Goal: Answer question/provide support: Share knowledge or assist other users

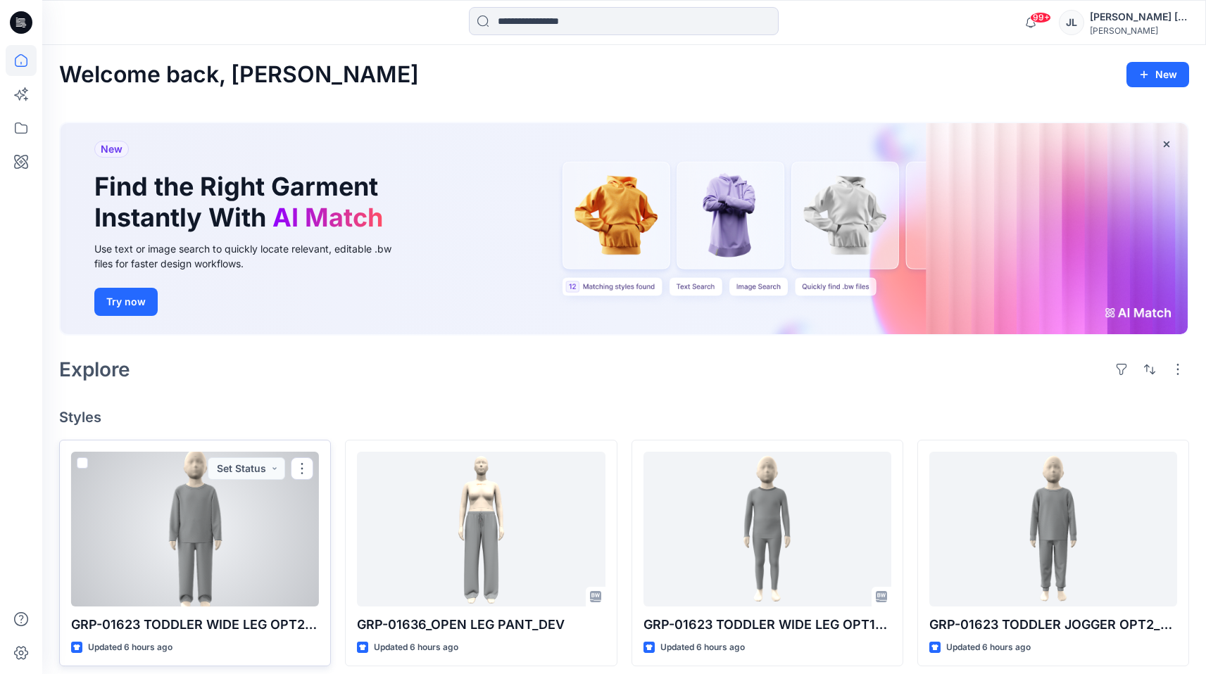
click at [258, 640] on div "Updated 6 hours ago" at bounding box center [195, 647] width 248 height 15
click at [278, 649] on div "Updated 6 hours ago" at bounding box center [195, 647] width 248 height 15
click at [257, 626] on p "GRP-01623 TODDLER WIDE LEG OPT2_DEVELOPMENT" at bounding box center [195, 625] width 248 height 20
click at [251, 593] on div at bounding box center [195, 529] width 248 height 155
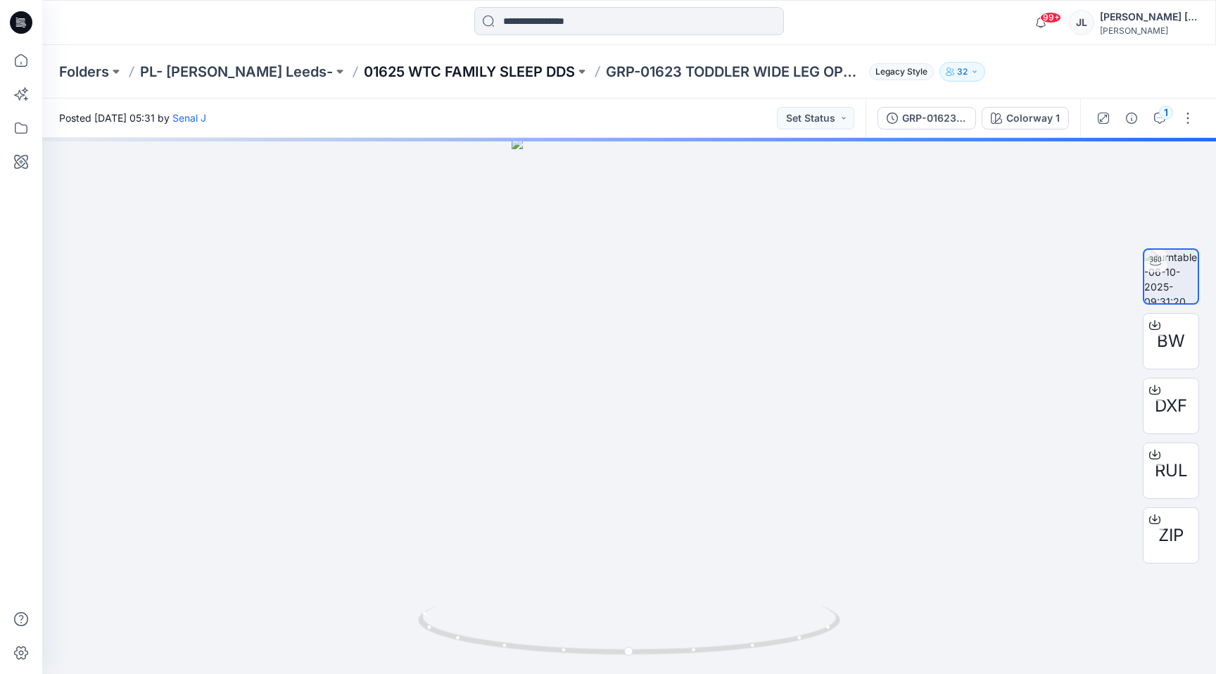
click at [465, 70] on p "01625 WTC FAMILY SLEEP DDS" at bounding box center [469, 72] width 211 height 20
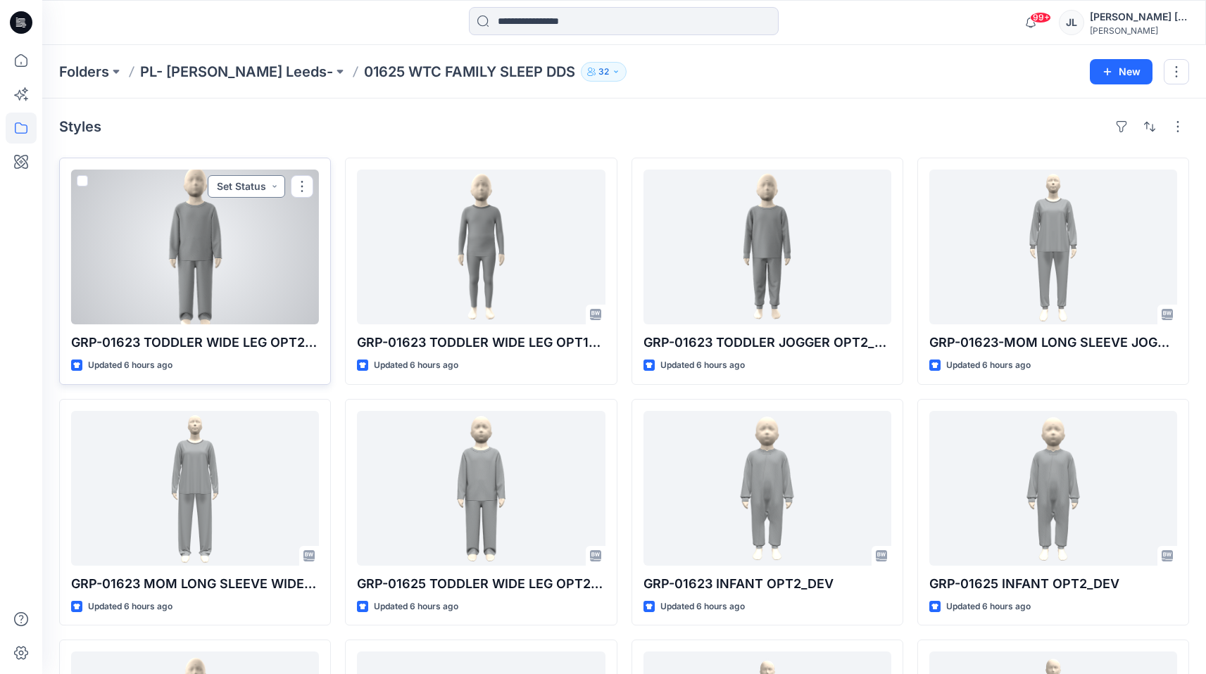
click at [265, 185] on button "Set Status" at bounding box center [246, 186] width 77 height 23
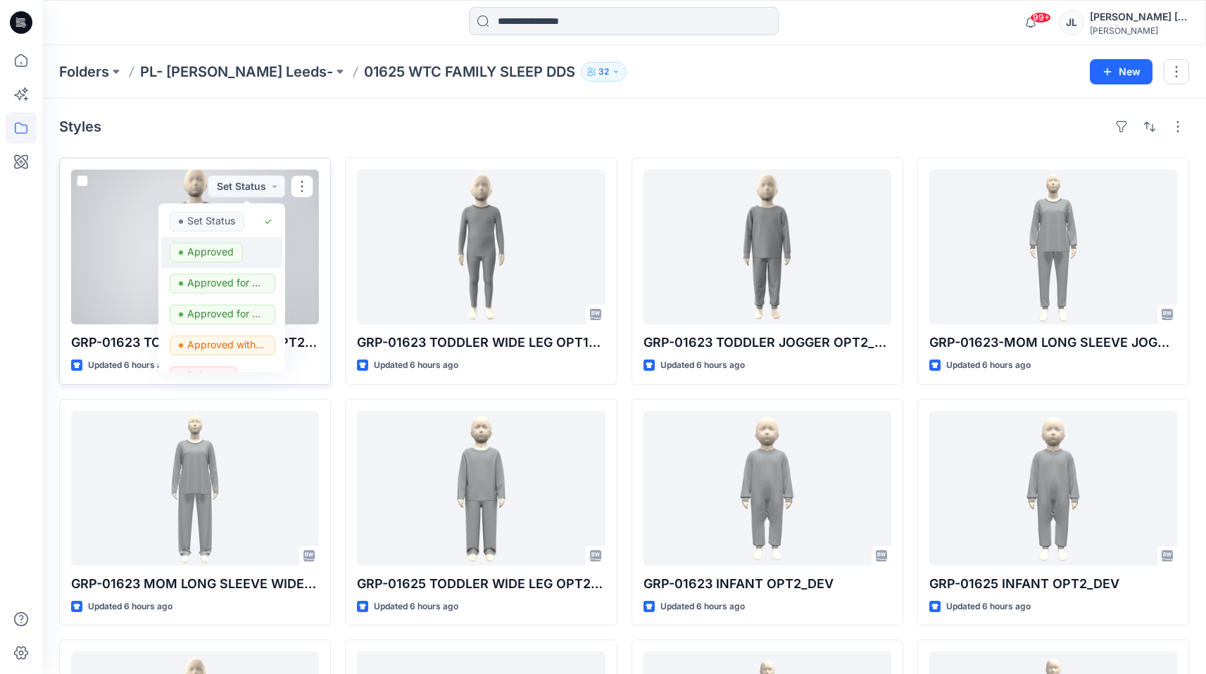
click at [227, 254] on p "Approved" at bounding box center [210, 252] width 46 height 18
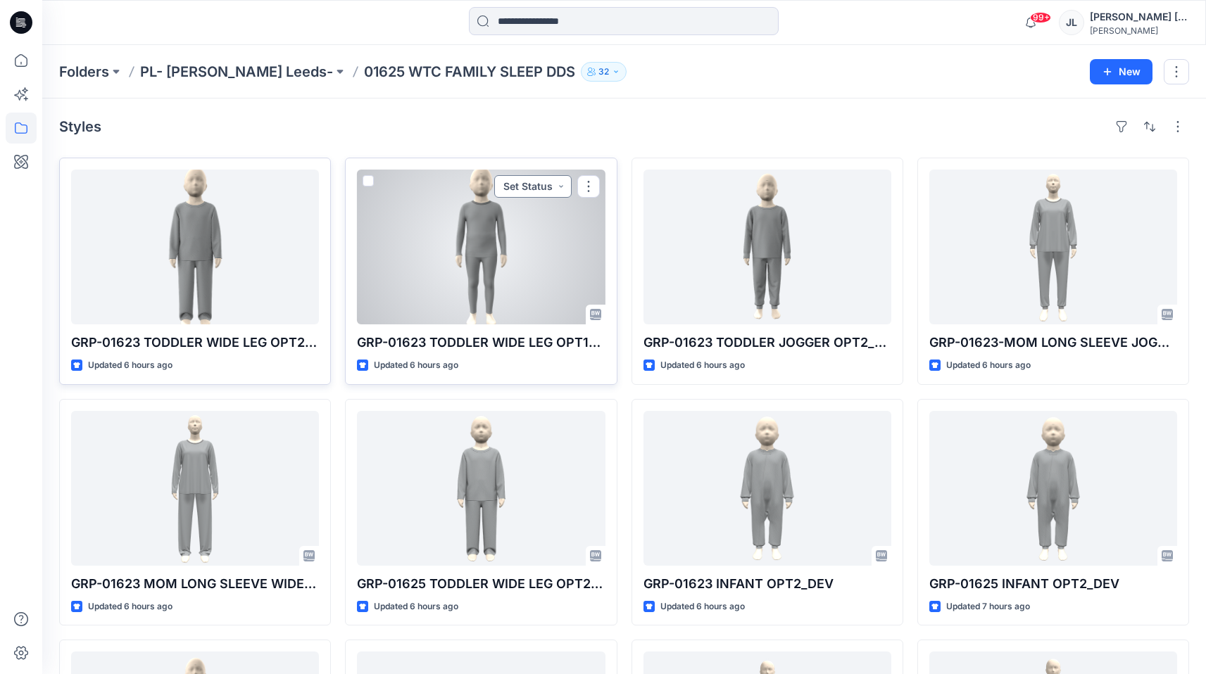
click at [552, 189] on button "Set Status" at bounding box center [532, 186] width 77 height 23
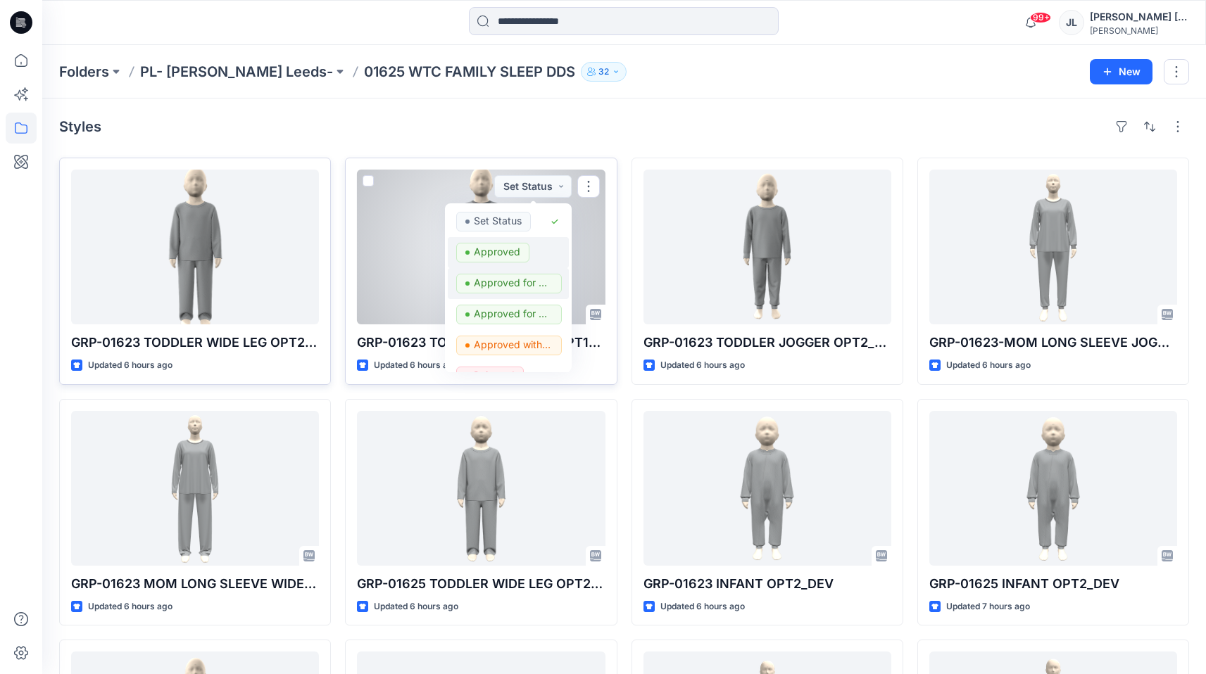
drag, startPoint x: 520, startPoint y: 255, endPoint x: 536, endPoint y: 256, distance: 15.5
click at [520, 255] on span "Approved" at bounding box center [492, 253] width 73 height 20
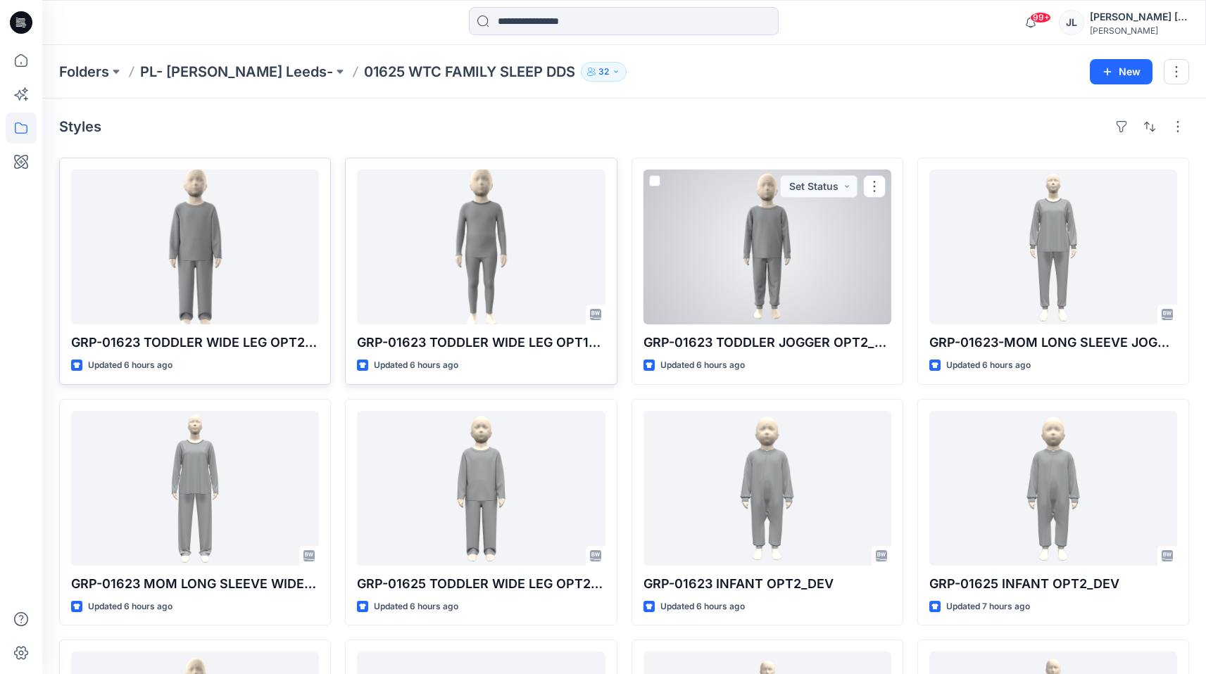
click at [795, 256] on div at bounding box center [767, 247] width 248 height 155
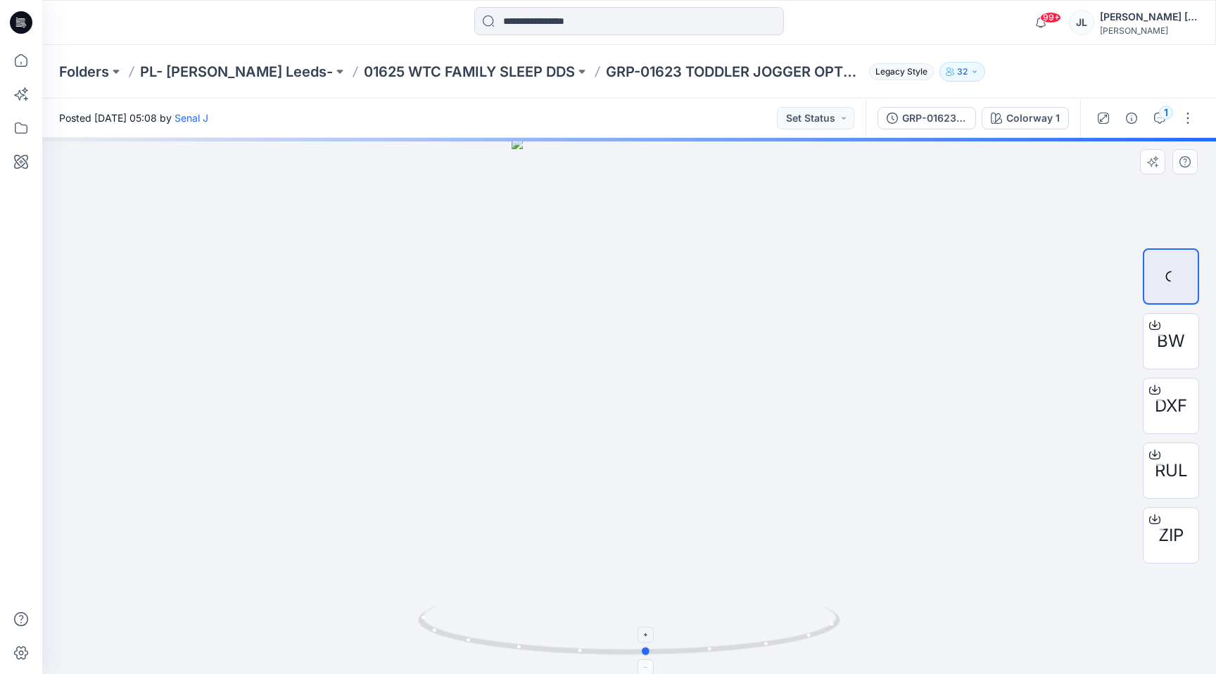
click at [505, 652] on icon at bounding box center [631, 632] width 426 height 53
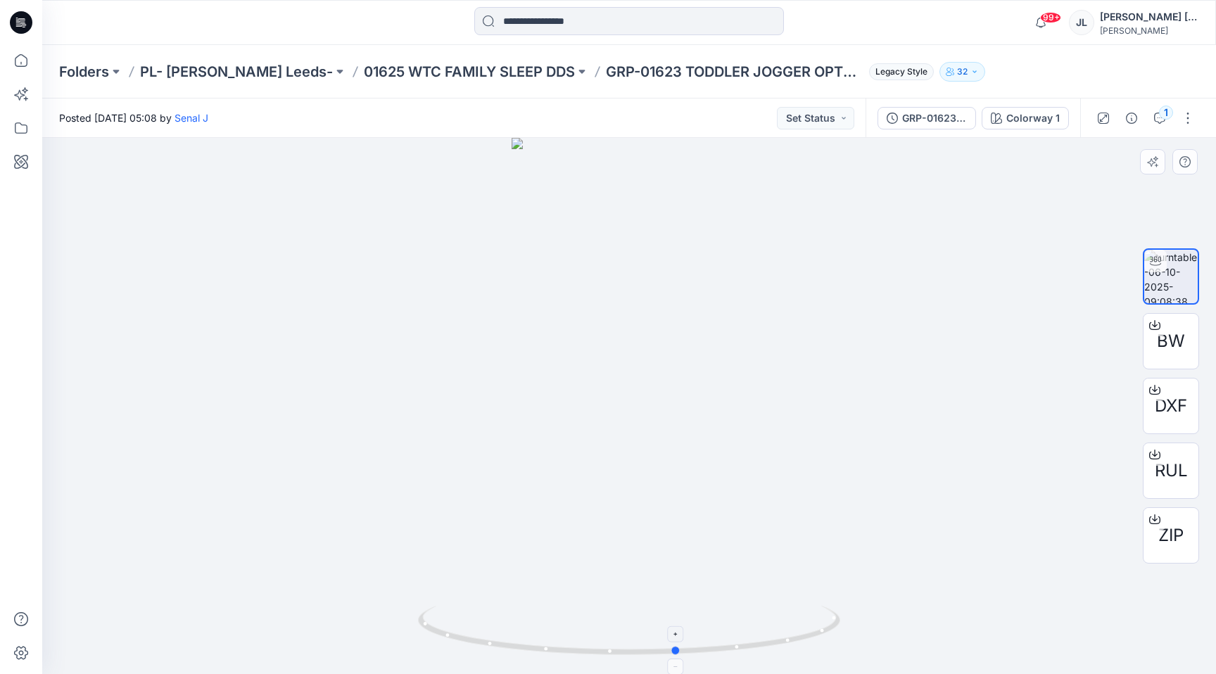
drag, startPoint x: 626, startPoint y: 653, endPoint x: 710, endPoint y: 636, distance: 85.6
click at [710, 636] on icon at bounding box center [631, 632] width 426 height 53
drag, startPoint x: 833, startPoint y: 120, endPoint x: 824, endPoint y: 123, distance: 8.9
click at [824, 123] on button "Set Status" at bounding box center [815, 118] width 77 height 23
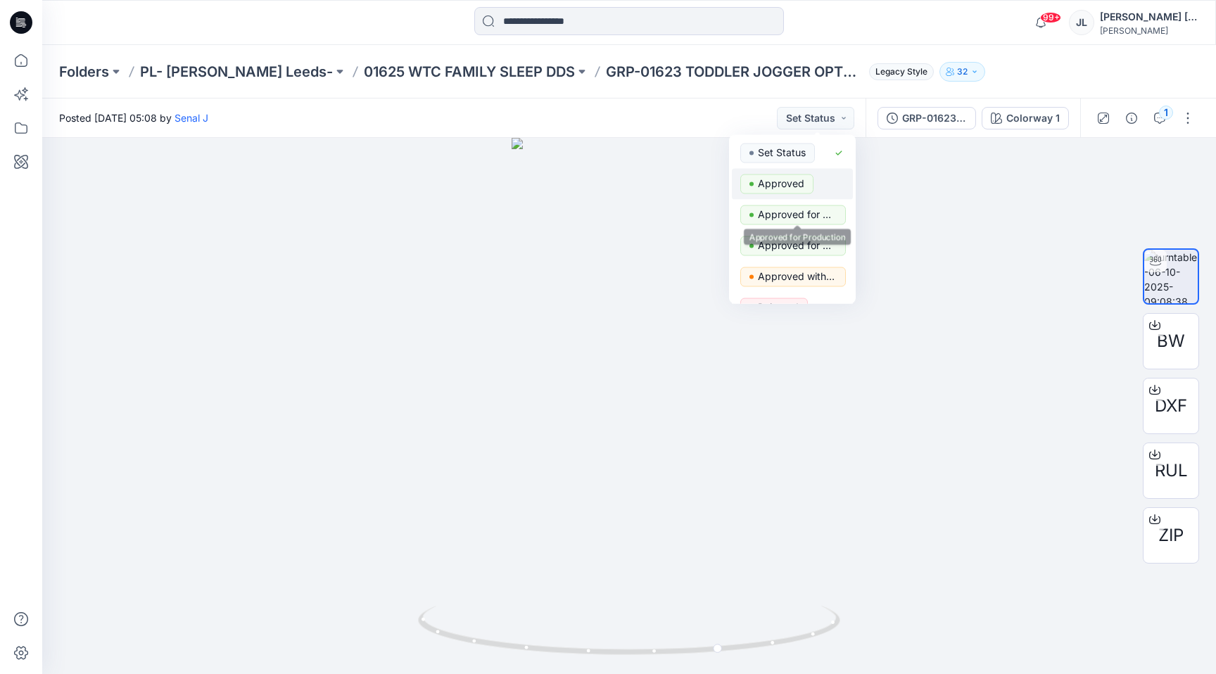
click at [785, 184] on p "Approved" at bounding box center [781, 184] width 46 height 18
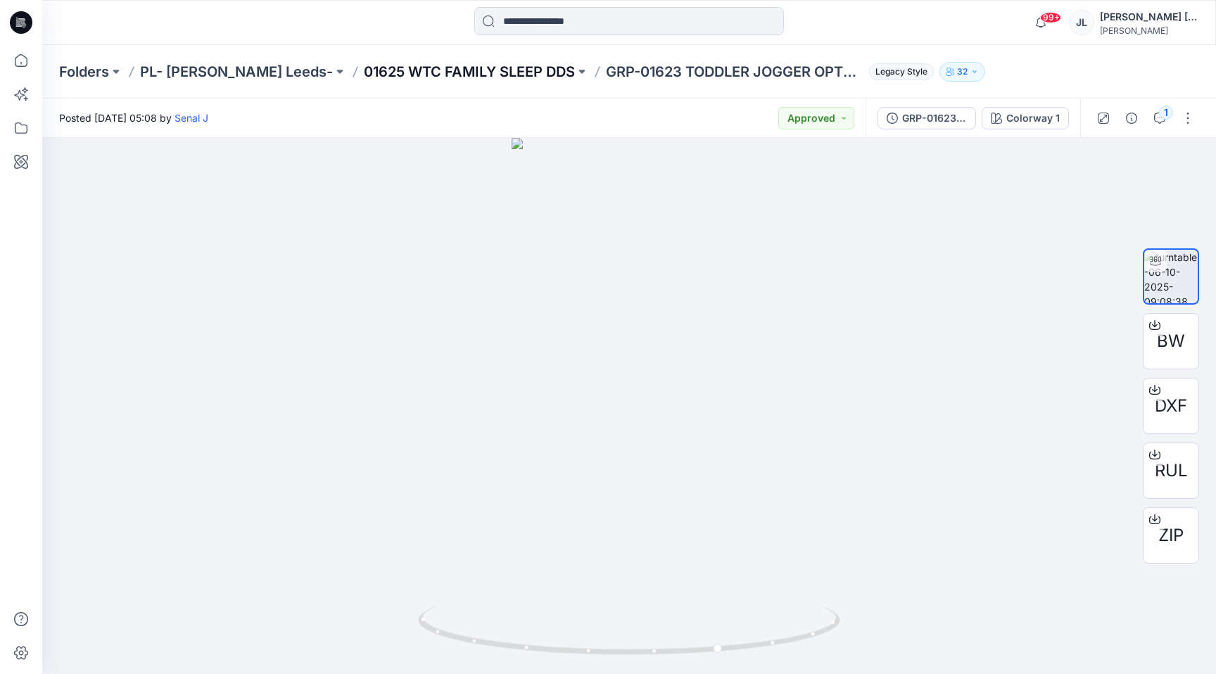
click at [485, 67] on p "01625 WTC FAMILY SLEEP DDS" at bounding box center [469, 72] width 211 height 20
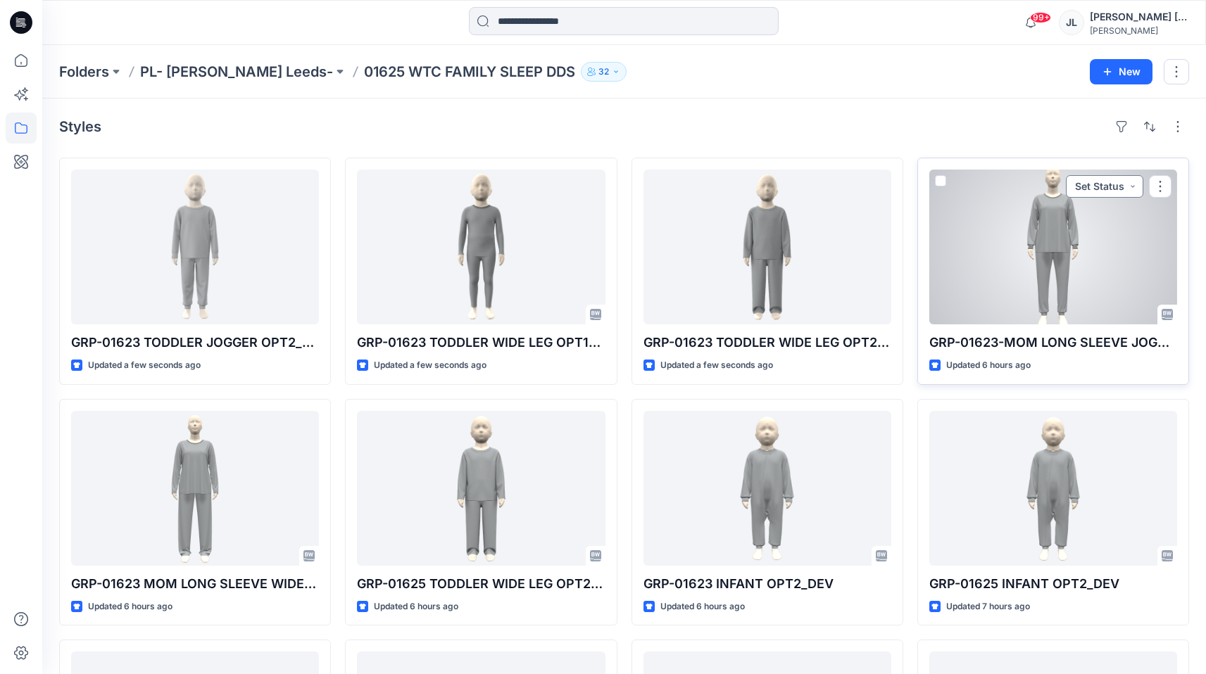
click at [1129, 182] on button "Set Status" at bounding box center [1104, 186] width 77 height 23
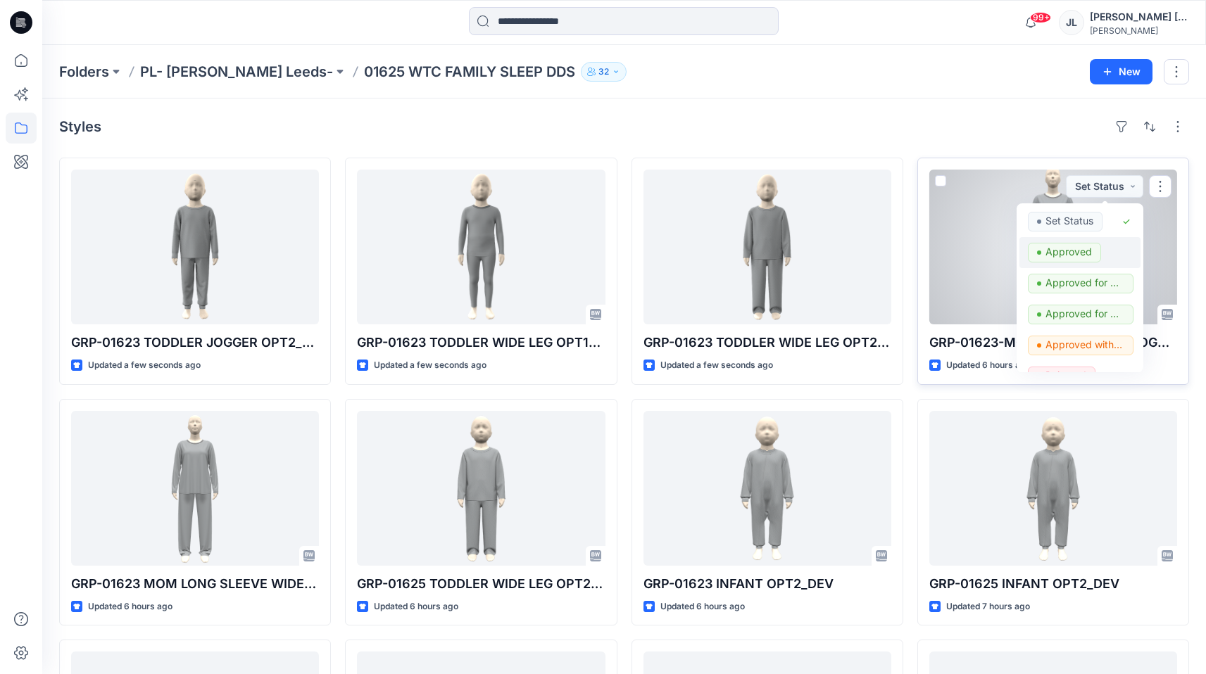
drag, startPoint x: 1080, startPoint y: 253, endPoint x: 1078, endPoint y: 261, distance: 8.9
click at [1081, 253] on p "Approved" at bounding box center [1068, 252] width 46 height 18
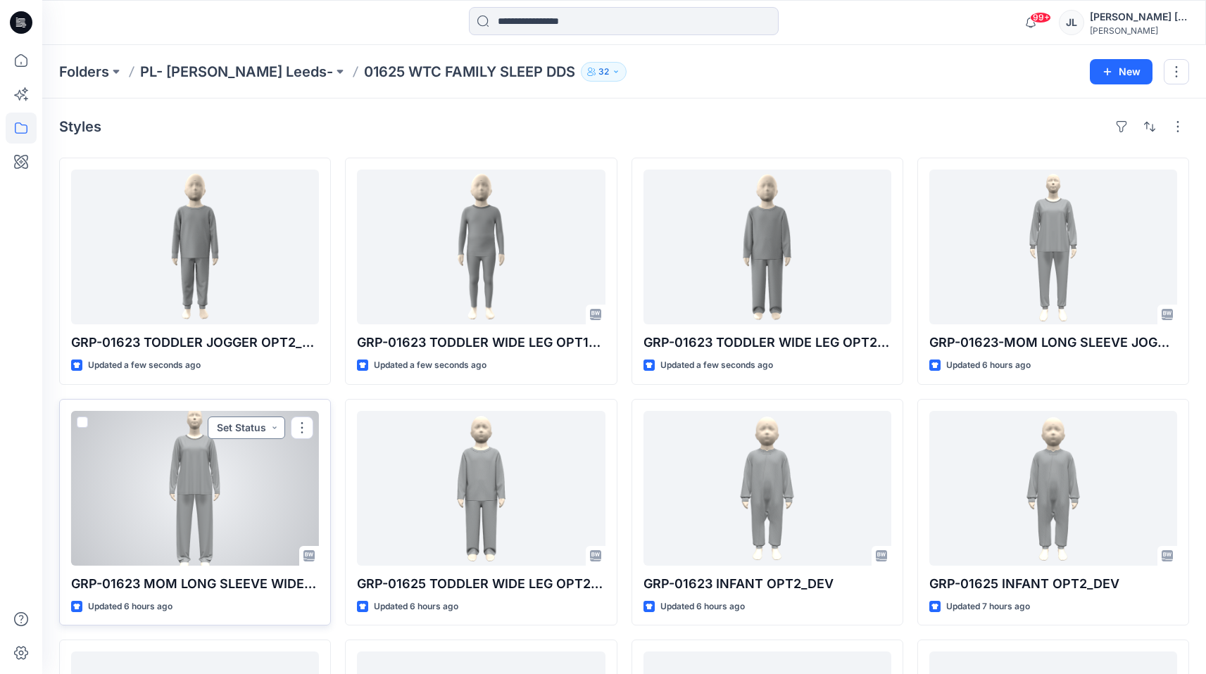
drag, startPoint x: 250, startPoint y: 425, endPoint x: 244, endPoint y: 431, distance: 8.5
click at [249, 426] on button "Set Status" at bounding box center [246, 428] width 77 height 23
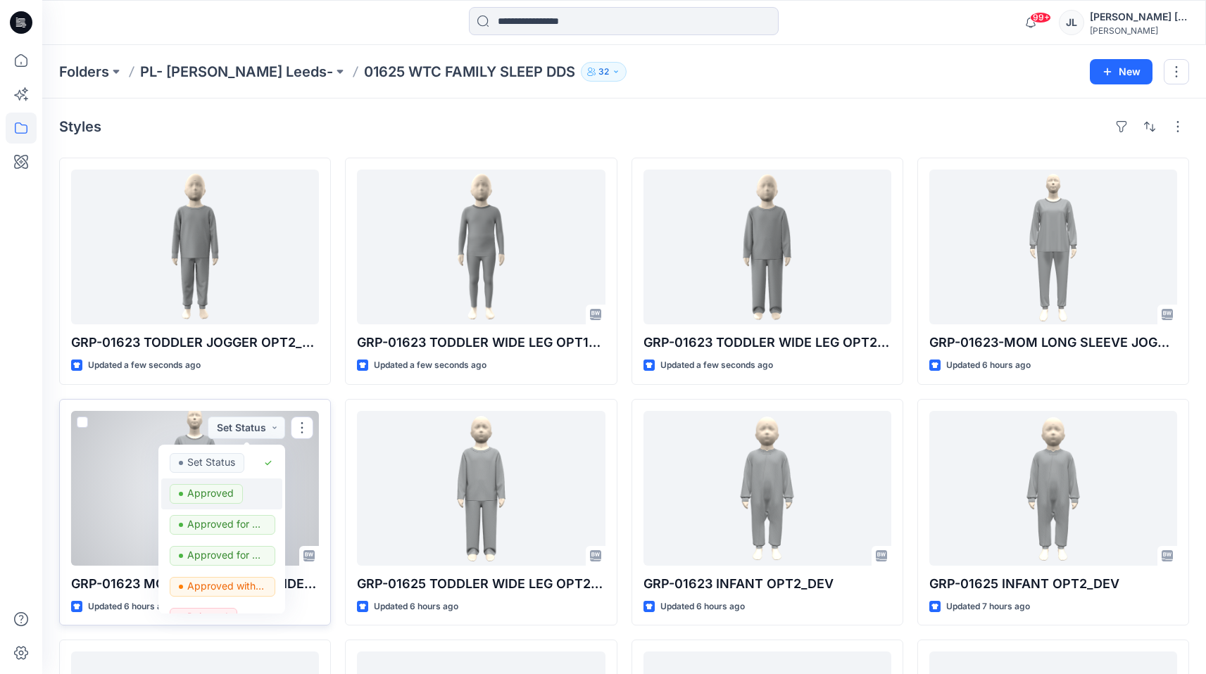
drag, startPoint x: 223, startPoint y: 498, endPoint x: 275, endPoint y: 503, distance: 52.3
click at [223, 498] on p "Approved" at bounding box center [210, 493] width 46 height 18
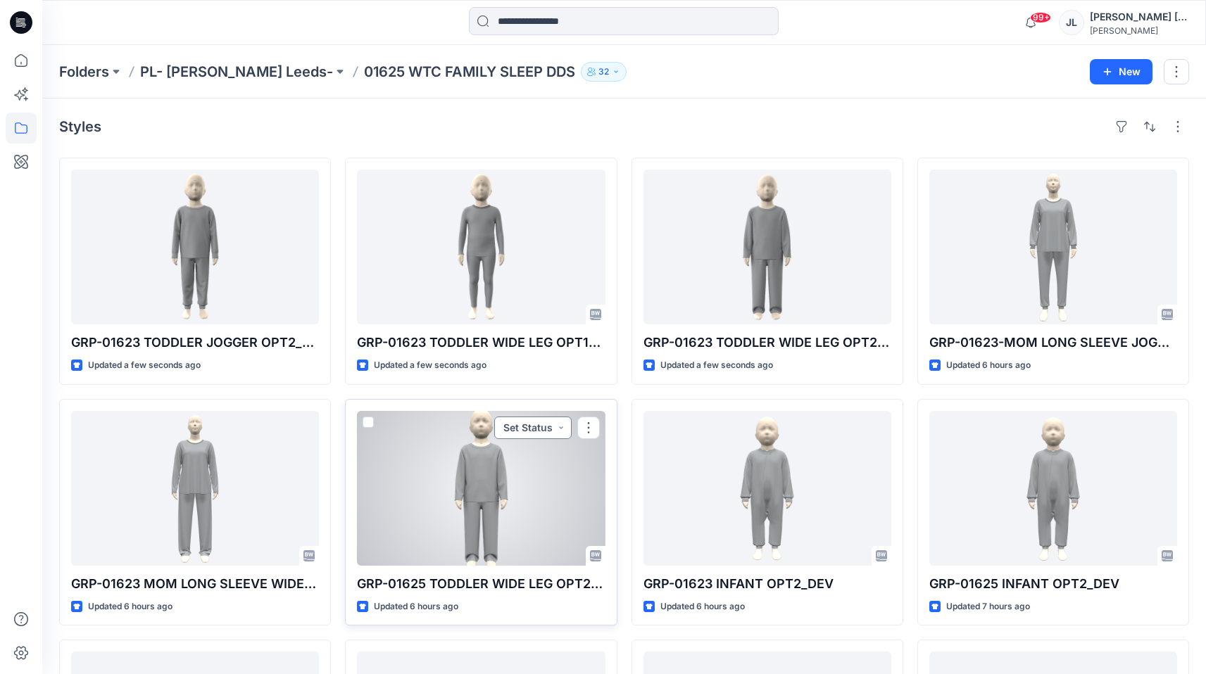
click at [522, 435] on button "Set Status" at bounding box center [532, 428] width 77 height 23
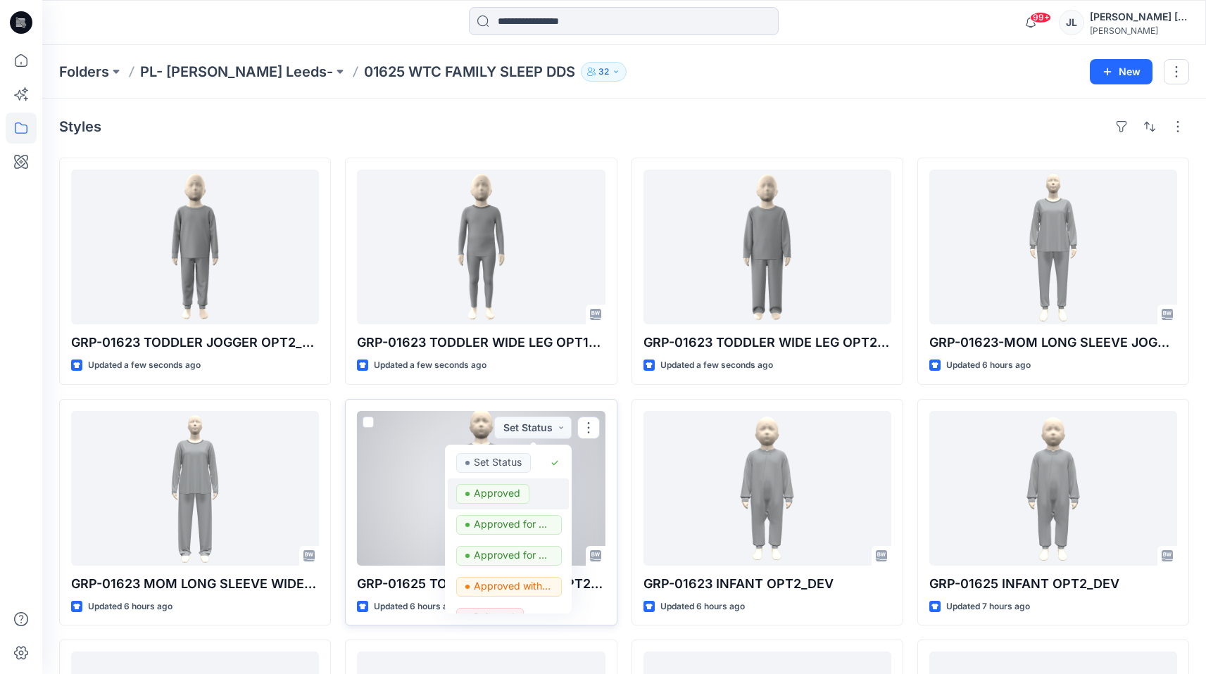
drag, startPoint x: 505, startPoint y: 492, endPoint x: 541, endPoint y: 489, distance: 35.3
click at [512, 492] on p "Approved" at bounding box center [497, 493] width 46 height 18
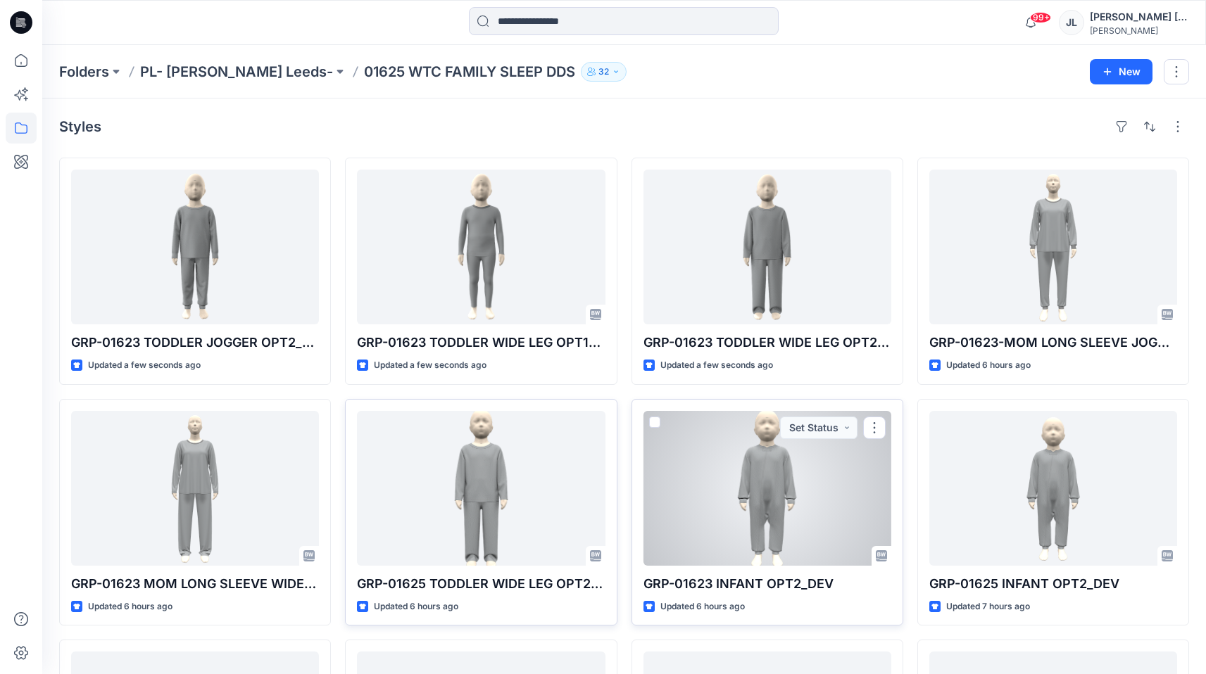
drag, startPoint x: 810, startPoint y: 426, endPoint x: 814, endPoint y: 442, distance: 16.7
click at [809, 429] on button "Set Status" at bounding box center [818, 428] width 77 height 23
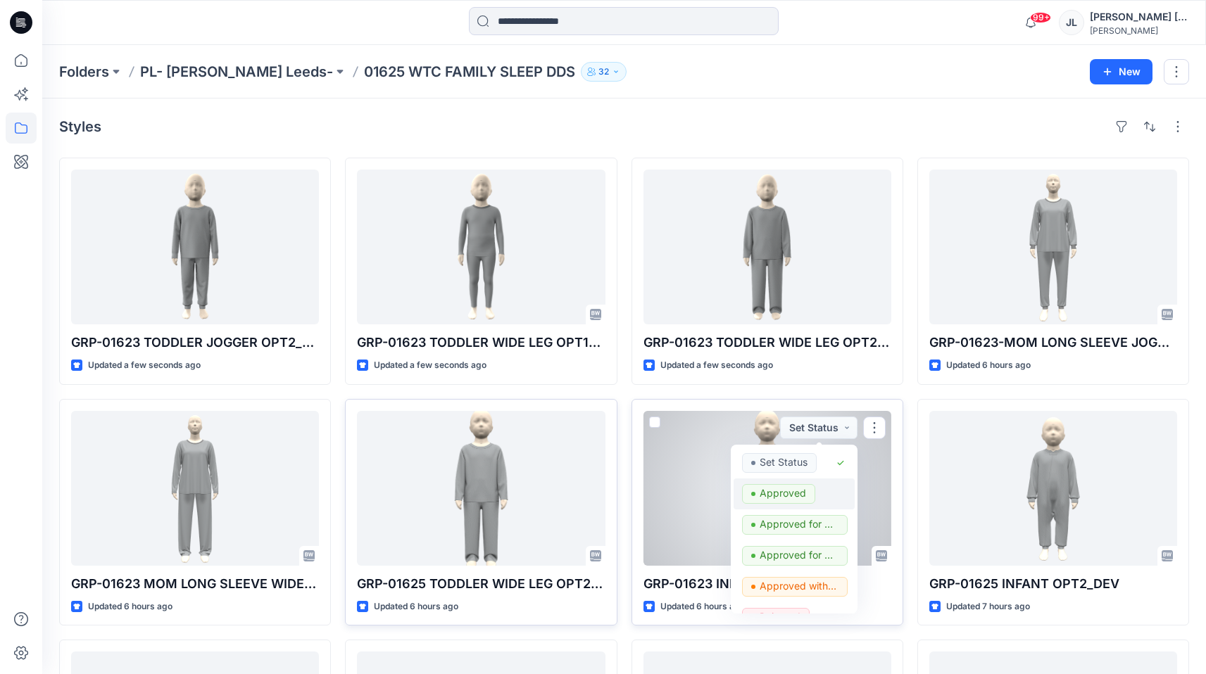
click at [795, 496] on p "Approved" at bounding box center [782, 493] width 46 height 18
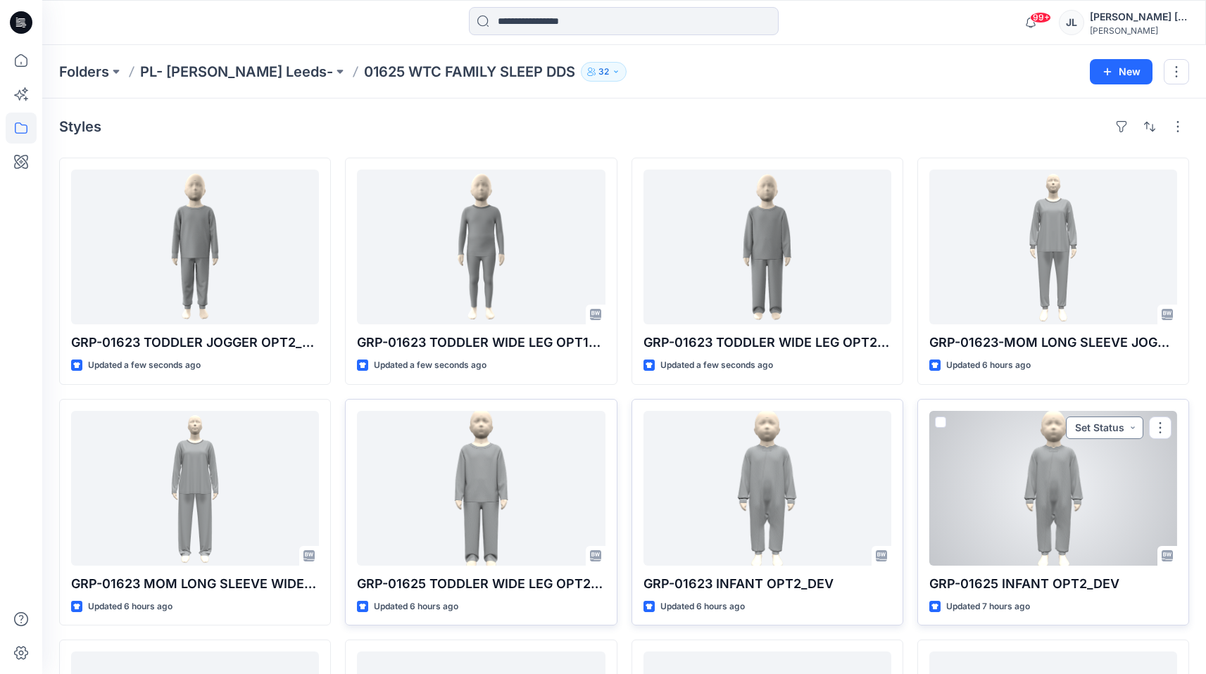
click at [1113, 429] on button "Set Status" at bounding box center [1104, 428] width 77 height 23
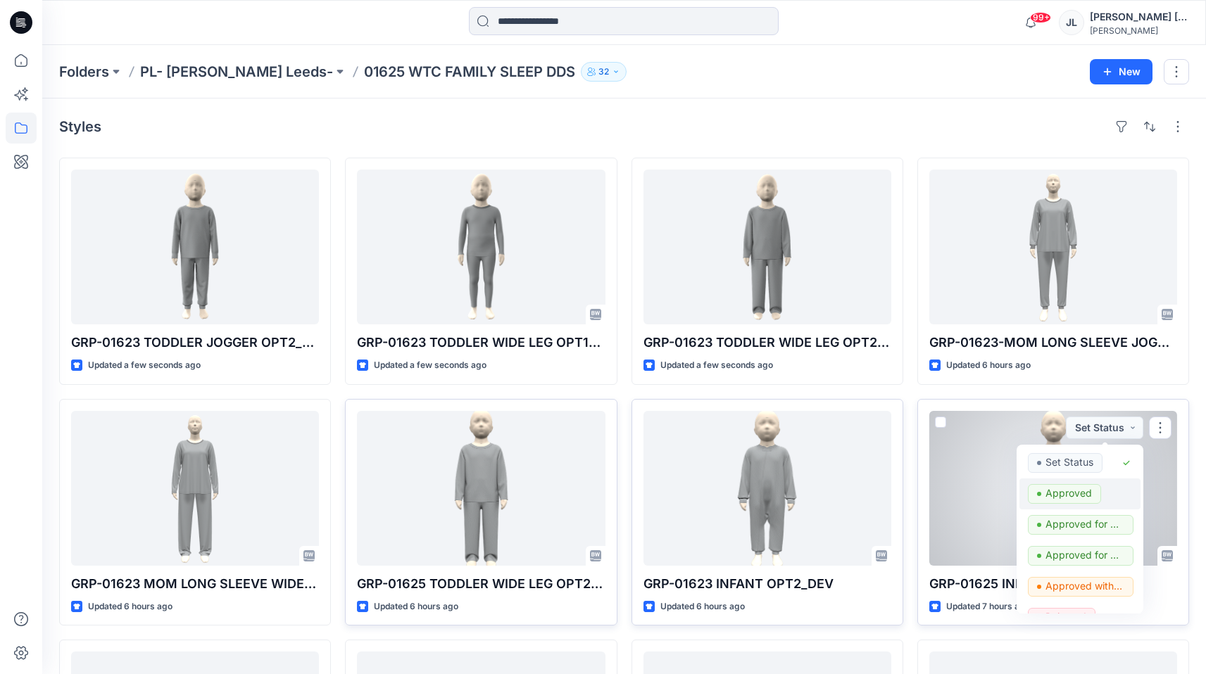
drag, startPoint x: 1078, startPoint y: 490, endPoint x: 1055, endPoint y: 504, distance: 27.2
click at [1078, 490] on p "Approved" at bounding box center [1068, 493] width 46 height 18
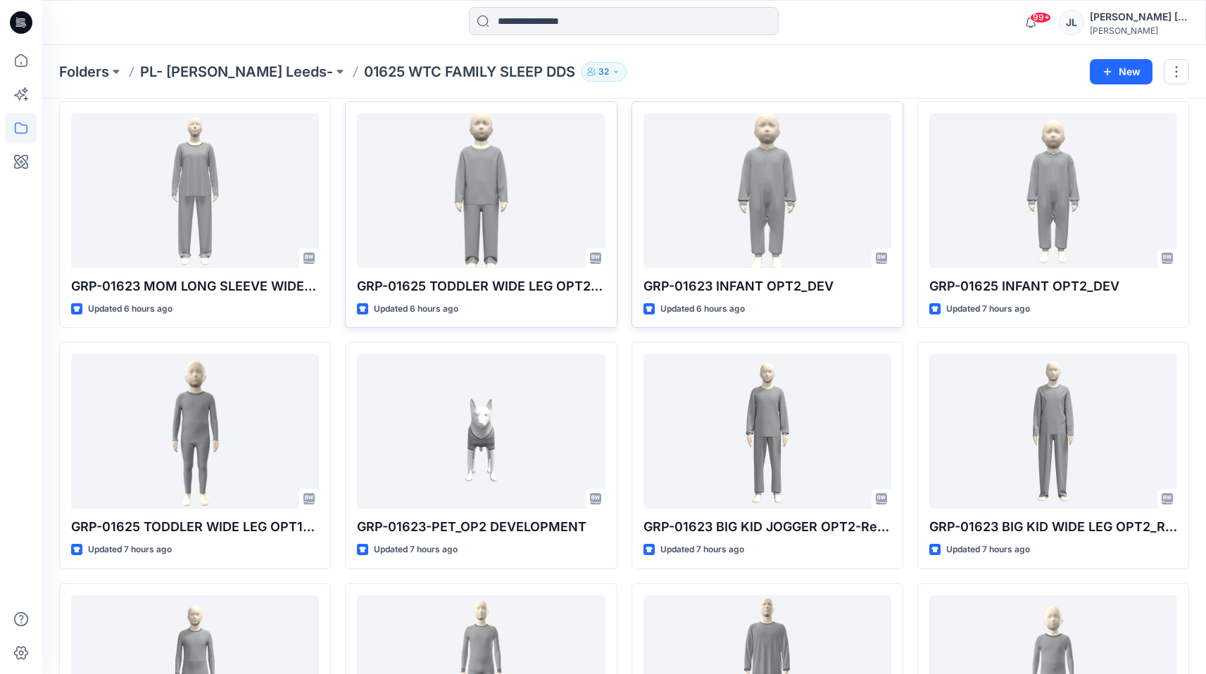
scroll to position [296, 0]
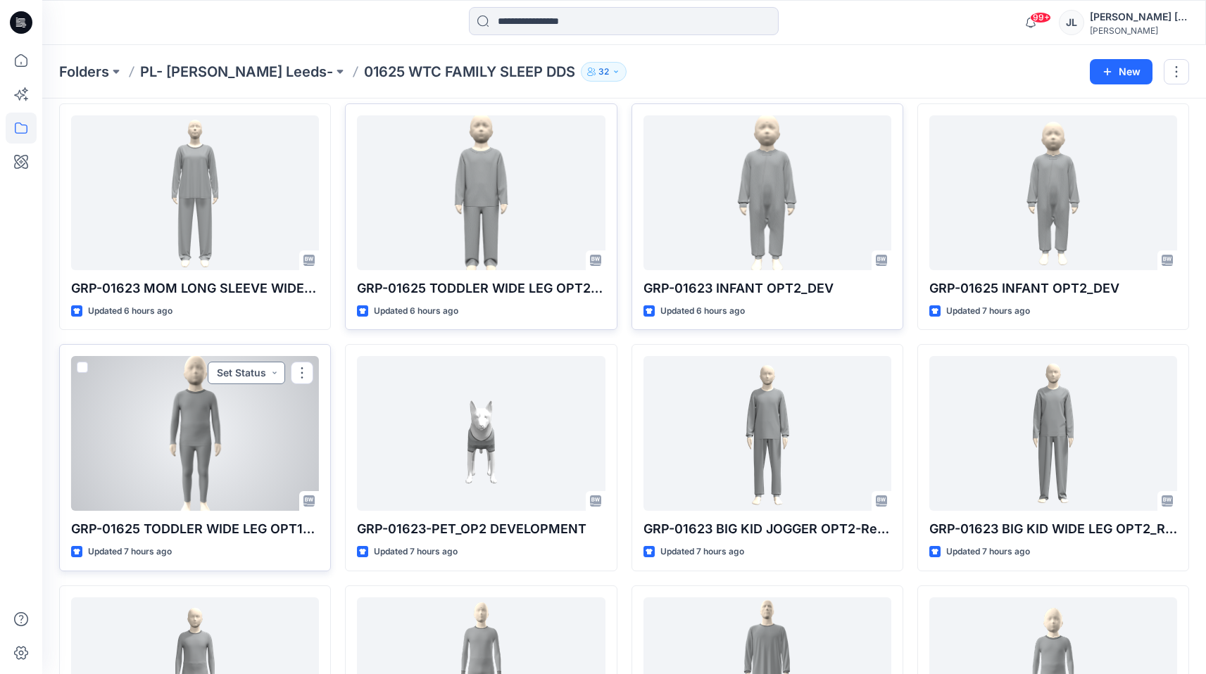
click at [253, 377] on button "Set Status" at bounding box center [246, 373] width 77 height 23
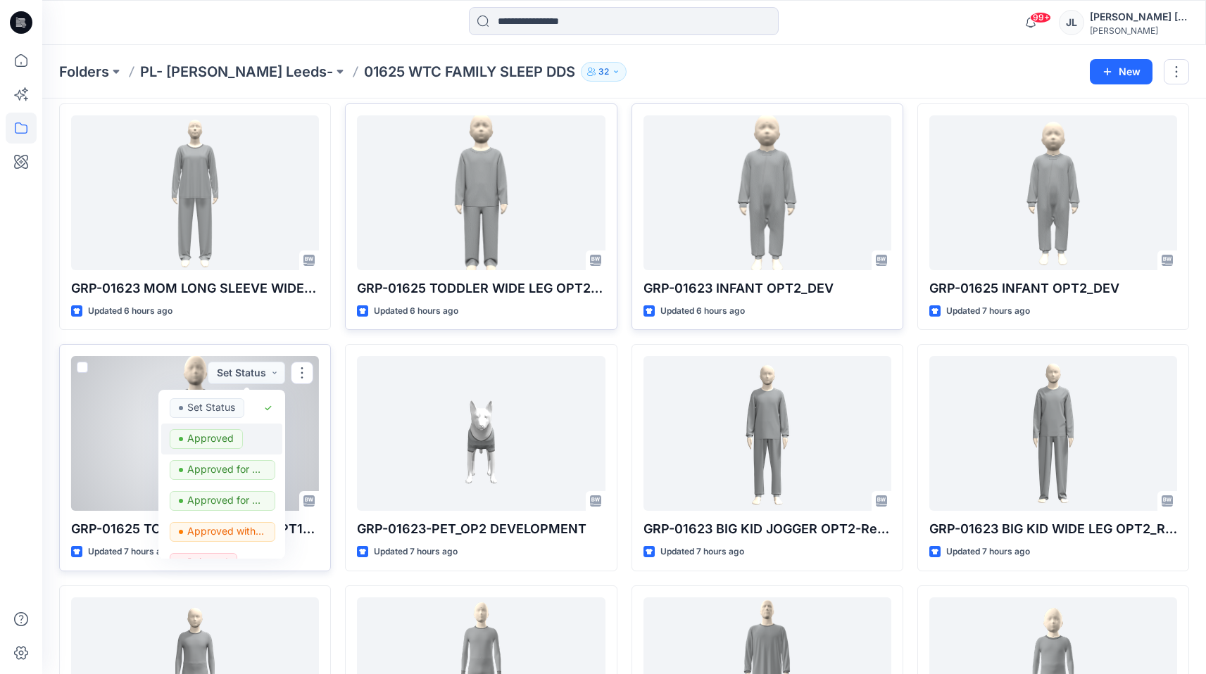
click at [225, 433] on p "Approved" at bounding box center [210, 438] width 46 height 18
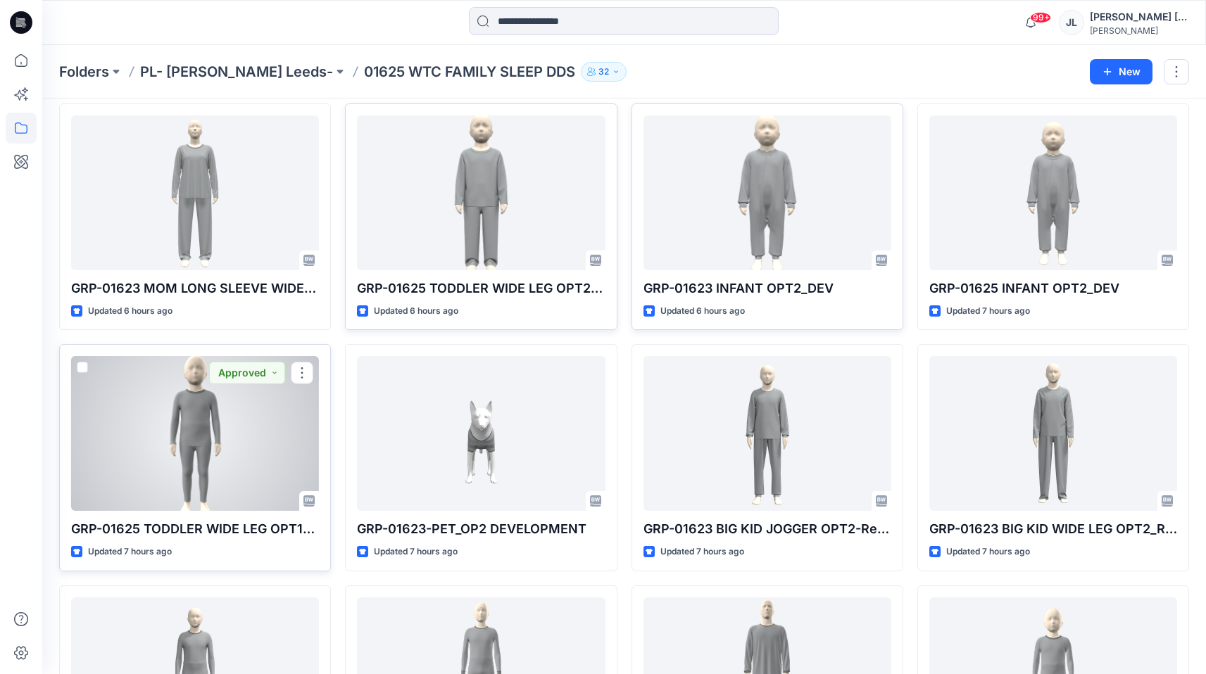
drag, startPoint x: 225, startPoint y: 433, endPoint x: 237, endPoint y: 429, distance: 13.1
click at [225, 433] on div at bounding box center [195, 433] width 248 height 155
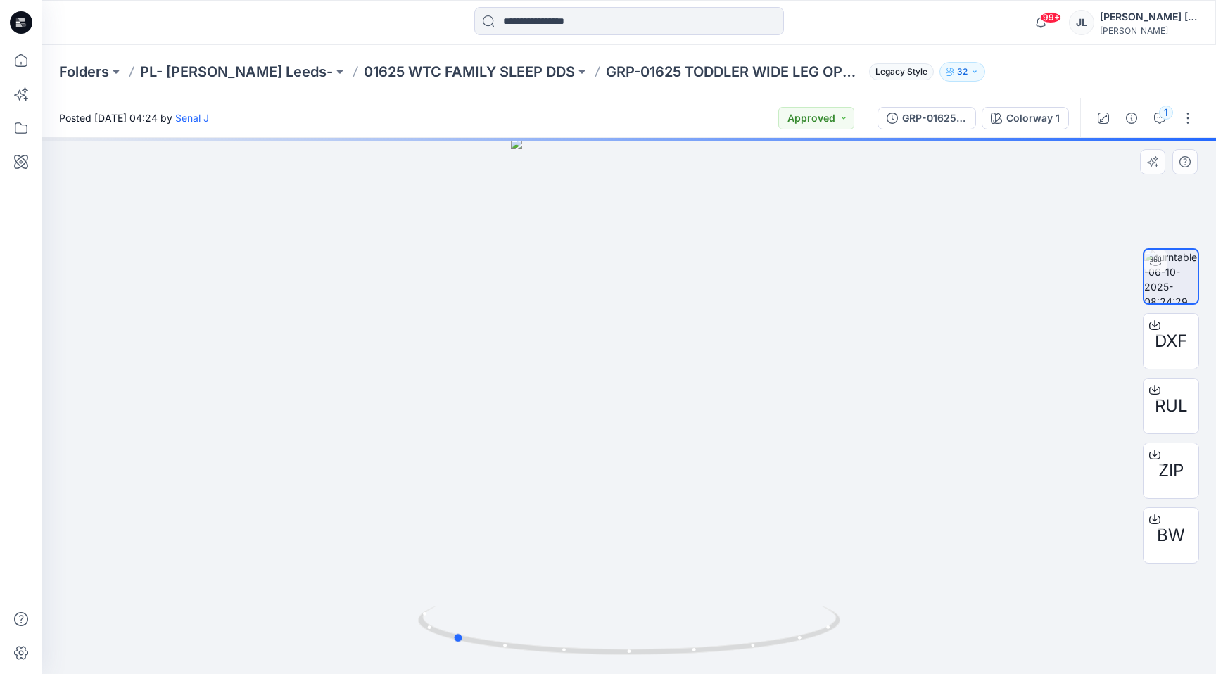
drag, startPoint x: 507, startPoint y: 645, endPoint x: 816, endPoint y: 585, distance: 314.0
click at [812, 588] on div at bounding box center [629, 406] width 1174 height 536
drag, startPoint x: 821, startPoint y: 579, endPoint x: 515, endPoint y: 604, distance: 307.1
click at [521, 614] on div at bounding box center [629, 406] width 1174 height 536
click at [457, 77] on p "01625 WTC FAMILY SLEEP DDS" at bounding box center [469, 72] width 211 height 20
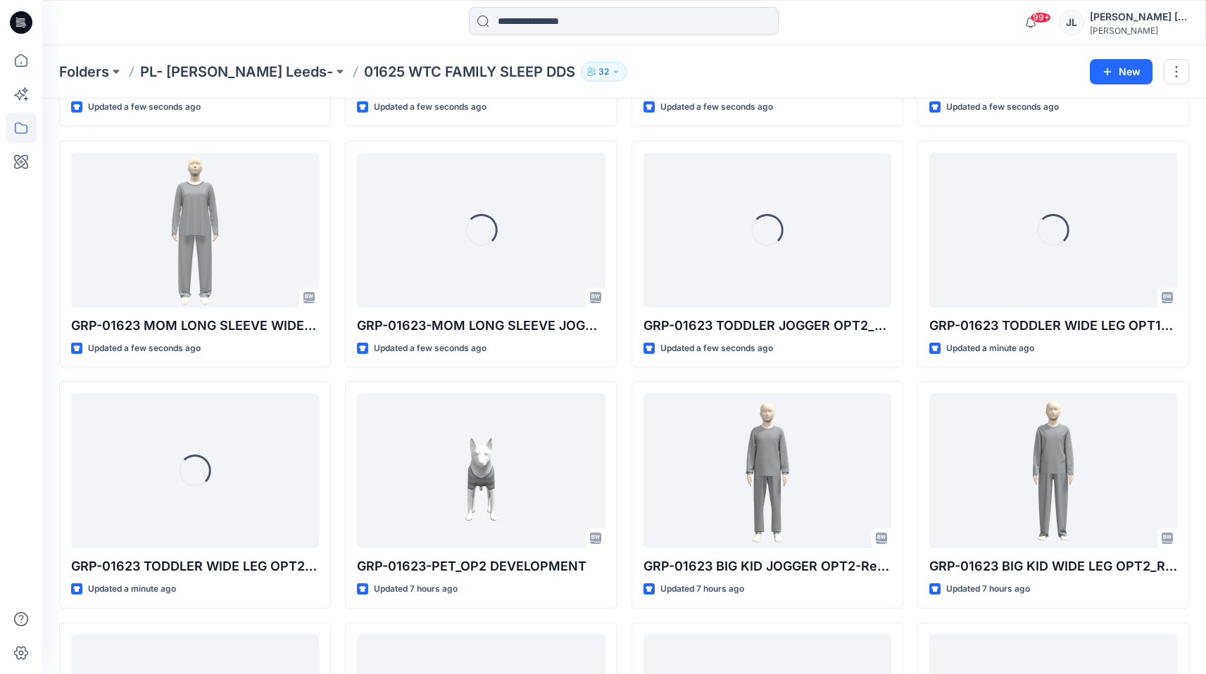
scroll to position [266, 0]
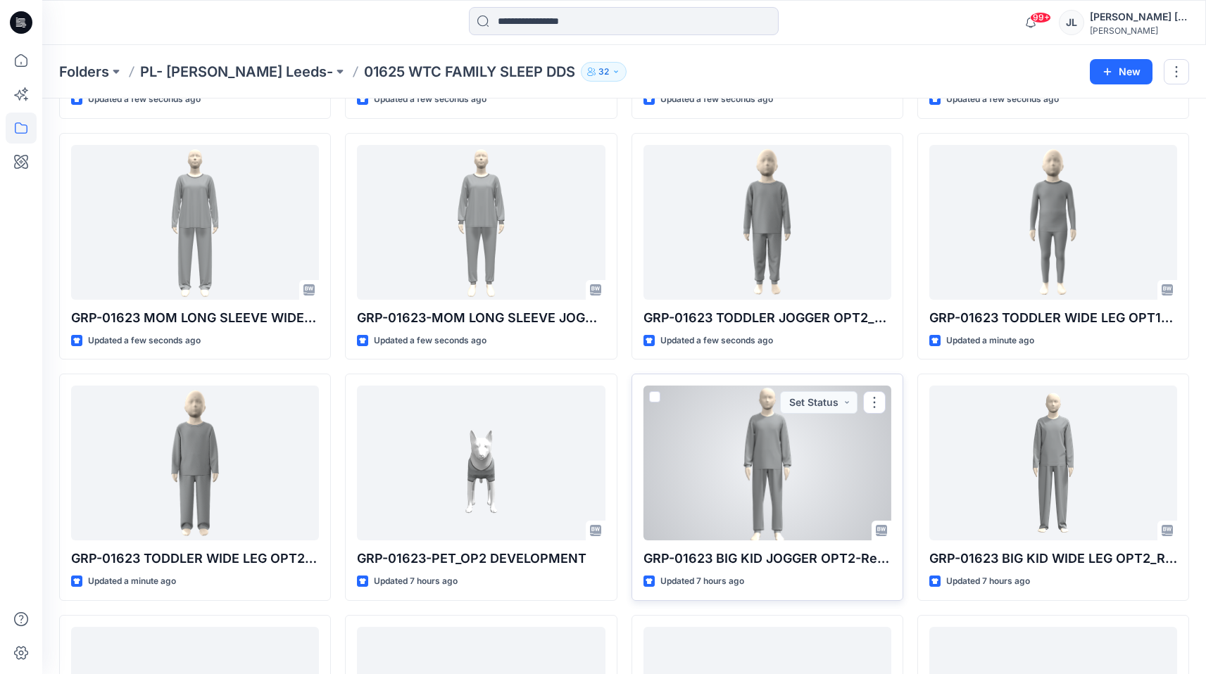
click at [812, 459] on div at bounding box center [767, 463] width 248 height 155
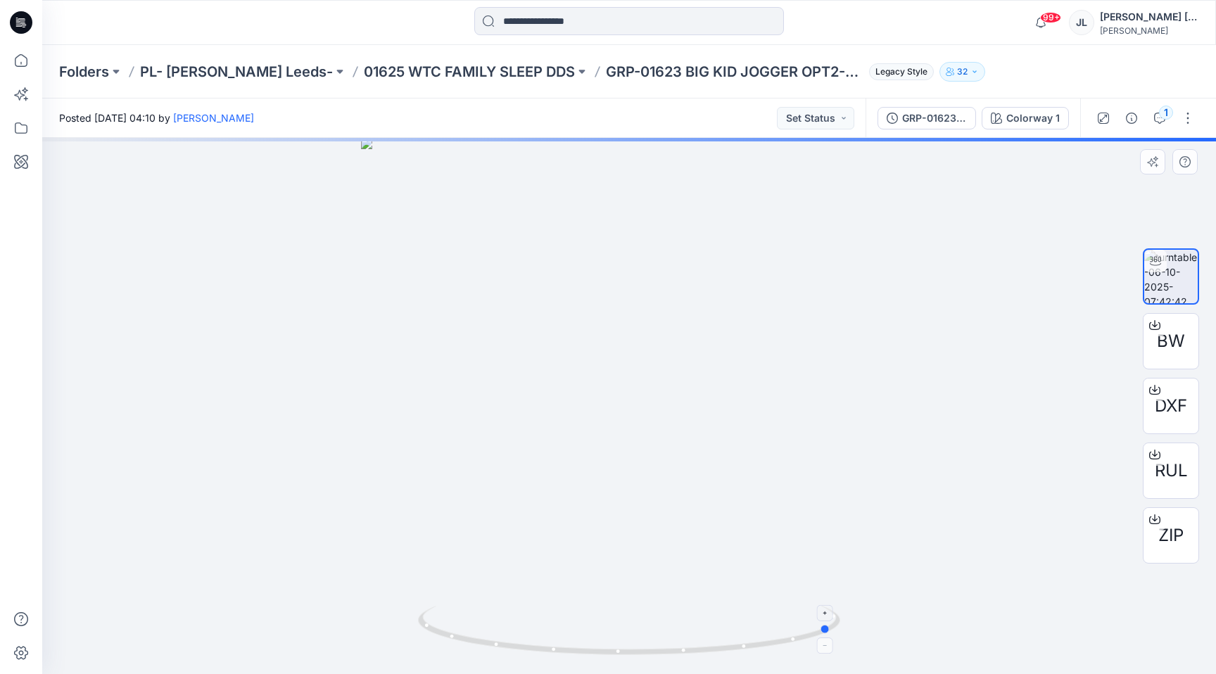
drag, startPoint x: 520, startPoint y: 649, endPoint x: 795, endPoint y: 621, distance: 275.9
click at [795, 621] on icon at bounding box center [631, 632] width 426 height 53
click at [813, 115] on button "Set Status" at bounding box center [815, 118] width 77 height 23
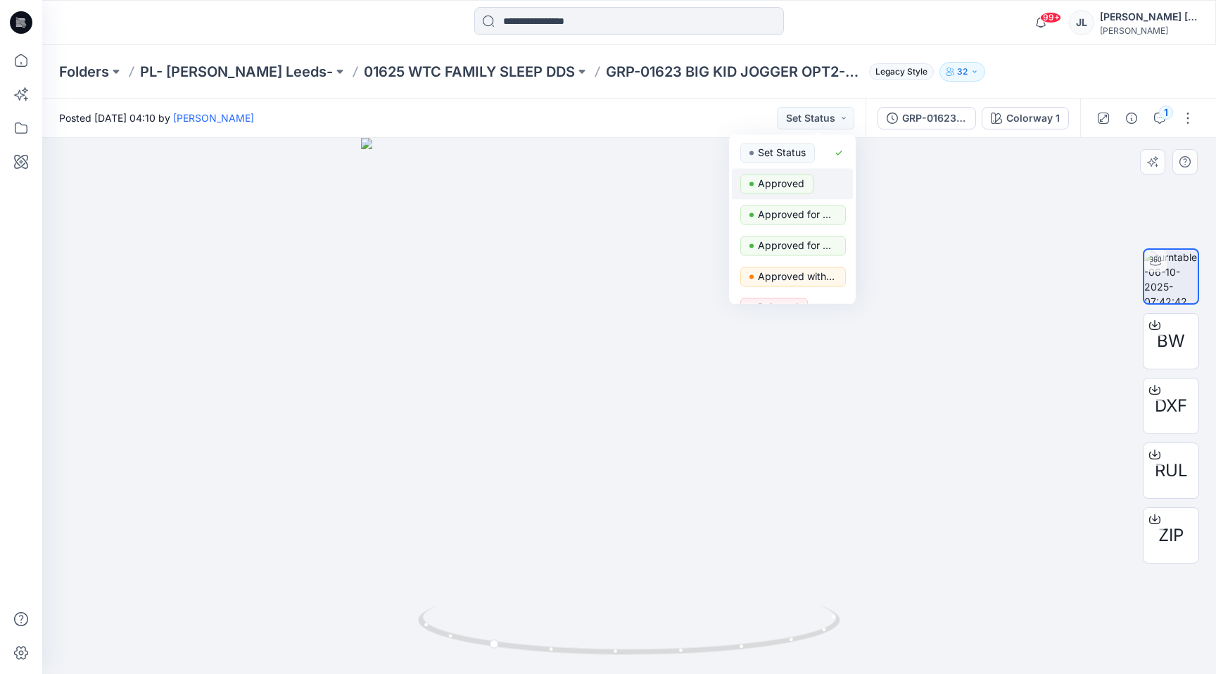
drag, startPoint x: 795, startPoint y: 181, endPoint x: 750, endPoint y: 172, distance: 46.0
click at [793, 181] on p "Approved" at bounding box center [781, 184] width 46 height 18
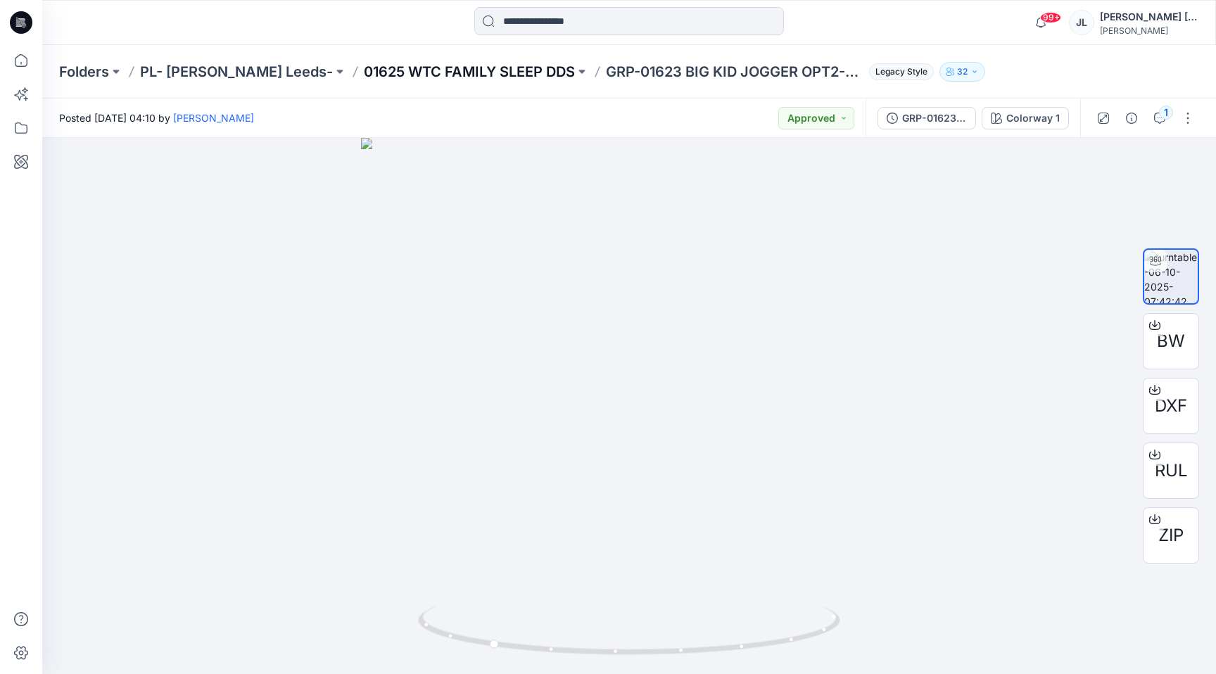
click at [487, 71] on p "01625 WTC FAMILY SLEEP DDS" at bounding box center [469, 72] width 211 height 20
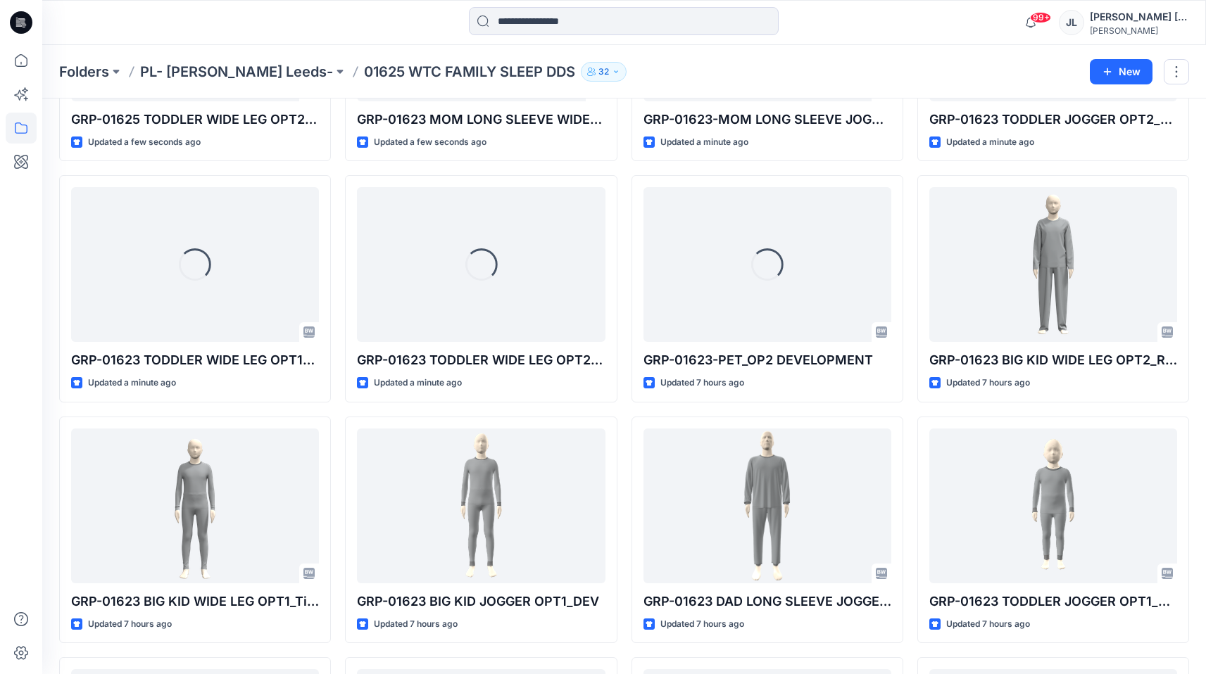
scroll to position [475, 0]
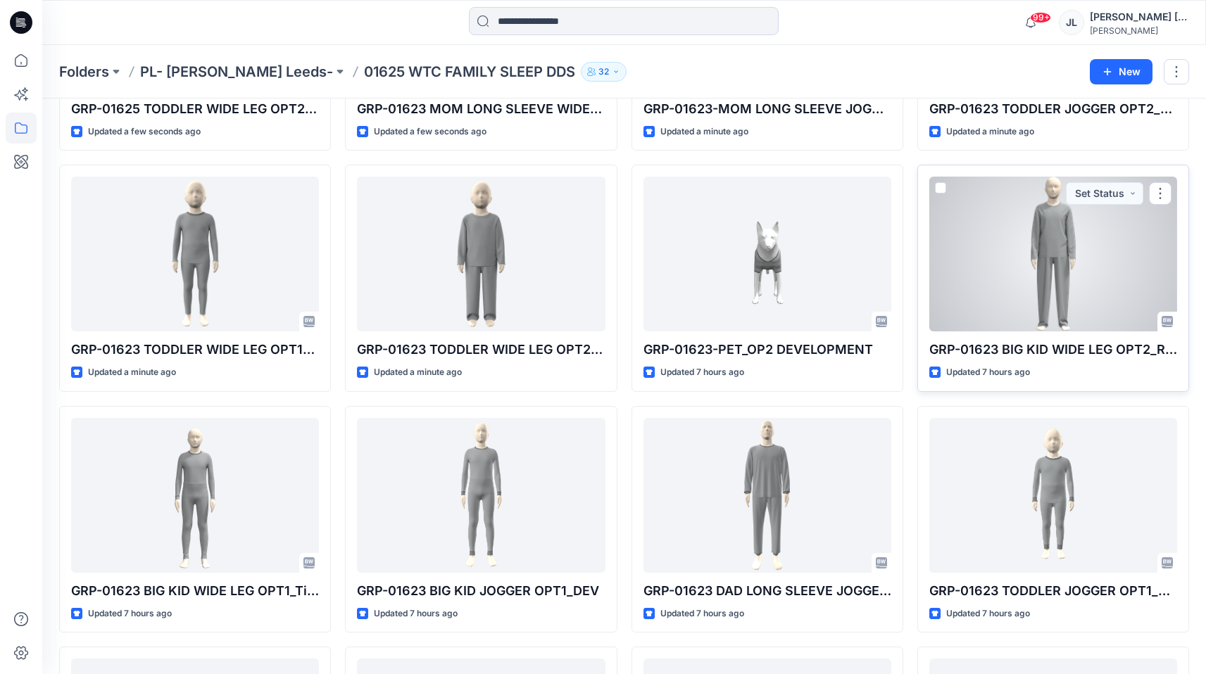
click at [1112, 277] on div at bounding box center [1053, 254] width 248 height 155
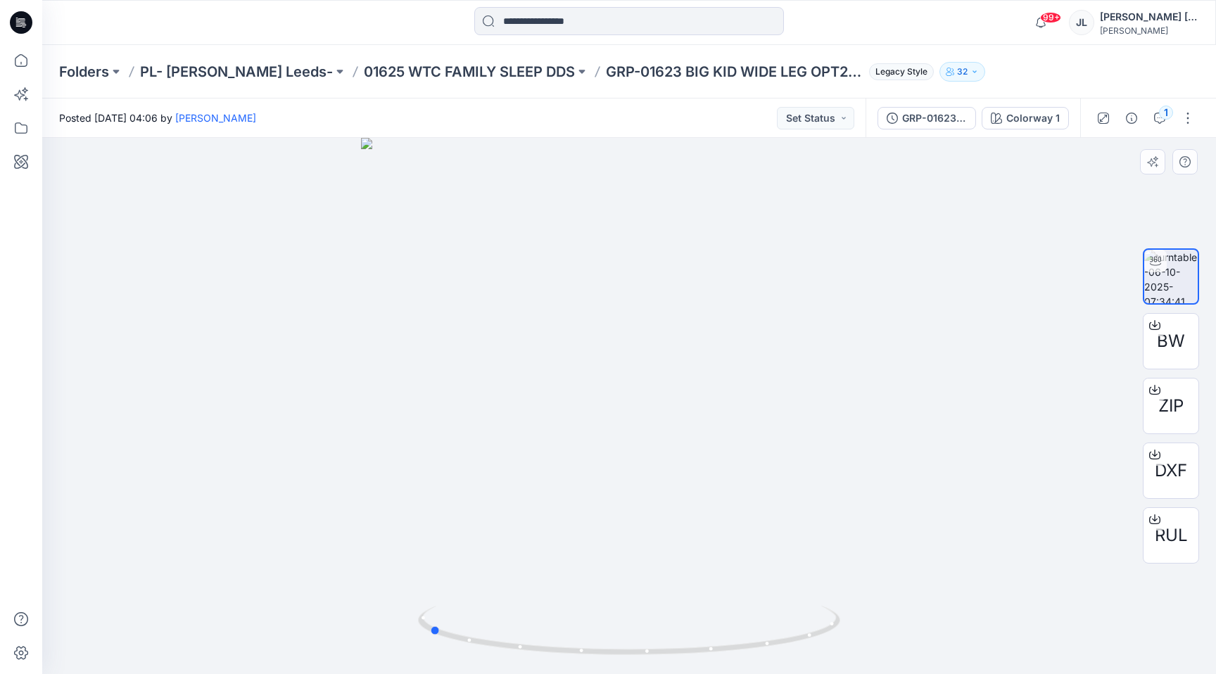
drag, startPoint x: 667, startPoint y: 657, endPoint x: 872, endPoint y: 671, distance: 205.3
click at [872, 657] on div at bounding box center [629, 406] width 1174 height 536
click at [835, 617] on div at bounding box center [830, 610] width 16 height 16
drag, startPoint x: 834, startPoint y: 616, endPoint x: 846, endPoint y: 617, distance: 12.0
click at [846, 617] on div at bounding box center [629, 406] width 1174 height 536
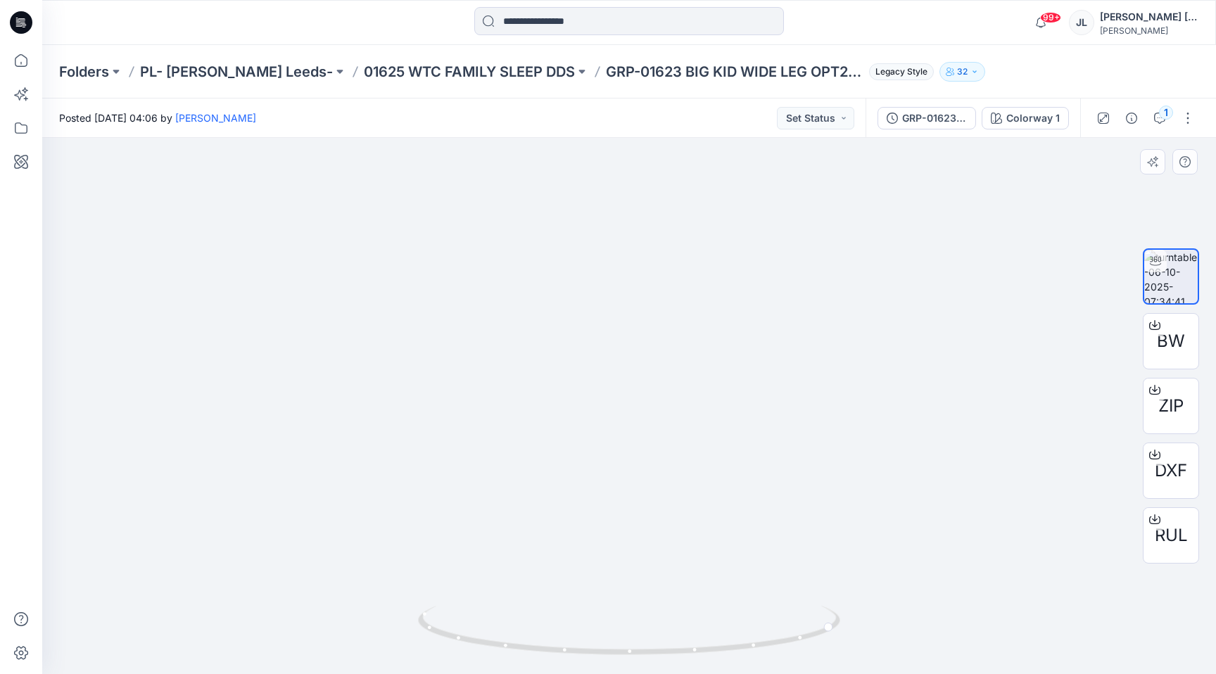
drag, startPoint x: 652, startPoint y: 390, endPoint x: 629, endPoint y: 598, distance: 209.7
click at [610, 611] on div at bounding box center [629, 406] width 1174 height 536
drag, startPoint x: 757, startPoint y: 644, endPoint x: 771, endPoint y: 619, distance: 28.0
click at [760, 649] on icon at bounding box center [631, 632] width 426 height 53
drag, startPoint x: 823, startPoint y: 621, endPoint x: 822, endPoint y: 639, distance: 17.6
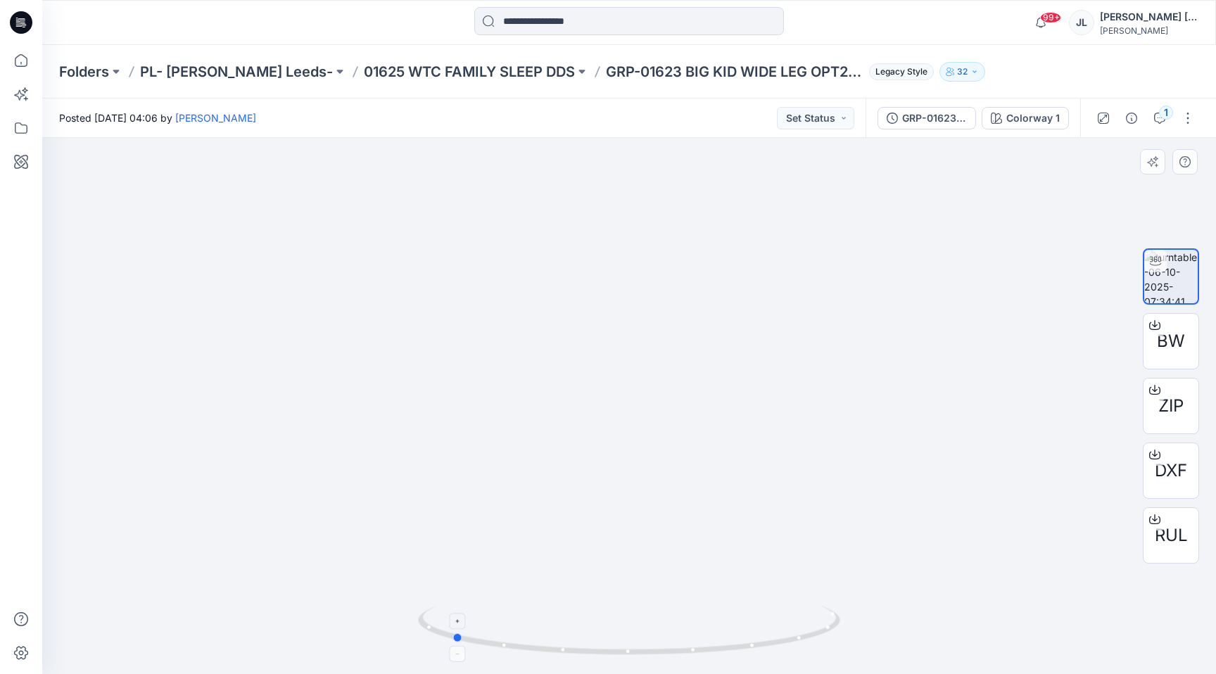
click at [823, 638] on icon at bounding box center [631, 632] width 426 height 53
click at [1149, 115] on button "1" at bounding box center [1160, 118] width 23 height 23
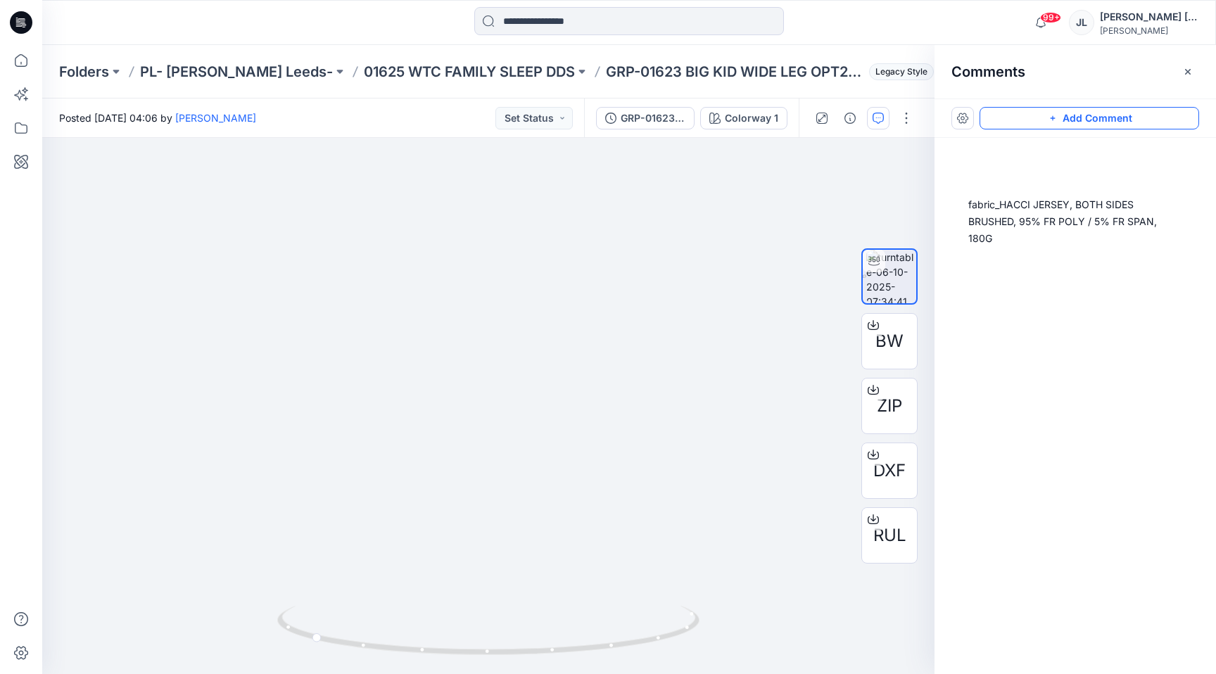
click at [1106, 112] on button "Add Comment" at bounding box center [1090, 118] width 220 height 23
click at [571, 305] on div "2" at bounding box center [488, 406] width 892 height 536
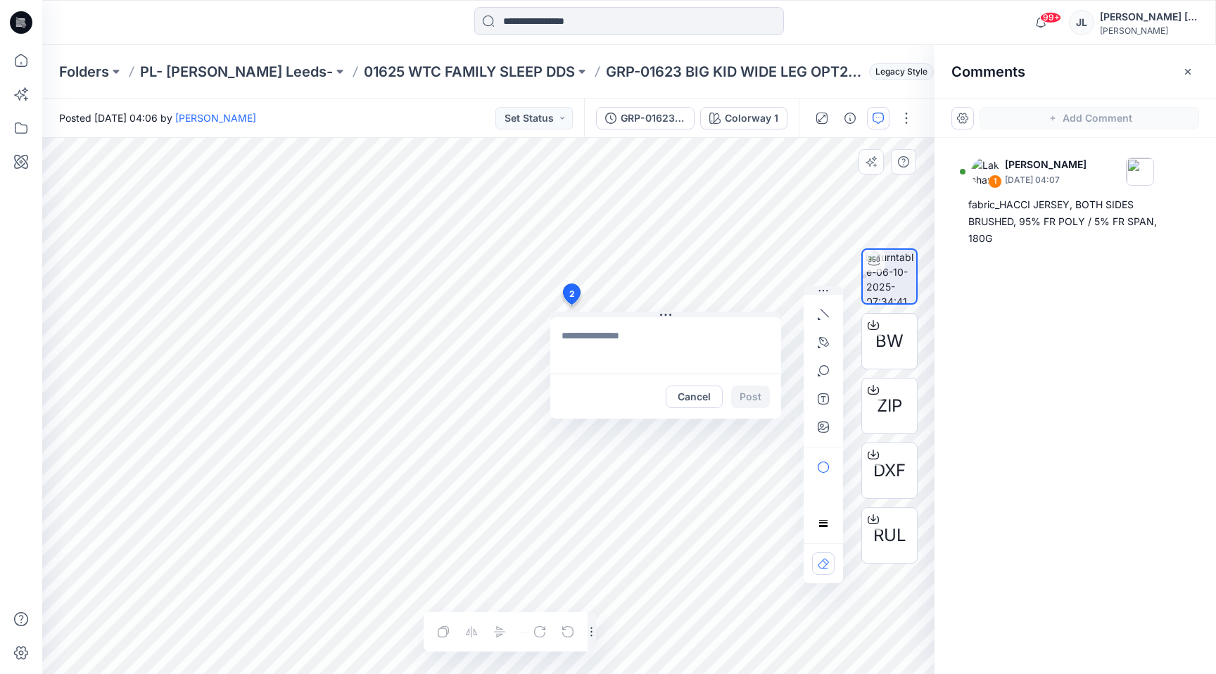
drag, startPoint x: 593, startPoint y: 336, endPoint x: 574, endPoint y: 330, distance: 20.5
click at [593, 336] on textarea at bounding box center [665, 345] width 231 height 56
type textarea "**********"
click at [747, 393] on button "Post" at bounding box center [750, 397] width 39 height 23
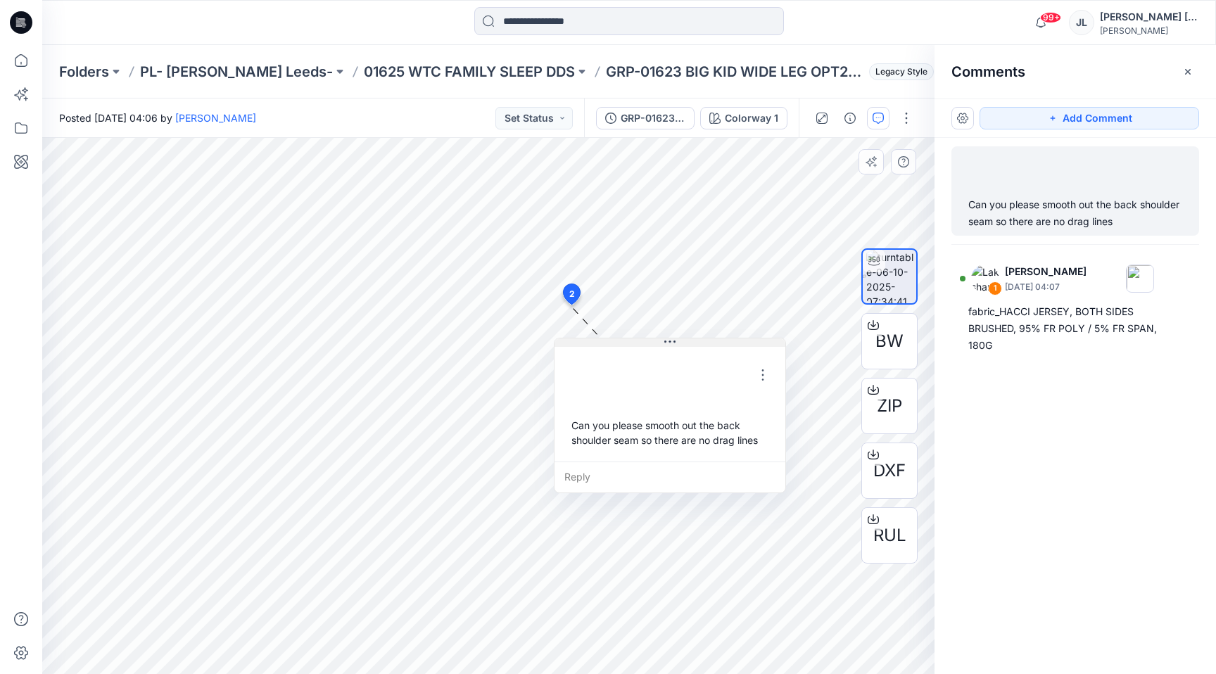
drag, startPoint x: 583, startPoint y: 333, endPoint x: 593, endPoint y: 418, distance: 85.7
click at [593, 347] on button at bounding box center [670, 343] width 231 height 8
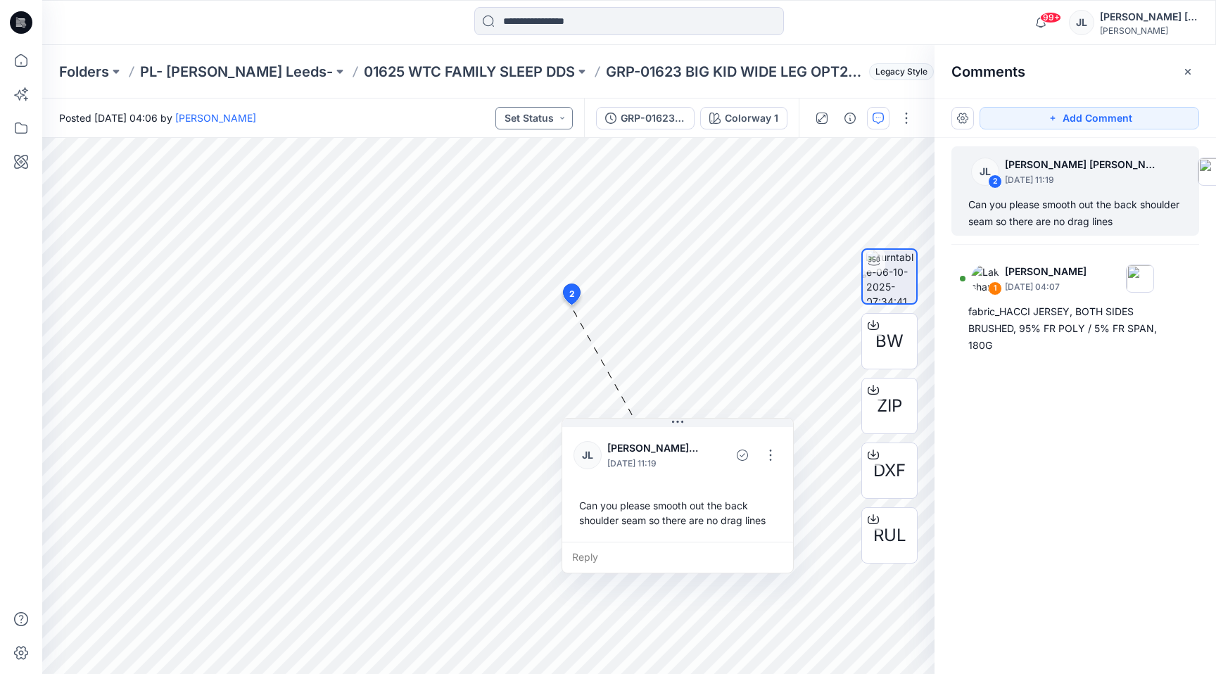
click at [546, 119] on button "Set Status" at bounding box center [533, 118] width 77 height 23
click at [526, 277] on p "Approved with corrections" at bounding box center [515, 276] width 79 height 18
click at [502, 77] on p "01625 WTC FAMILY SLEEP DDS" at bounding box center [469, 72] width 211 height 20
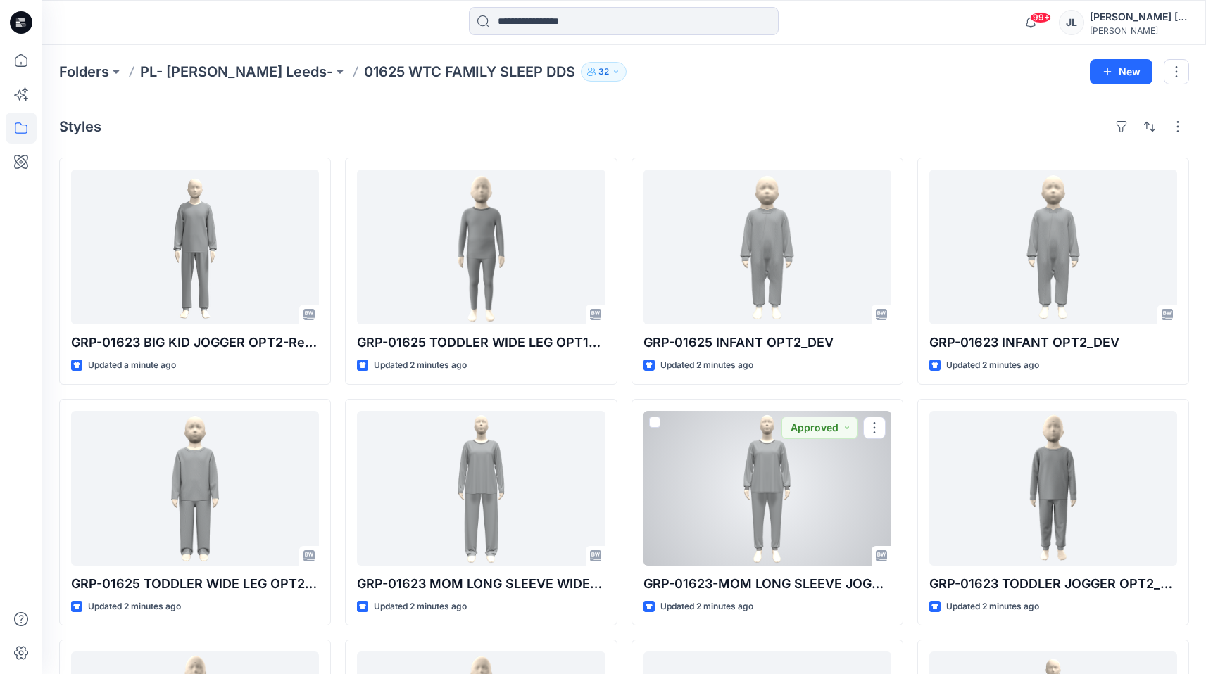
click at [813, 533] on div at bounding box center [767, 488] width 248 height 155
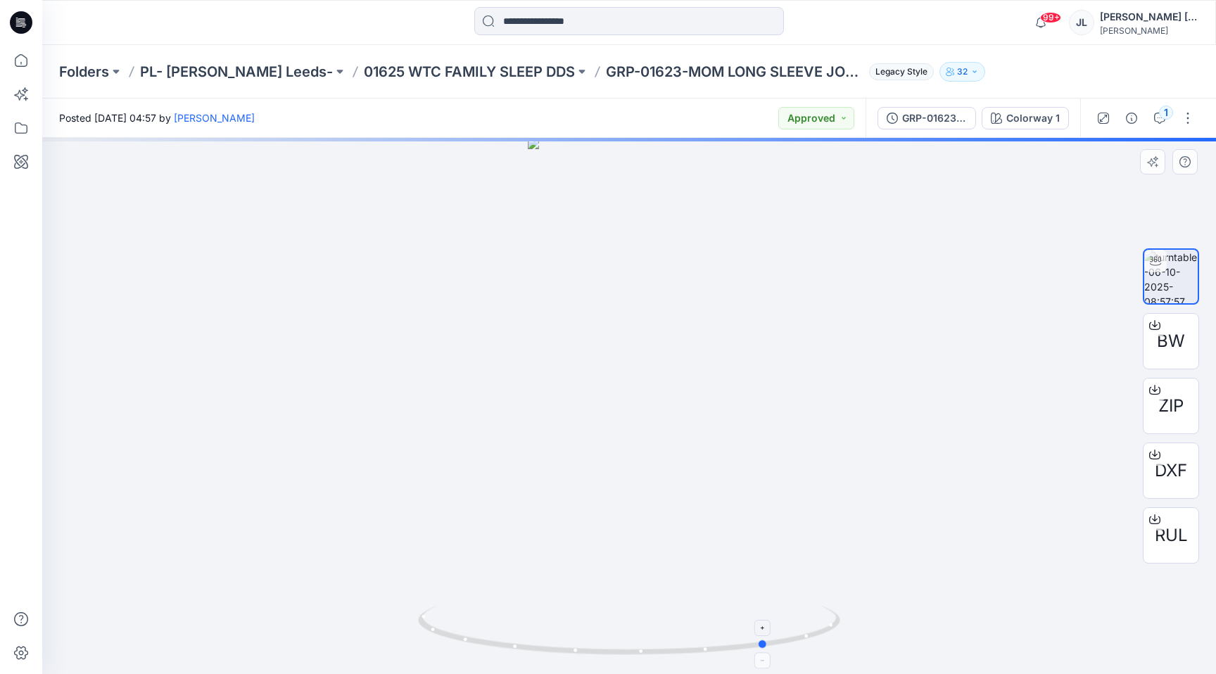
drag, startPoint x: 526, startPoint y: 642, endPoint x: 646, endPoint y: 636, distance: 119.8
click at [646, 636] on icon at bounding box center [631, 632] width 426 height 53
click at [403, 65] on p "01625 WTC FAMILY SLEEP DDS" at bounding box center [469, 72] width 211 height 20
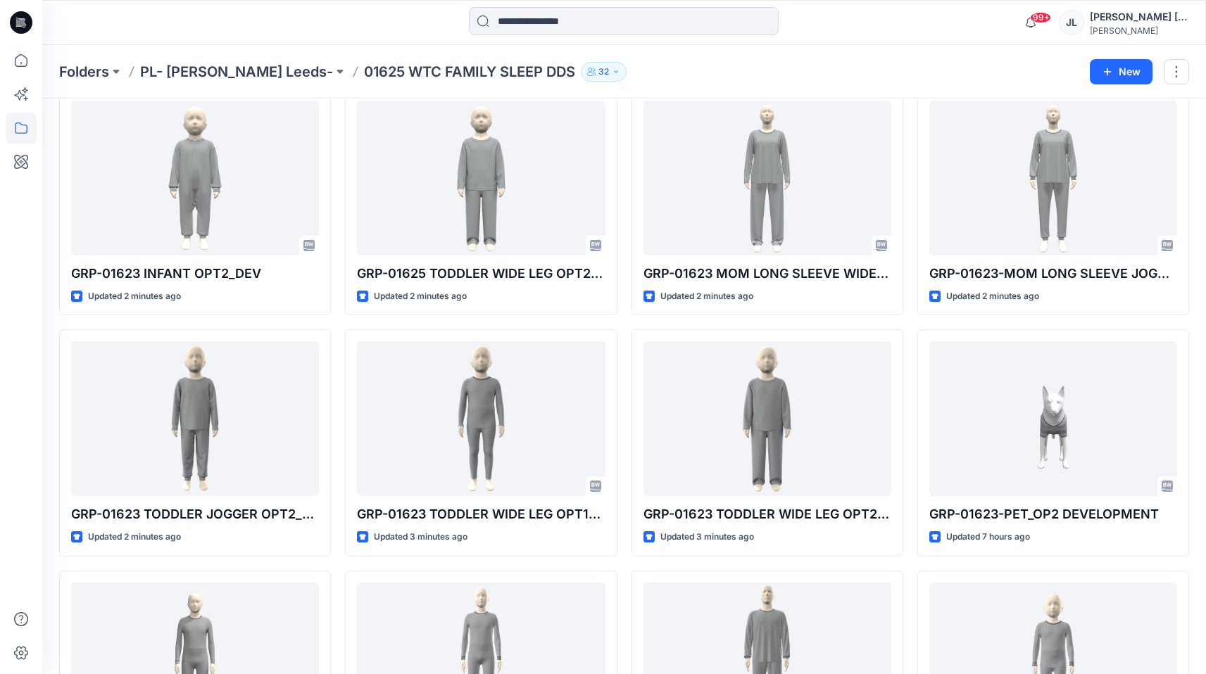
scroll to position [306, 0]
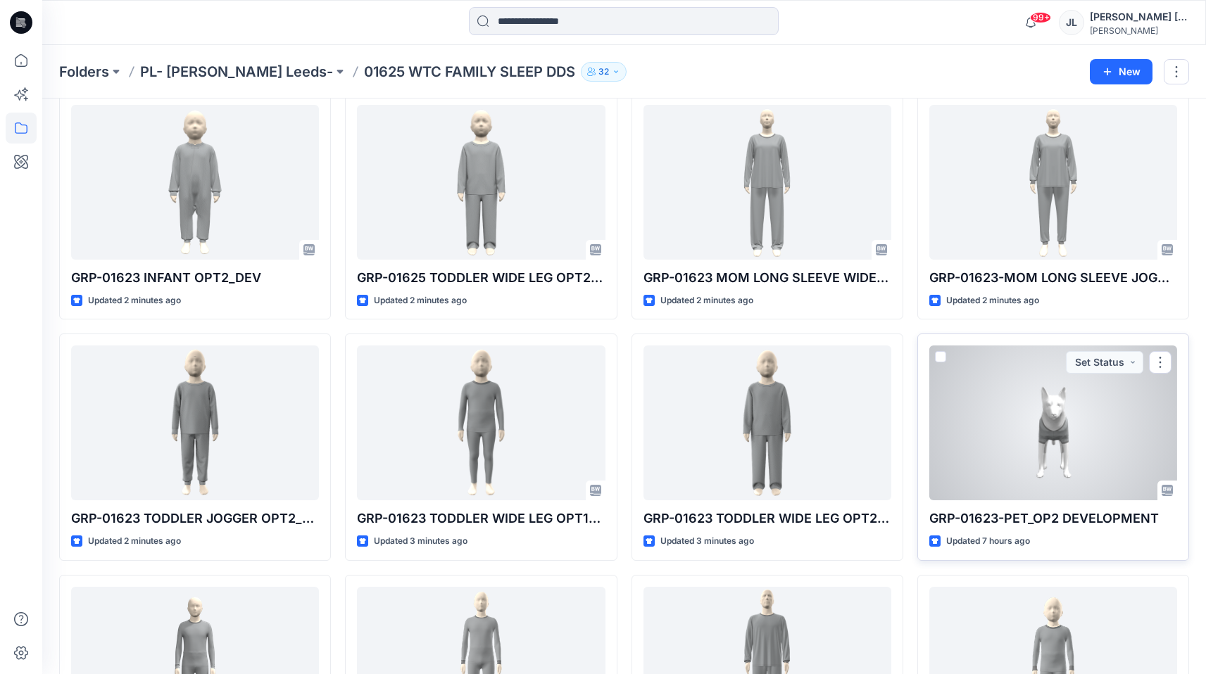
click at [973, 386] on div at bounding box center [1053, 423] width 248 height 155
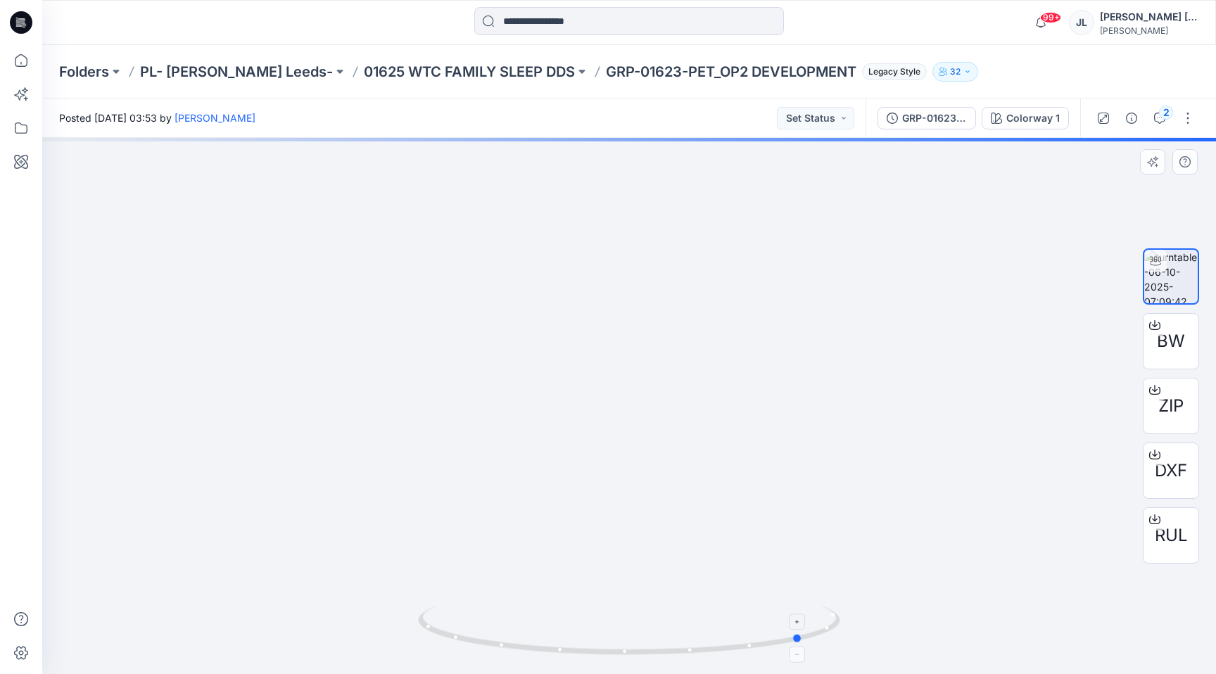
drag, startPoint x: 498, startPoint y: 647, endPoint x: 667, endPoint y: 654, distance: 168.4
click at [667, 654] on icon at bounding box center [631, 632] width 426 height 53
drag, startPoint x: 826, startPoint y: 122, endPoint x: 828, endPoint y: 133, distance: 11.5
click at [827, 122] on button "Set Status" at bounding box center [815, 118] width 77 height 23
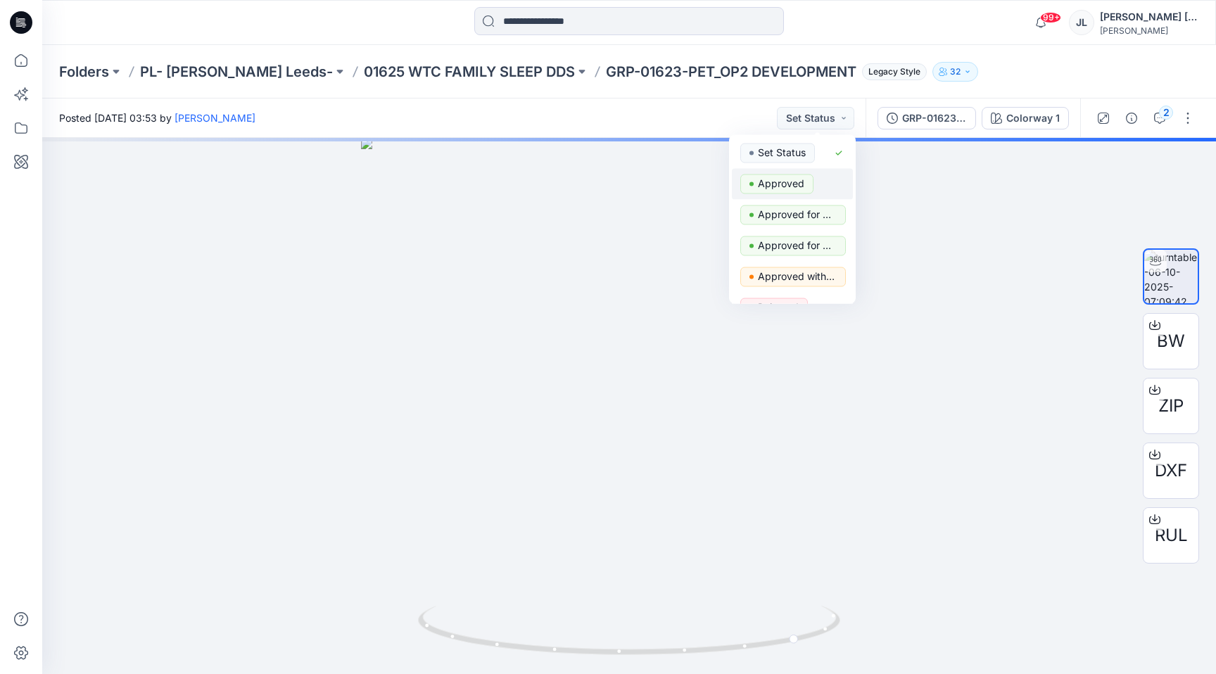
click at [800, 183] on p "Approved" at bounding box center [781, 184] width 46 height 18
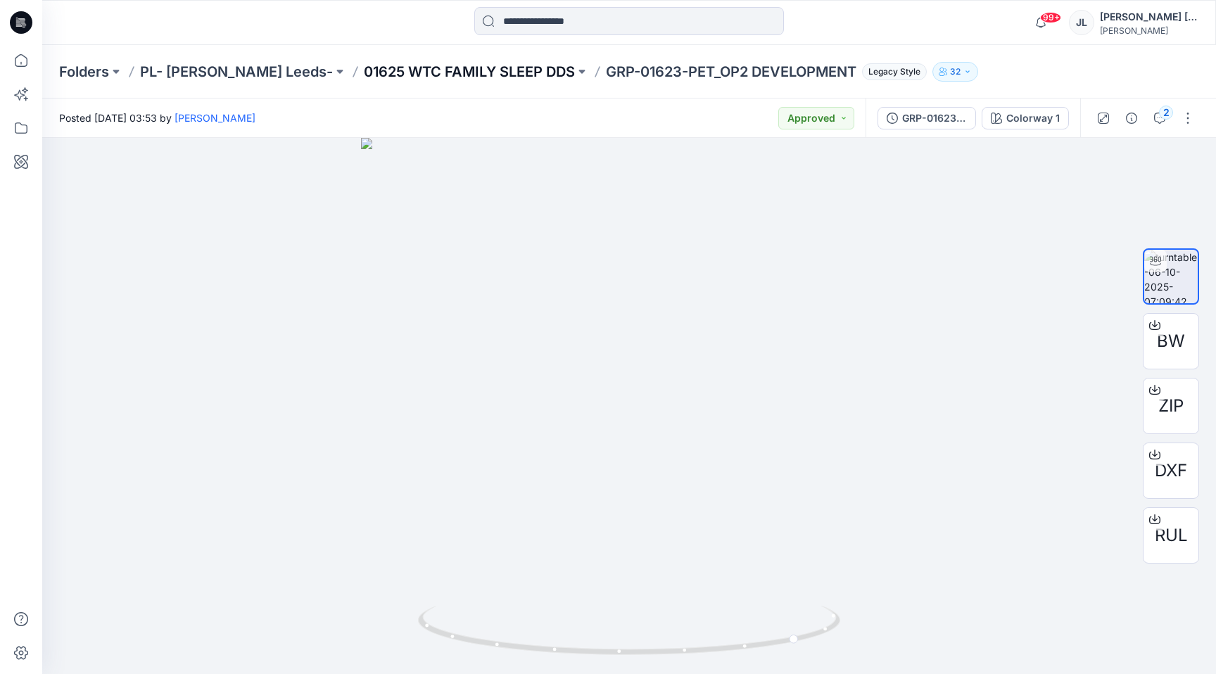
click at [508, 64] on p "01625 WTC FAMILY SLEEP DDS" at bounding box center [469, 72] width 211 height 20
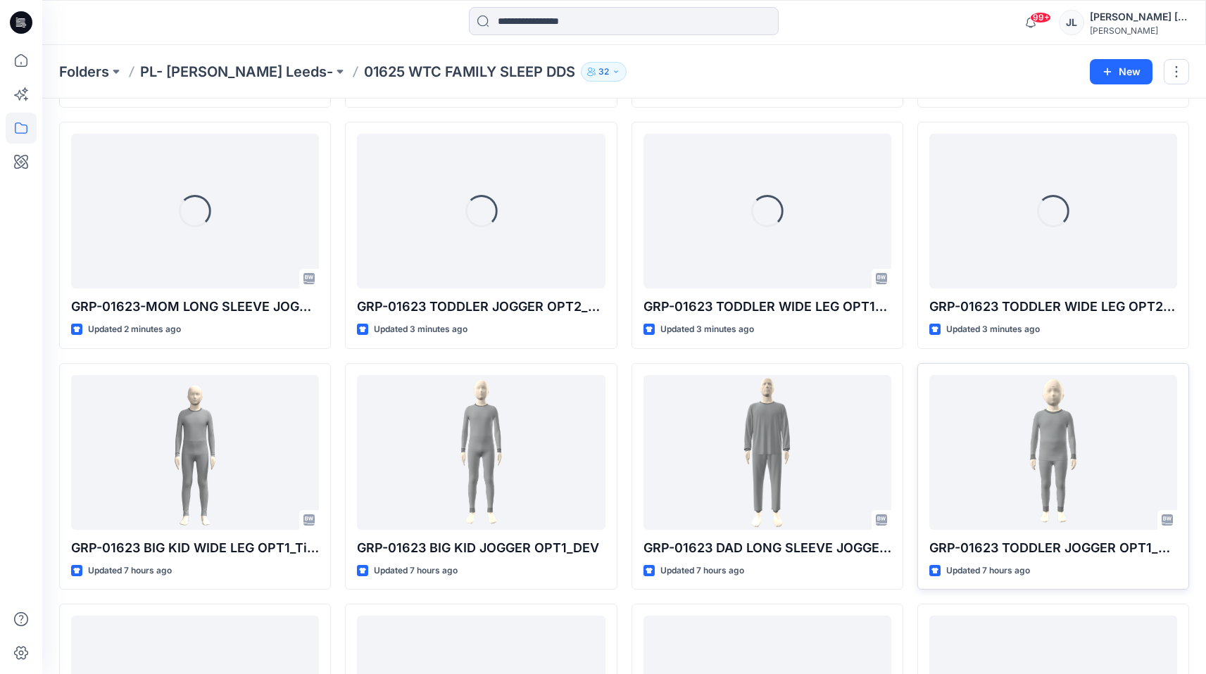
scroll to position [519, 0]
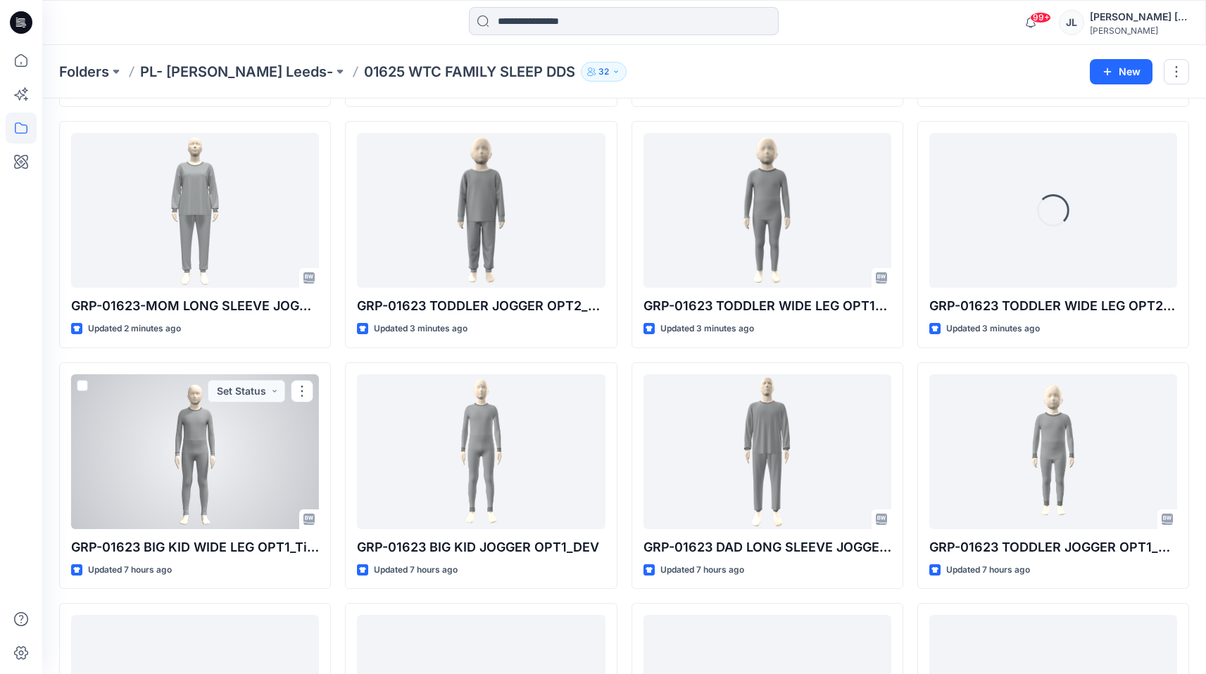
click at [213, 460] on div at bounding box center [195, 451] width 248 height 155
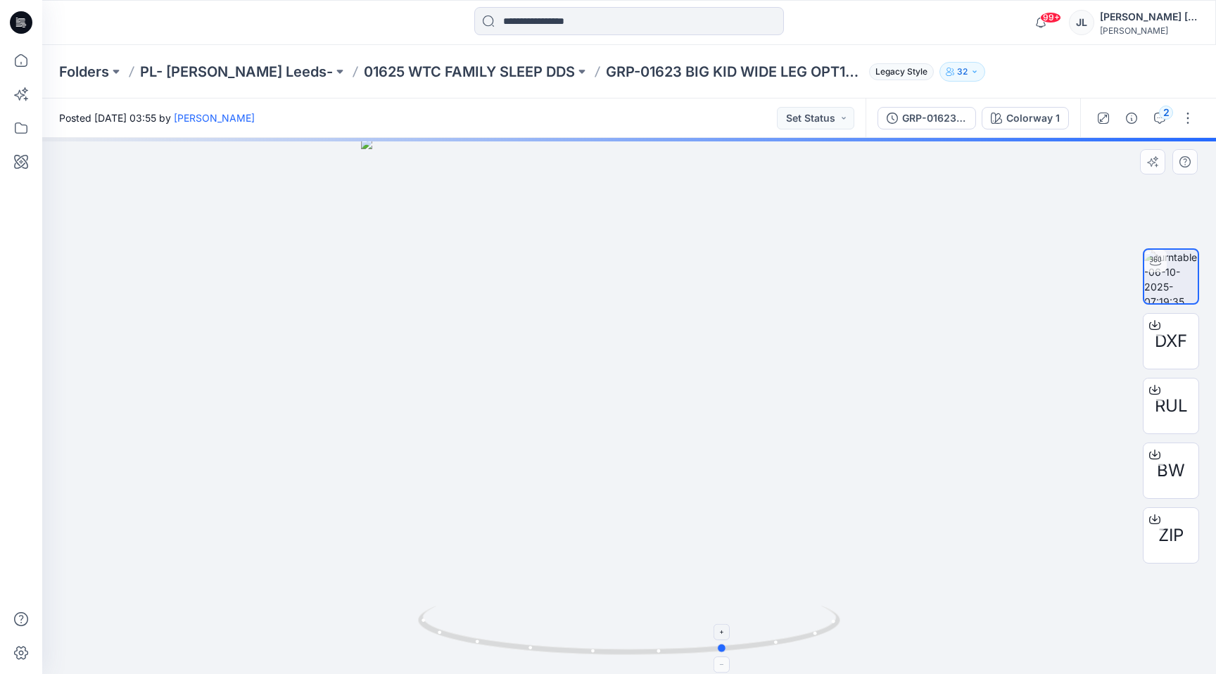
drag, startPoint x: 590, startPoint y: 636, endPoint x: 681, endPoint y: 644, distance: 91.9
click at [681, 644] on icon at bounding box center [631, 632] width 426 height 53
click at [595, 426] on div at bounding box center [629, 406] width 1174 height 536
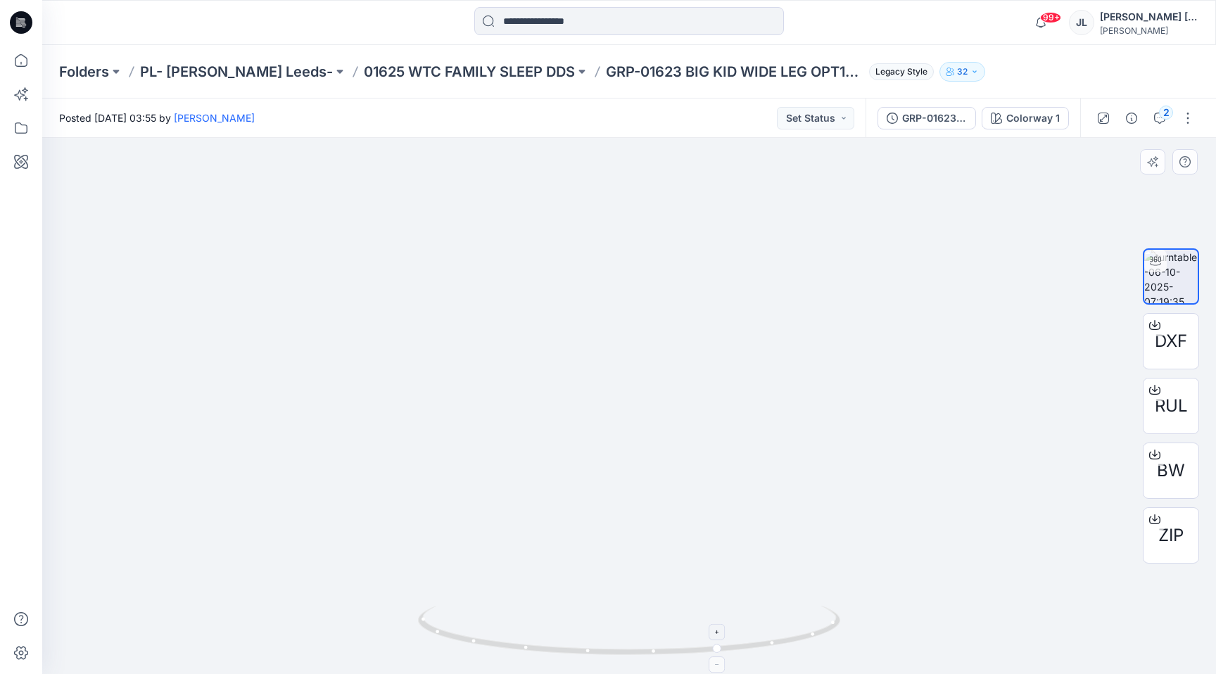
drag, startPoint x: 718, startPoint y: 629, endPoint x: 716, endPoint y: 643, distance: 14.1
click at [712, 642] on icon at bounding box center [631, 632] width 426 height 53
drag, startPoint x: 721, startPoint y: 658, endPoint x: 811, endPoint y: 631, distance: 94.2
click at [814, 631] on icon at bounding box center [631, 632] width 426 height 53
drag, startPoint x: 772, startPoint y: 640, endPoint x: 683, endPoint y: 665, distance: 92.7
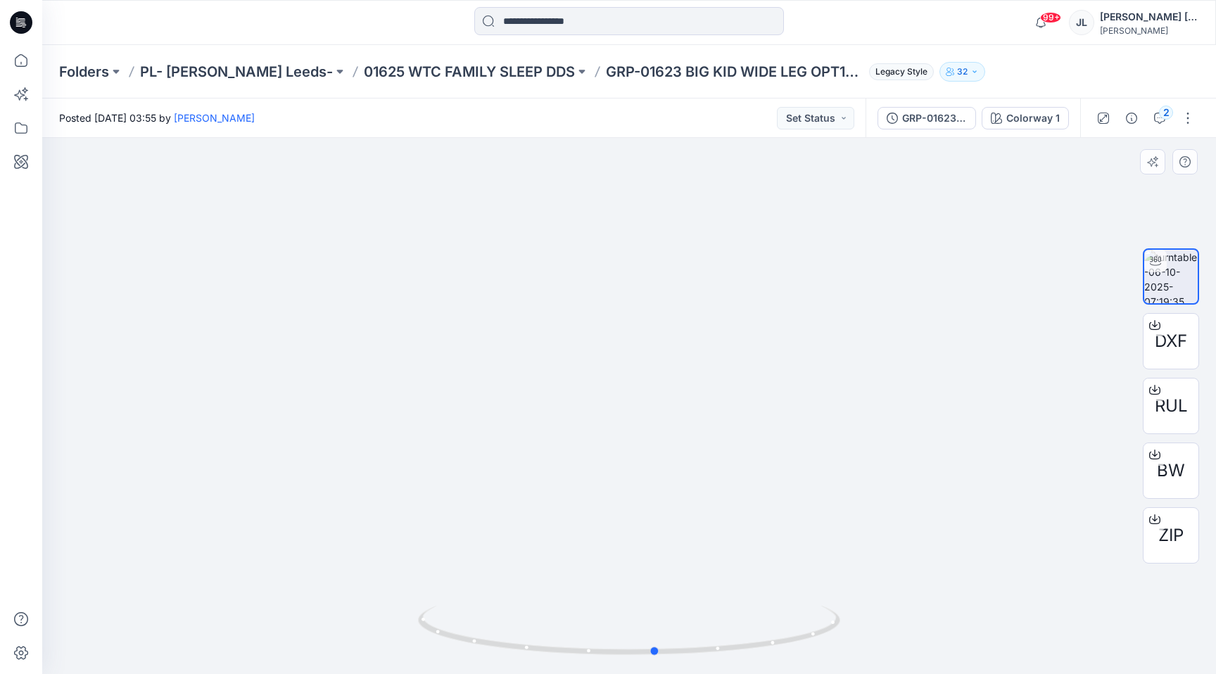
click at [682, 657] on div at bounding box center [629, 639] width 422 height 70
click at [659, 638] on div at bounding box center [656, 634] width 16 height 16
click at [1171, 114] on div "2" at bounding box center [1145, 118] width 130 height 39
click at [1154, 115] on icon "button" at bounding box center [1159, 118] width 11 height 11
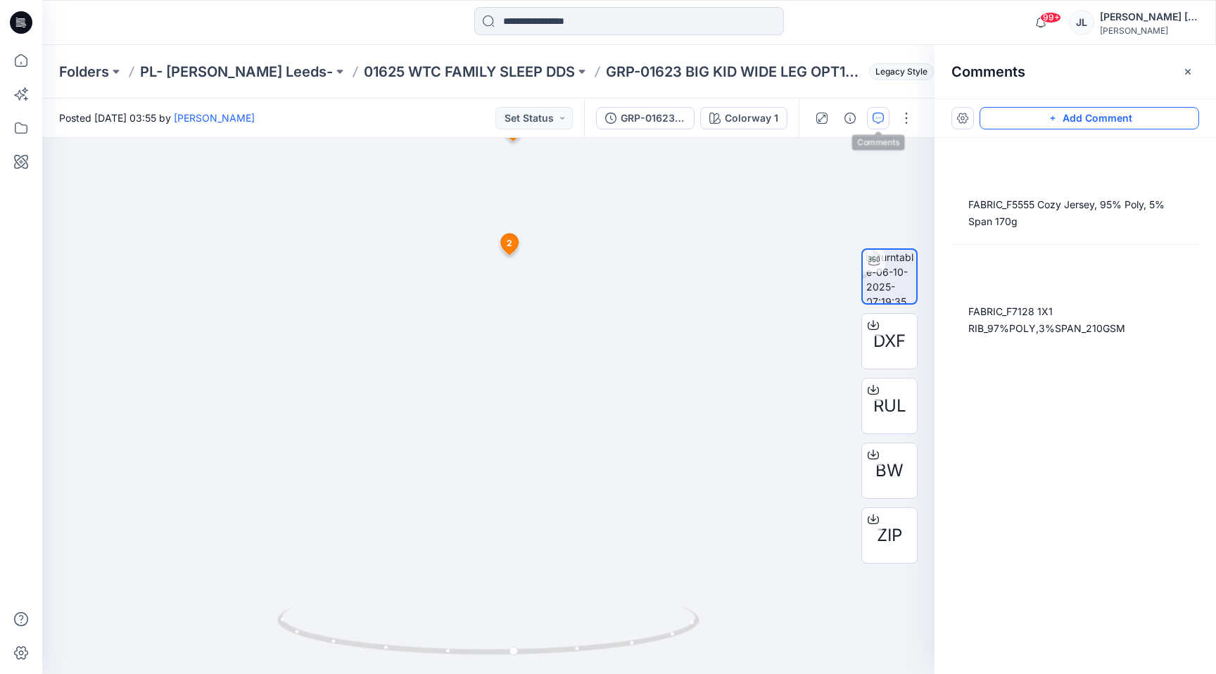
click at [1162, 115] on button "Add Comment" at bounding box center [1090, 118] width 220 height 23
click at [353, 403] on div "3 1 [PERSON_NAME] [DATE] 03:56 FABRIC_F7128 1X1 RIB_97%POLY,3%SPAN_210GSM Reply…" at bounding box center [488, 406] width 892 height 536
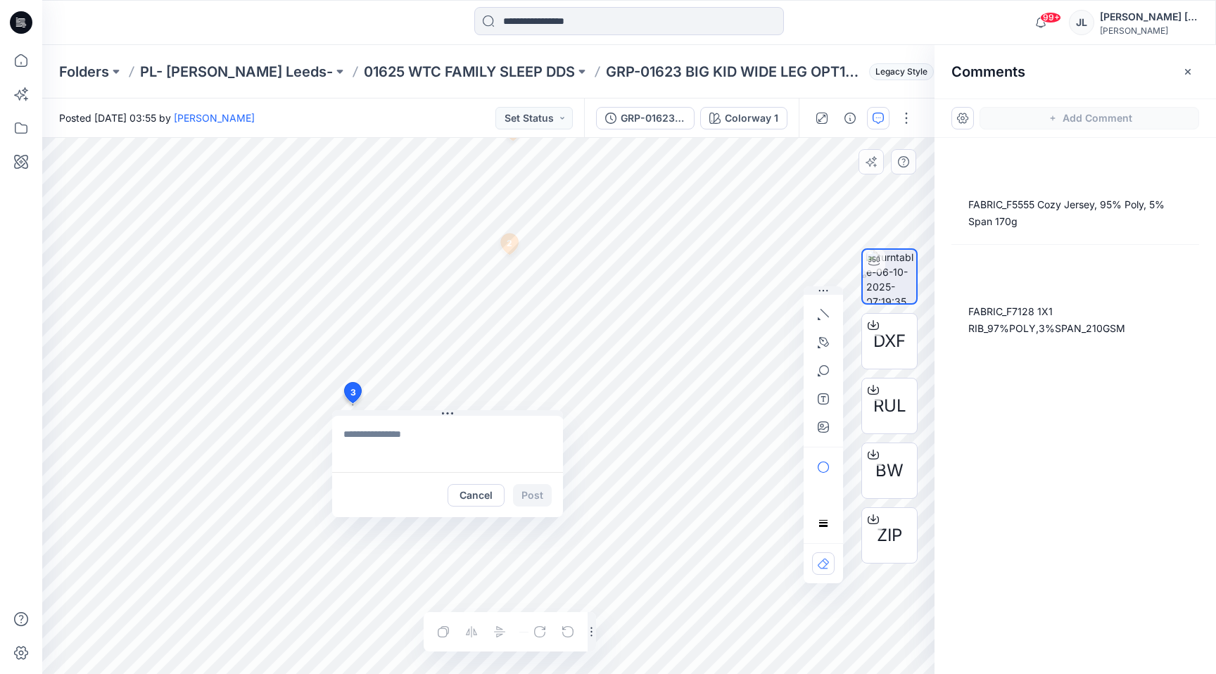
drag, startPoint x: 381, startPoint y: 441, endPoint x: 359, endPoint y: 441, distance: 22.5
click at [381, 441] on textarea at bounding box center [447, 444] width 231 height 56
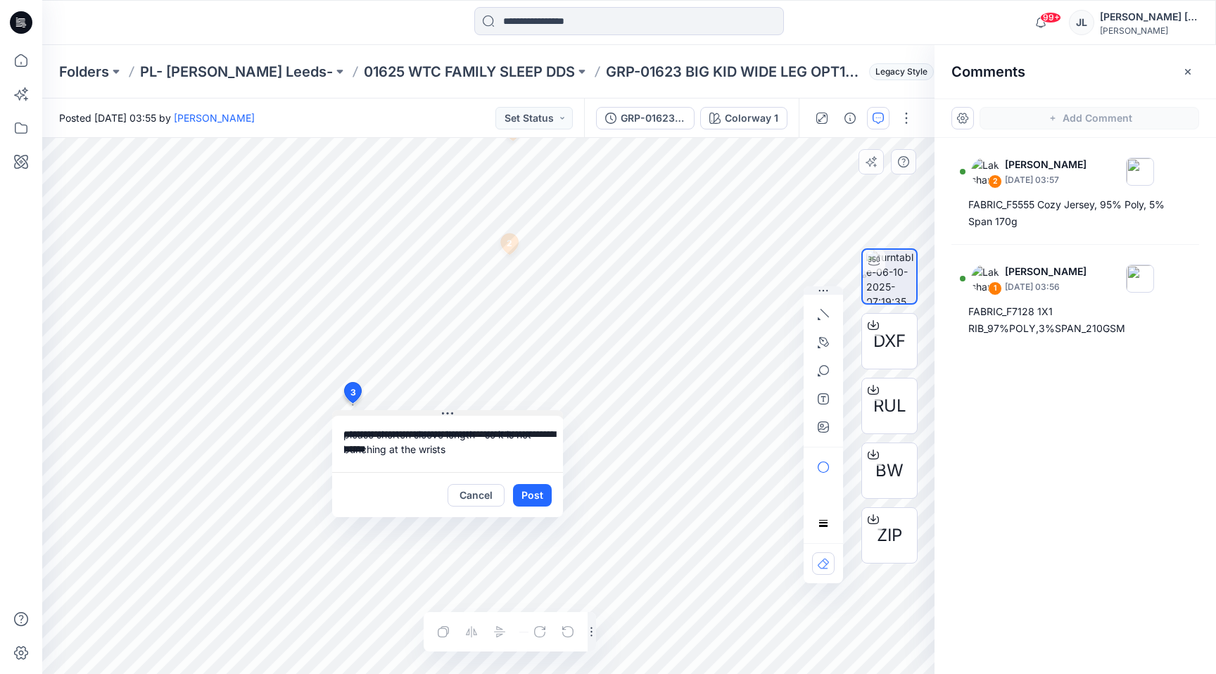
type textarea "**********"
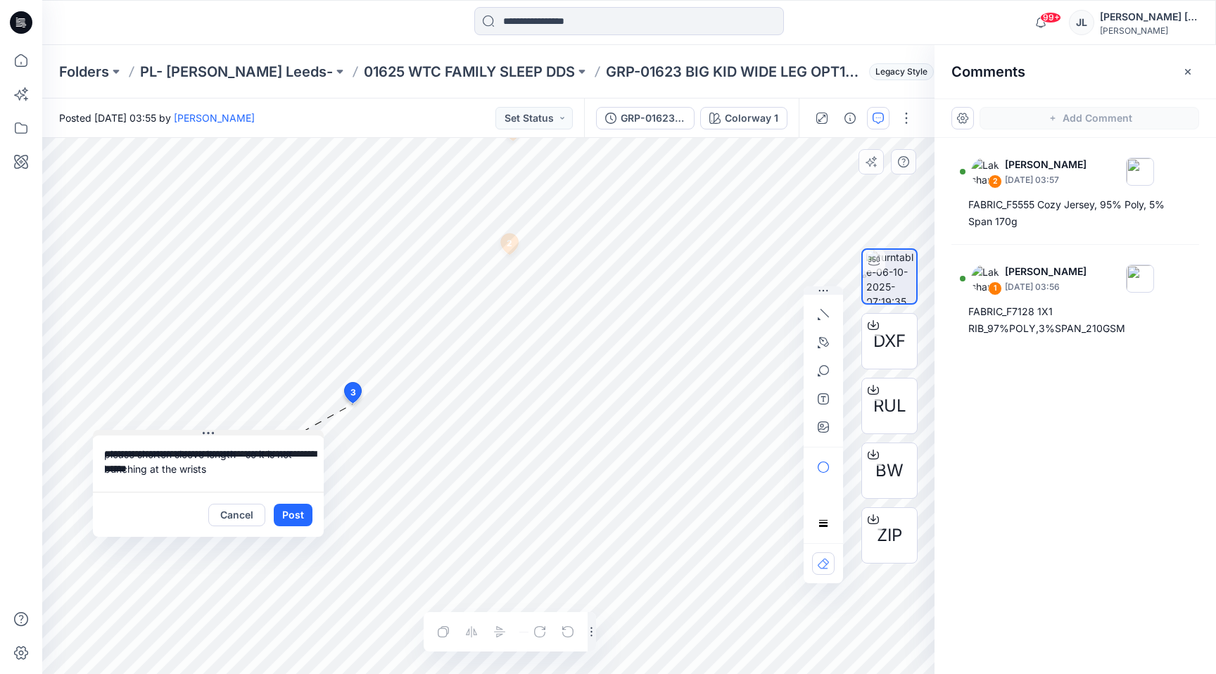
drag, startPoint x: 450, startPoint y: 413, endPoint x: 208, endPoint y: 432, distance: 242.2
click at [208, 432] on icon at bounding box center [208, 433] width 11 height 11
click at [301, 510] on button "Post" at bounding box center [291, 514] width 39 height 23
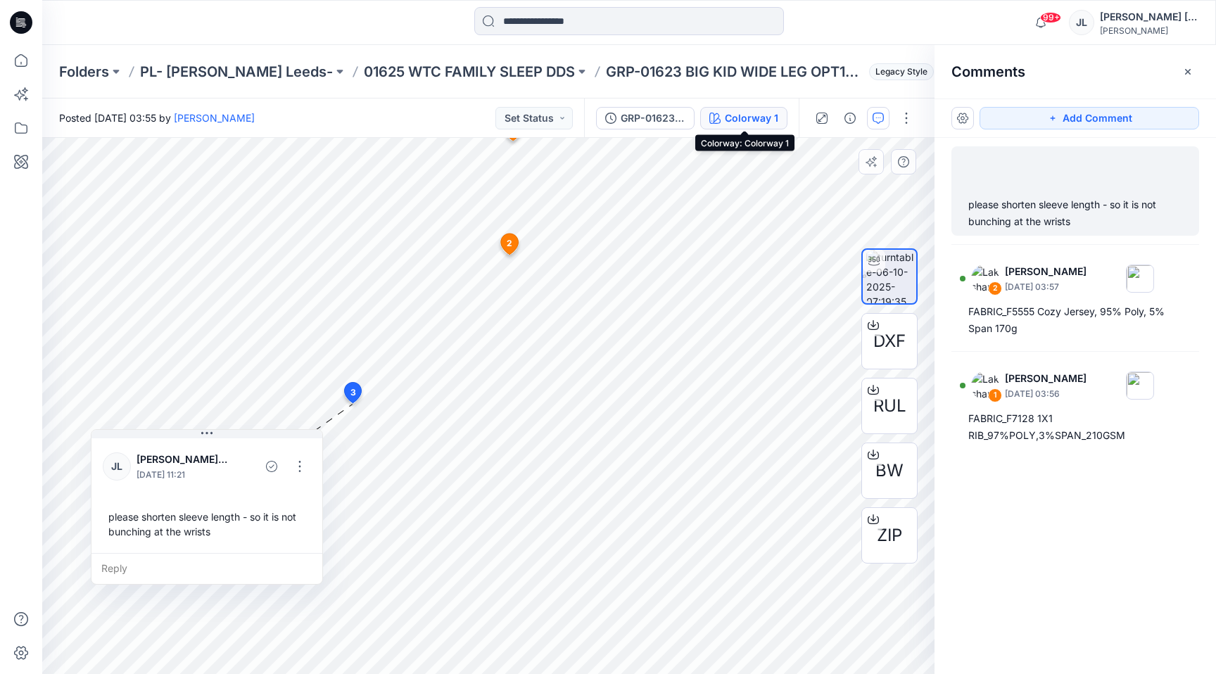
click at [743, 115] on div "Colorway 1" at bounding box center [751, 117] width 53 height 15
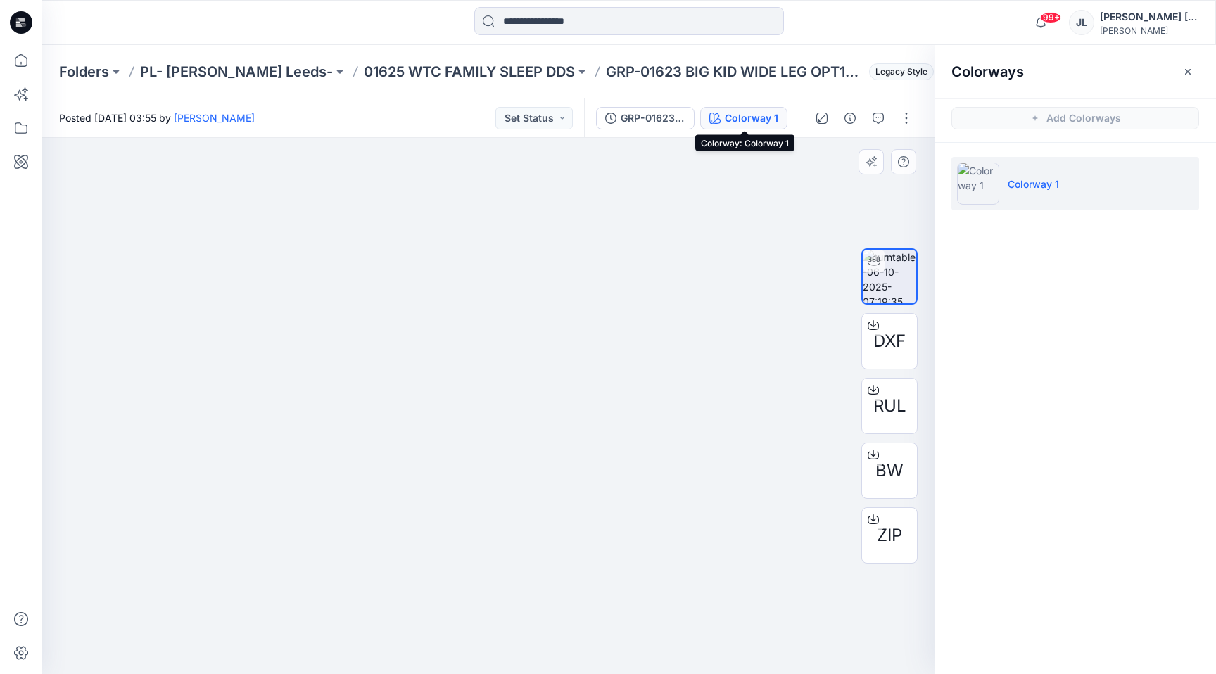
click at [736, 117] on div "Colorway 1" at bounding box center [751, 117] width 53 height 15
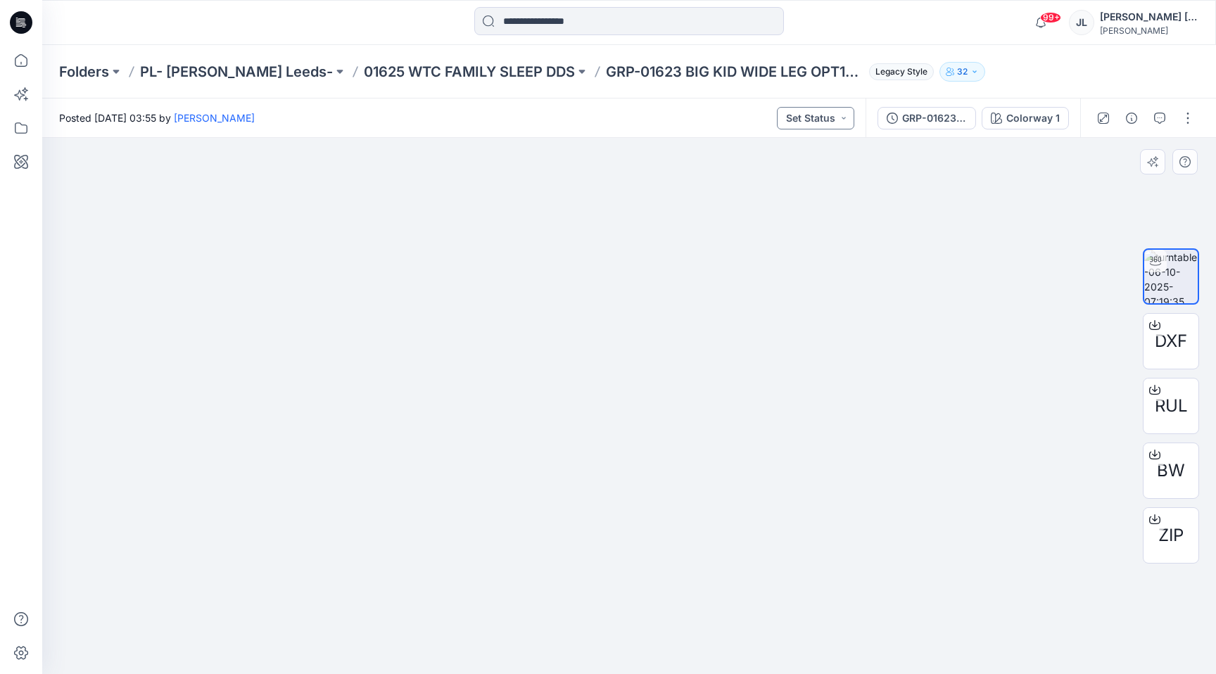
click at [826, 127] on button "Set Status" at bounding box center [815, 118] width 77 height 23
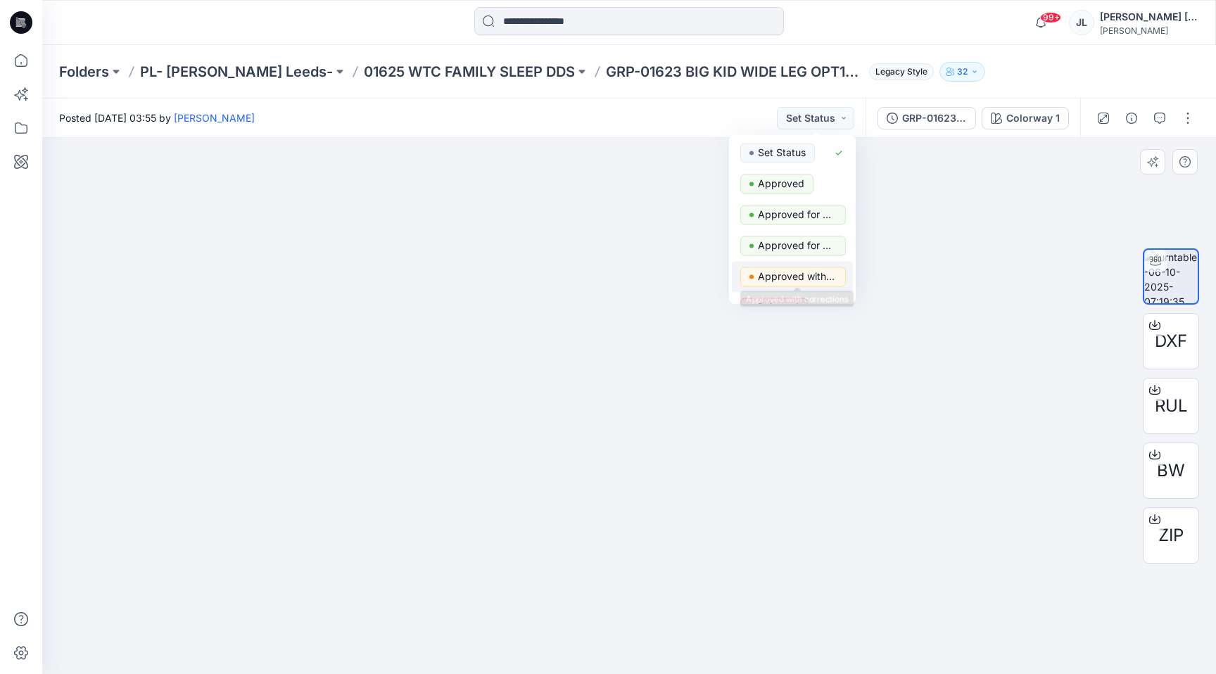
click at [815, 277] on p "Approved with corrections" at bounding box center [797, 276] width 79 height 18
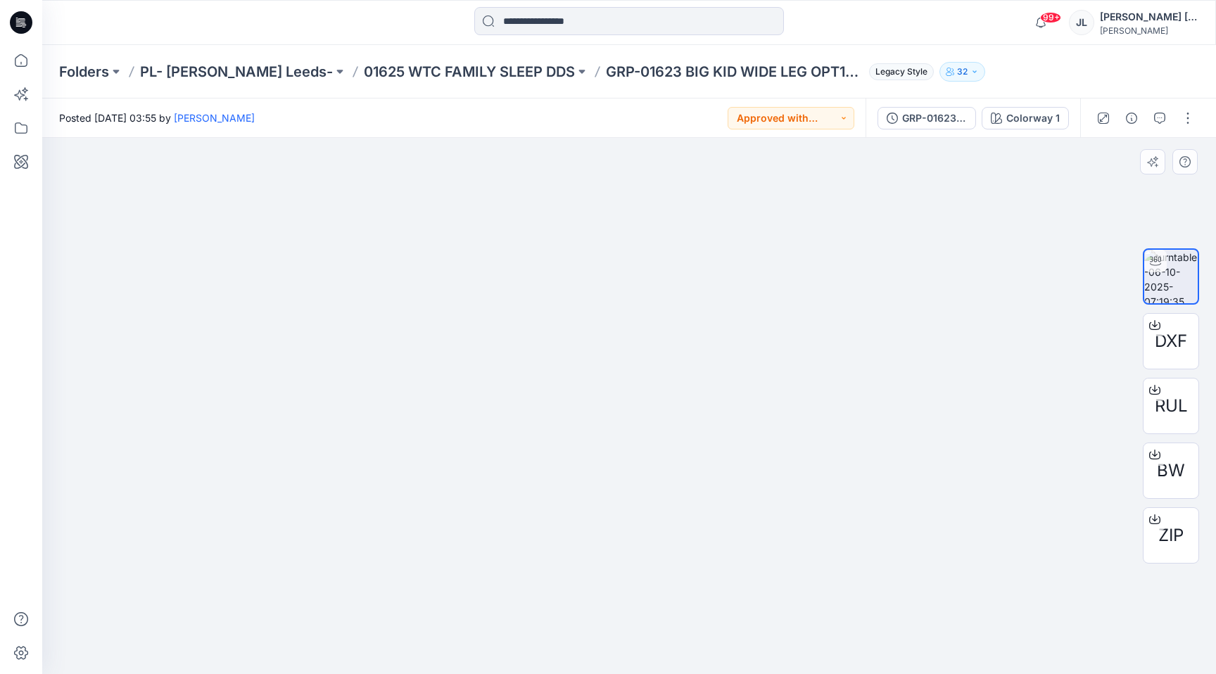
drag, startPoint x: 624, startPoint y: 418, endPoint x: 833, endPoint y: 416, distance: 209.0
click at [833, 416] on img at bounding box center [629, 295] width 980 height 758
drag, startPoint x: 833, startPoint y: 416, endPoint x: 825, endPoint y: 199, distance: 216.9
click at [826, 183] on img at bounding box center [629, 185] width 980 height 980
drag, startPoint x: 658, startPoint y: 575, endPoint x: 591, endPoint y: 463, distance: 130.7
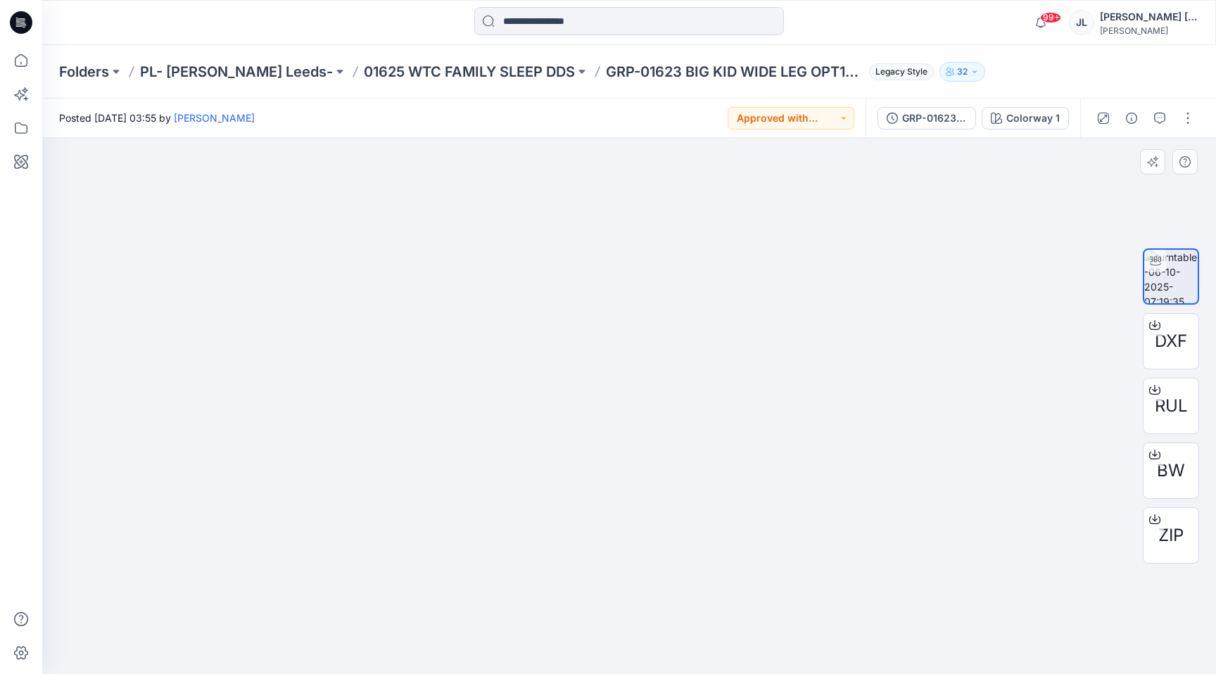
click at [591, 465] on img at bounding box center [629, 185] width 980 height 980
drag, startPoint x: 630, startPoint y: 667, endPoint x: 524, endPoint y: 667, distance: 105.6
click at [524, 657] on img at bounding box center [629, 185] width 980 height 980
click at [579, 619] on img at bounding box center [629, 406] width 536 height 536
click at [364, 69] on p "01625 WTC FAMILY SLEEP DDS" at bounding box center [469, 72] width 211 height 20
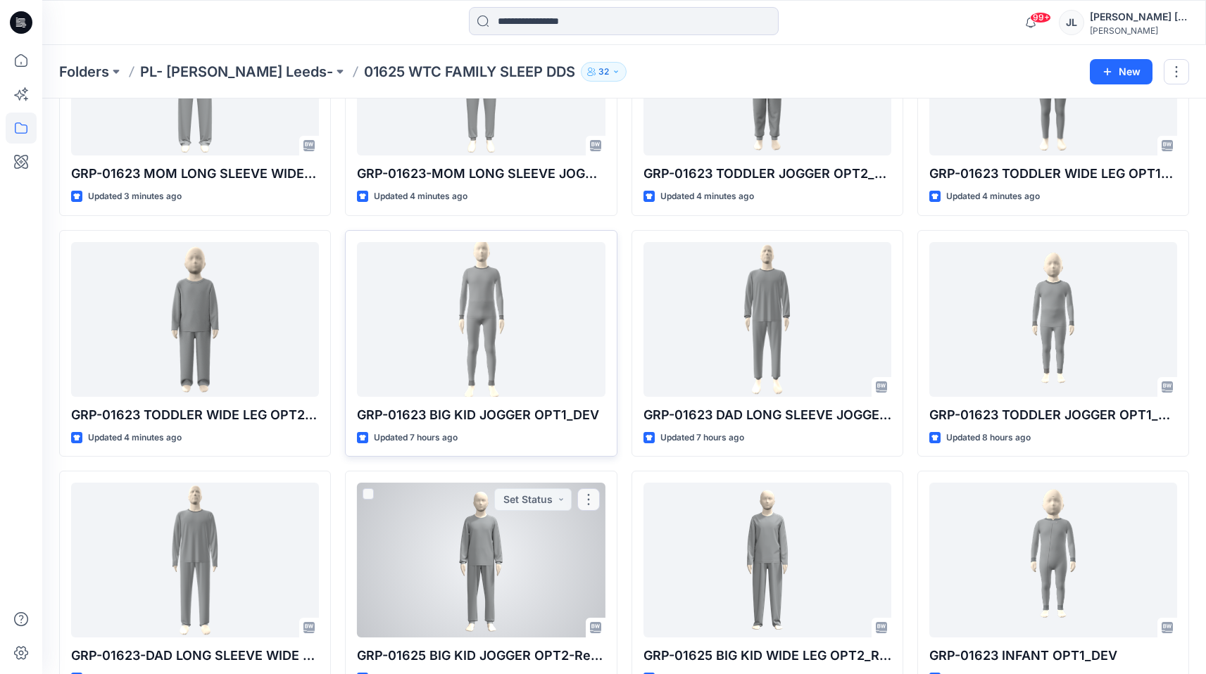
scroll to position [652, 0]
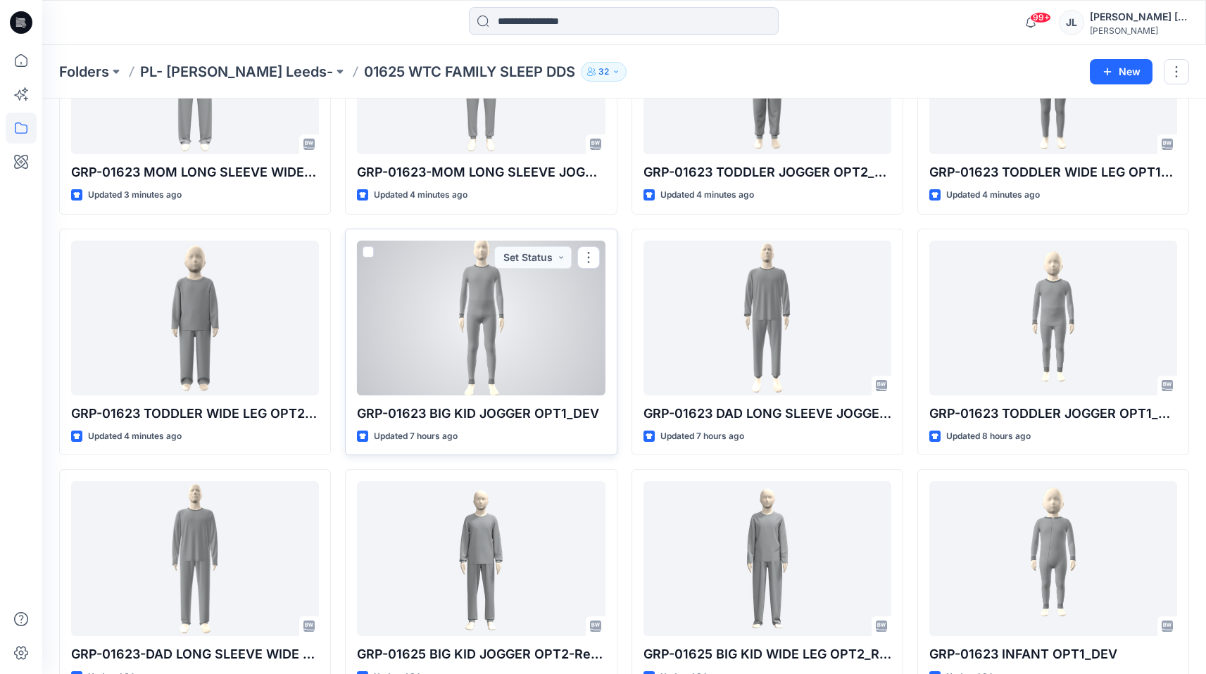
click at [519, 303] on div at bounding box center [481, 318] width 248 height 155
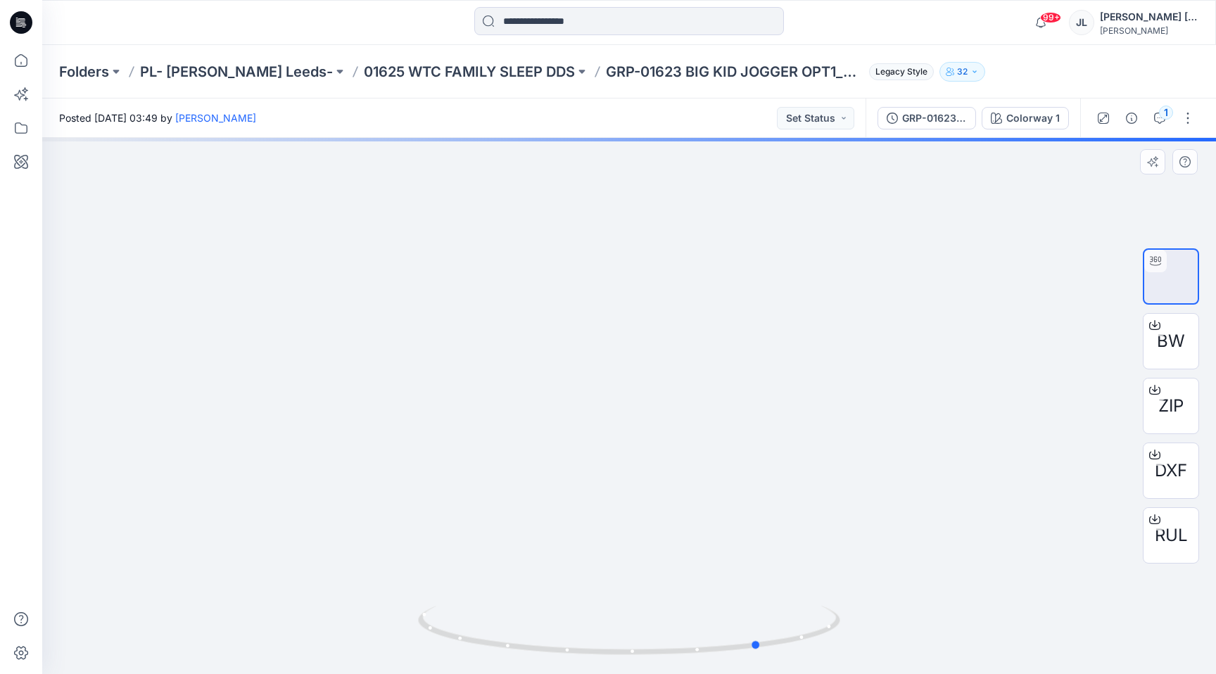
drag, startPoint x: 590, startPoint y: 660, endPoint x: 719, endPoint y: 673, distance: 130.1
click at [719, 657] on img at bounding box center [629, 640] width 422 height 68
click at [419, 82] on div "Folders PL- [PERSON_NAME] Leeds- 01625 WTC FAMILY SLEEP DDS GRP-01623 BIG KID J…" at bounding box center [629, 71] width 1174 height 53
click at [422, 70] on p "01625 WTC FAMILY SLEEP DDS" at bounding box center [469, 72] width 211 height 20
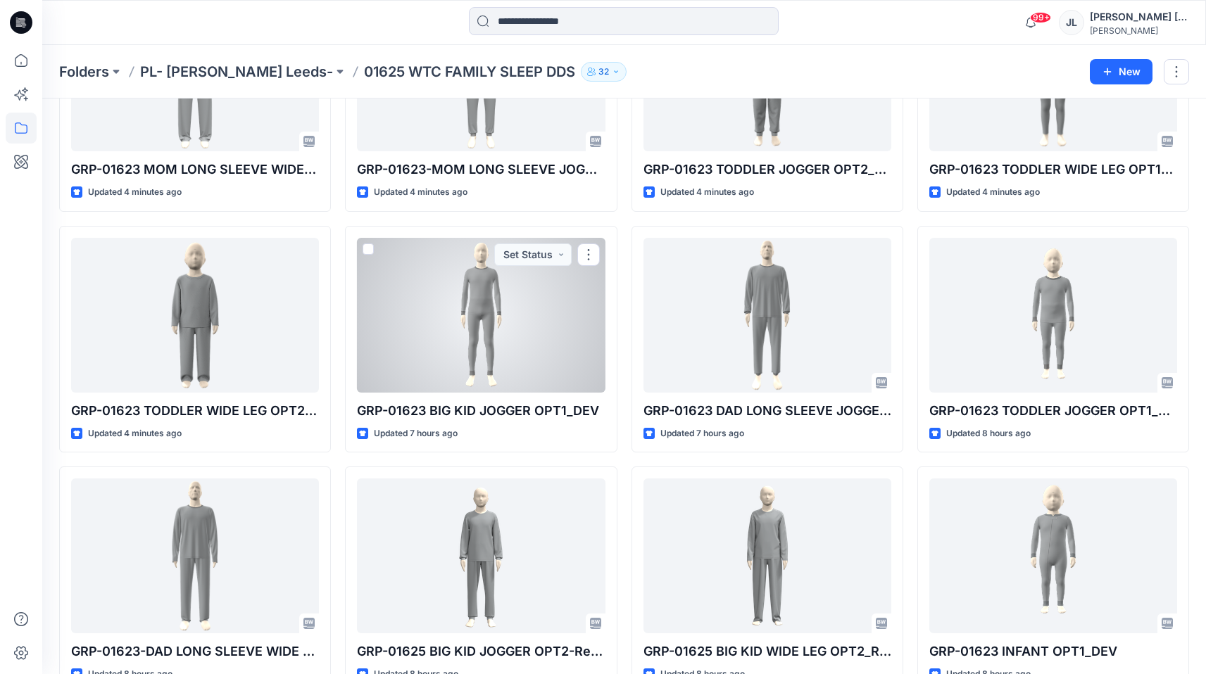
scroll to position [659, 0]
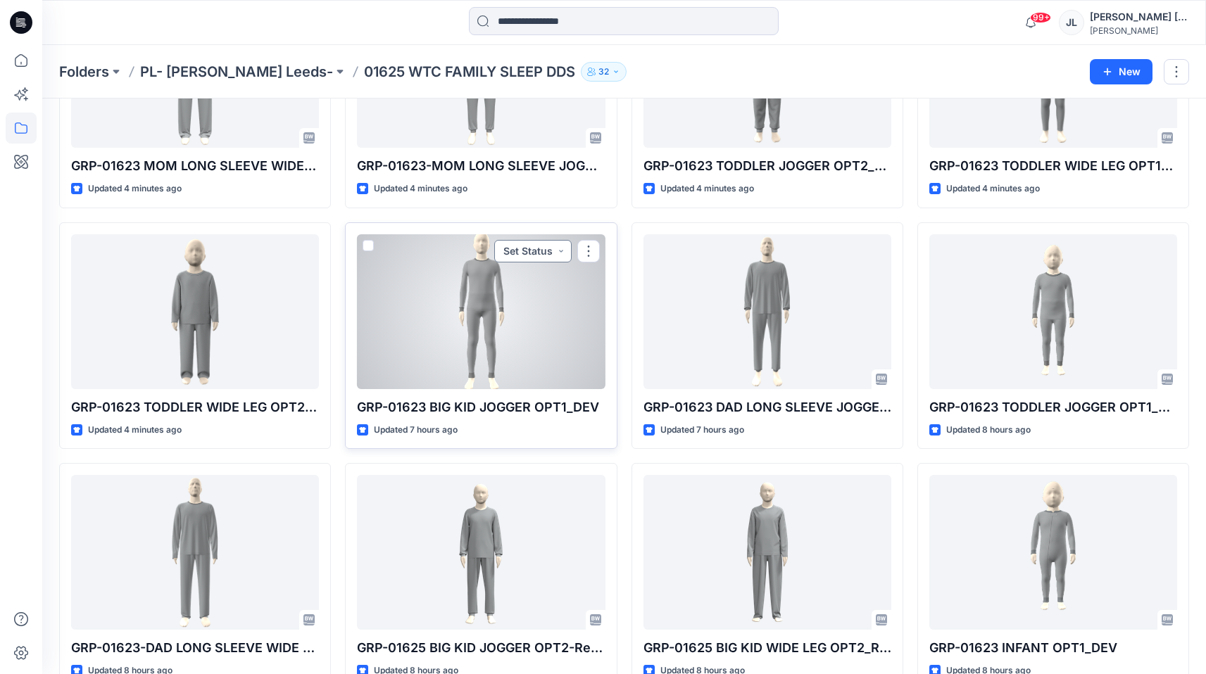
click at [547, 241] on button "Set Status" at bounding box center [532, 251] width 77 height 23
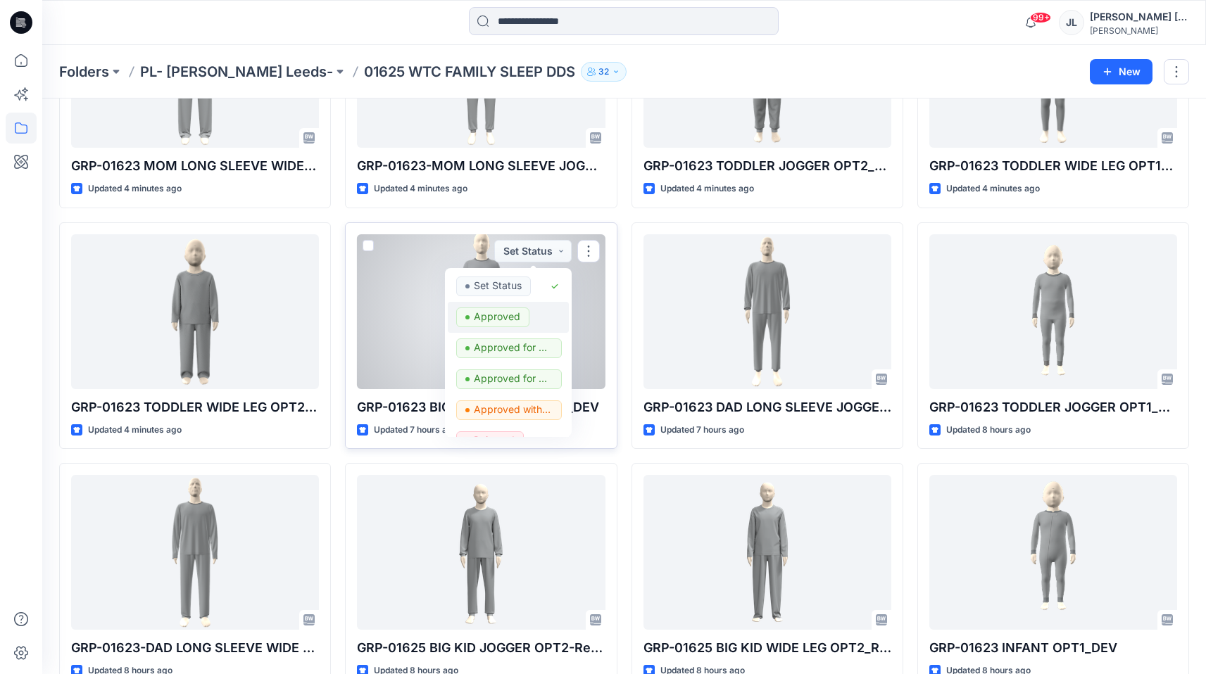
click at [510, 311] on p "Approved" at bounding box center [497, 317] width 46 height 18
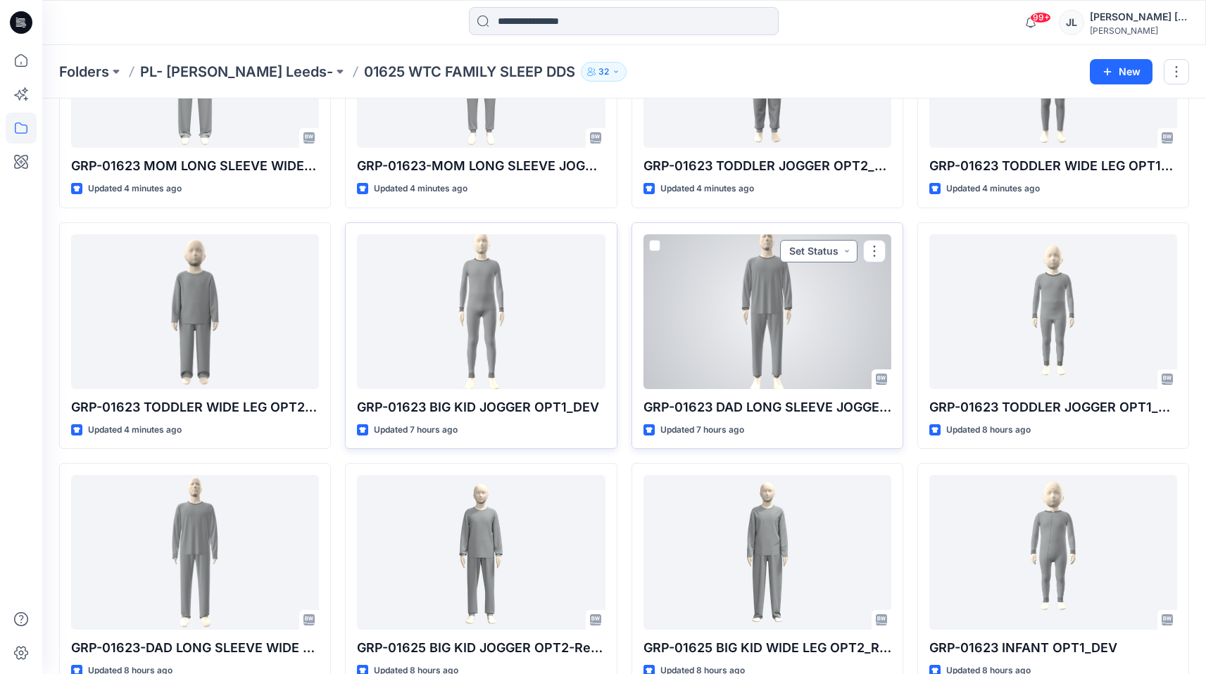
click at [841, 253] on button "Set Status" at bounding box center [818, 251] width 77 height 23
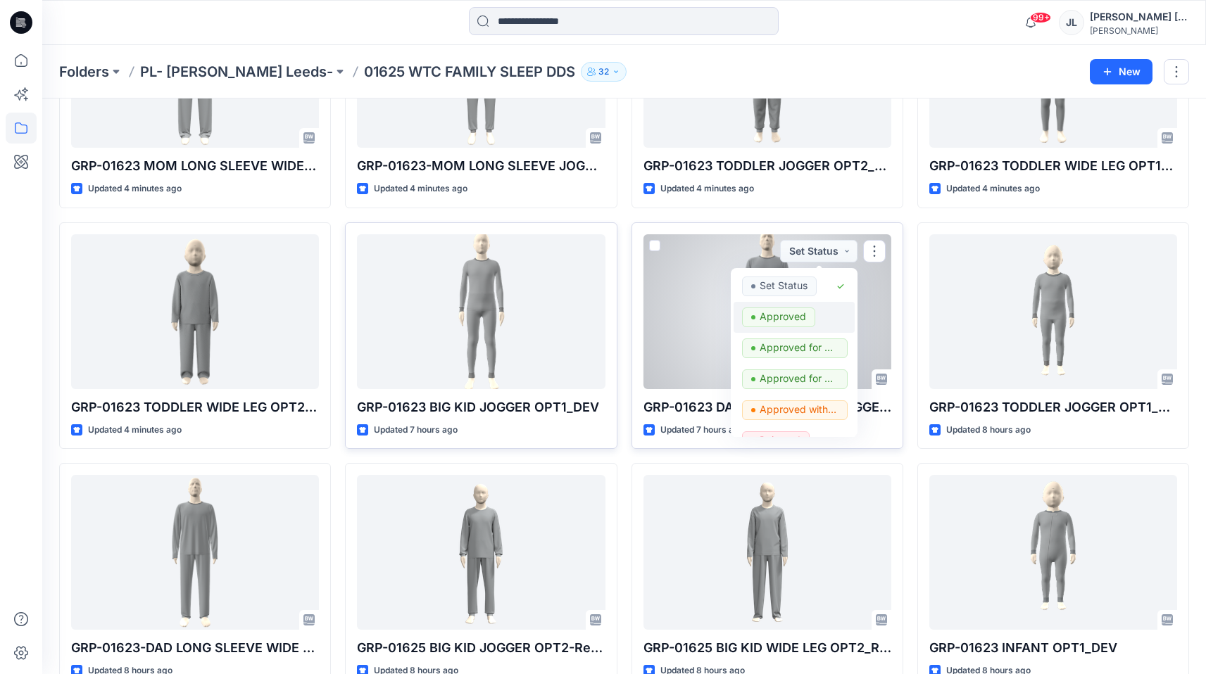
click at [794, 310] on p "Approved" at bounding box center [782, 317] width 46 height 18
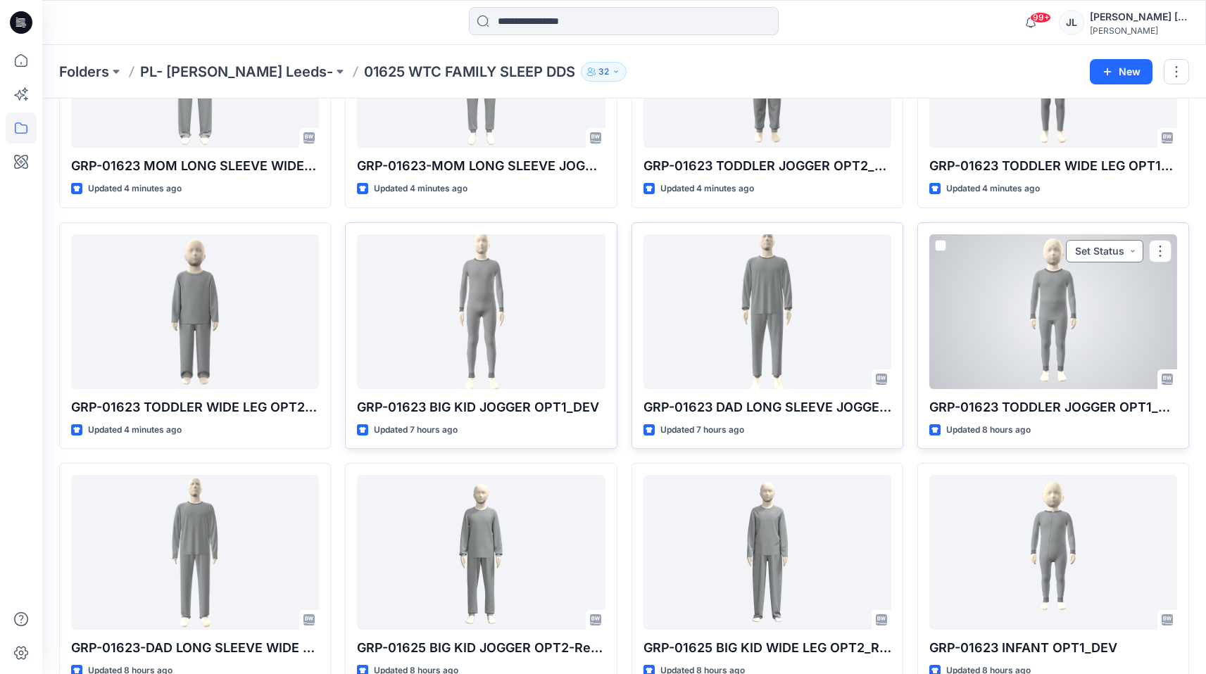
click at [1125, 251] on button "Set Status" at bounding box center [1104, 251] width 77 height 23
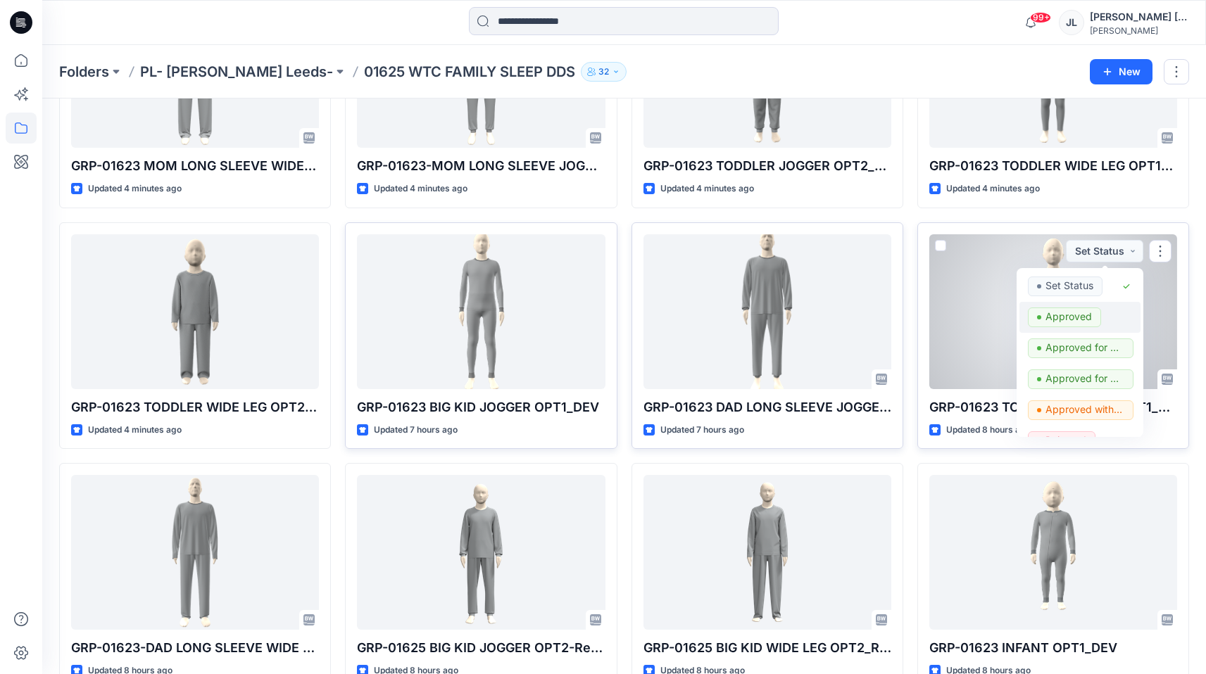
click at [1059, 312] on p "Approved" at bounding box center [1068, 317] width 46 height 18
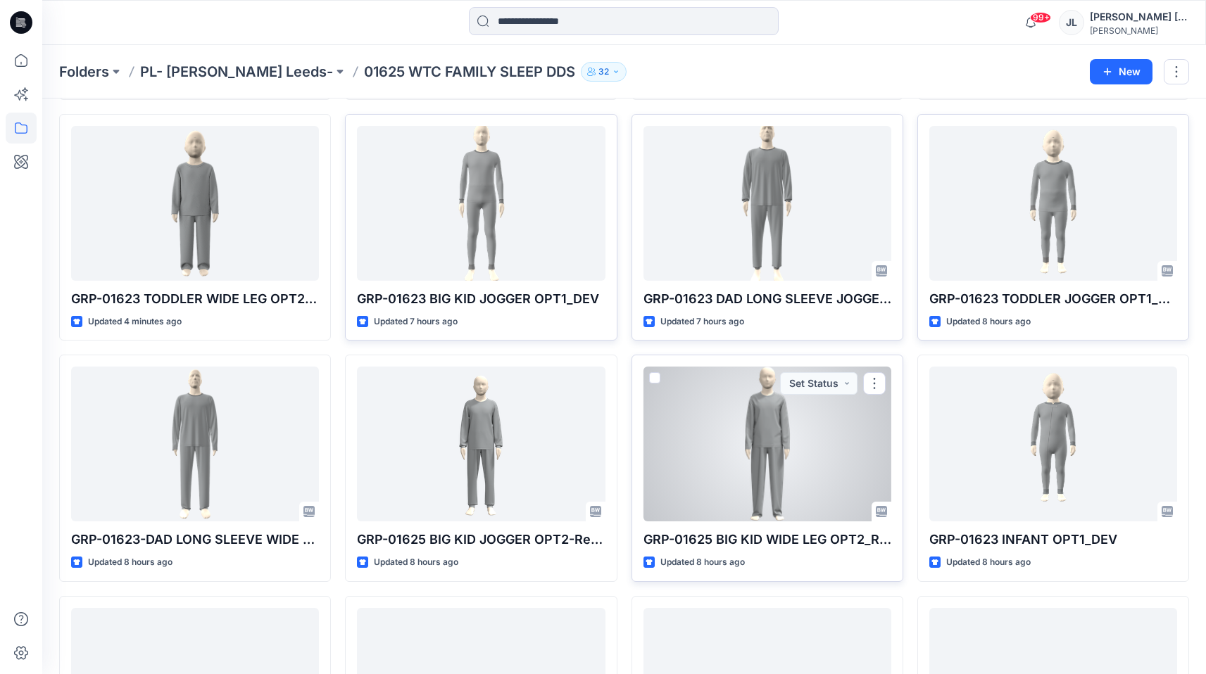
scroll to position [805, 0]
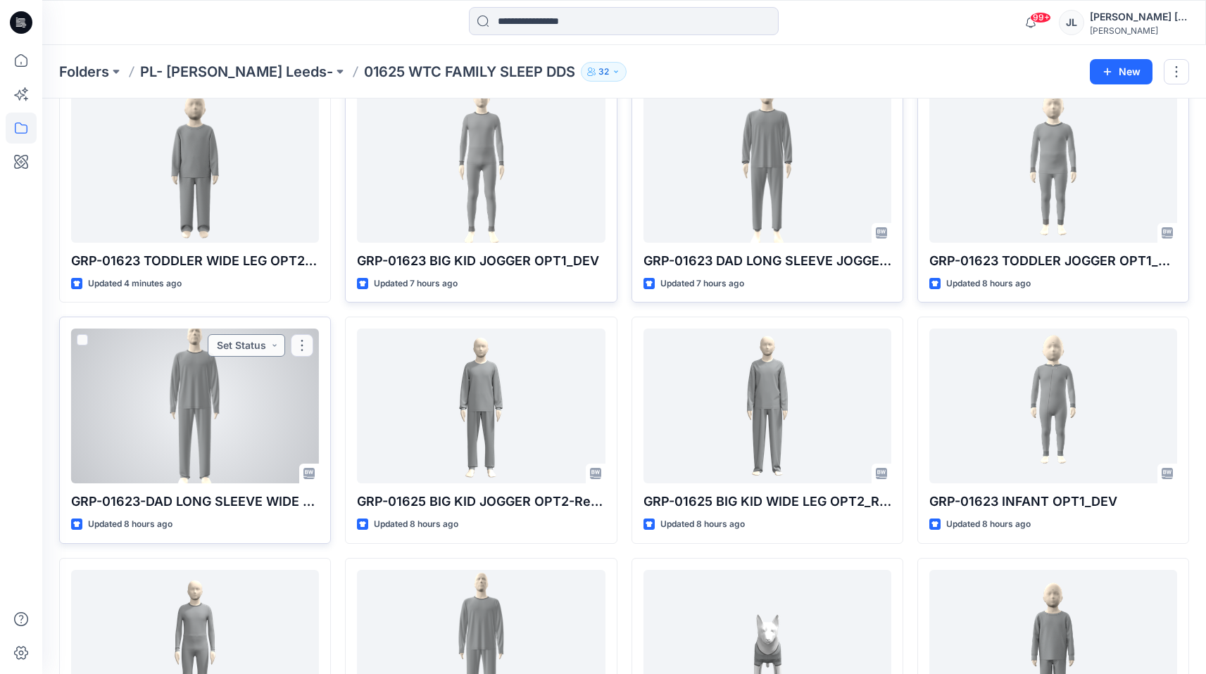
click at [248, 343] on button "Set Status" at bounding box center [246, 345] width 77 height 23
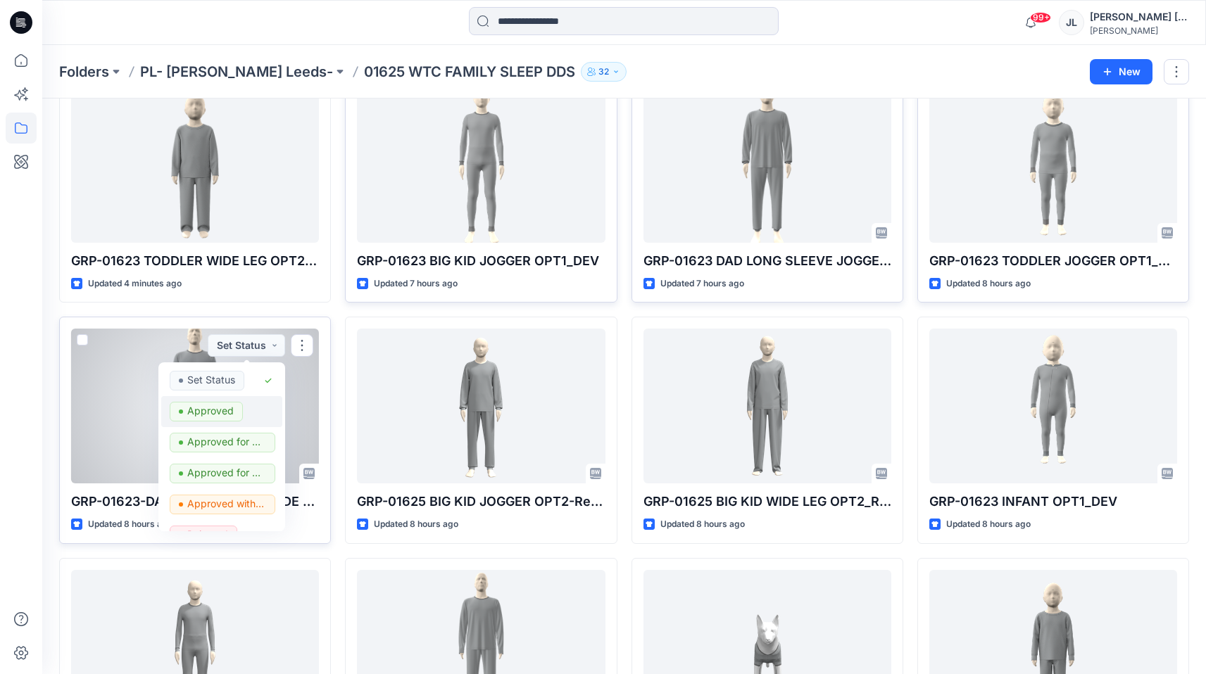
click at [221, 412] on p "Approved" at bounding box center [210, 411] width 46 height 18
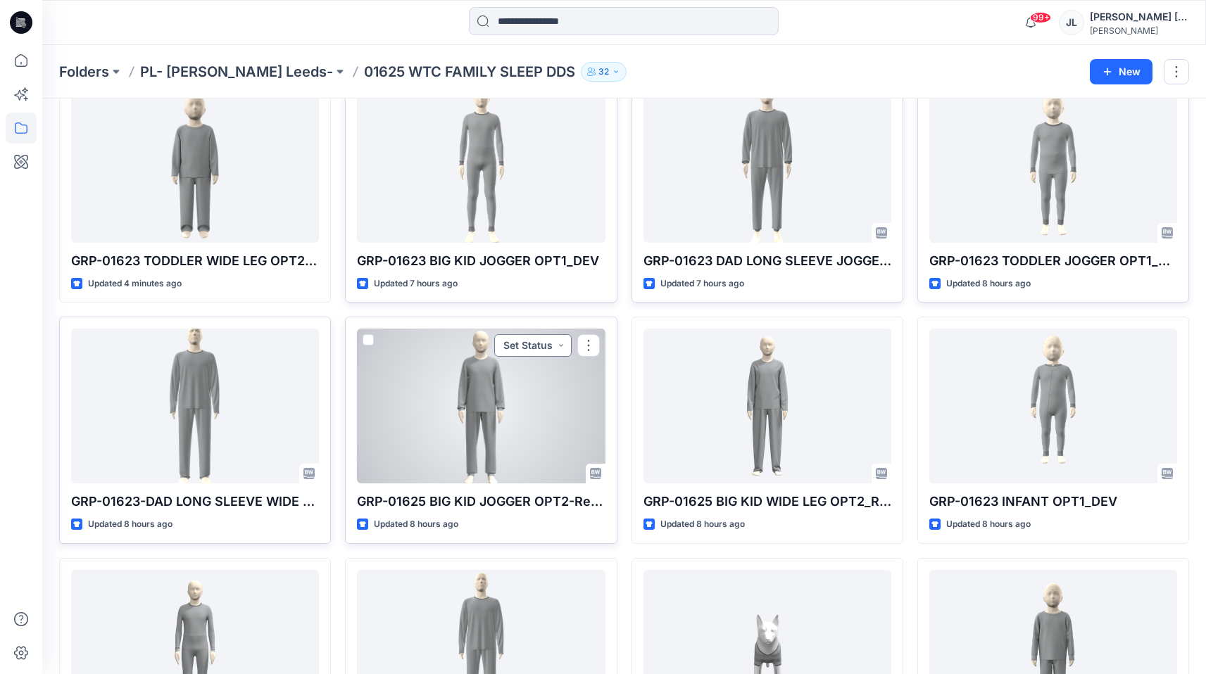
click at [555, 343] on button "Set Status" at bounding box center [532, 345] width 77 height 23
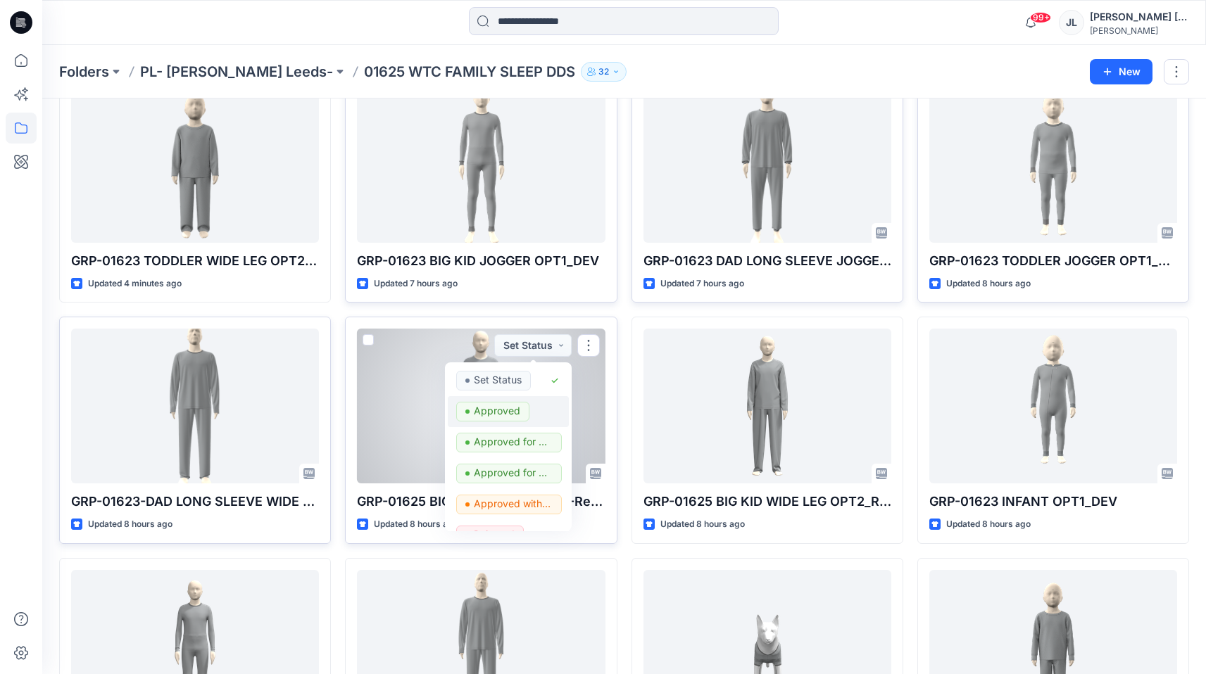
click at [503, 407] on p "Approved" at bounding box center [497, 411] width 46 height 18
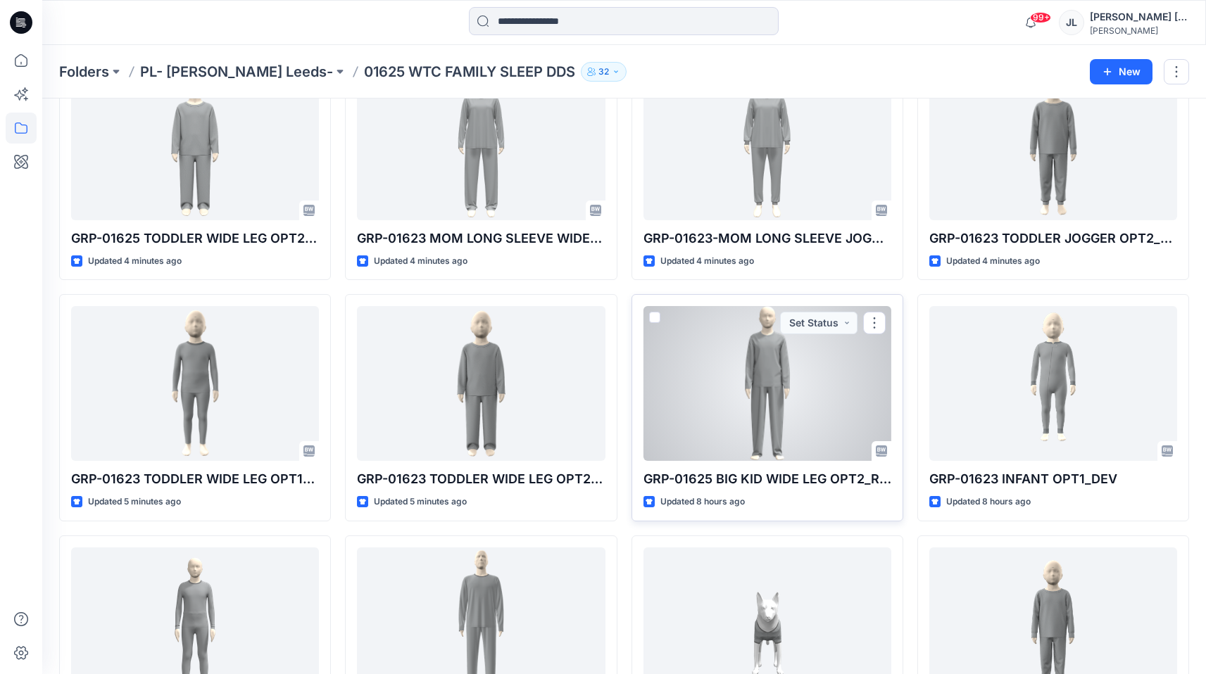
scroll to position [843, 0]
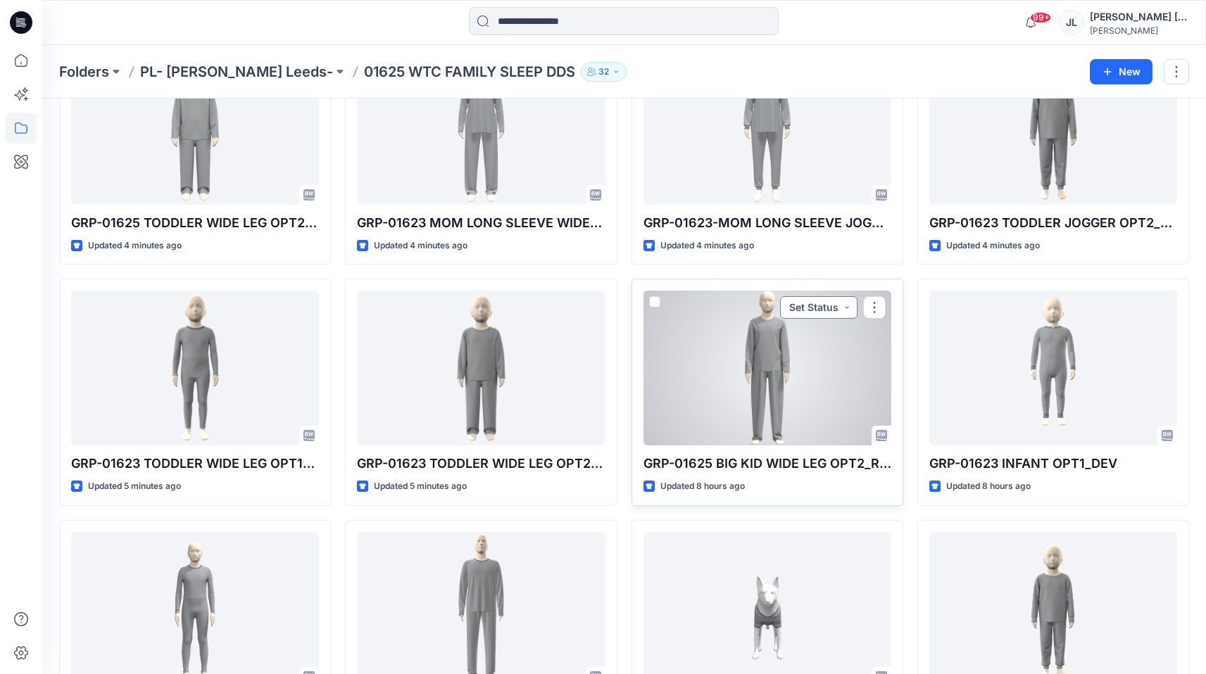
click at [828, 310] on button "Set Status" at bounding box center [818, 307] width 77 height 23
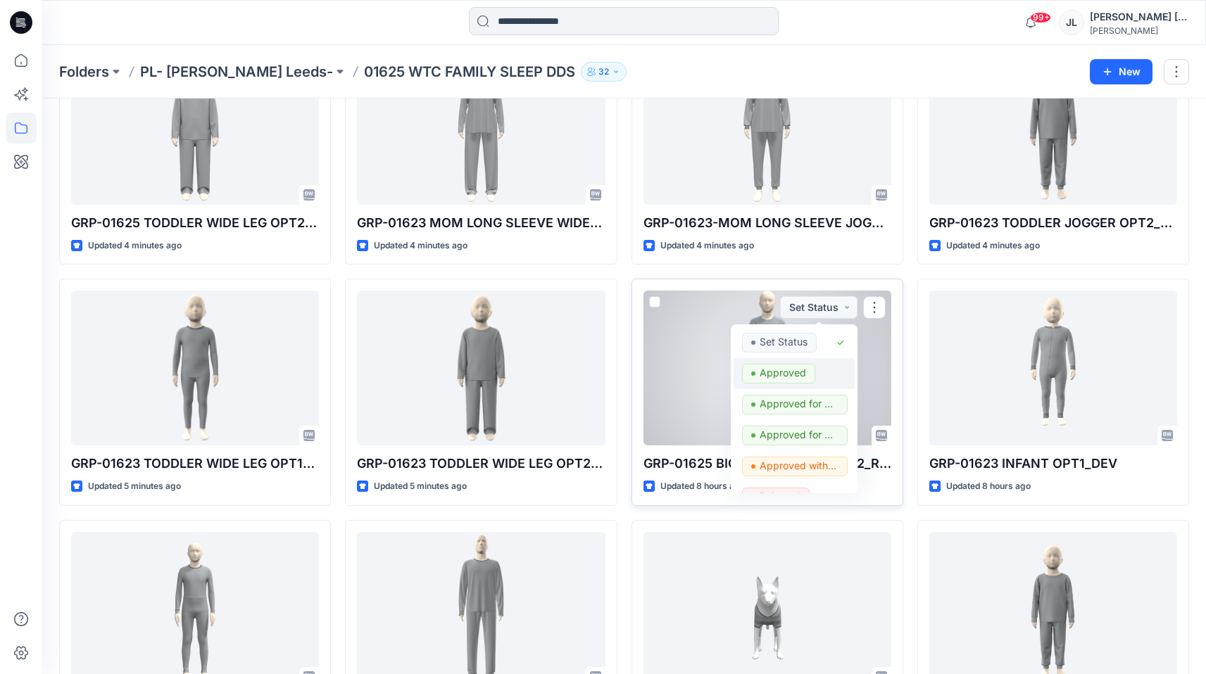
click at [788, 370] on p "Approved" at bounding box center [782, 373] width 46 height 18
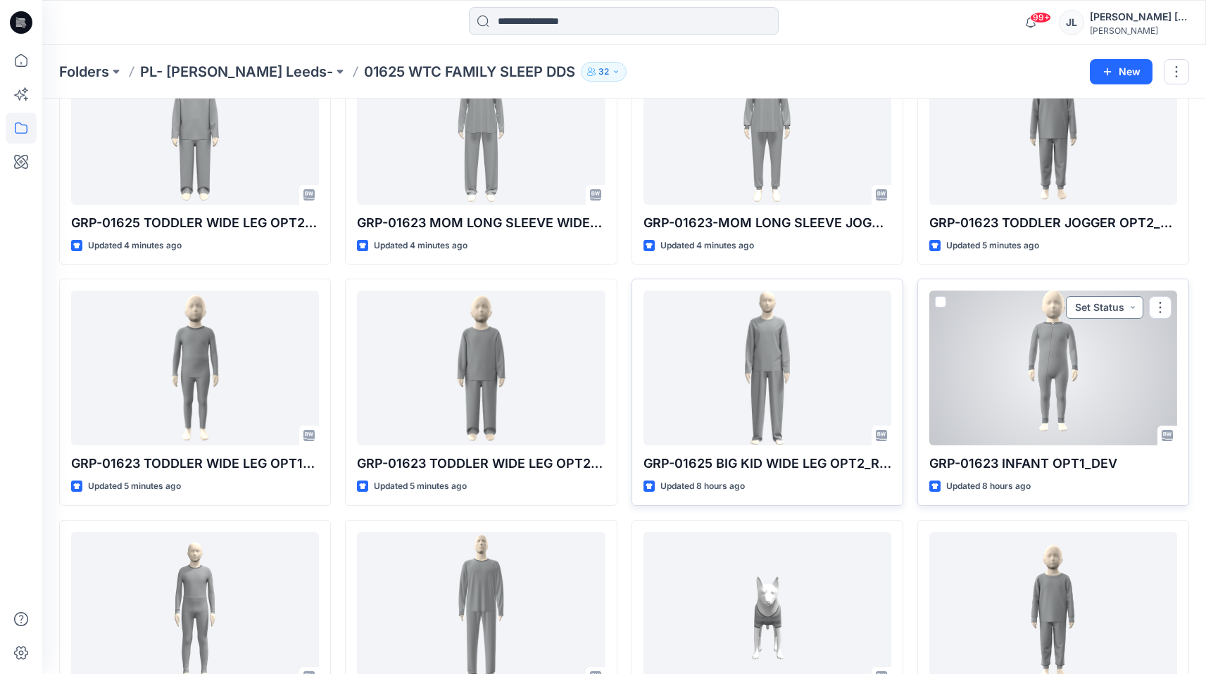
click at [1092, 305] on button "Set Status" at bounding box center [1104, 307] width 77 height 23
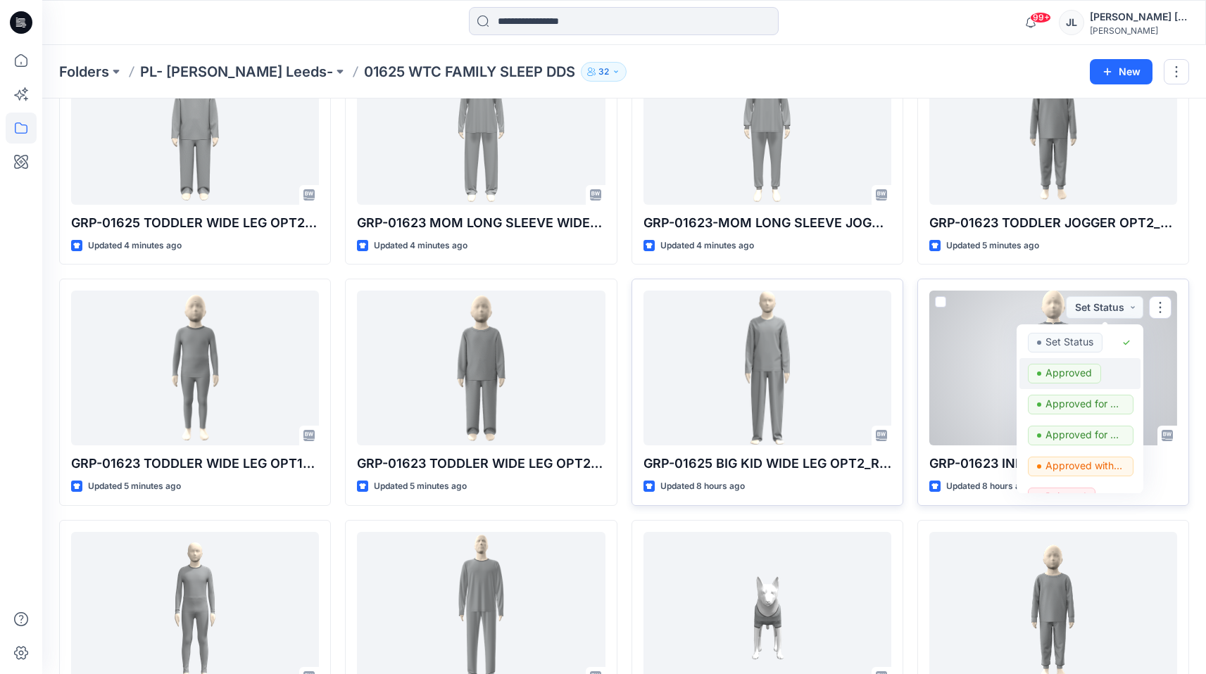
click at [1048, 375] on p "Approved" at bounding box center [1068, 373] width 46 height 18
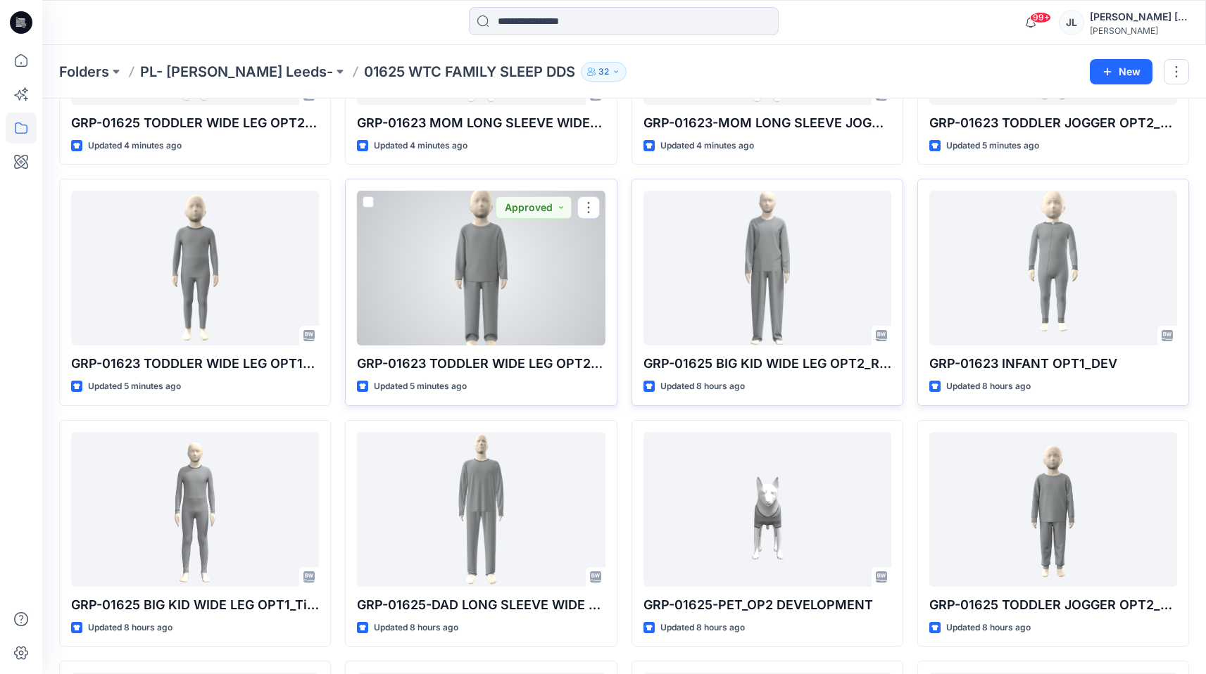
scroll to position [945, 0]
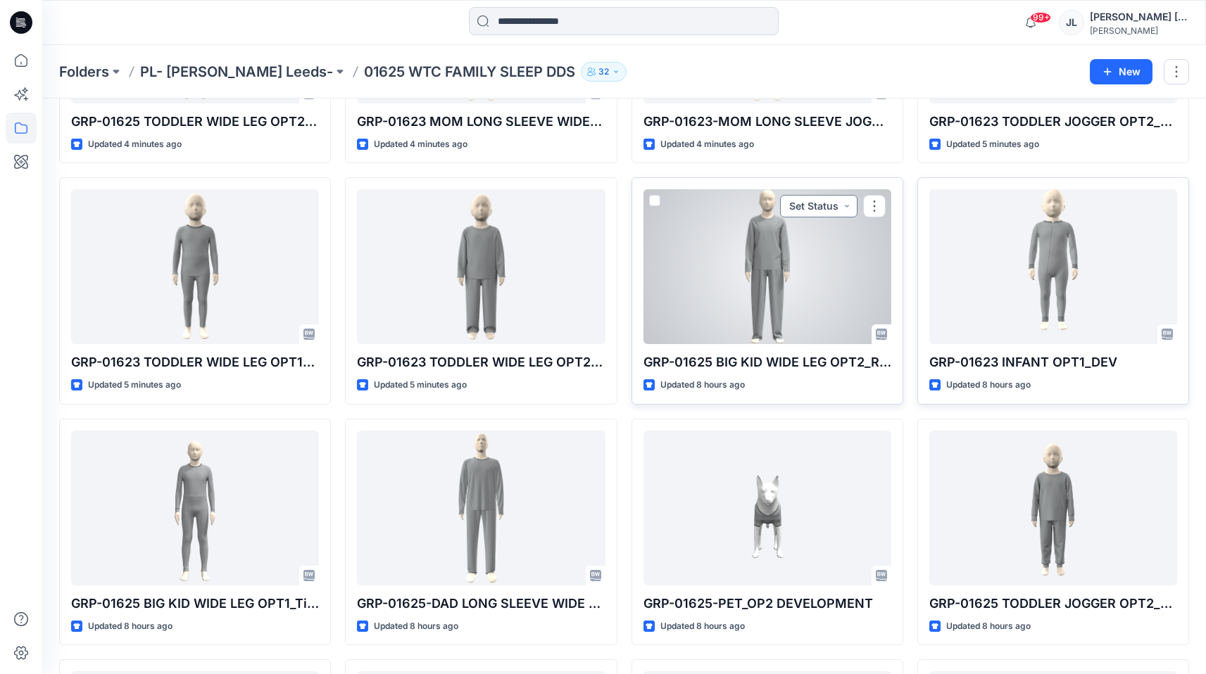
click at [850, 208] on button "Set Status" at bounding box center [818, 206] width 77 height 23
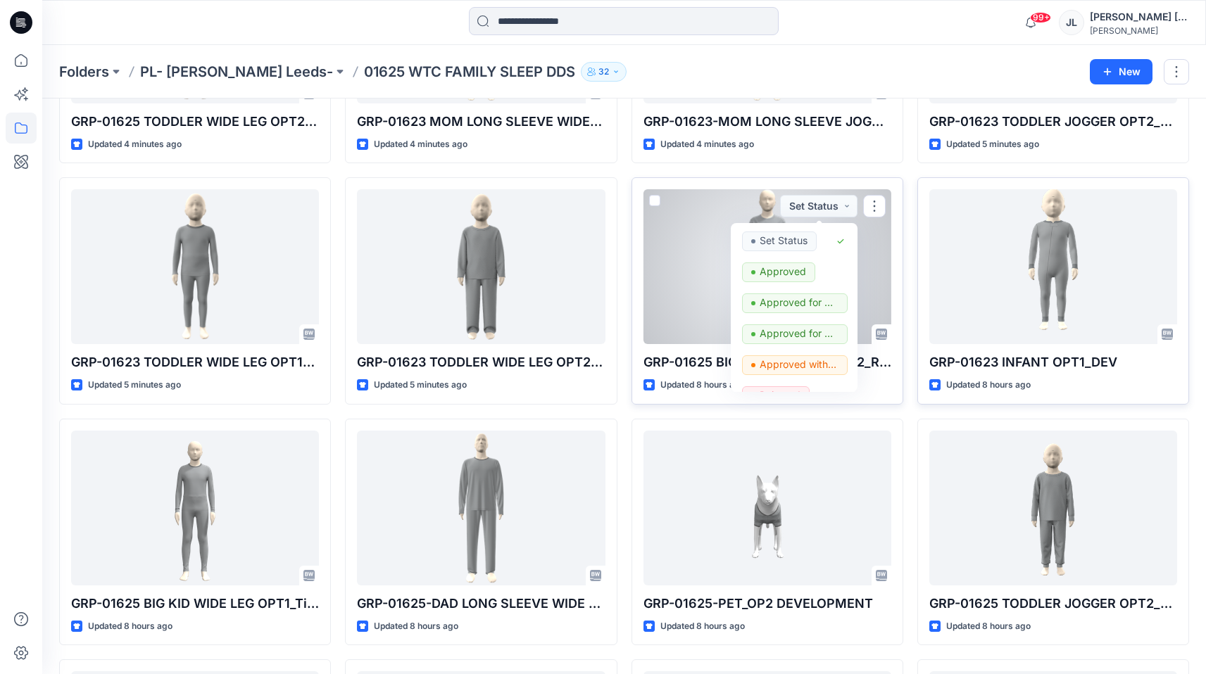
click at [687, 229] on div at bounding box center [767, 266] width 248 height 155
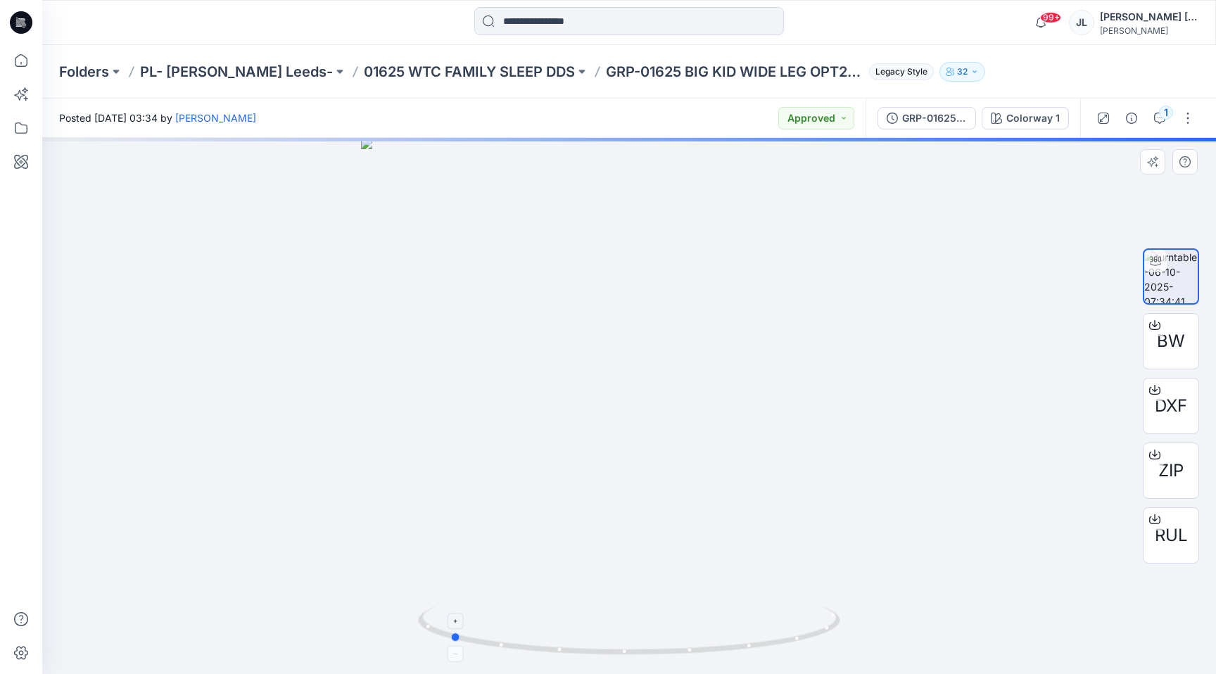
drag, startPoint x: 478, startPoint y: 633, endPoint x: 721, endPoint y: 641, distance: 243.0
click at [721, 641] on icon at bounding box center [631, 632] width 426 height 53
click at [828, 114] on button "Approved" at bounding box center [816, 118] width 76 height 23
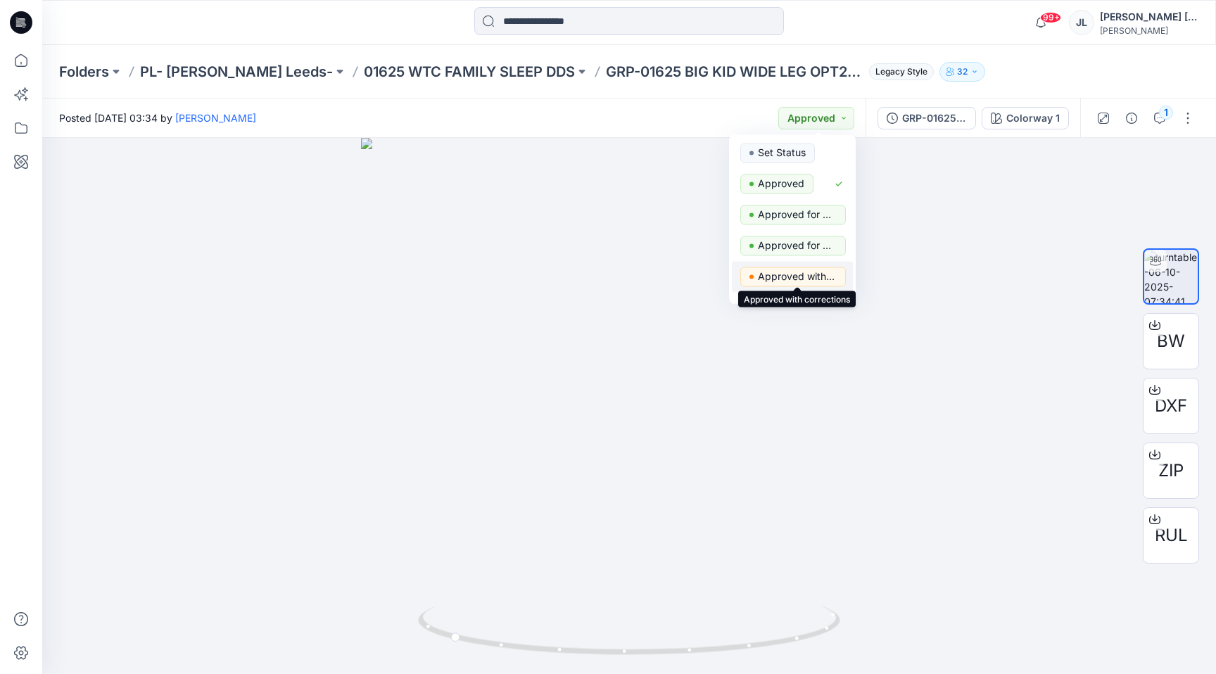
click at [807, 273] on p "Approved with corrections" at bounding box center [797, 276] width 79 height 18
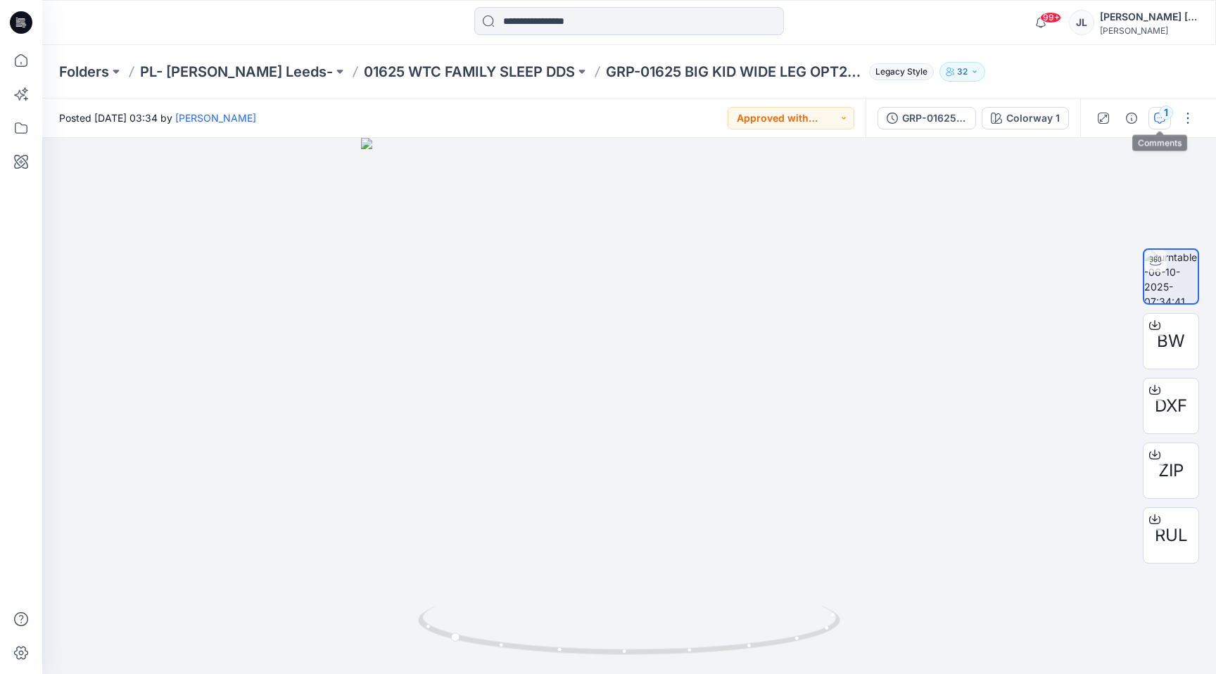
click at [1169, 115] on div "1" at bounding box center [1166, 113] width 14 height 14
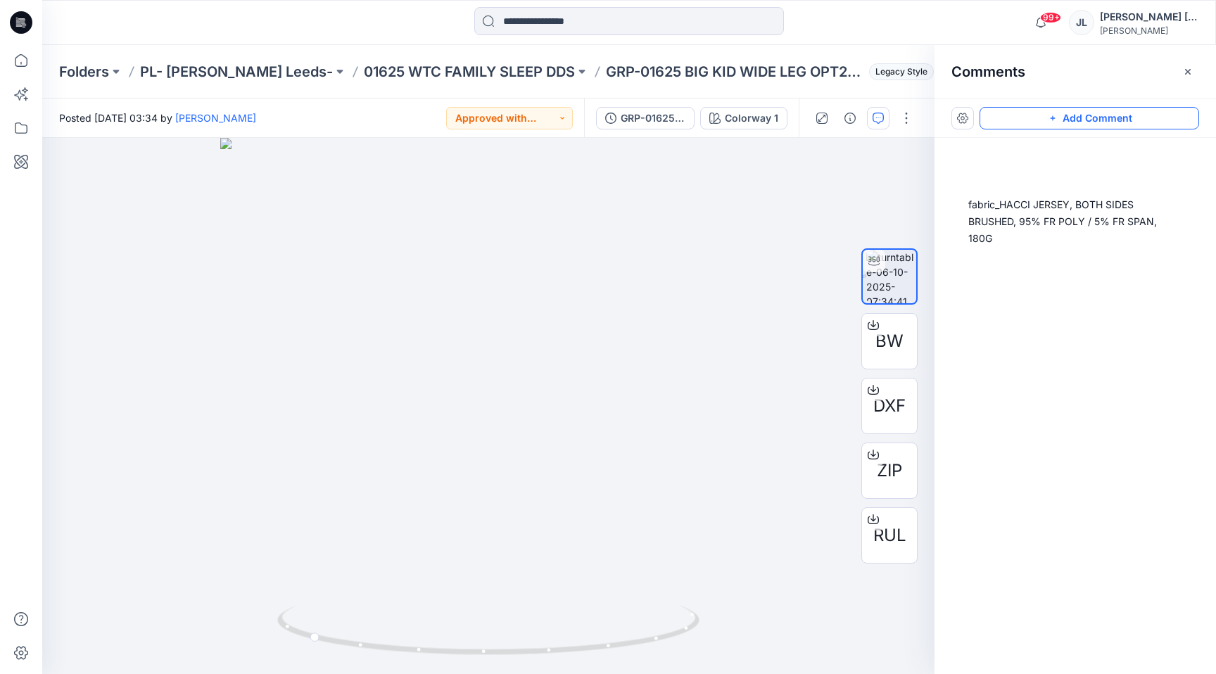
click at [1082, 124] on button "Add Comment" at bounding box center [1090, 118] width 220 height 23
click at [527, 286] on div "2" at bounding box center [488, 406] width 892 height 536
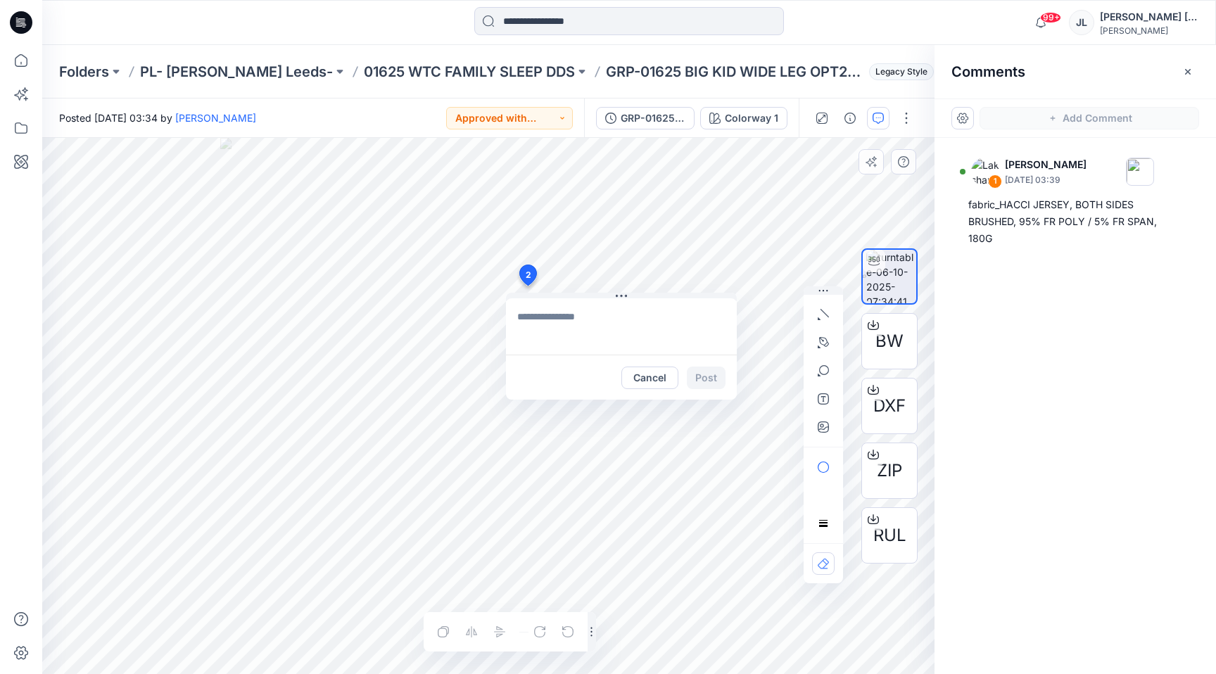
click at [544, 320] on textarea at bounding box center [621, 326] width 231 height 56
type textarea "**********"
click at [724, 379] on button "Post" at bounding box center [706, 378] width 39 height 23
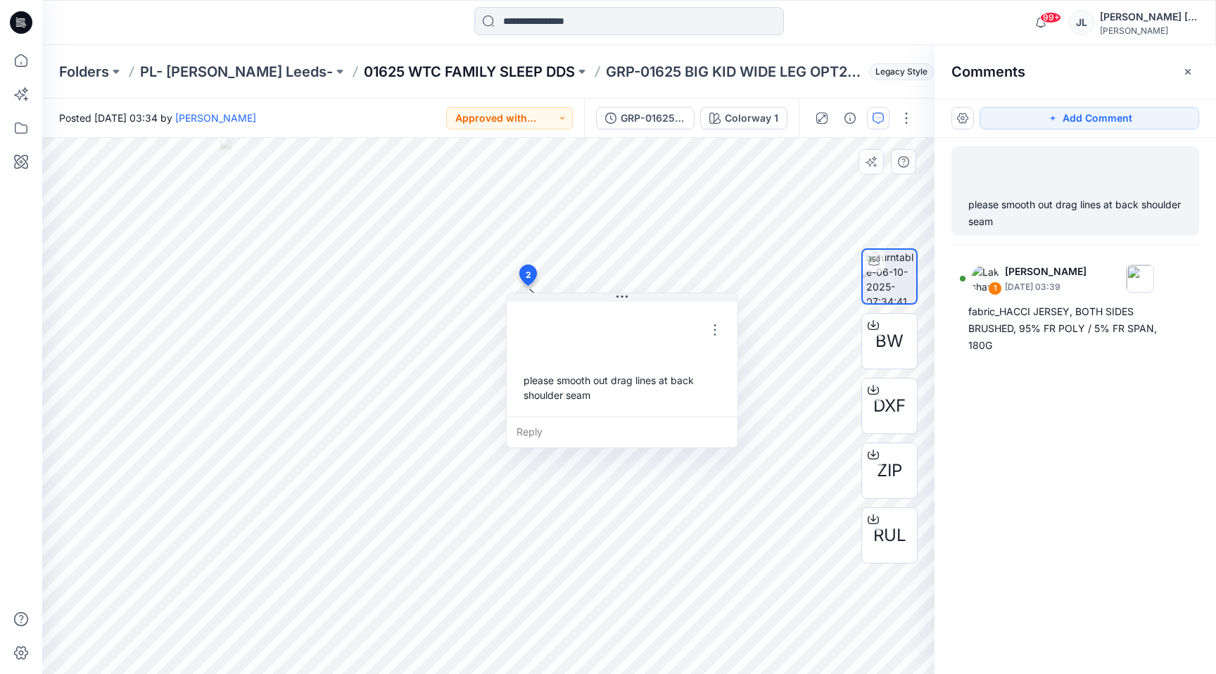
click at [463, 72] on p "01625 WTC FAMILY SLEEP DDS" at bounding box center [469, 72] width 211 height 20
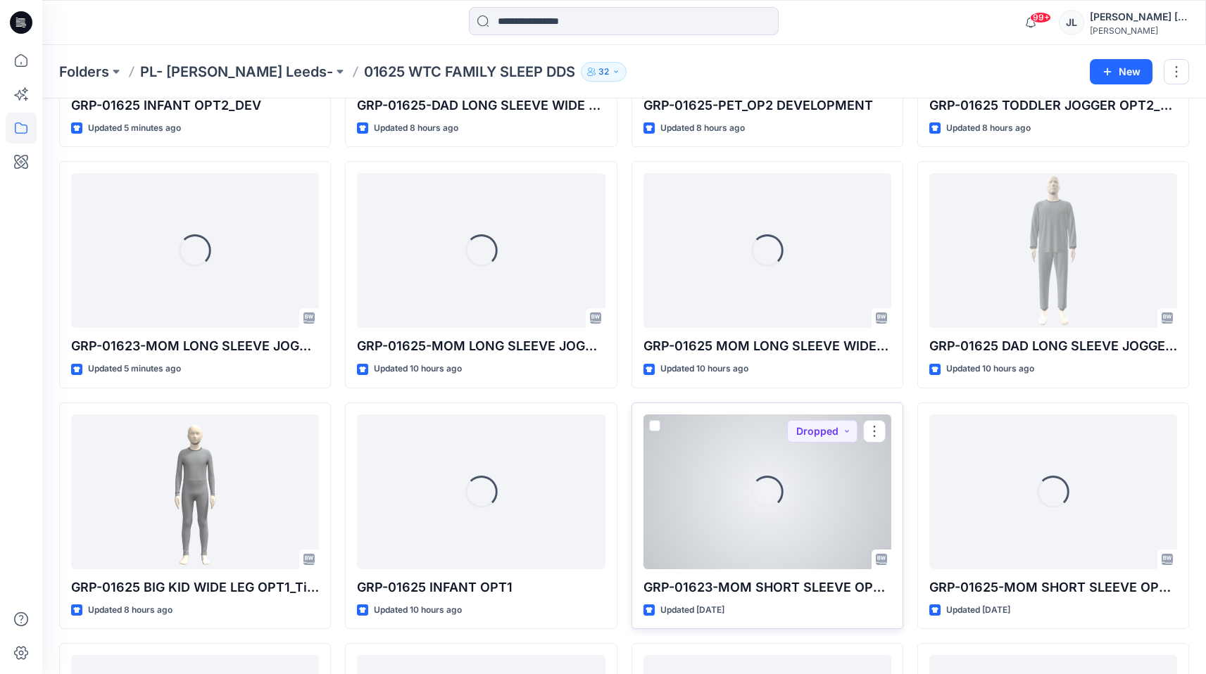
scroll to position [1460, 0]
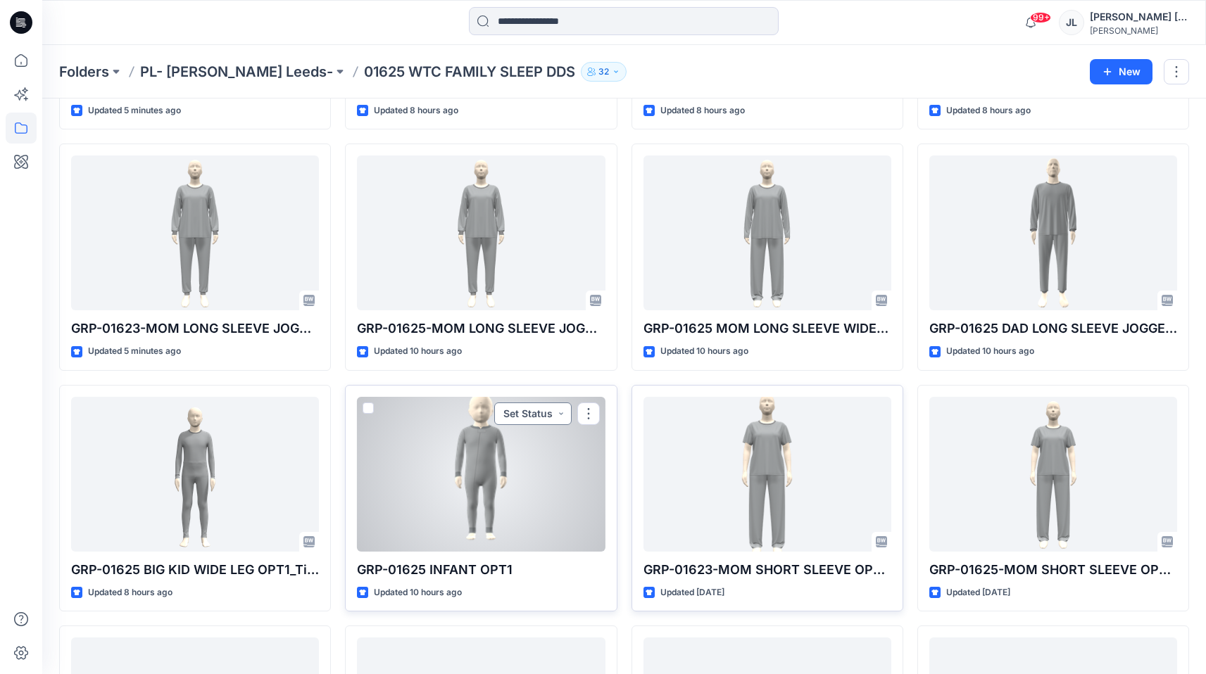
click at [519, 412] on button "Set Status" at bounding box center [532, 414] width 77 height 23
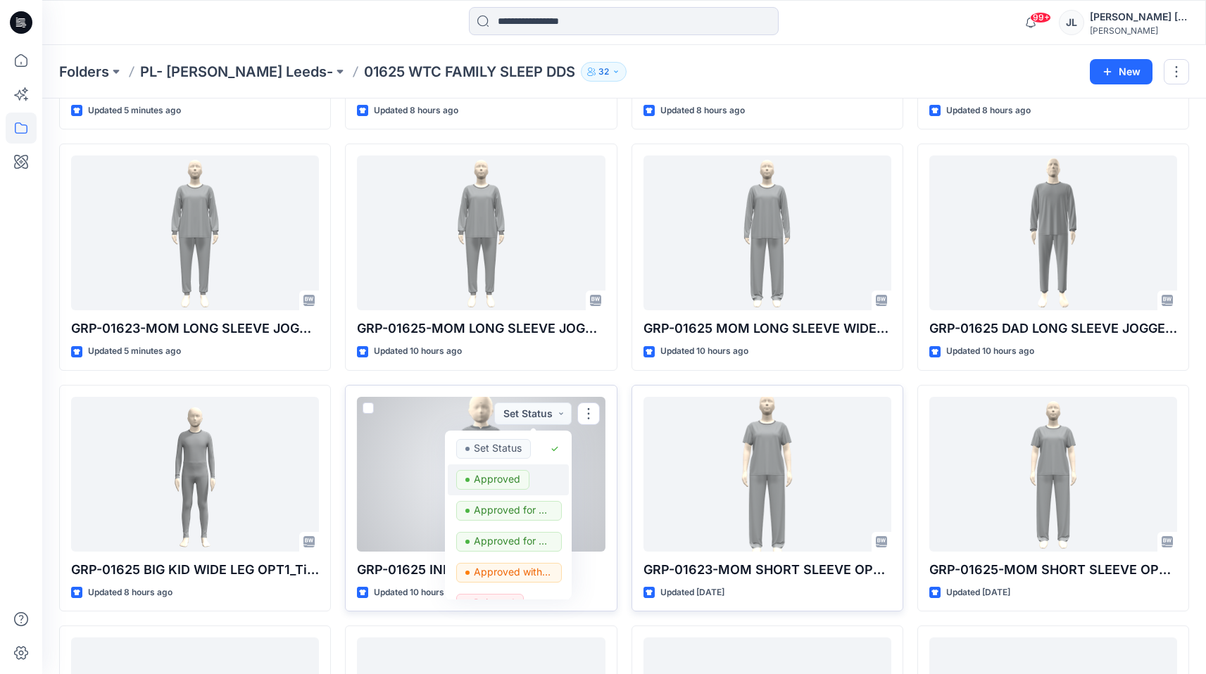
click at [505, 472] on p "Approved" at bounding box center [497, 479] width 46 height 18
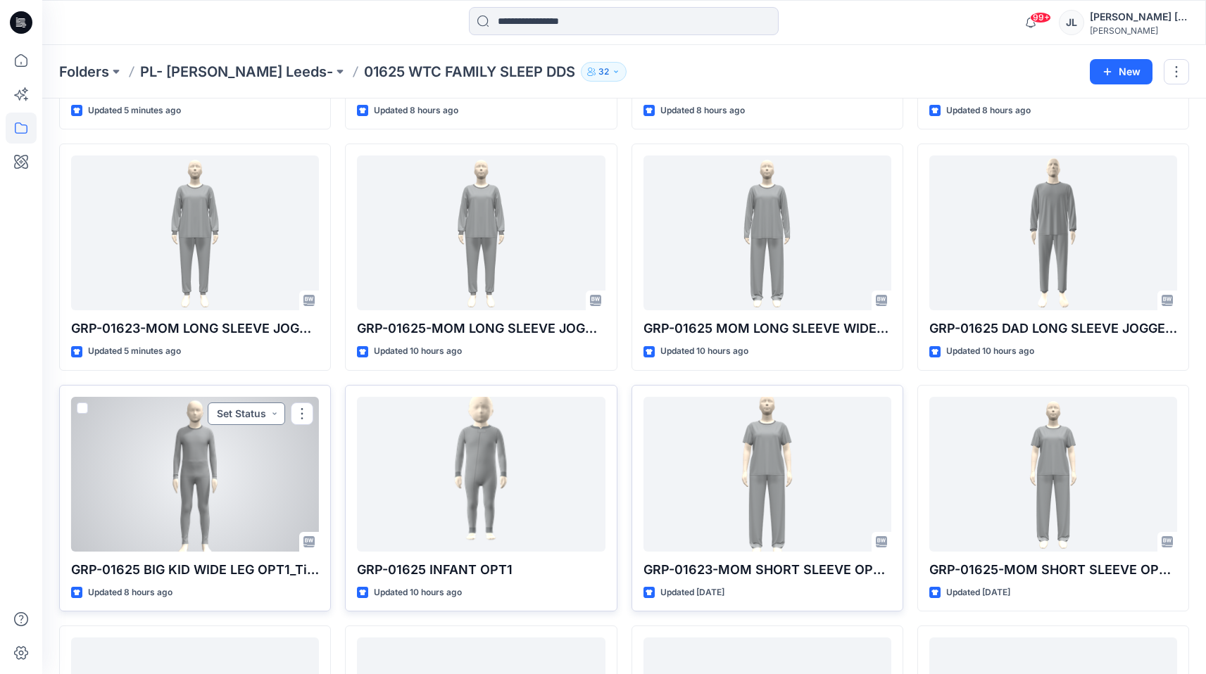
click at [256, 419] on button "Set Status" at bounding box center [246, 414] width 77 height 23
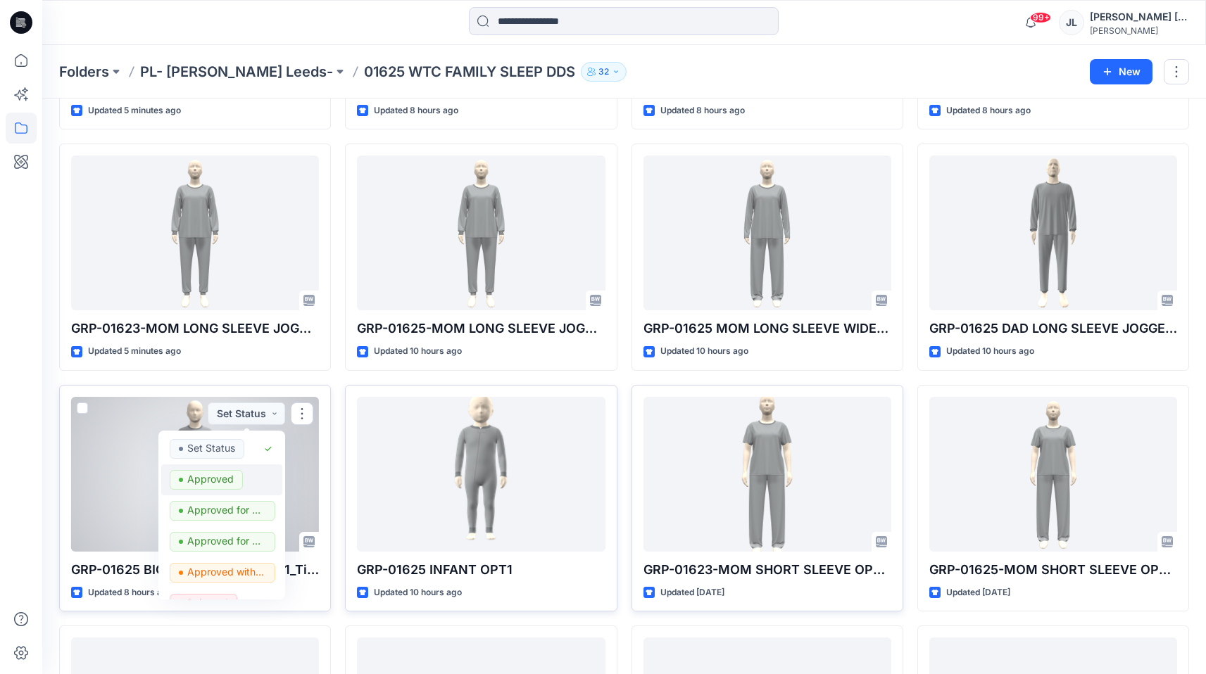
click at [216, 479] on p "Approved" at bounding box center [210, 479] width 46 height 18
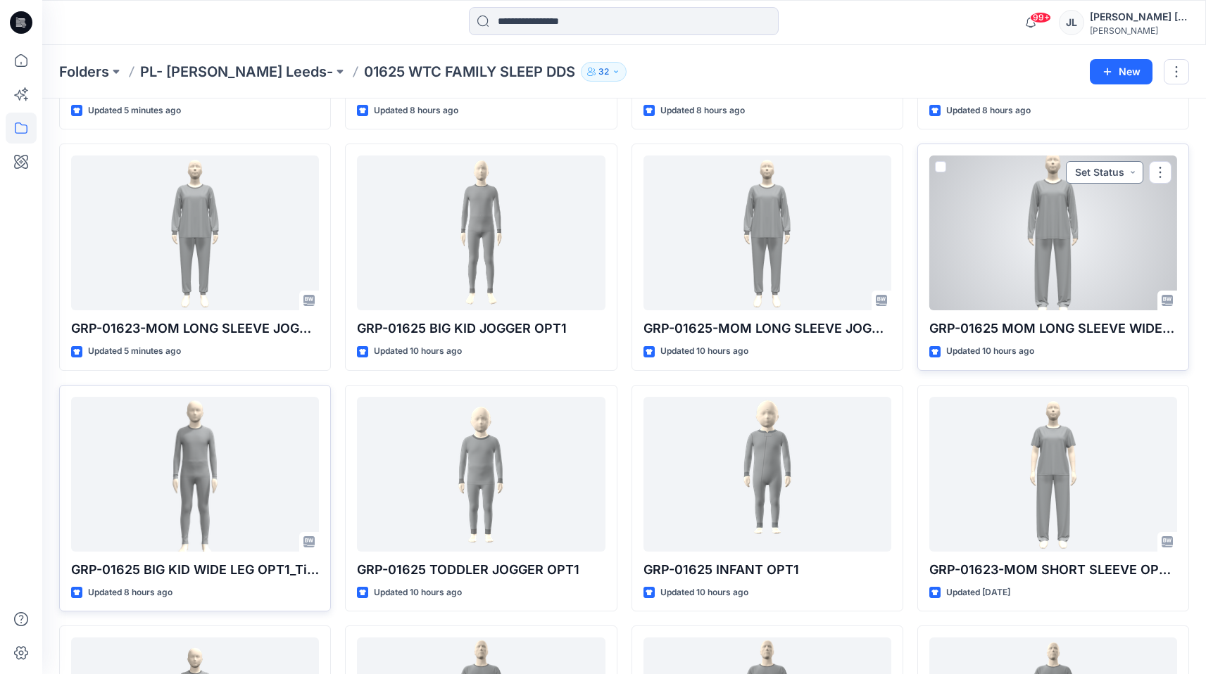
click at [1111, 180] on button "Set Status" at bounding box center [1104, 172] width 77 height 23
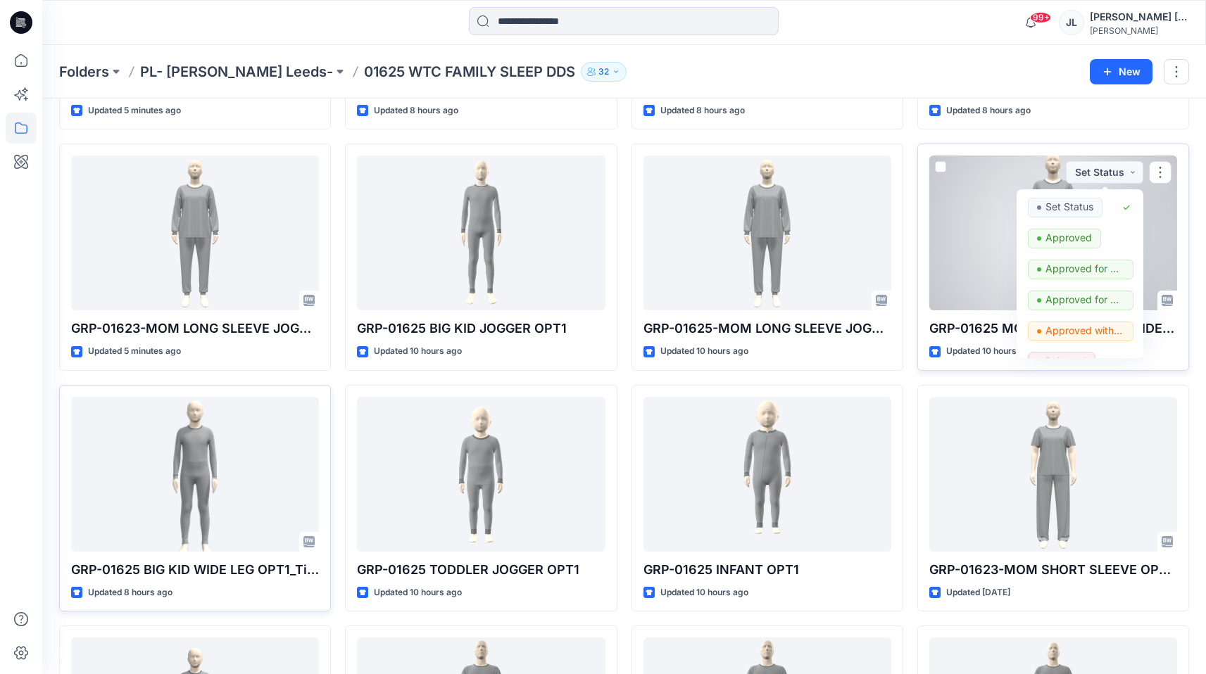
click at [986, 184] on div at bounding box center [1053, 233] width 248 height 155
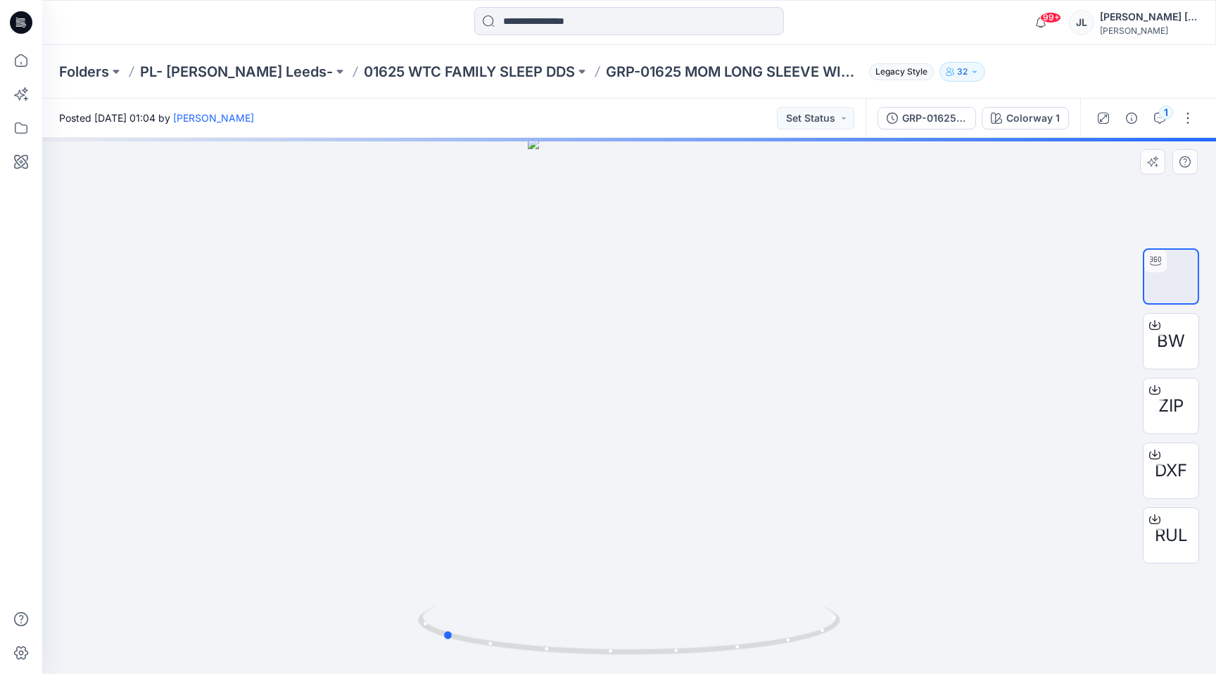
drag, startPoint x: 550, startPoint y: 657, endPoint x: 789, endPoint y: 673, distance: 239.8
click at [790, 674] on div at bounding box center [629, 406] width 1174 height 536
click at [817, 101] on div "Posted Monday, October 06, 2025 01:04 by Haresh Lary Set Status" at bounding box center [453, 118] width 823 height 39
click at [817, 106] on div "Posted Monday, October 06, 2025 01:04 by Haresh Lary Set Status" at bounding box center [453, 118] width 823 height 39
click at [819, 120] on button "Set Status" at bounding box center [815, 118] width 77 height 23
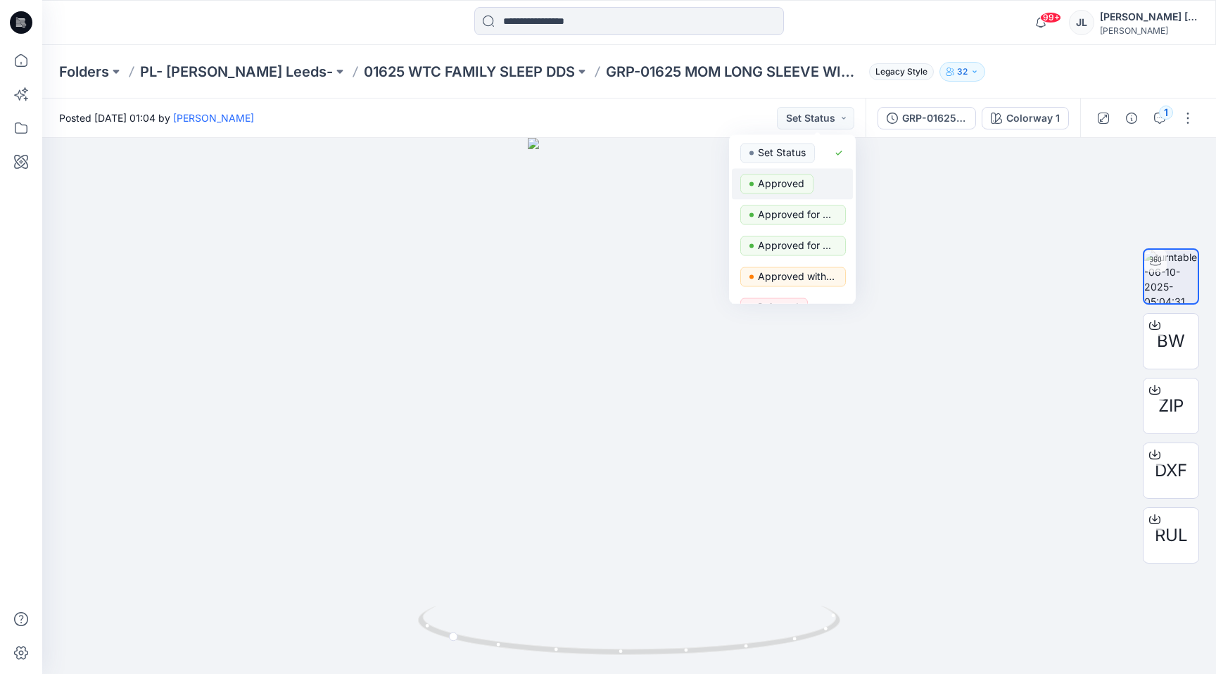
click at [795, 181] on p "Approved" at bounding box center [781, 184] width 46 height 18
click at [575, 66] on button at bounding box center [582, 72] width 14 height 20
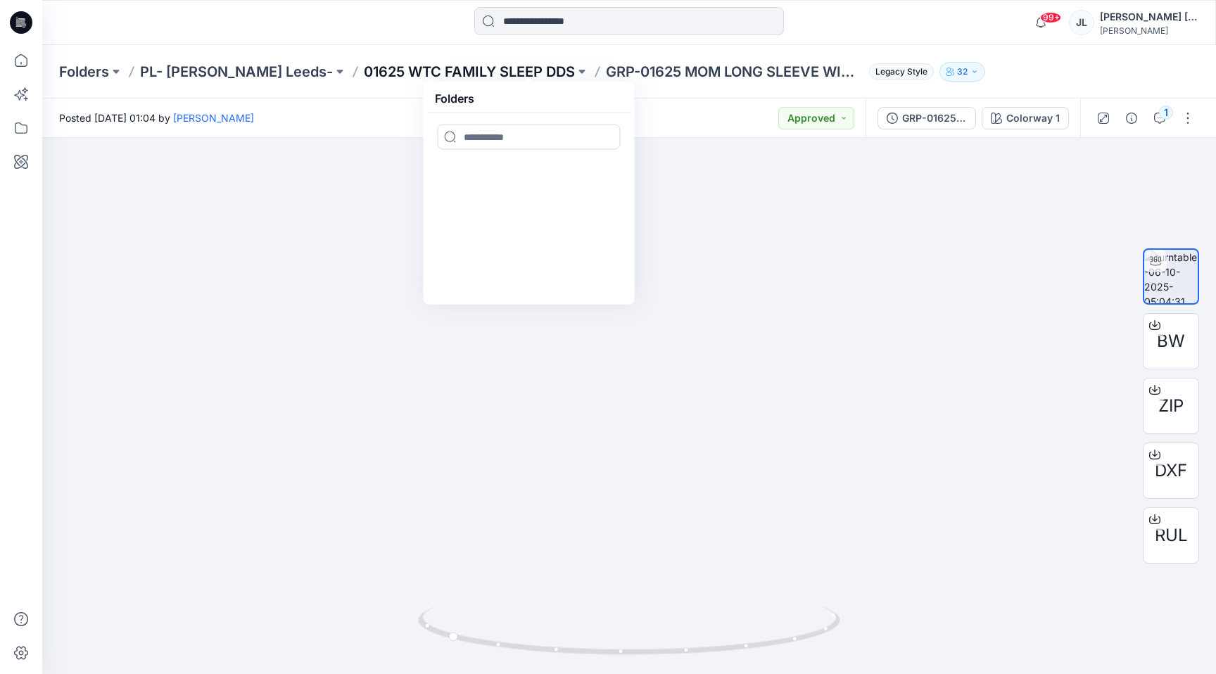
click at [493, 62] on p "01625 WTC FAMILY SLEEP DDS" at bounding box center [469, 72] width 211 height 20
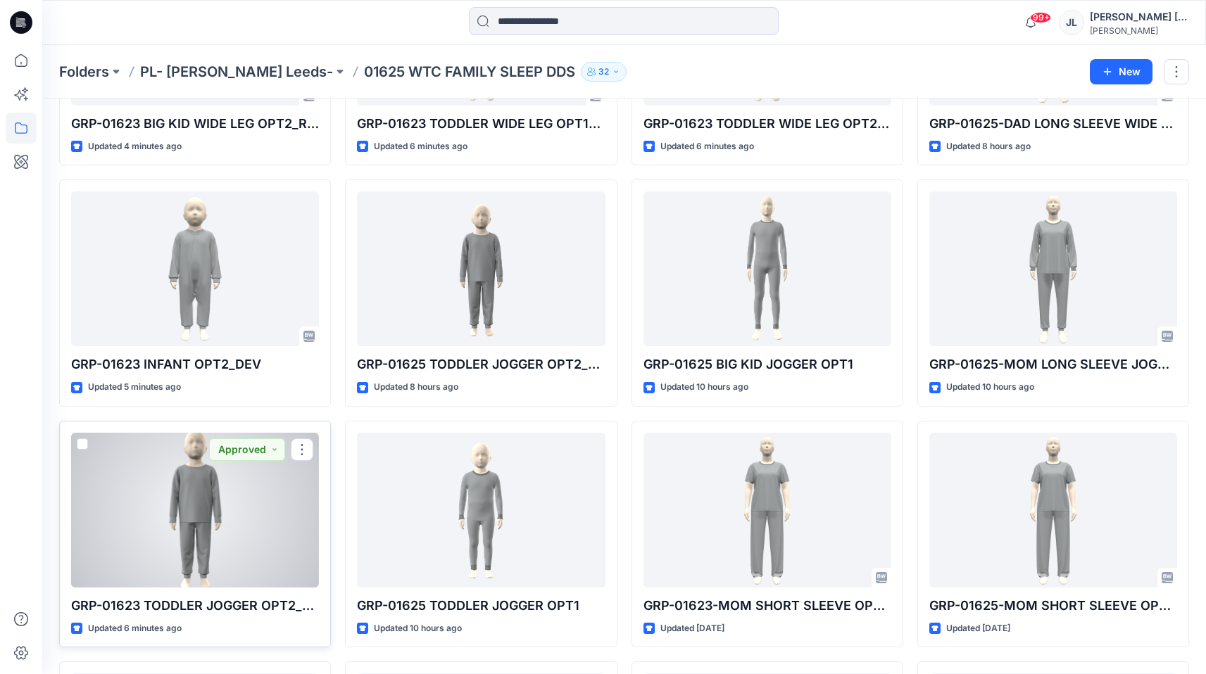
scroll to position [1413, 0]
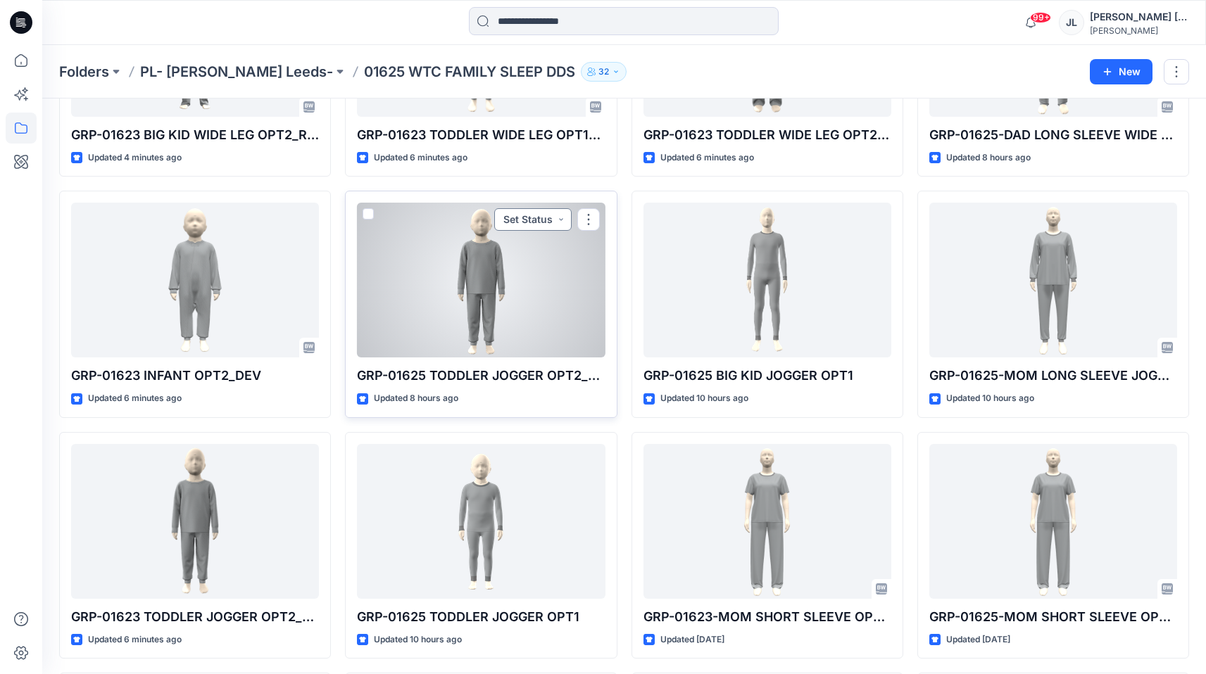
click at [540, 213] on button "Set Status" at bounding box center [532, 219] width 77 height 23
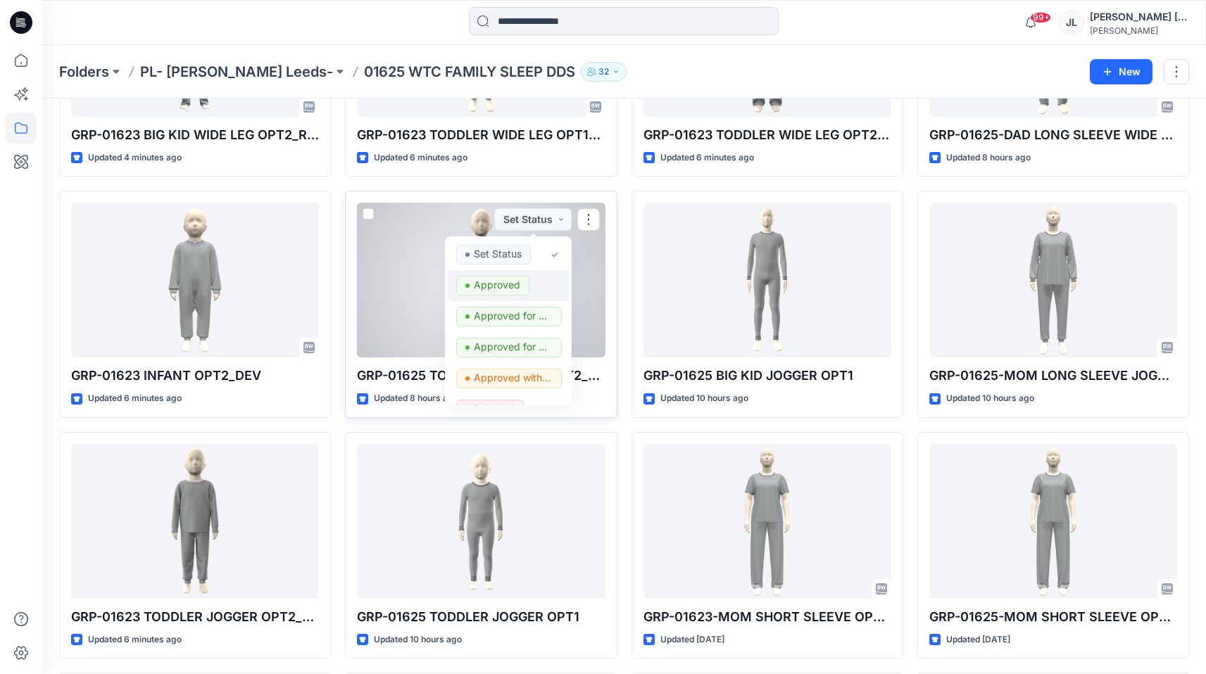
click at [503, 285] on p "Approved" at bounding box center [497, 285] width 46 height 18
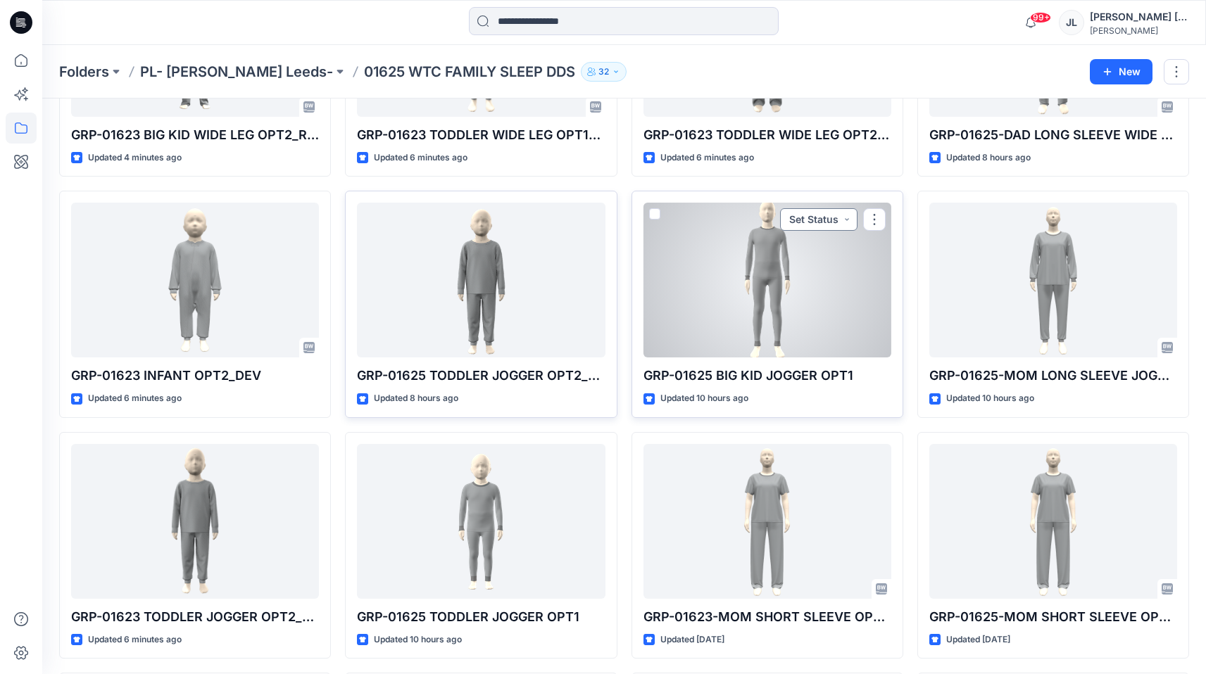
click at [810, 225] on button "Set Status" at bounding box center [818, 219] width 77 height 23
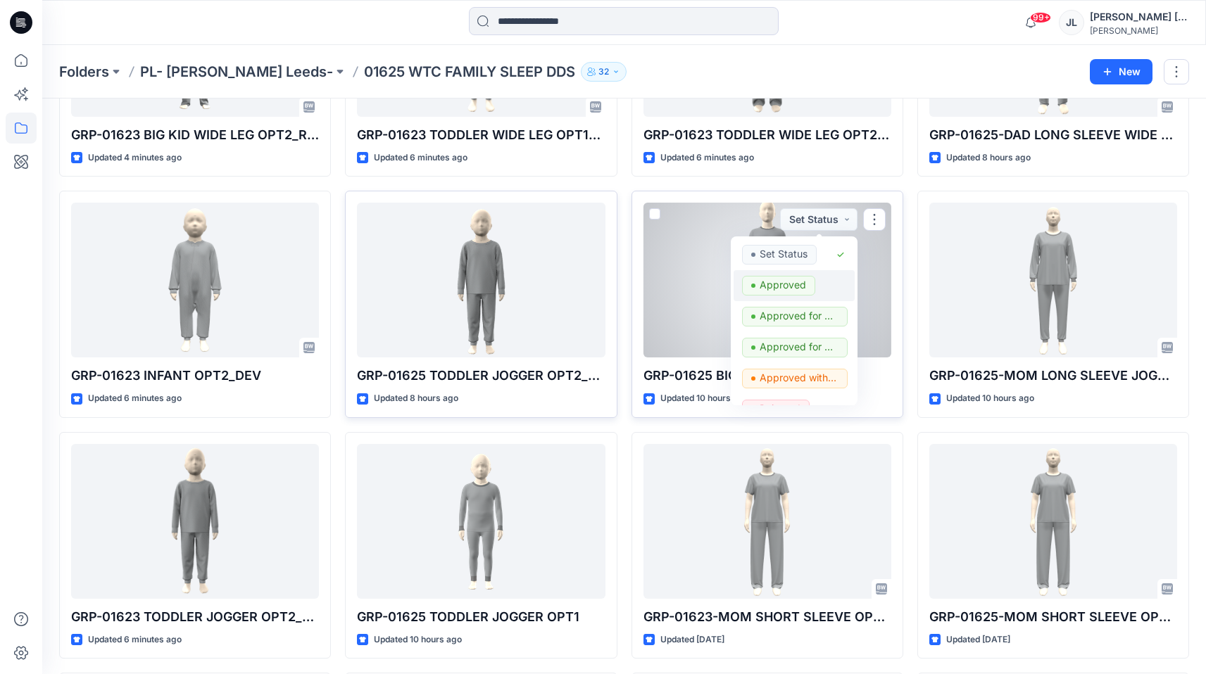
click at [768, 284] on p "Approved" at bounding box center [782, 285] width 46 height 18
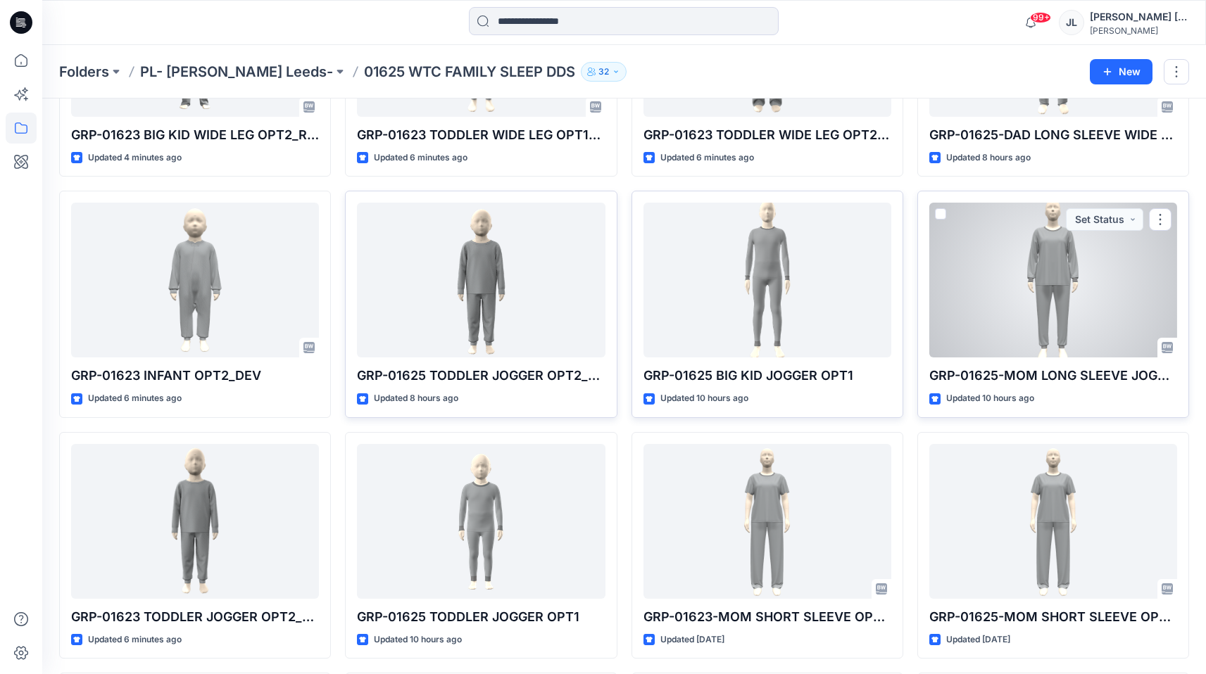
click at [1076, 227] on button "Set Status" at bounding box center [1104, 219] width 77 height 23
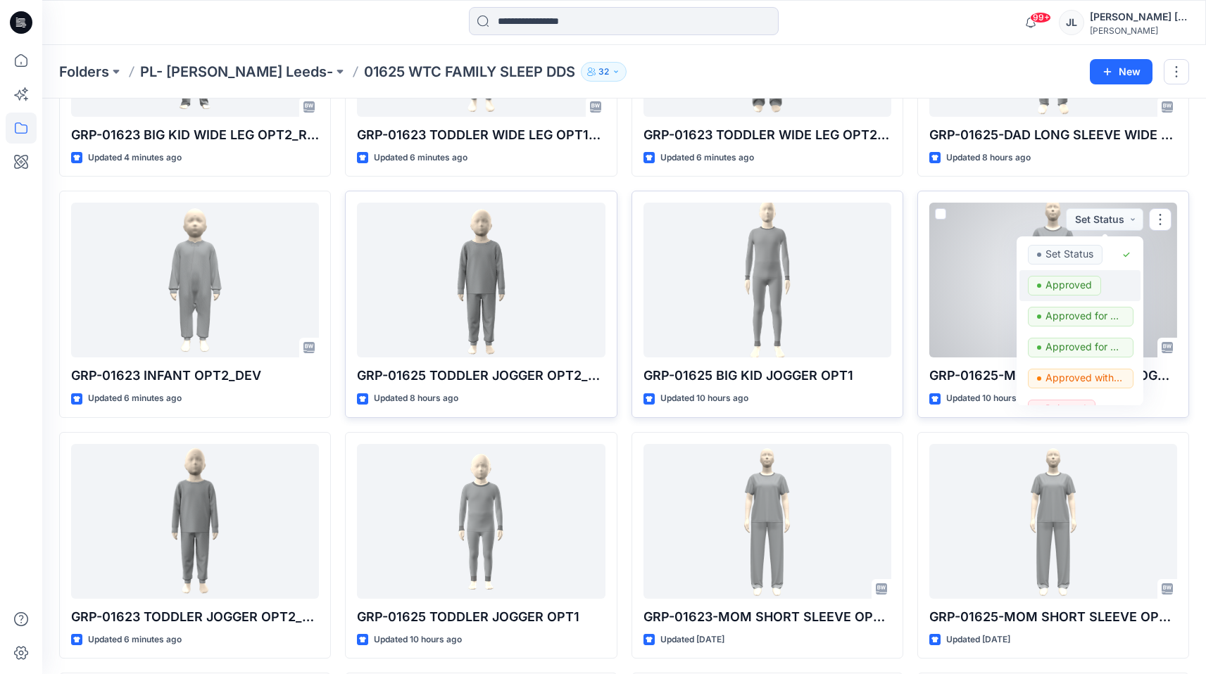
click at [1049, 287] on p "Approved" at bounding box center [1068, 285] width 46 height 18
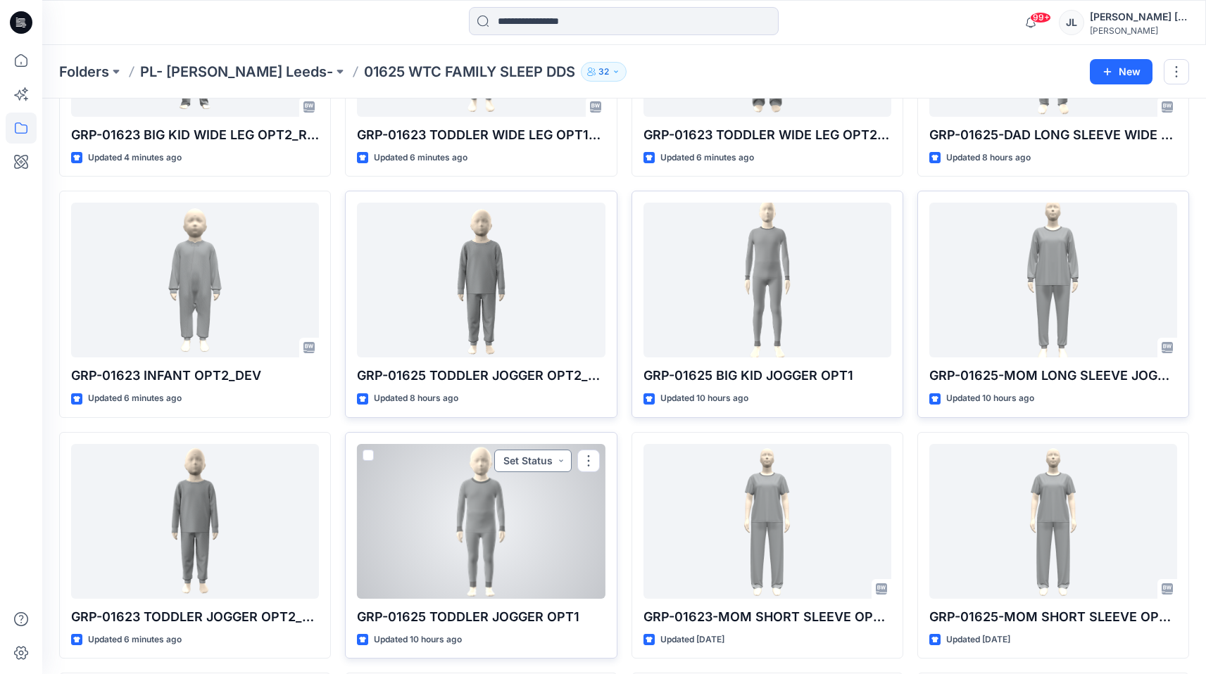
click at [519, 450] on button "Set Status" at bounding box center [532, 461] width 77 height 23
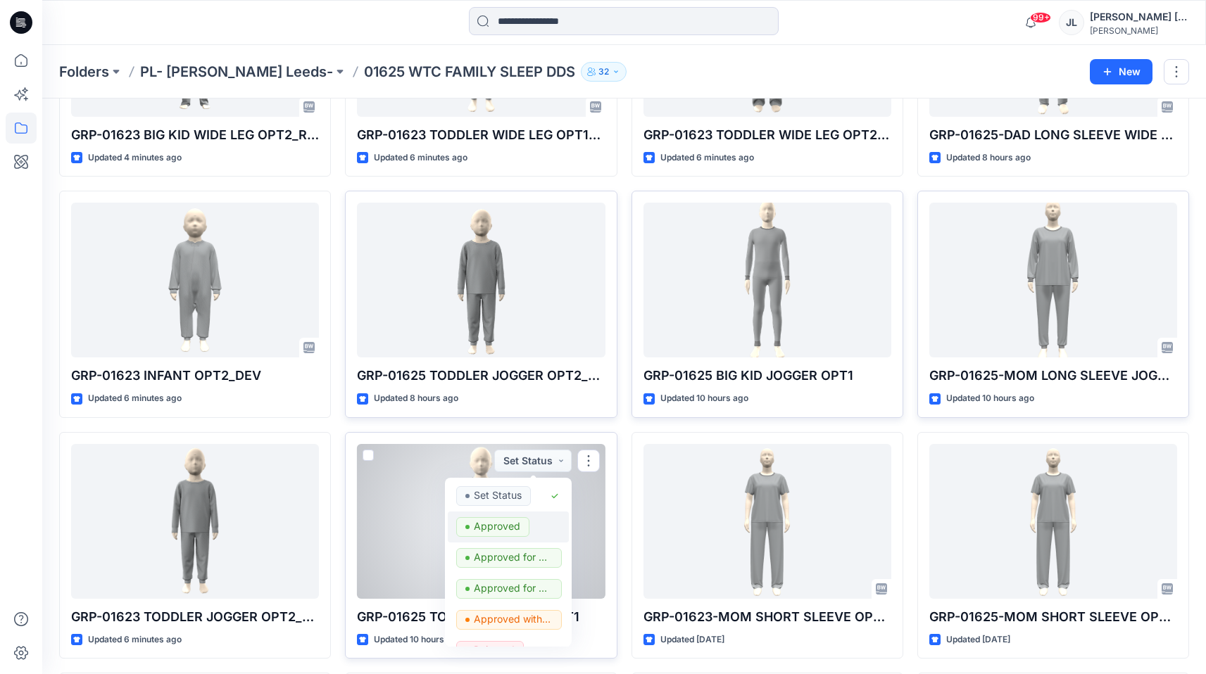
click at [494, 524] on p "Approved" at bounding box center [497, 526] width 46 height 18
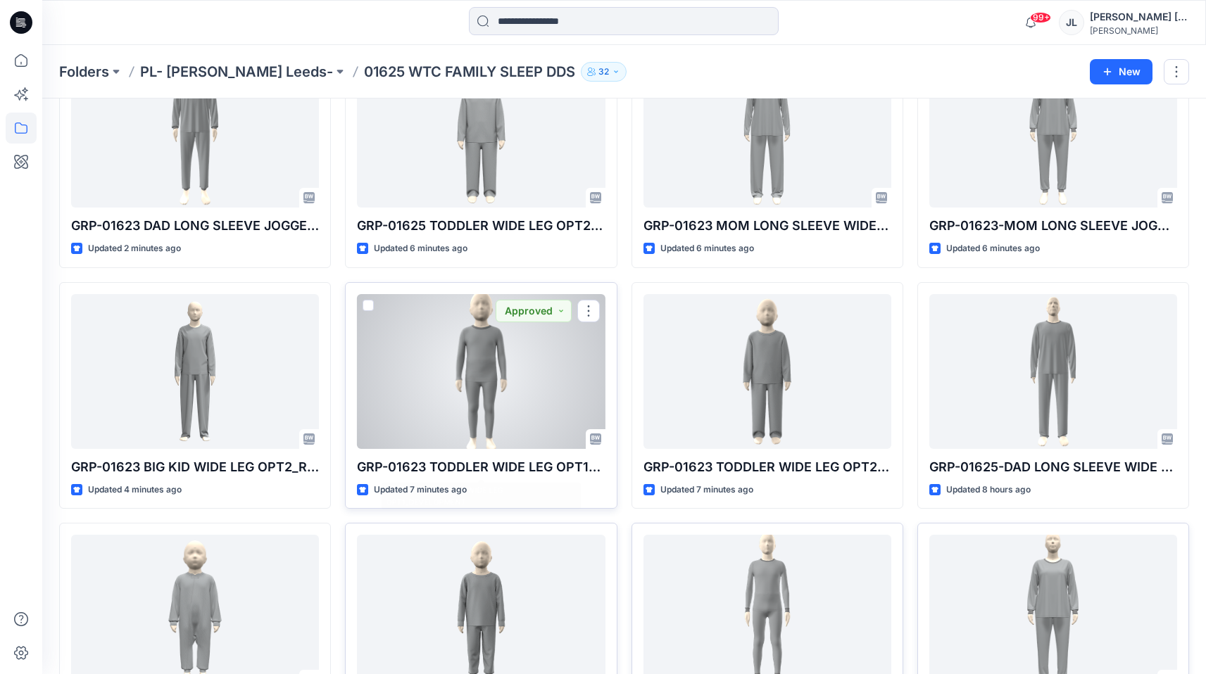
scroll to position [1073, 0]
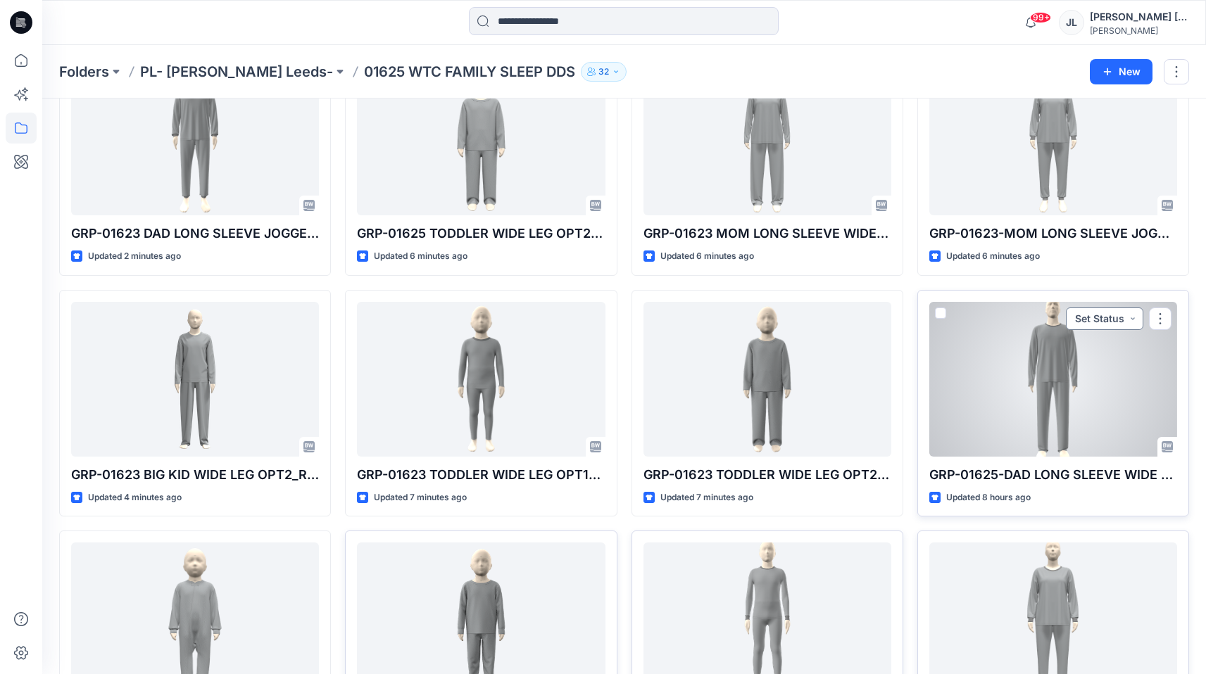
click at [1106, 312] on button "Set Status" at bounding box center [1104, 319] width 77 height 23
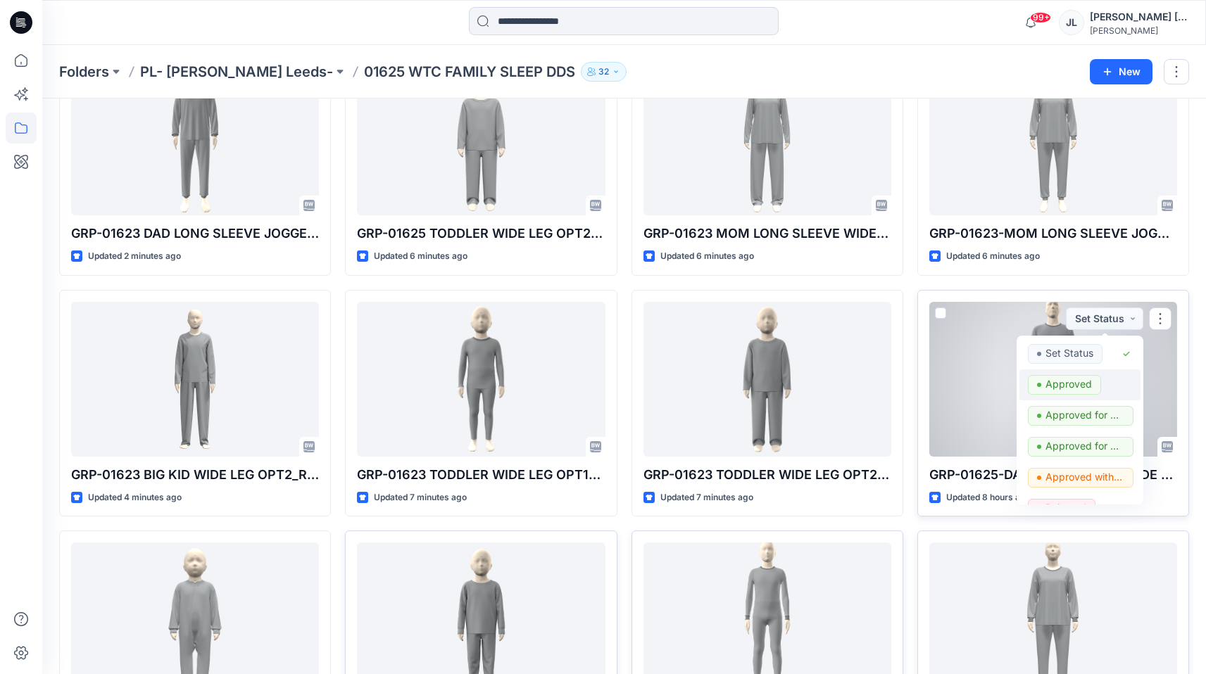
click at [1058, 381] on p "Approved" at bounding box center [1068, 384] width 46 height 18
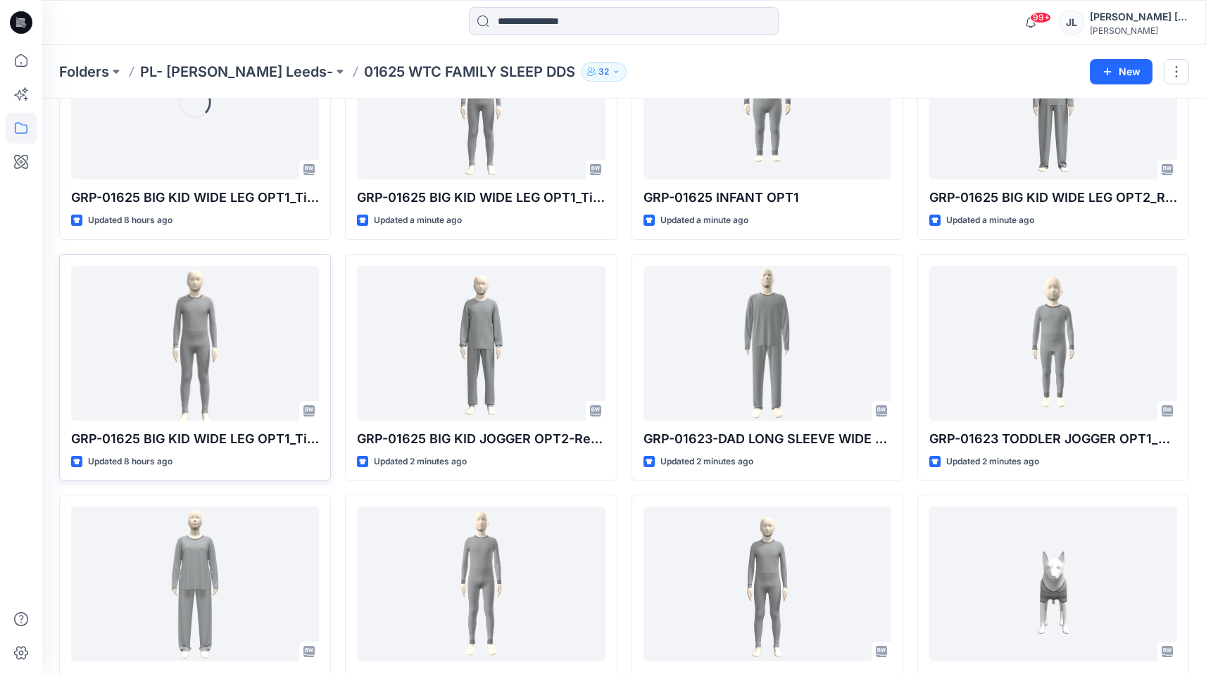
scroll to position [0, 0]
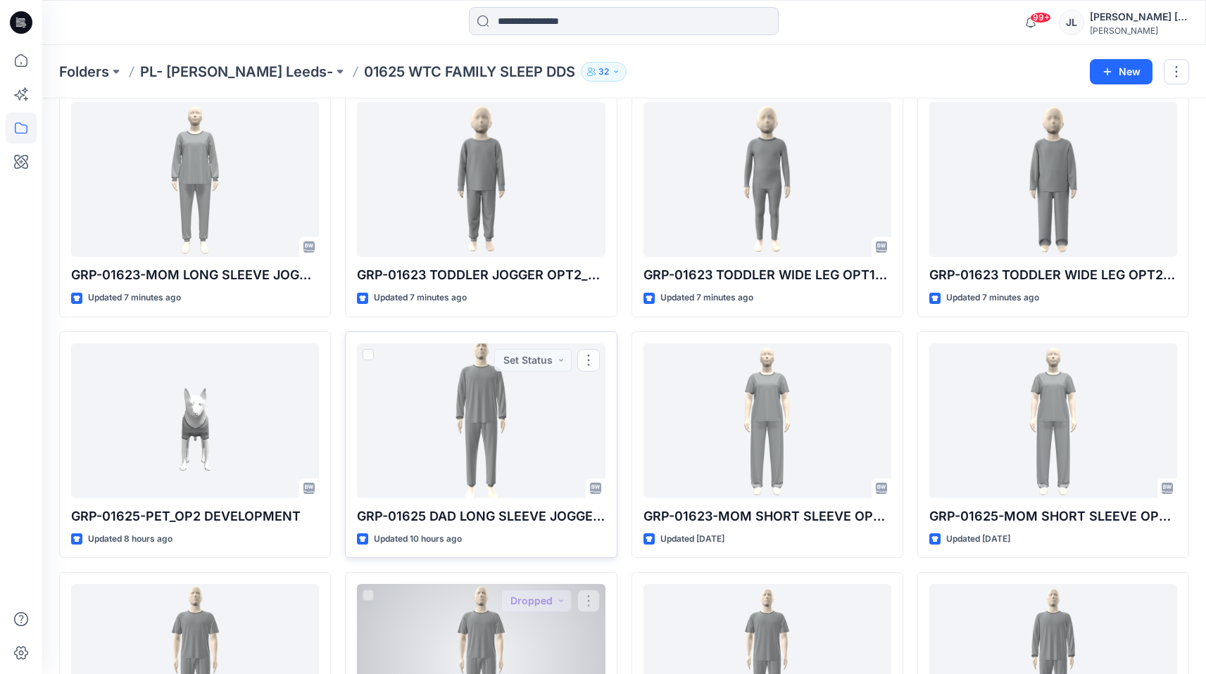
scroll to position [1534, 0]
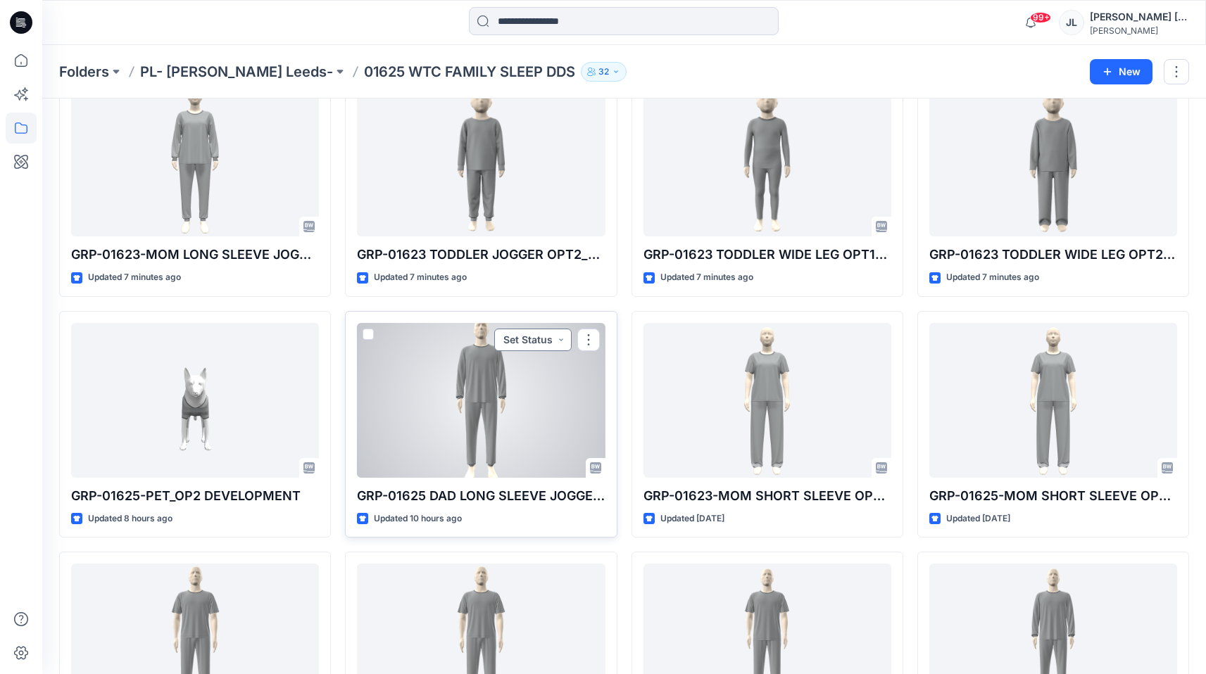
click at [531, 336] on button "Set Status" at bounding box center [532, 340] width 77 height 23
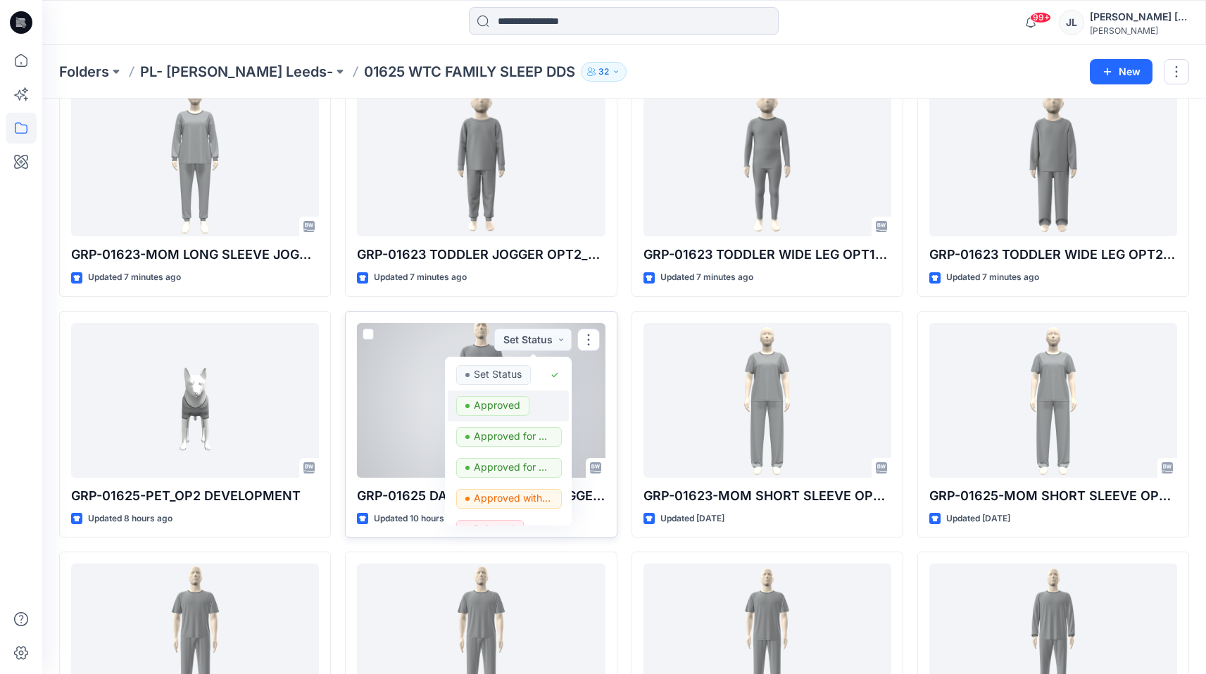
click at [491, 406] on p "Approved" at bounding box center [497, 405] width 46 height 18
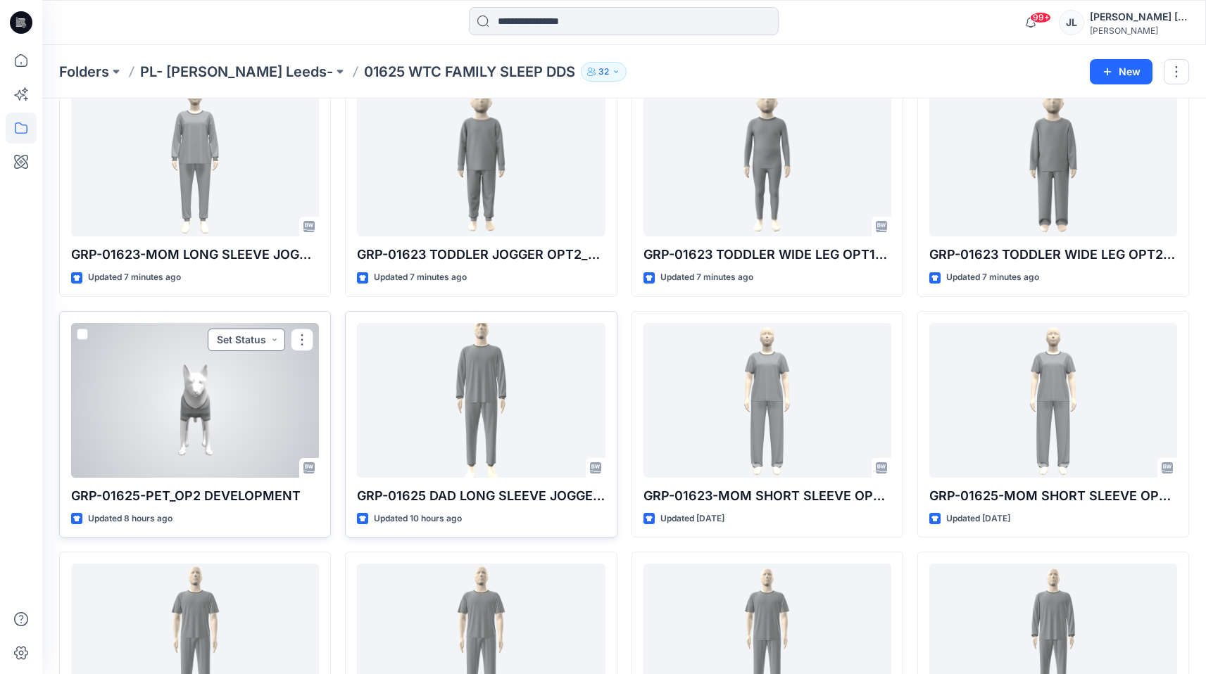
click at [266, 339] on button "Set Status" at bounding box center [246, 340] width 77 height 23
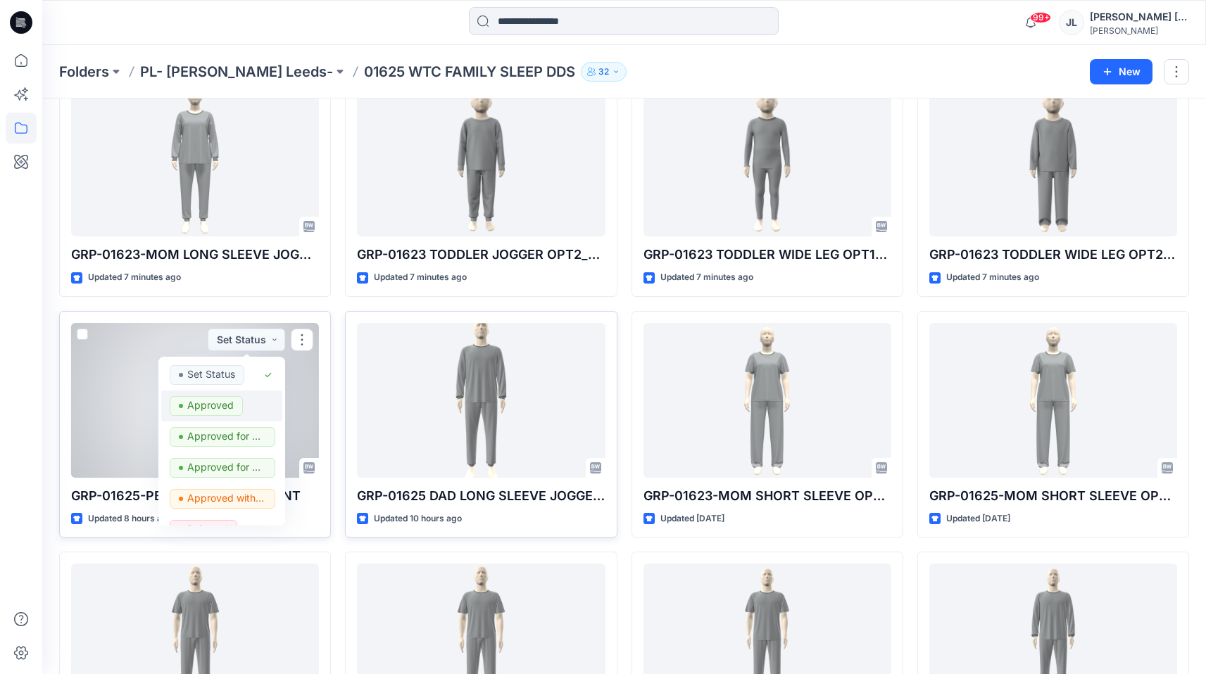
click at [224, 399] on p "Approved" at bounding box center [210, 405] width 46 height 18
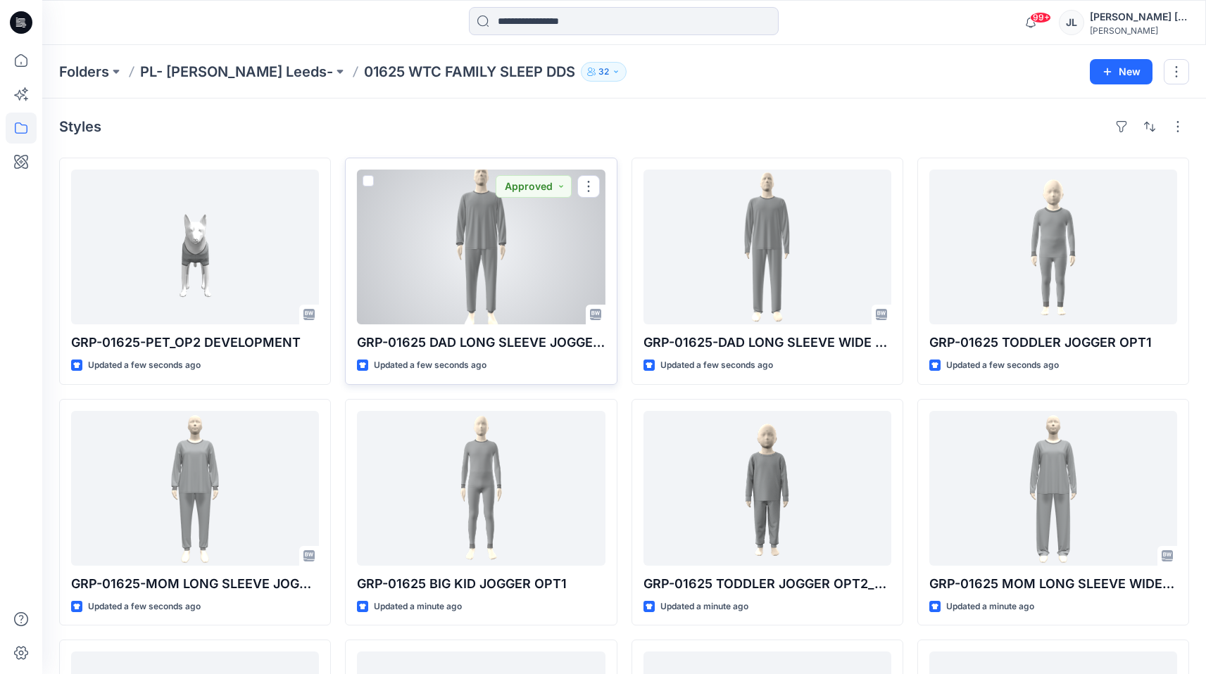
scroll to position [260, 0]
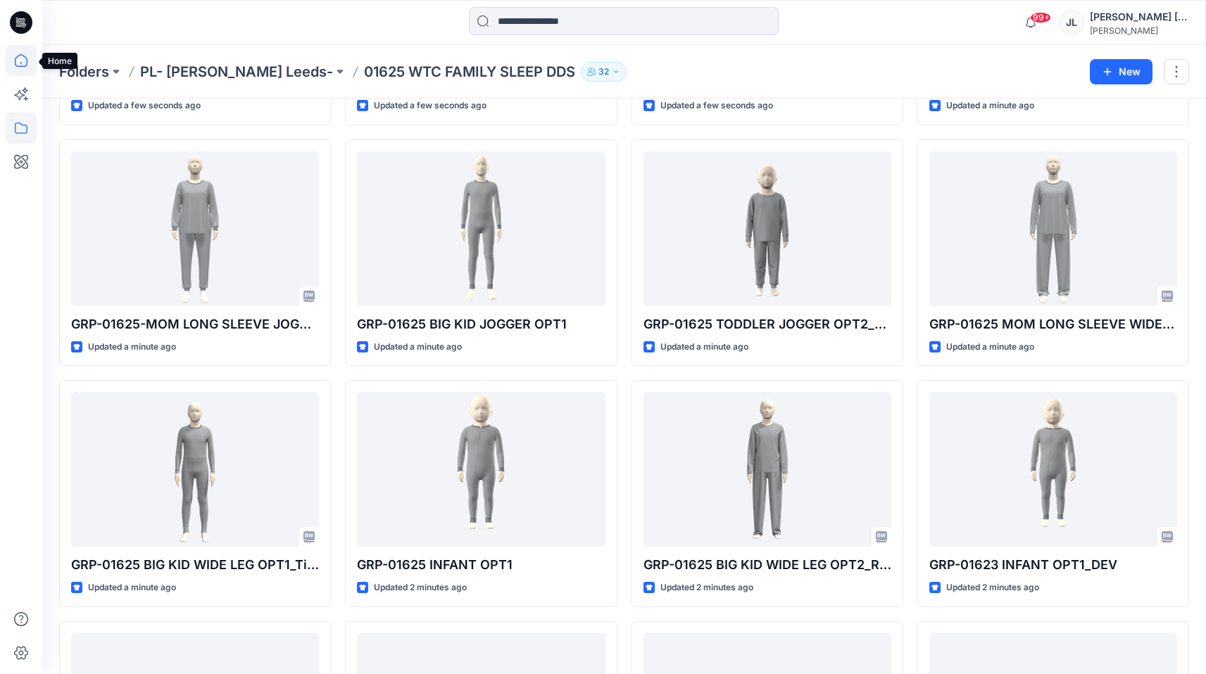
click at [24, 46] on icon at bounding box center [21, 60] width 31 height 31
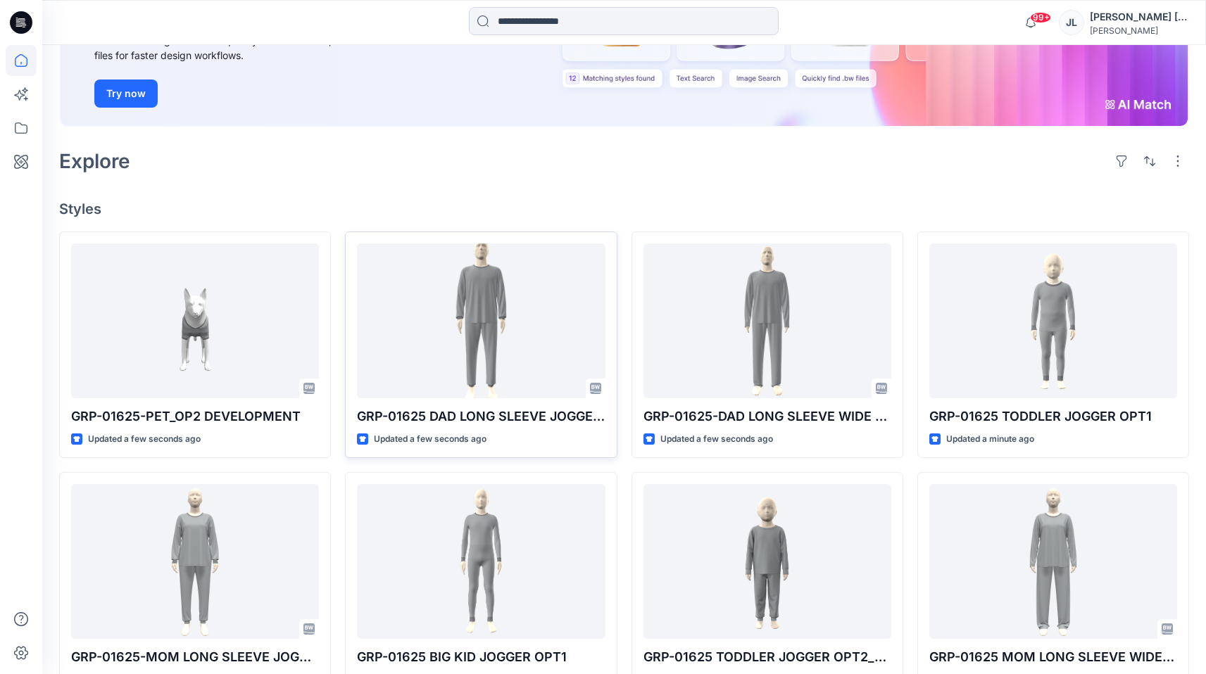
scroll to position [182, 0]
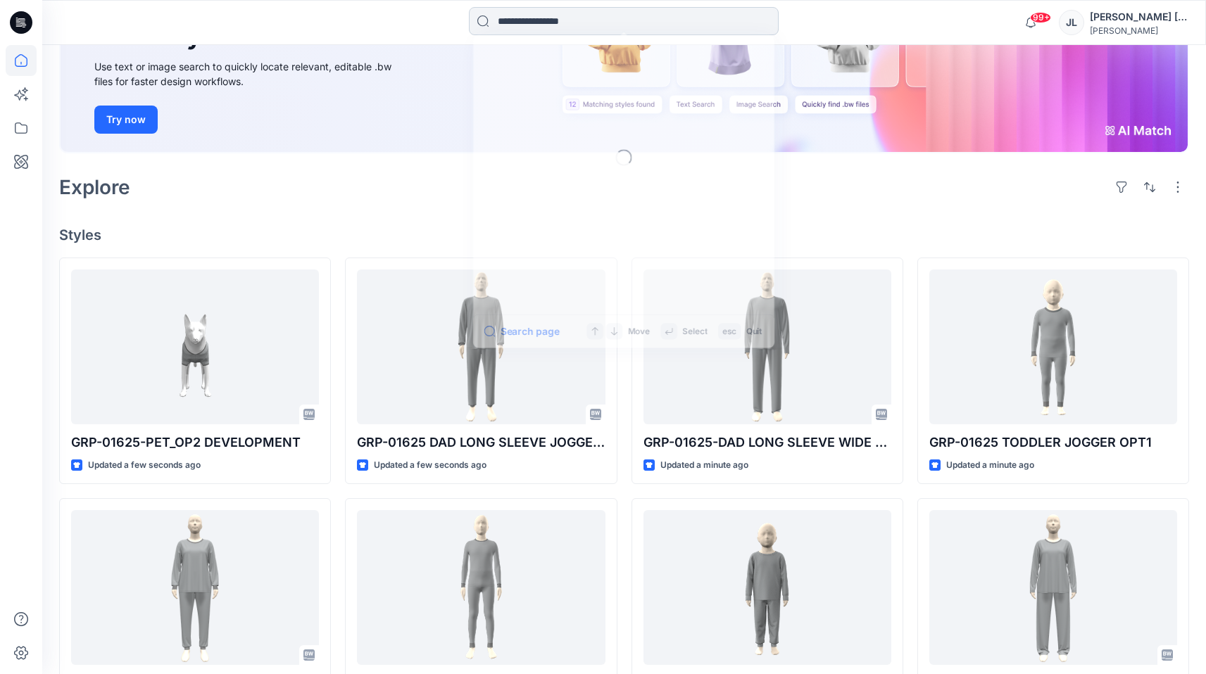
click at [697, 11] on input at bounding box center [624, 21] width 310 height 28
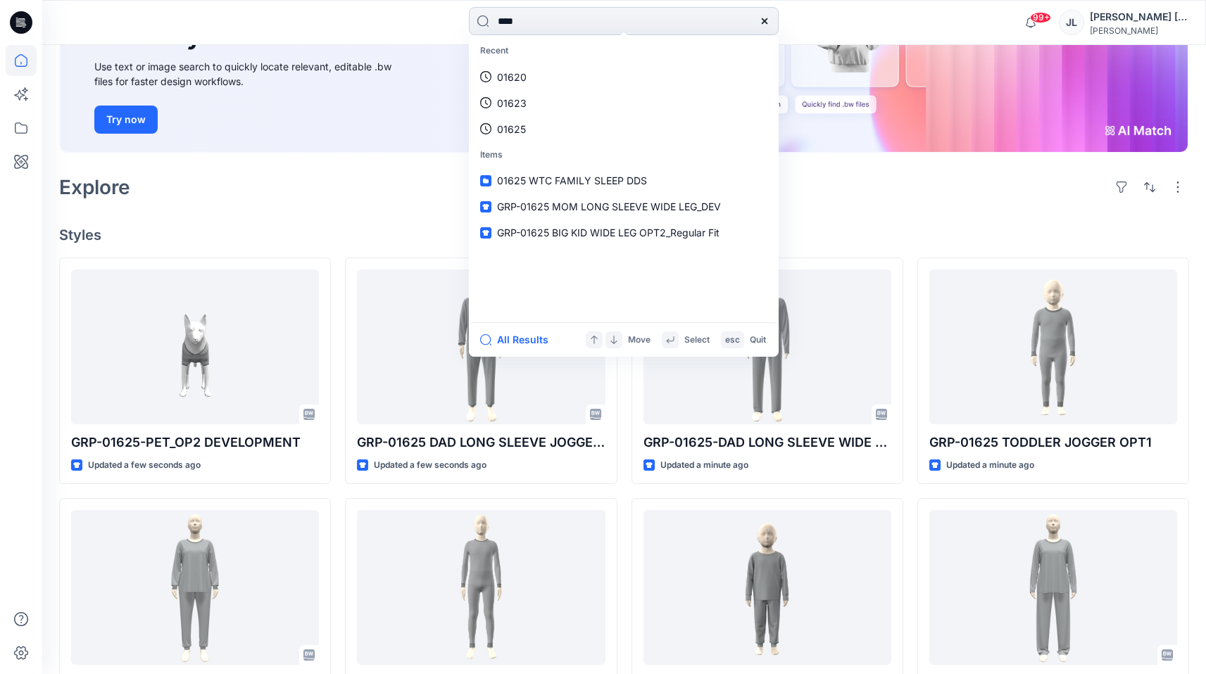
type input "*****"
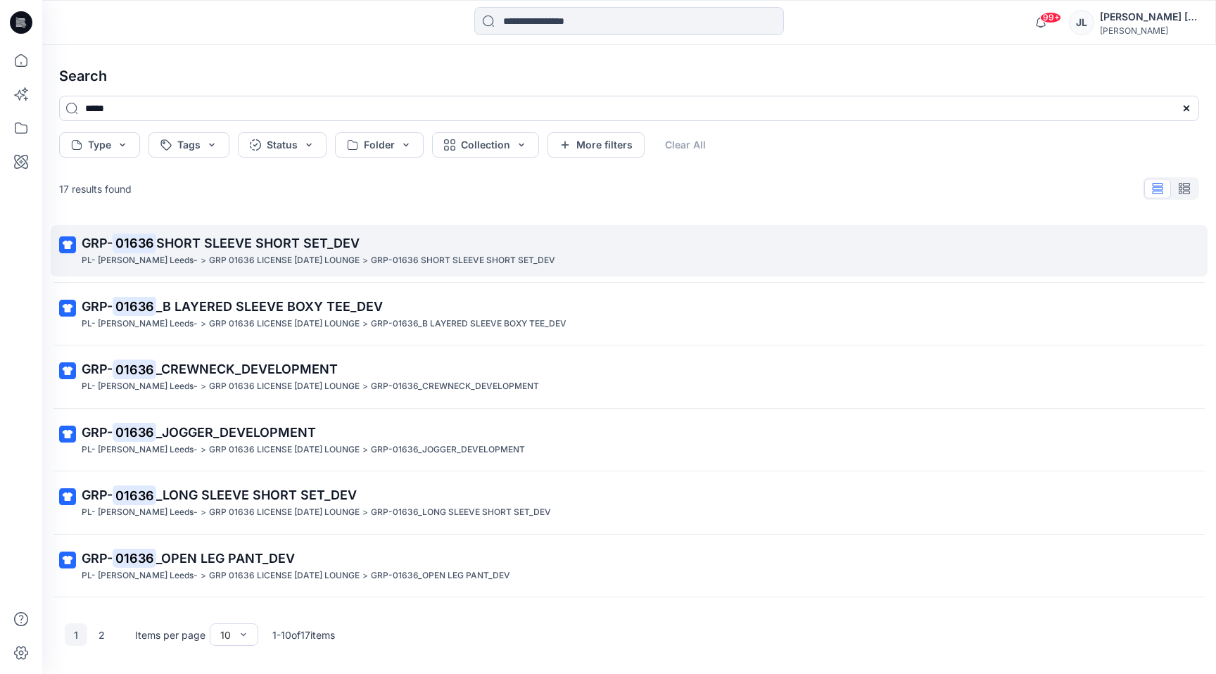
click at [287, 236] on span "SHORT SLEEVE SHORT SET_DEV" at bounding box center [257, 243] width 203 height 15
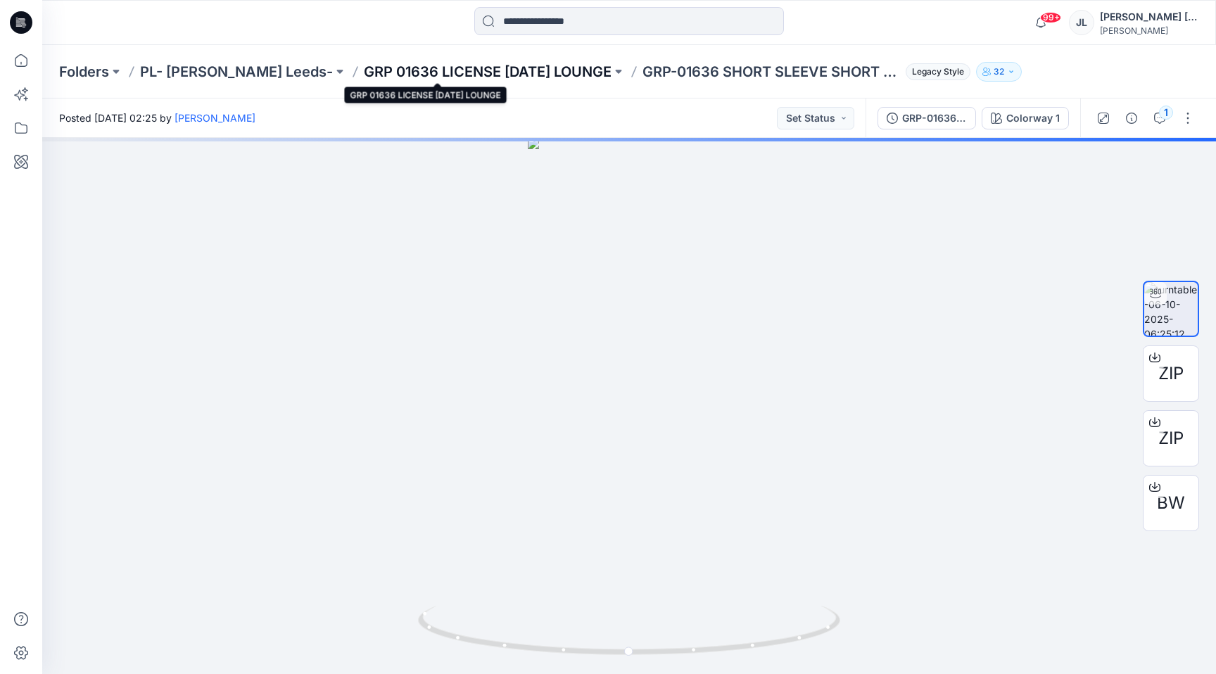
click at [410, 72] on p "GRP 01636 LICENSE HALLOWEEN LOUNGE" at bounding box center [488, 72] width 248 height 20
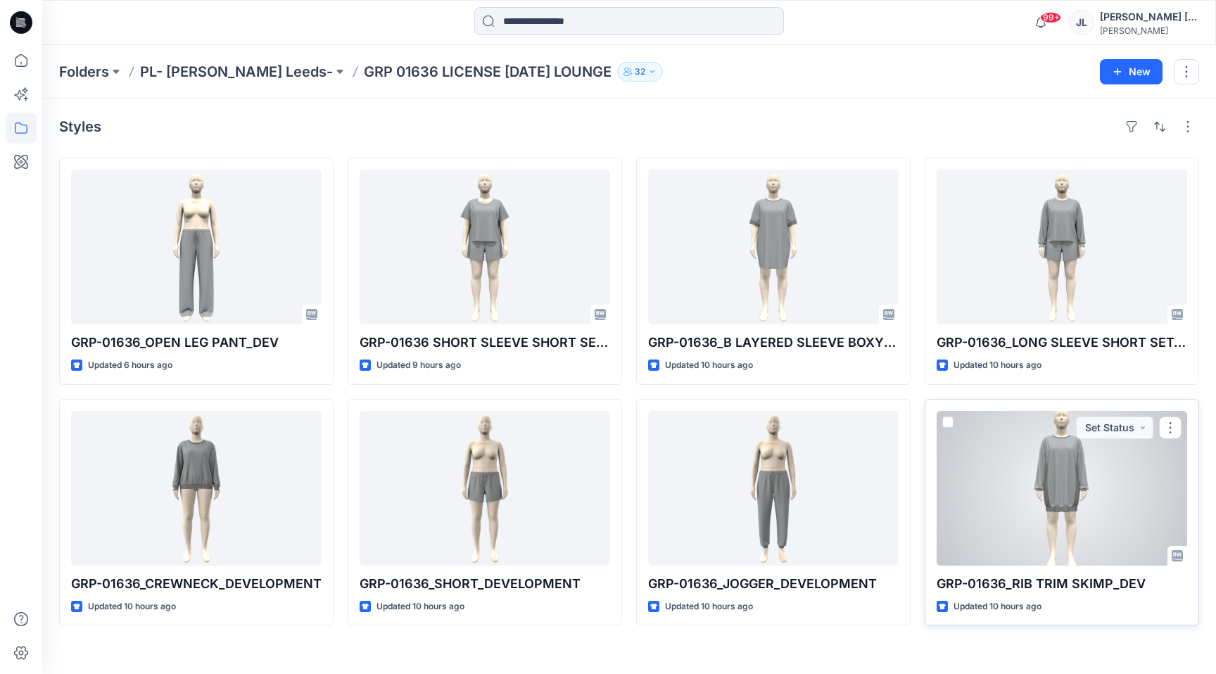
click at [990, 521] on div at bounding box center [1062, 488] width 251 height 155
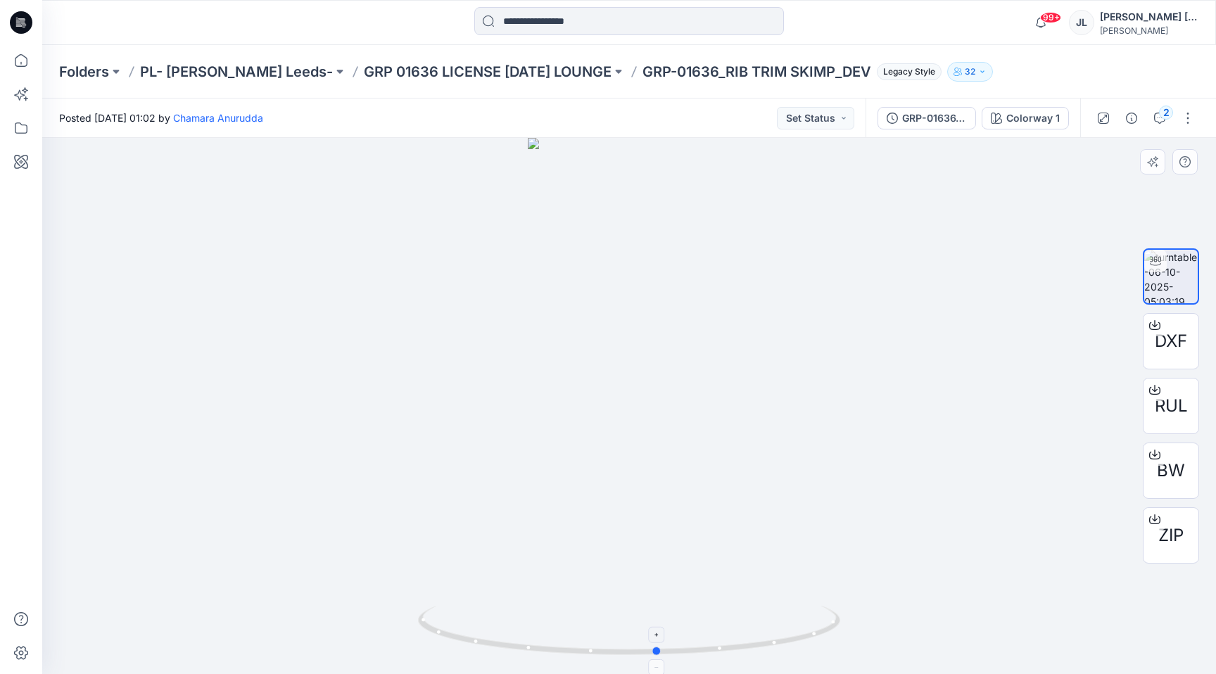
drag, startPoint x: 522, startPoint y: 655, endPoint x: 551, endPoint y: 623, distance: 43.4
click at [551, 623] on icon at bounding box center [631, 632] width 426 height 53
click at [844, 123] on button "Set Status" at bounding box center [815, 118] width 77 height 23
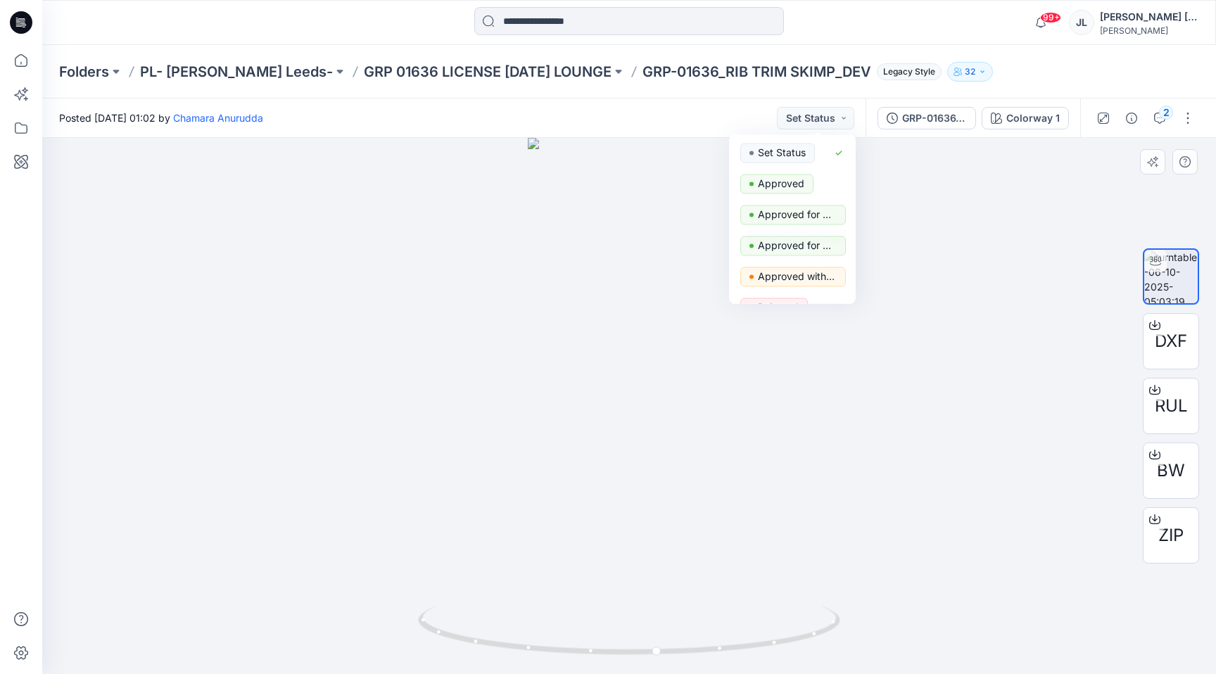
click at [671, 441] on div at bounding box center [629, 406] width 1174 height 536
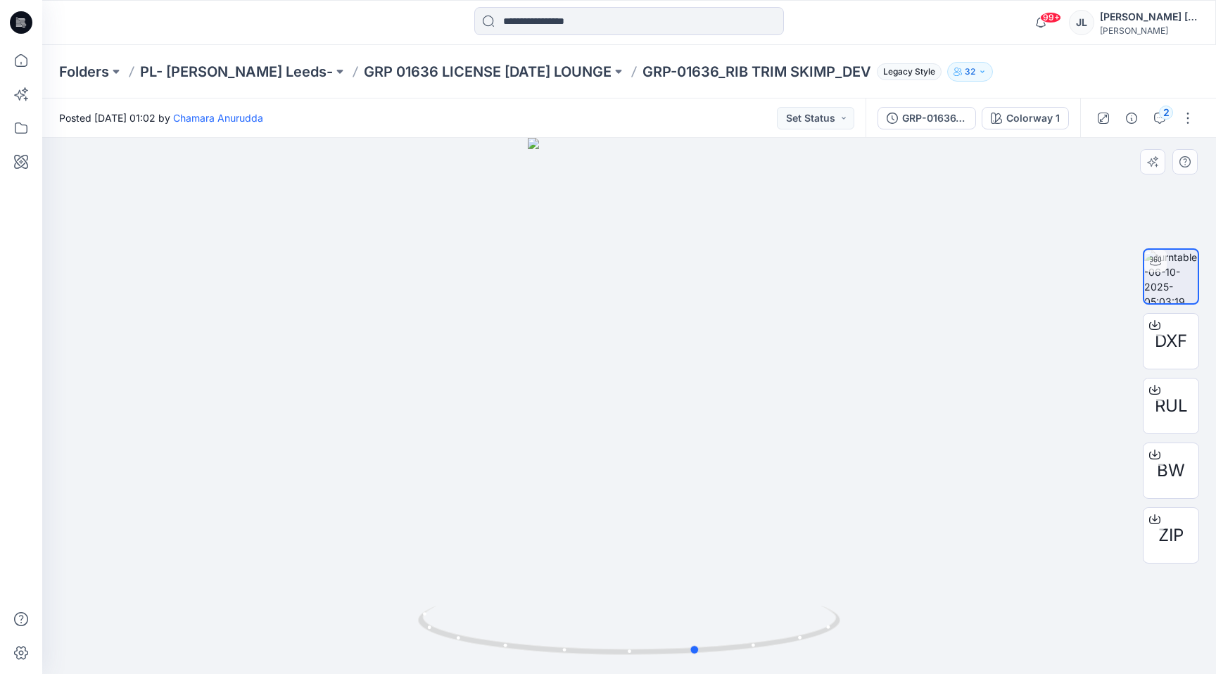
drag, startPoint x: 748, startPoint y: 645, endPoint x: 787, endPoint y: 659, distance: 41.2
click at [788, 659] on div at bounding box center [629, 406] width 1174 height 536
click at [825, 123] on button "Set Status" at bounding box center [815, 118] width 77 height 23
click at [779, 176] on p "Approved" at bounding box center [781, 184] width 46 height 18
click at [498, 73] on p "GRP 01636 LICENSE HALLOWEEN LOUNGE" at bounding box center [488, 72] width 248 height 20
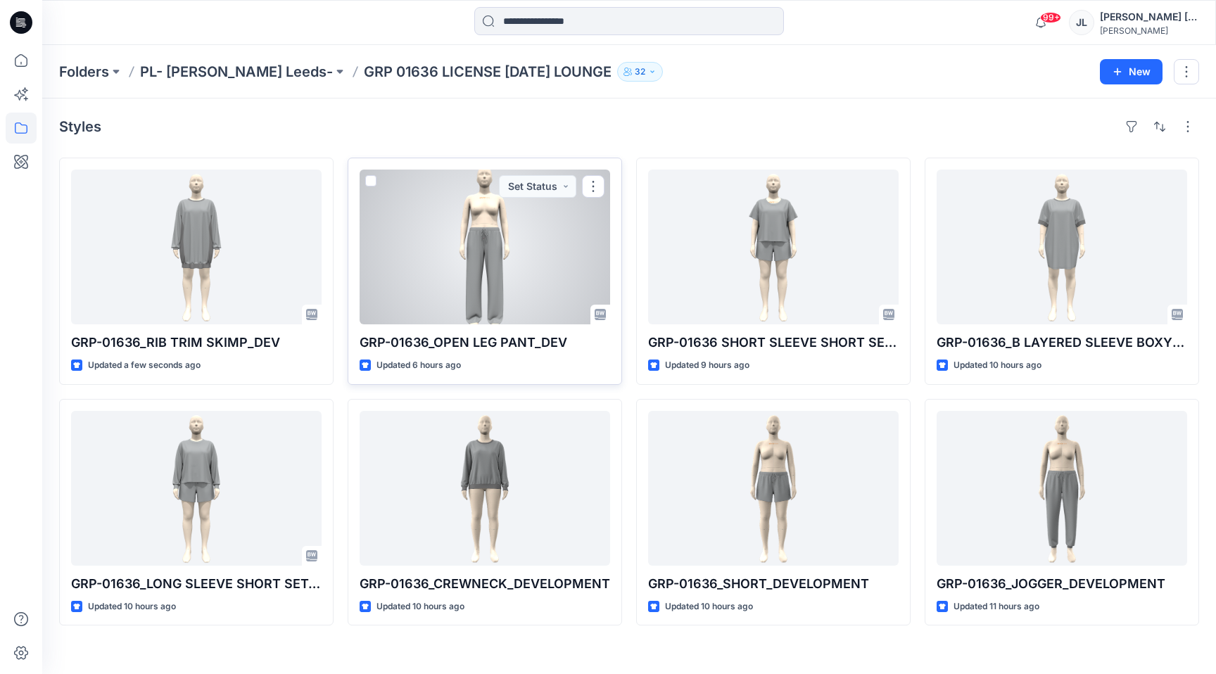
click at [410, 205] on div at bounding box center [485, 247] width 251 height 155
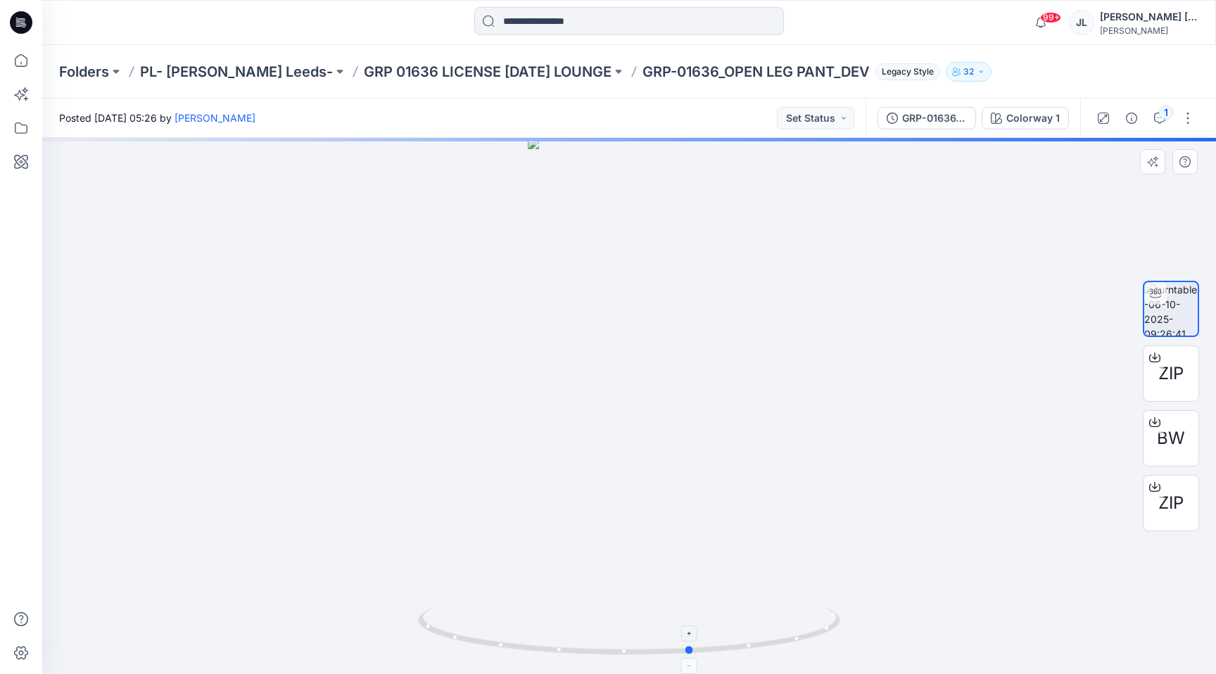
drag, startPoint x: 487, startPoint y: 633, endPoint x: 546, endPoint y: 637, distance: 59.3
click at [547, 639] on icon at bounding box center [631, 632] width 426 height 53
click at [814, 128] on button "Set Status" at bounding box center [815, 118] width 77 height 23
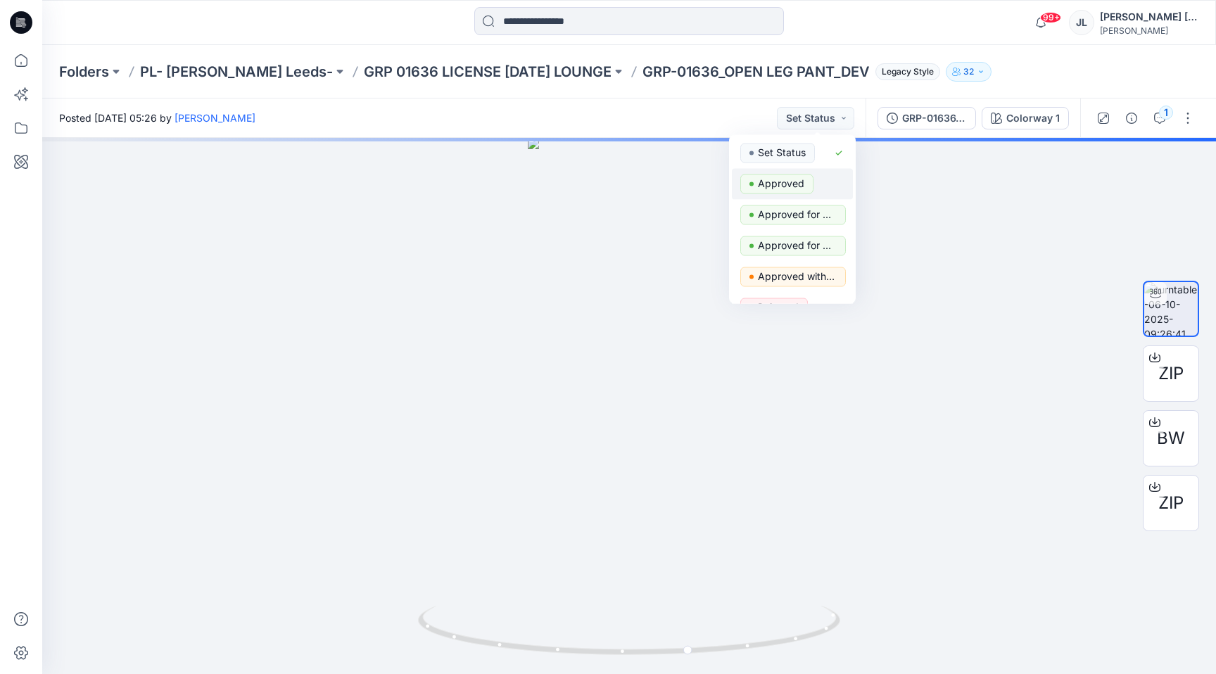
click at [792, 184] on p "Approved" at bounding box center [781, 184] width 46 height 18
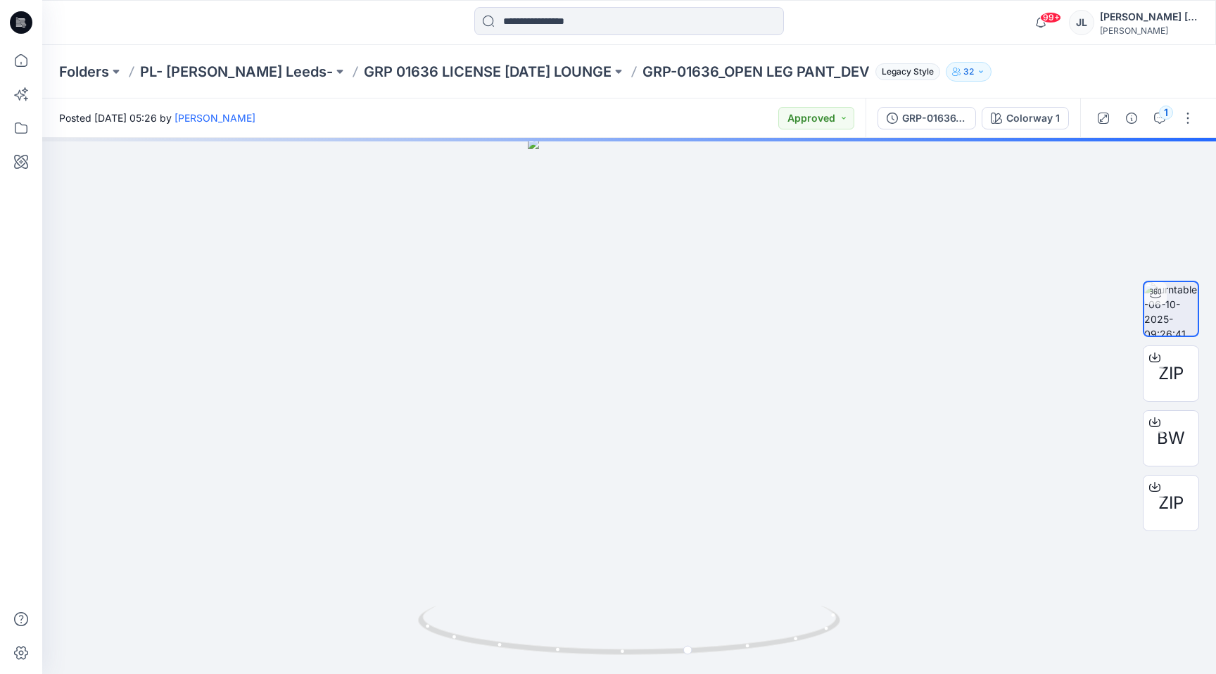
click at [469, 56] on div "Folders PL- Richards Leeds- GRP 01636 LICENSE HALLOWEEN LOUNGE GRP-01636_OPEN L…" at bounding box center [629, 71] width 1174 height 53
click at [472, 68] on p "GRP 01636 LICENSE HALLOWEEN LOUNGE" at bounding box center [488, 72] width 248 height 20
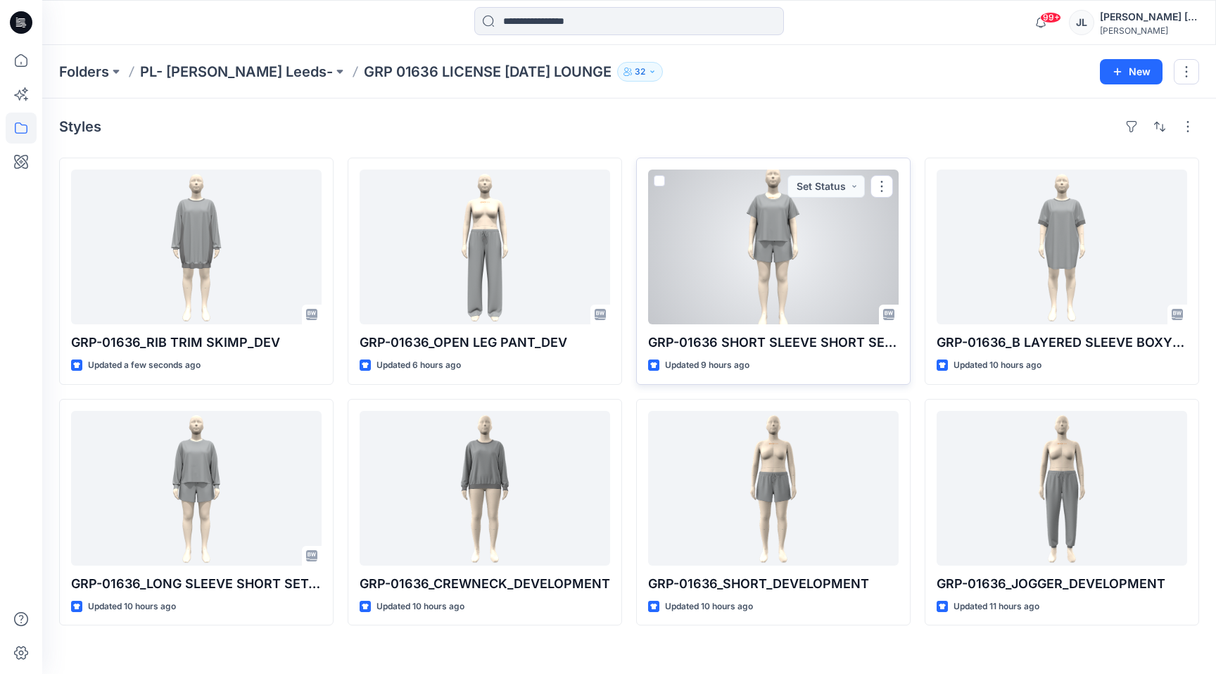
click at [704, 298] on div at bounding box center [773, 247] width 251 height 155
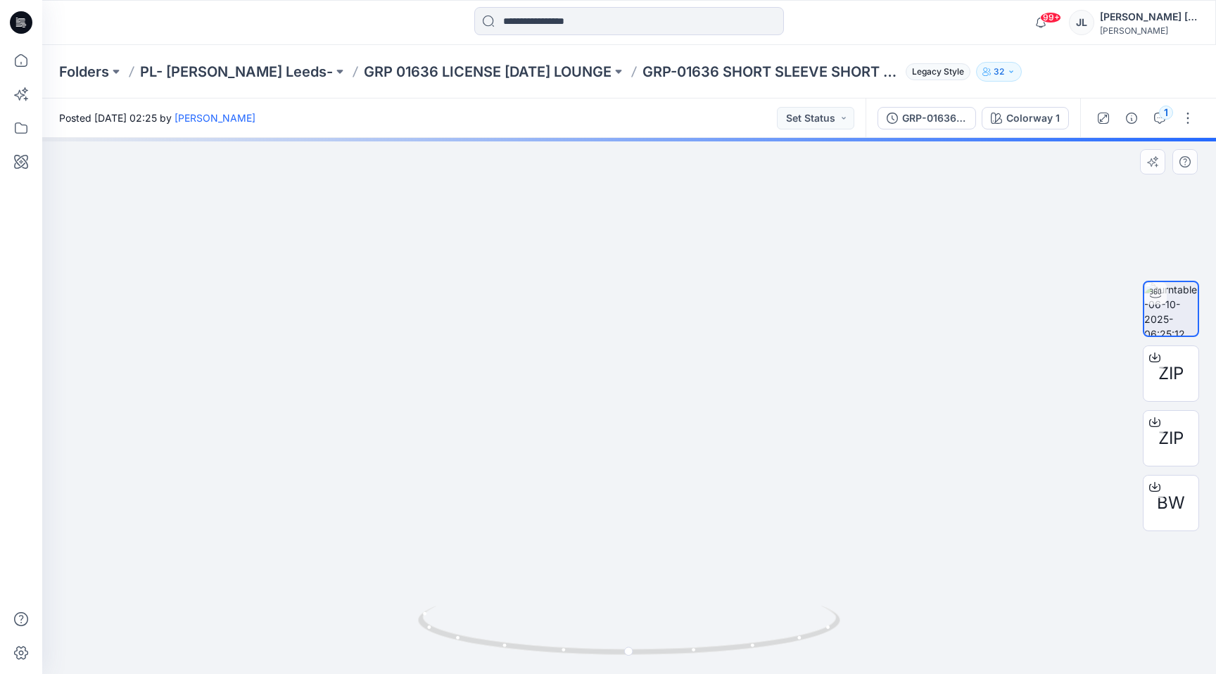
drag, startPoint x: 683, startPoint y: 283, endPoint x: 691, endPoint y: 558, distance: 275.3
click at [691, 558] on img at bounding box center [629, 338] width 519 height 672
drag, startPoint x: 743, startPoint y: 645, endPoint x: 567, endPoint y: 645, distance: 175.3
click at [567, 645] on icon at bounding box center [631, 632] width 426 height 53
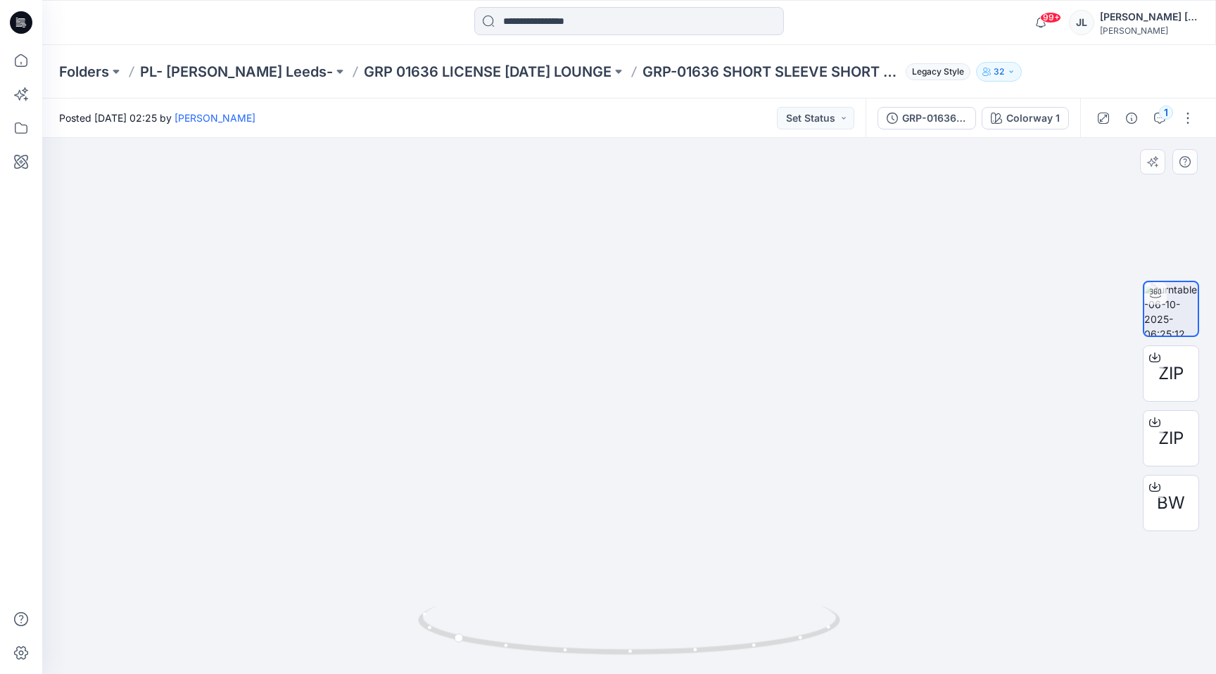
drag, startPoint x: 654, startPoint y: 493, endPoint x: 654, endPoint y: 308, distance: 185.1
click at [654, 308] on img at bounding box center [629, 264] width 519 height 819
drag, startPoint x: 526, startPoint y: 659, endPoint x: 707, endPoint y: 673, distance: 180.7
click at [707, 674] on img at bounding box center [629, 640] width 422 height 68
drag, startPoint x: 687, startPoint y: 436, endPoint x: 691, endPoint y: 570, distance: 133.8
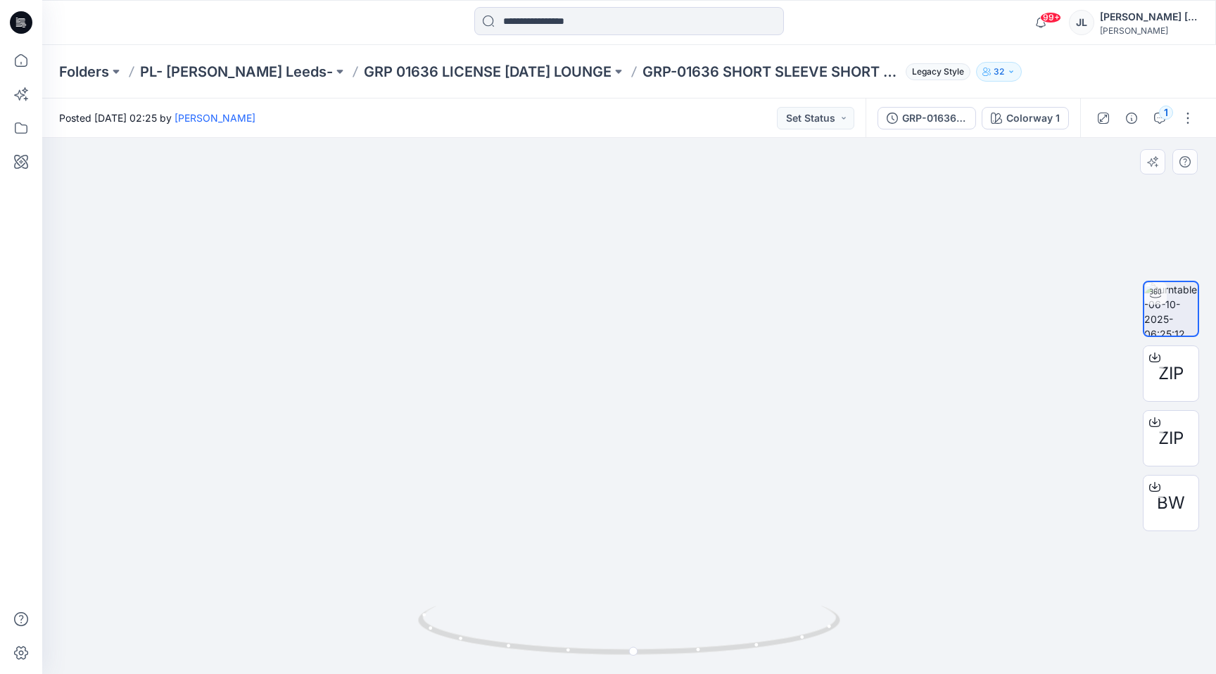
click at [691, 571] on img at bounding box center [629, 314] width 519 height 721
click at [1161, 117] on button "1" at bounding box center [1160, 118] width 23 height 23
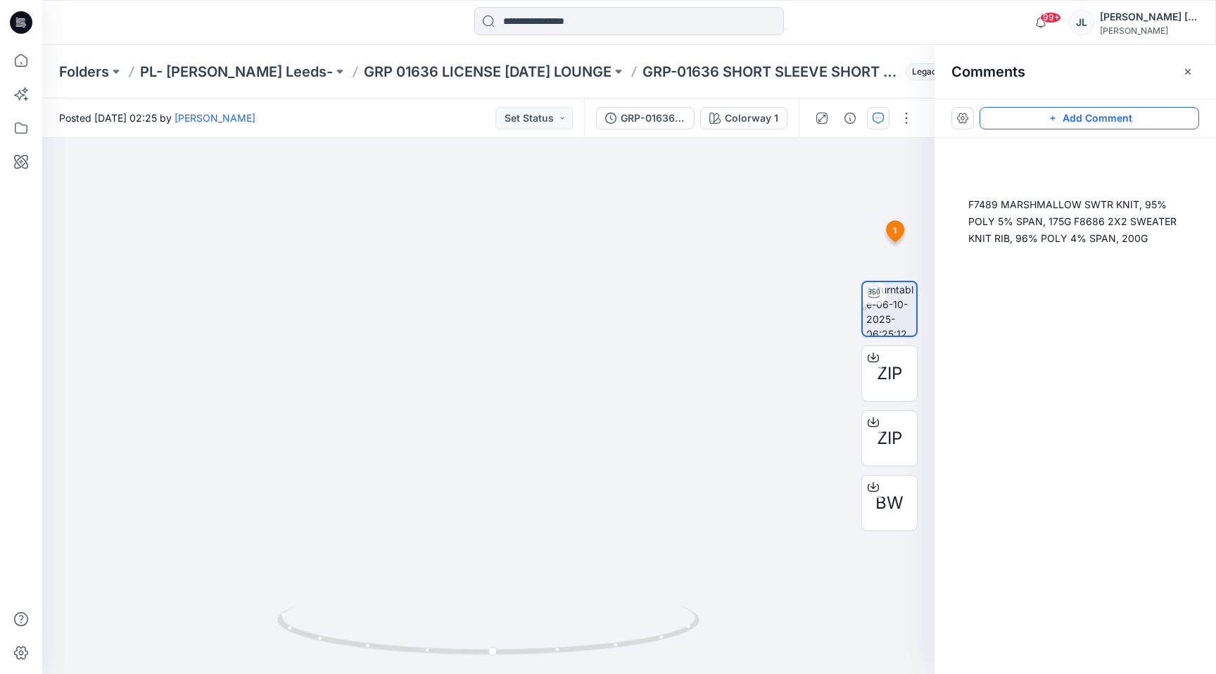
click at [1059, 117] on icon "button" at bounding box center [1052, 118] width 11 height 11
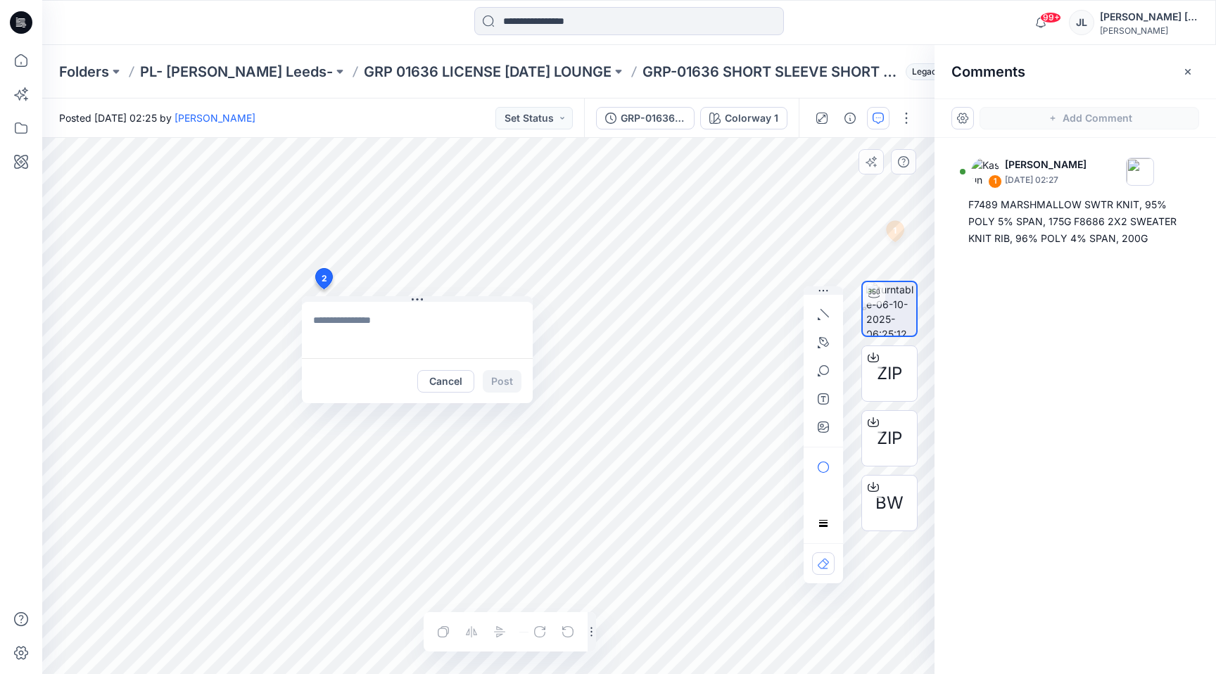
click at [323, 289] on div "2 Cancel Post 1 Kasun Didulanga October 06, 2025 02:27 F7489 MARSHMALLOW SWTR K…" at bounding box center [488, 406] width 892 height 536
type textarea "**********"
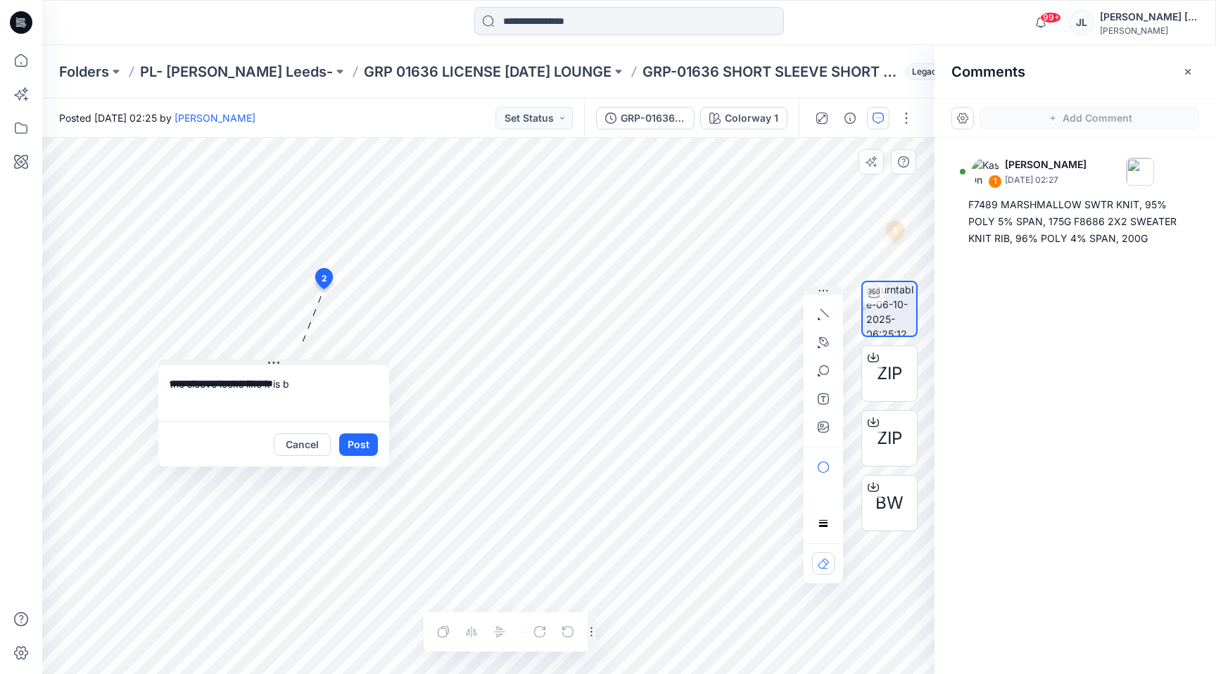
drag, startPoint x: 417, startPoint y: 300, endPoint x: 260, endPoint y: 370, distance: 171.4
click at [268, 364] on icon at bounding box center [273, 363] width 11 height 2
click at [279, 387] on textarea "**********" at bounding box center [261, 400] width 231 height 56
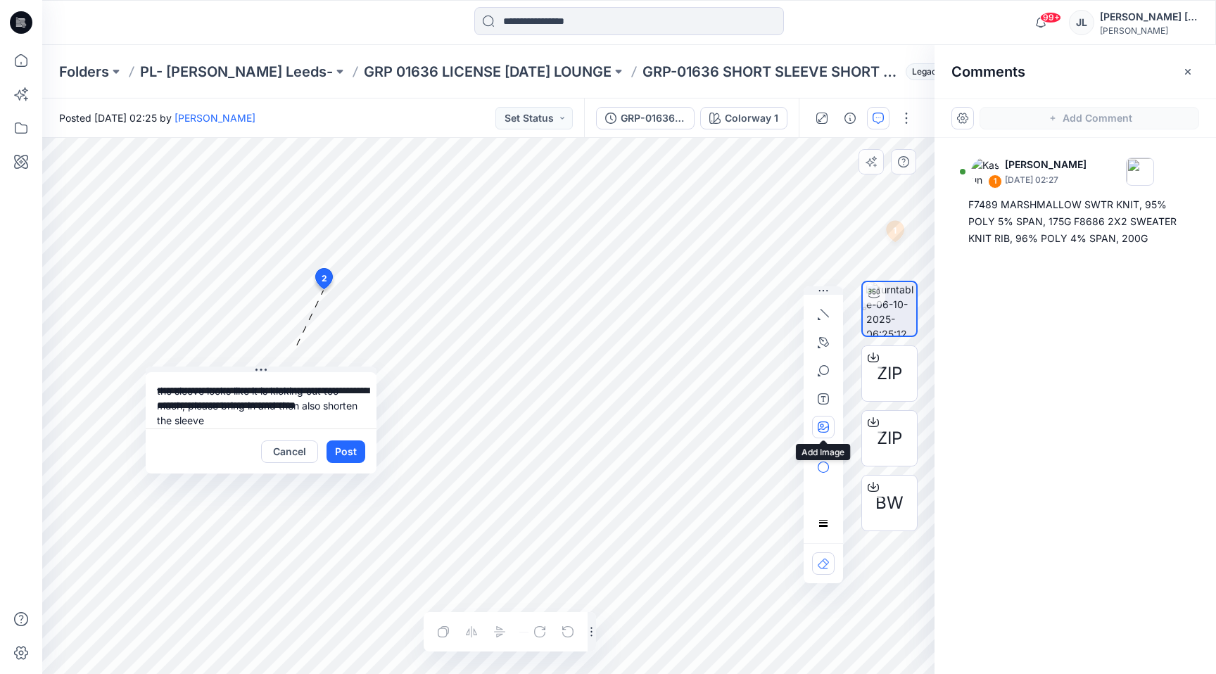
type textarea "**********"
click at [816, 435] on button "button" at bounding box center [823, 427] width 23 height 23
type input"] "**********"
click at [348, 446] on button "Post" at bounding box center [346, 452] width 39 height 23
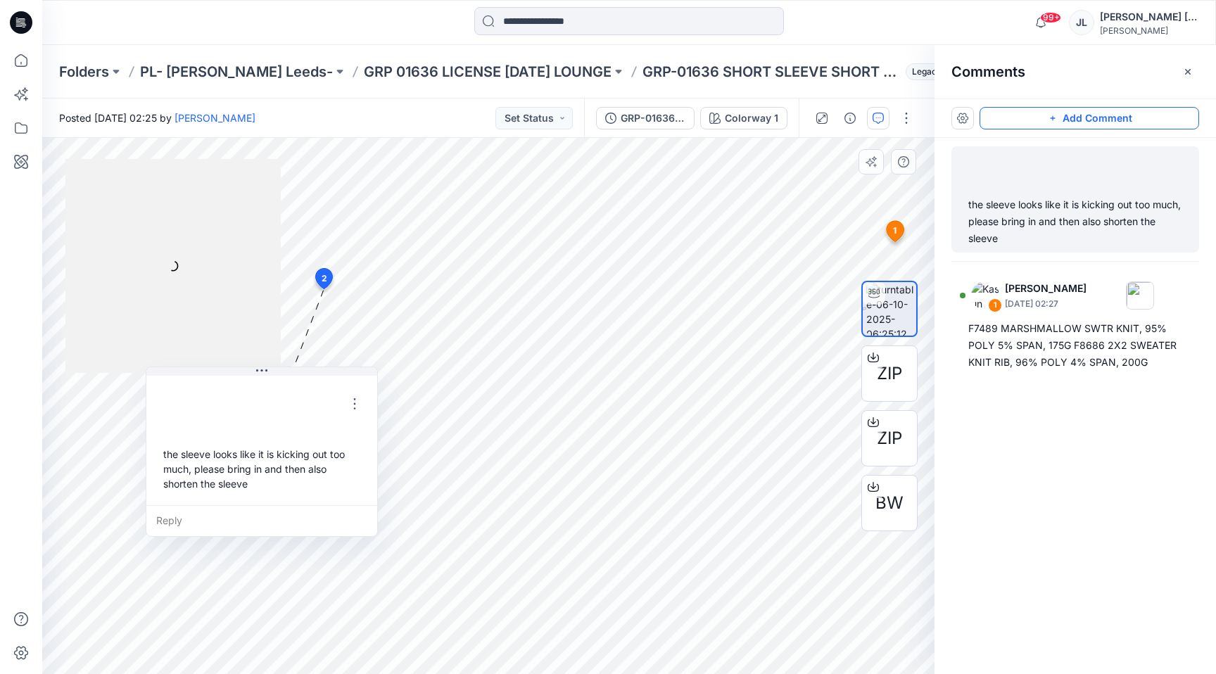
click at [1102, 118] on button "Add Comment" at bounding box center [1090, 118] width 220 height 23
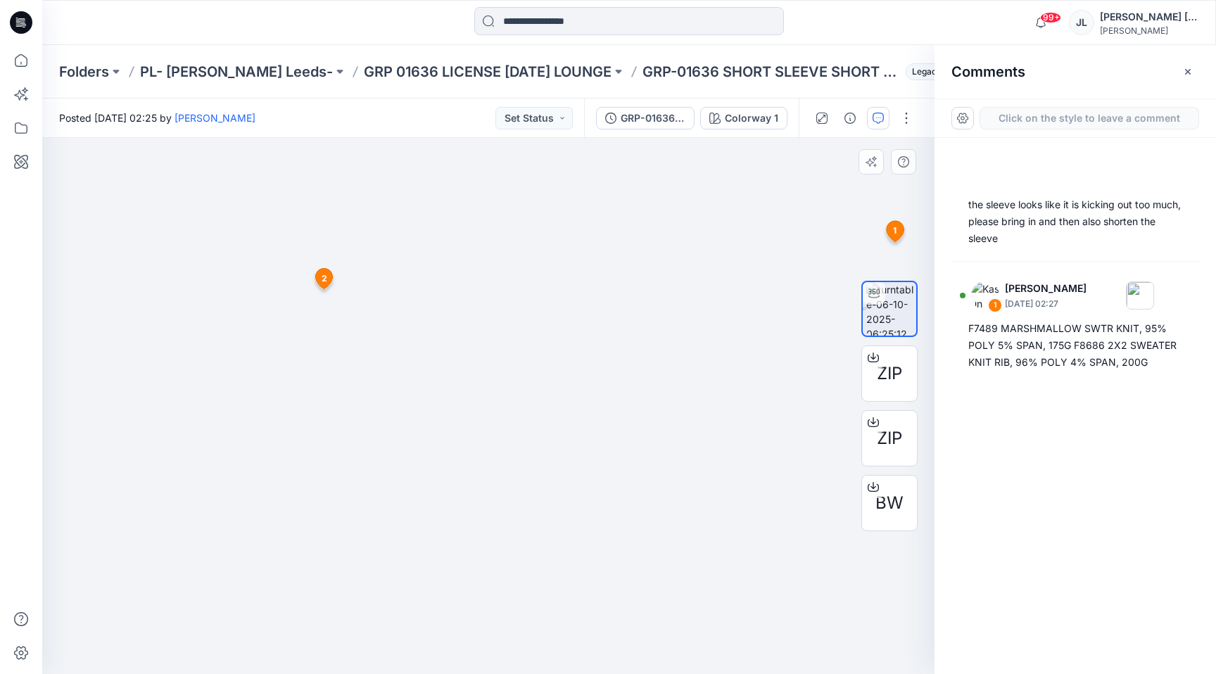
click at [490, 405] on div "3 1 Kasun Didulanga October 06, 2025 02:27 F7489 MARSHMALLOW SWTR KNIT, 95% POL…" at bounding box center [488, 406] width 892 height 536
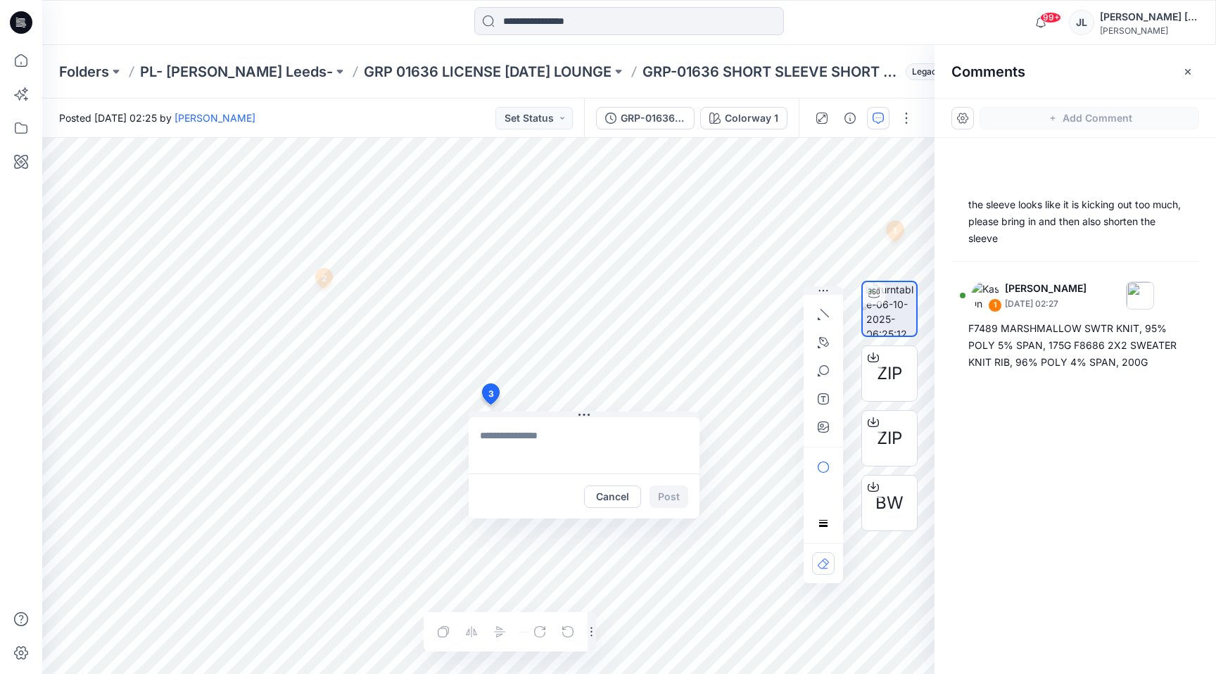
click at [514, 472] on textarea at bounding box center [584, 445] width 231 height 56
click at [519, 453] on textarea at bounding box center [584, 445] width 231 height 56
type textarea "**********"
click at [665, 495] on button "Post" at bounding box center [669, 497] width 39 height 23
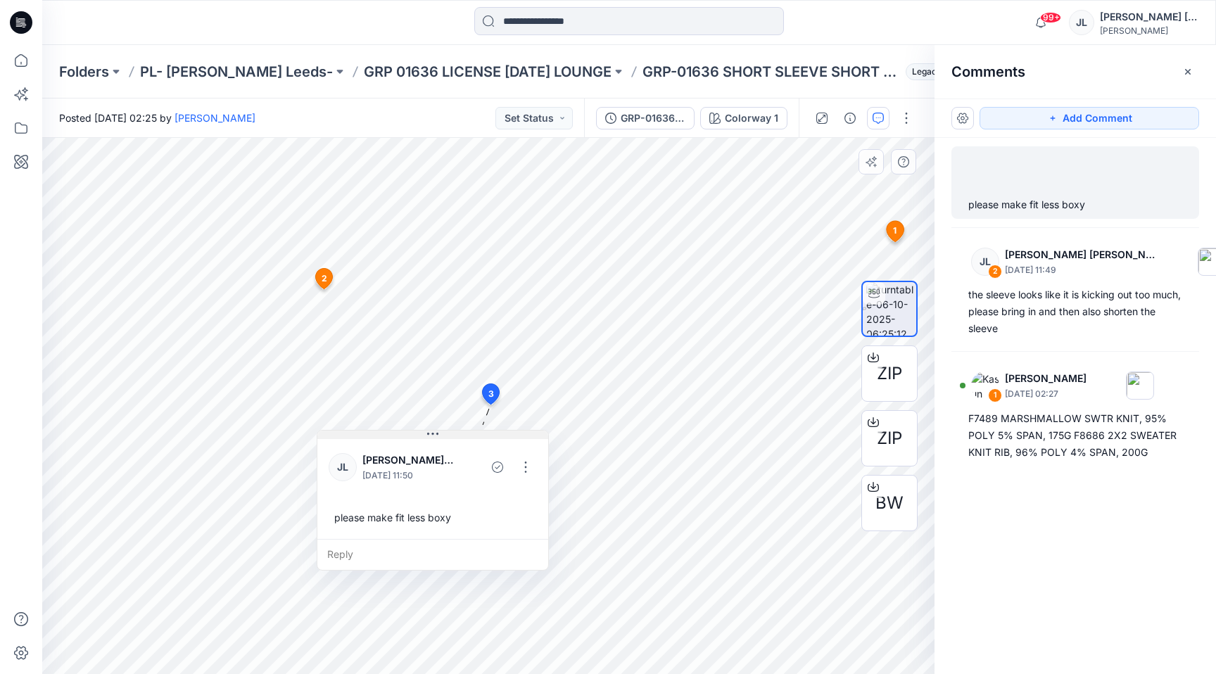
drag, startPoint x: 583, startPoint y: 412, endPoint x: 291, endPoint y: 463, distance: 297.1
click at [427, 440] on icon at bounding box center [432, 434] width 11 height 11
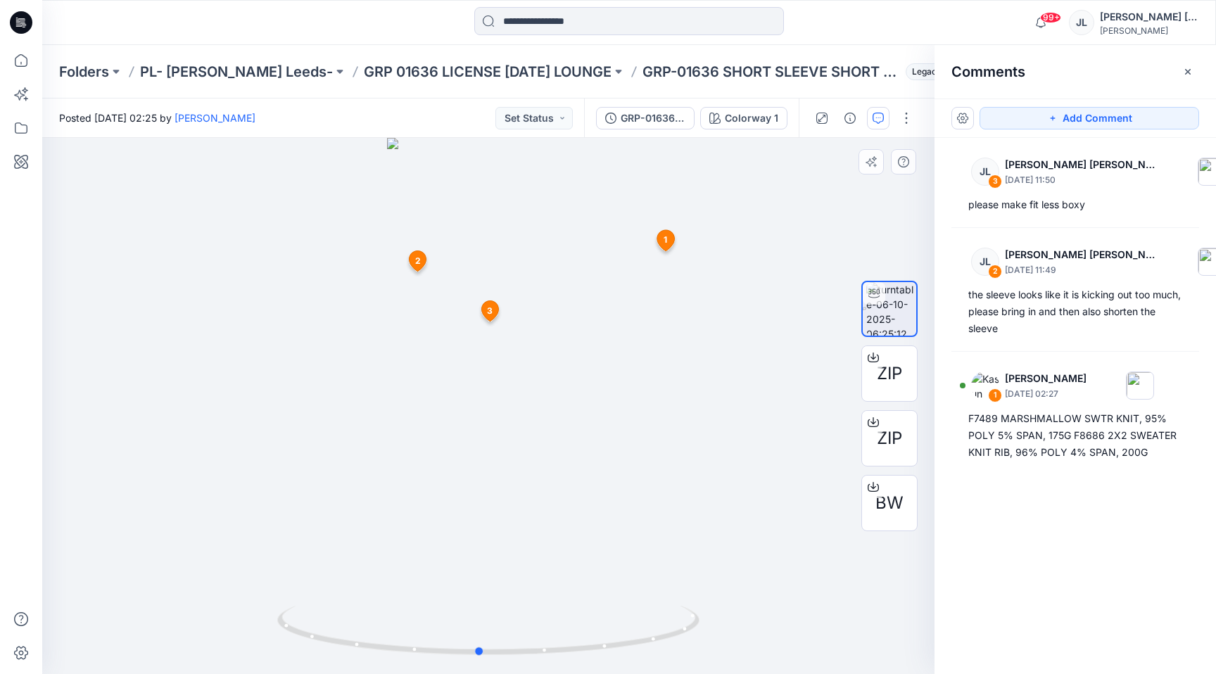
drag, startPoint x: 433, startPoint y: 649, endPoint x: 424, endPoint y: 671, distance: 23.7
click at [424, 671] on div at bounding box center [488, 639] width 422 height 70
click at [525, 119] on button "Set Status" at bounding box center [533, 118] width 77 height 23
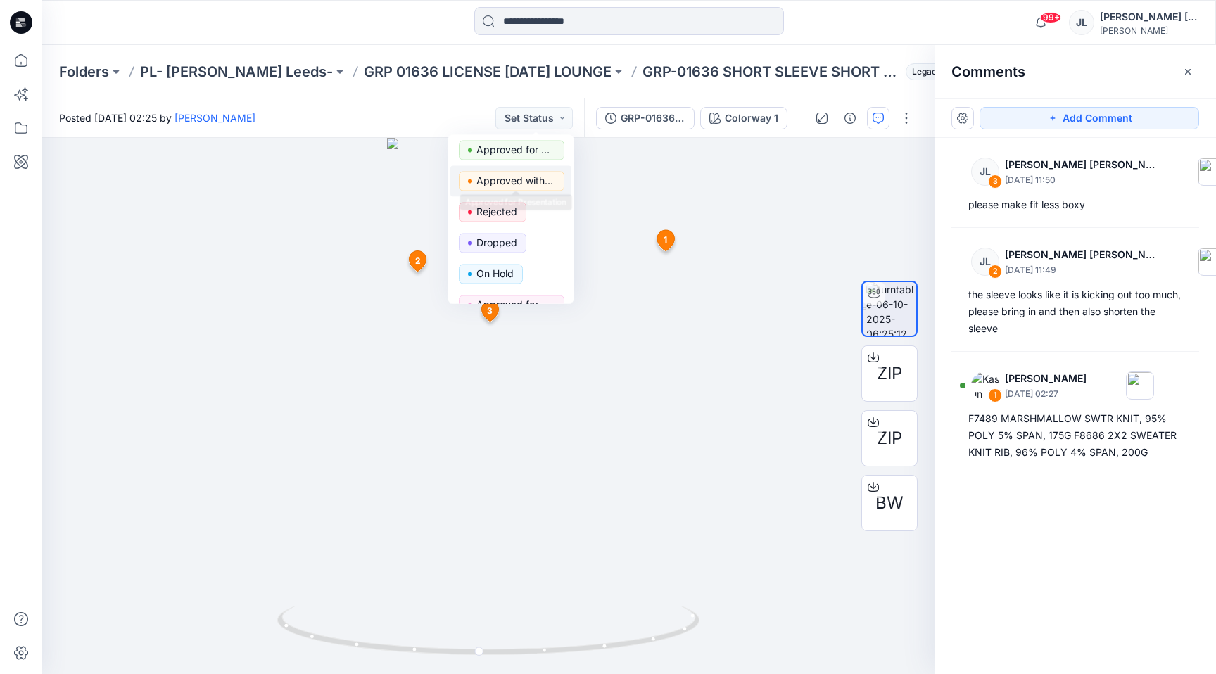
scroll to position [96, 0]
click at [512, 219] on p "Rejected" at bounding box center [496, 211] width 41 height 18
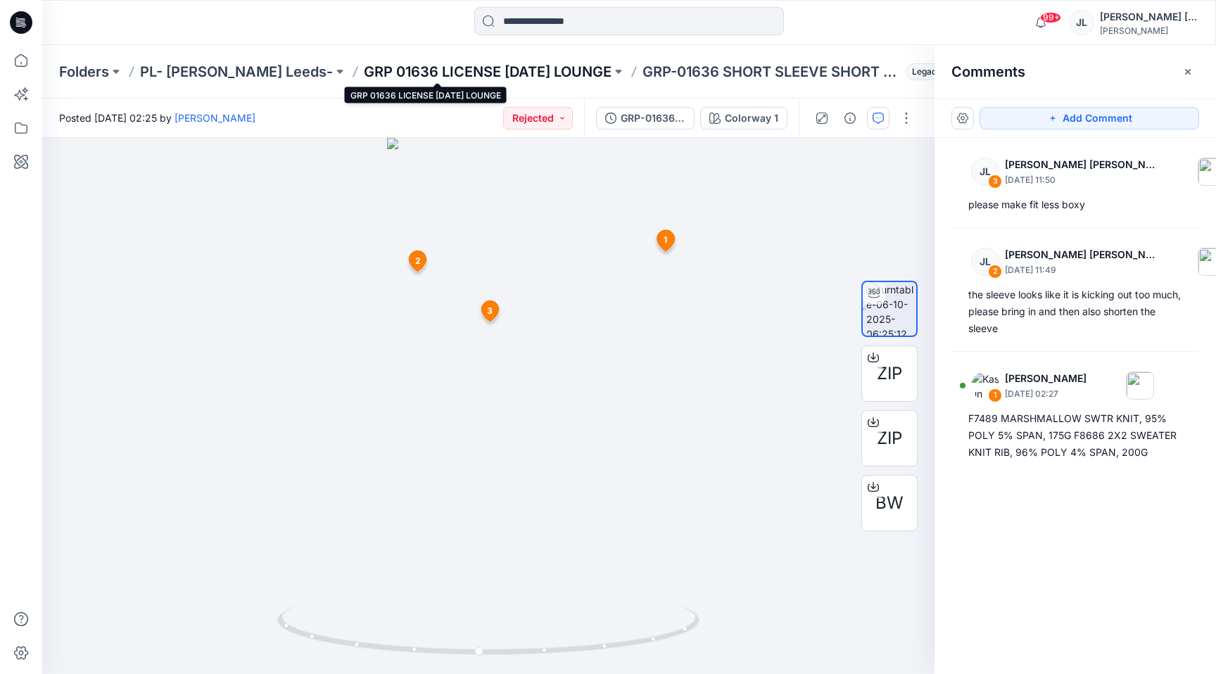
click at [432, 63] on p "GRP 01636 LICENSE HALLOWEEN LOUNGE" at bounding box center [488, 72] width 248 height 20
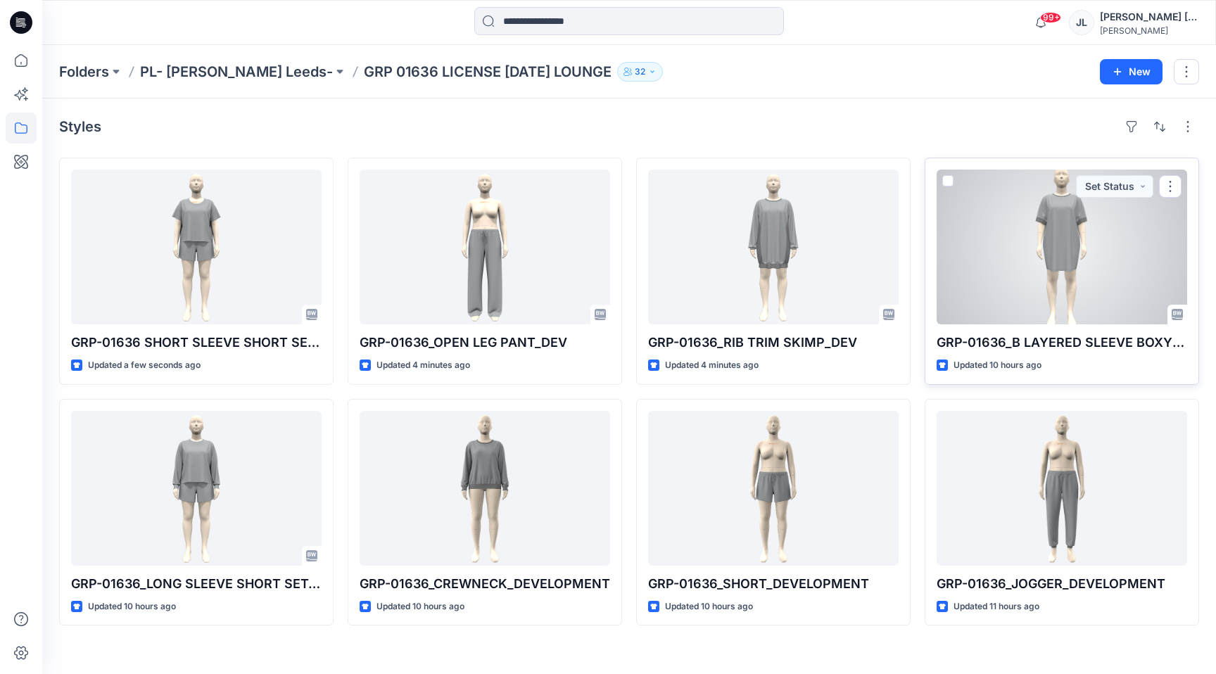
click at [1017, 258] on div at bounding box center [1062, 247] width 251 height 155
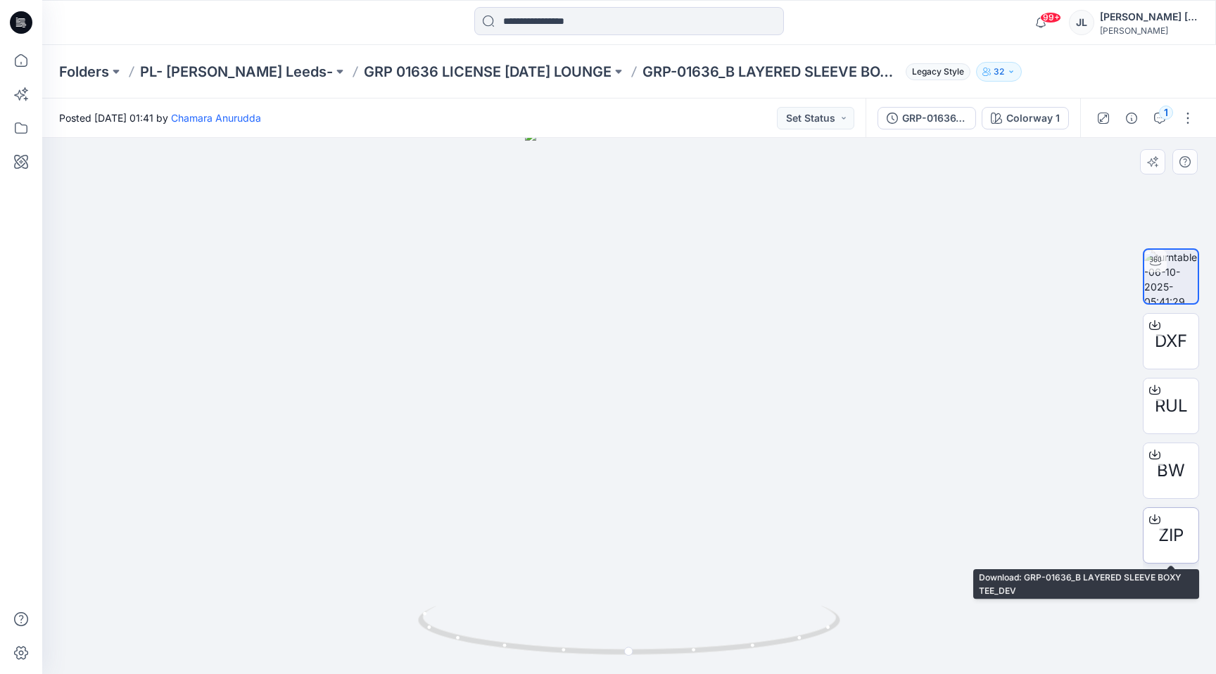
click at [1169, 519] on div "ZIP" at bounding box center [1171, 535] width 56 height 56
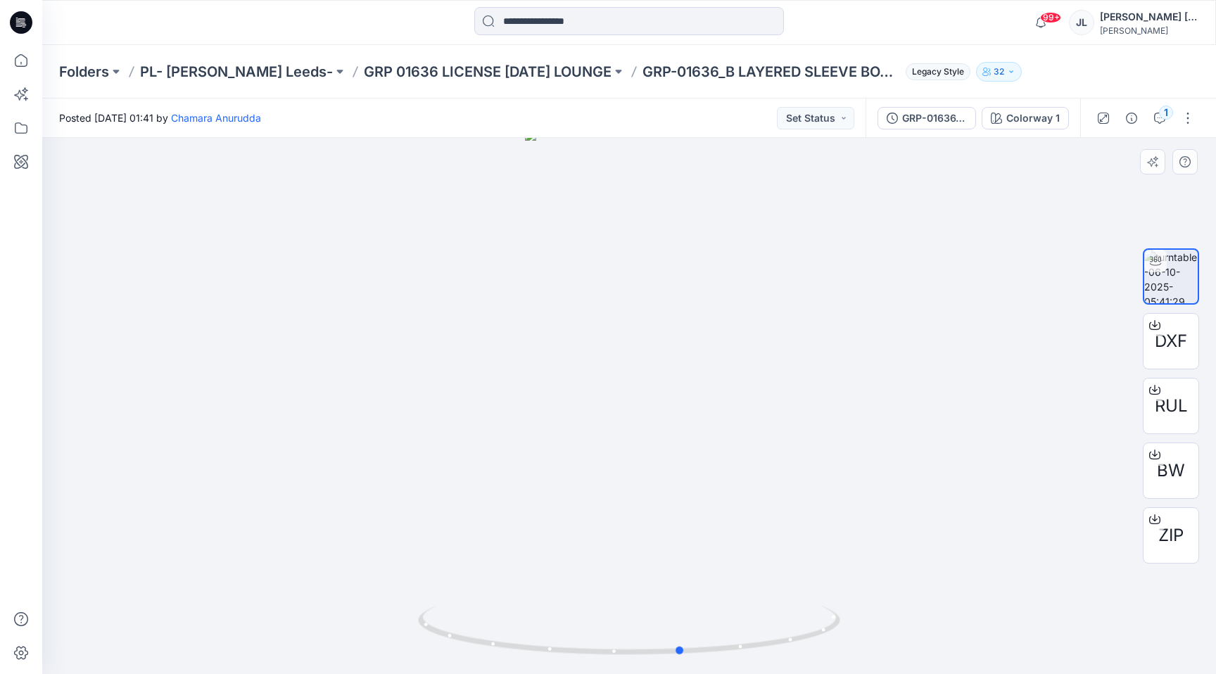
drag, startPoint x: 527, startPoint y: 645, endPoint x: 574, endPoint y: 605, distance: 62.4
click at [574, 605] on div at bounding box center [629, 639] width 422 height 70
drag, startPoint x: 610, startPoint y: 362, endPoint x: 607, endPoint y: 305, distance: 57.0
click at [607, 305] on img at bounding box center [629, 363] width 238 height 621
drag, startPoint x: 470, startPoint y: 638, endPoint x: 479, endPoint y: 626, distance: 14.6
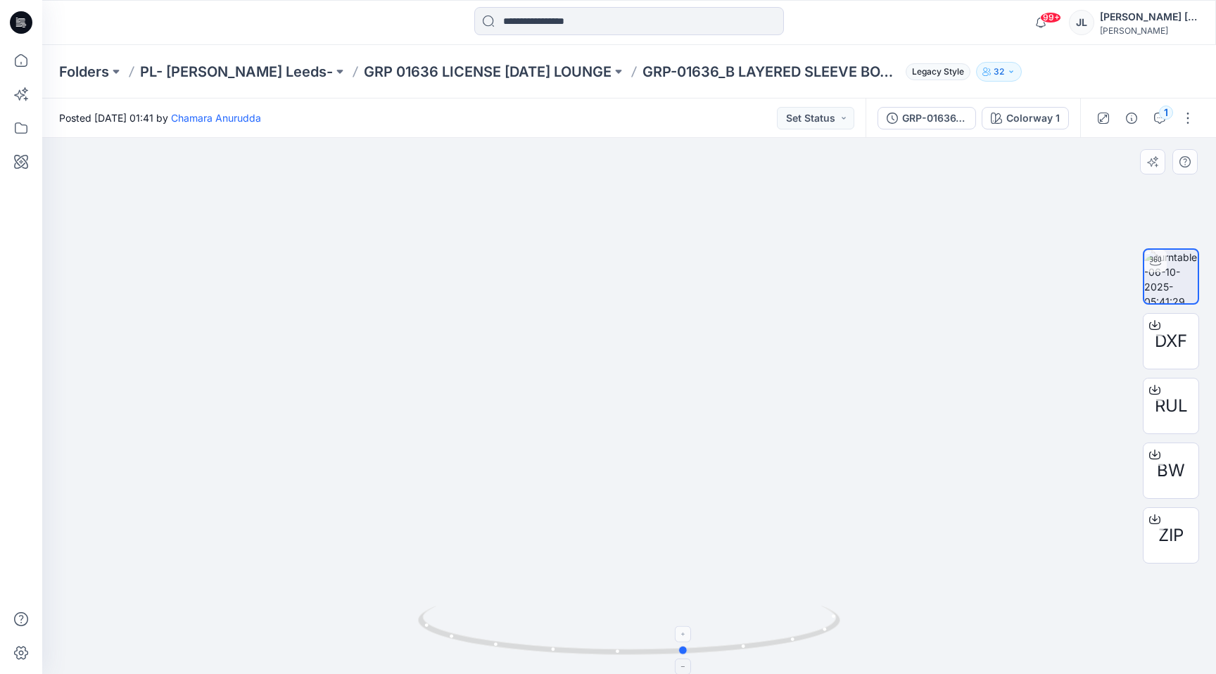
click at [479, 626] on icon at bounding box center [631, 632] width 426 height 53
click at [1034, 118] on div "Colorway 1" at bounding box center [1032, 117] width 53 height 15
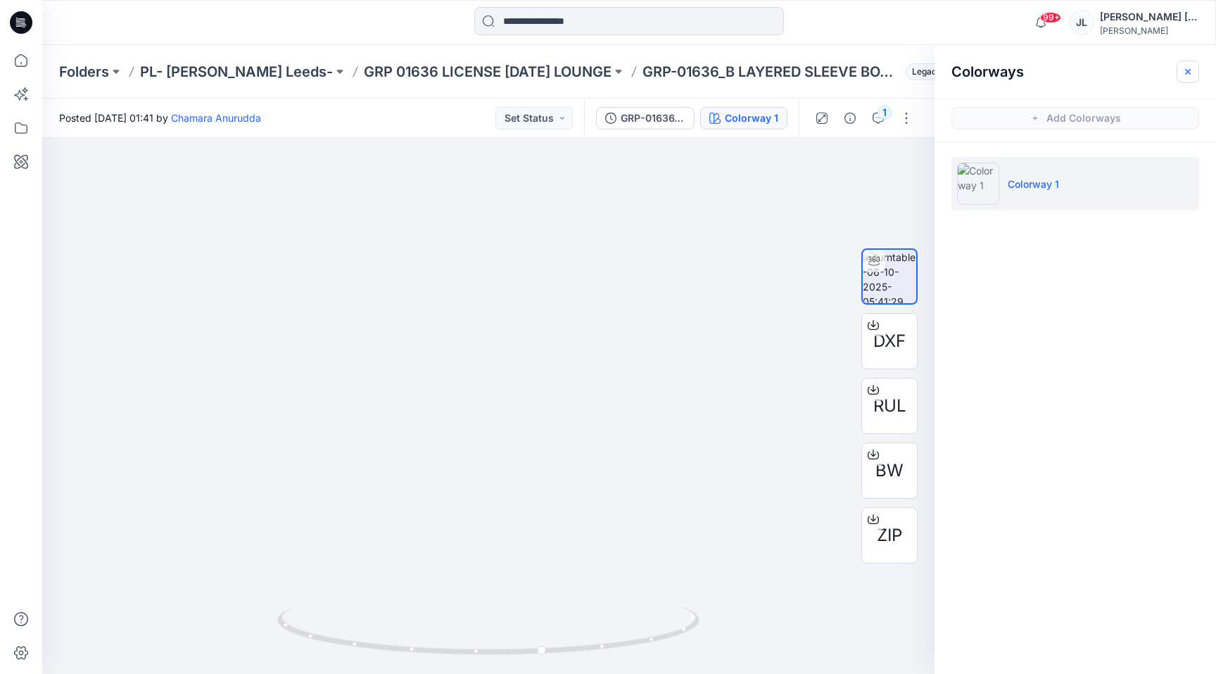
click at [1195, 62] on button "button" at bounding box center [1188, 72] width 23 height 23
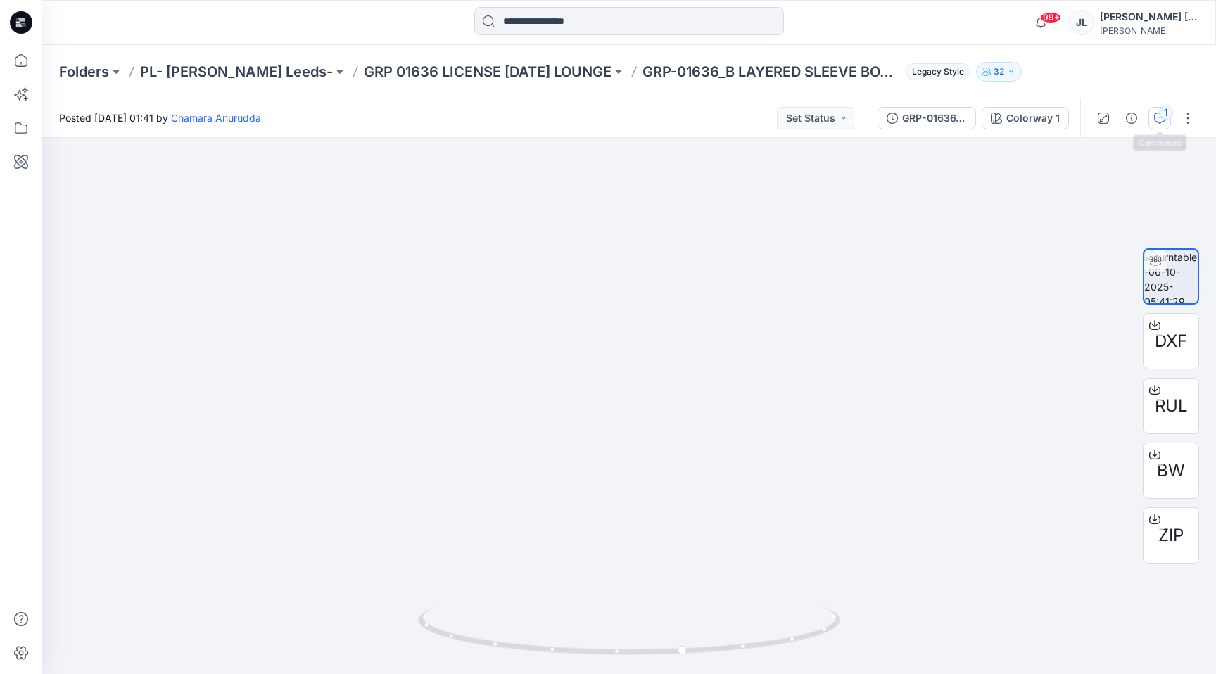
click at [1170, 113] on div "1" at bounding box center [1166, 113] width 14 height 14
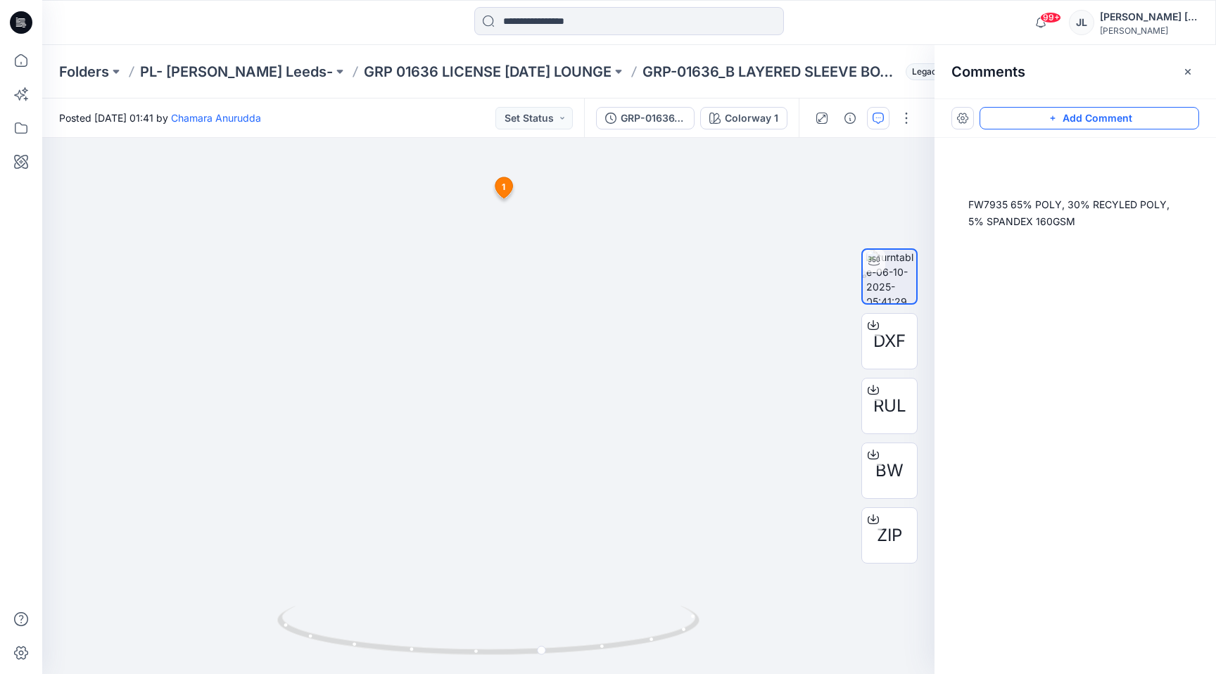
click at [1038, 110] on button "Add Comment" at bounding box center [1090, 118] width 220 height 23
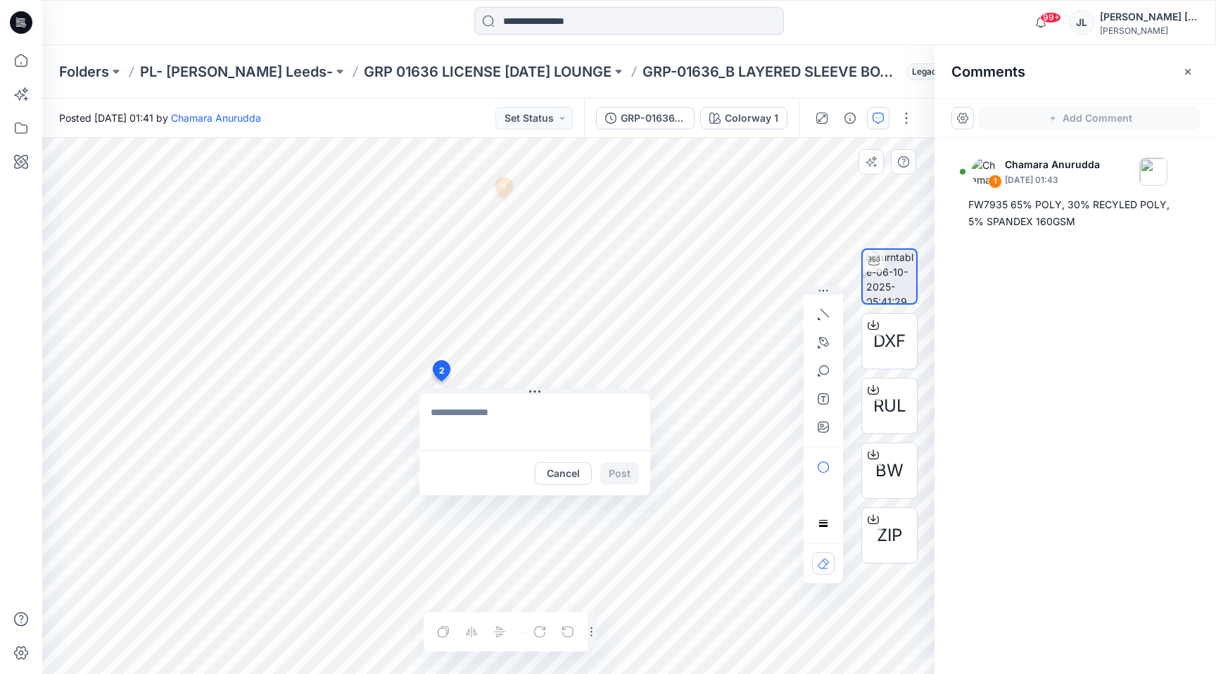
click at [441, 381] on div "2 Cancel Post 1 Chamara Anurudda October 06, 2025 01:43 FW7935 65% POLY, 30% RE…" at bounding box center [488, 406] width 892 height 536
type textarea "*"
type textarea "**********"
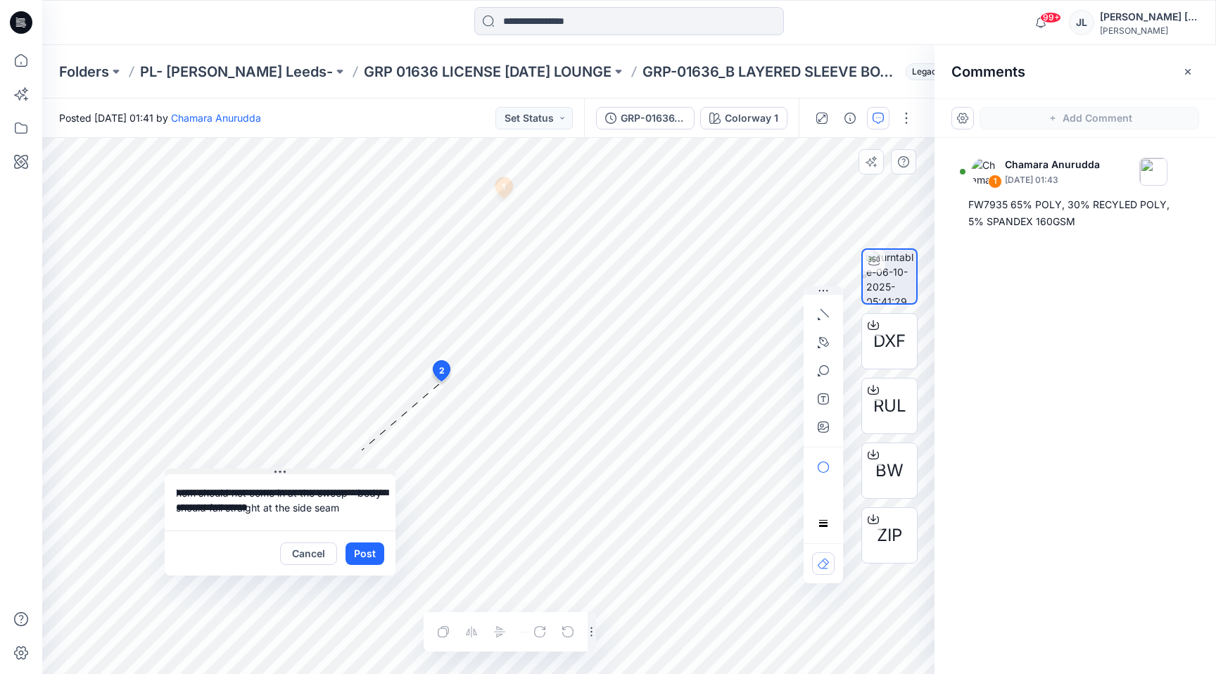
drag, startPoint x: 529, startPoint y: 389, endPoint x: 277, endPoint y: 471, distance: 264.4
click at [277, 472] on button at bounding box center [280, 473] width 231 height 8
click at [825, 434] on button "button" at bounding box center [823, 427] width 23 height 23
type input"] "**********"
click at [370, 557] on button "Post" at bounding box center [368, 556] width 39 height 23
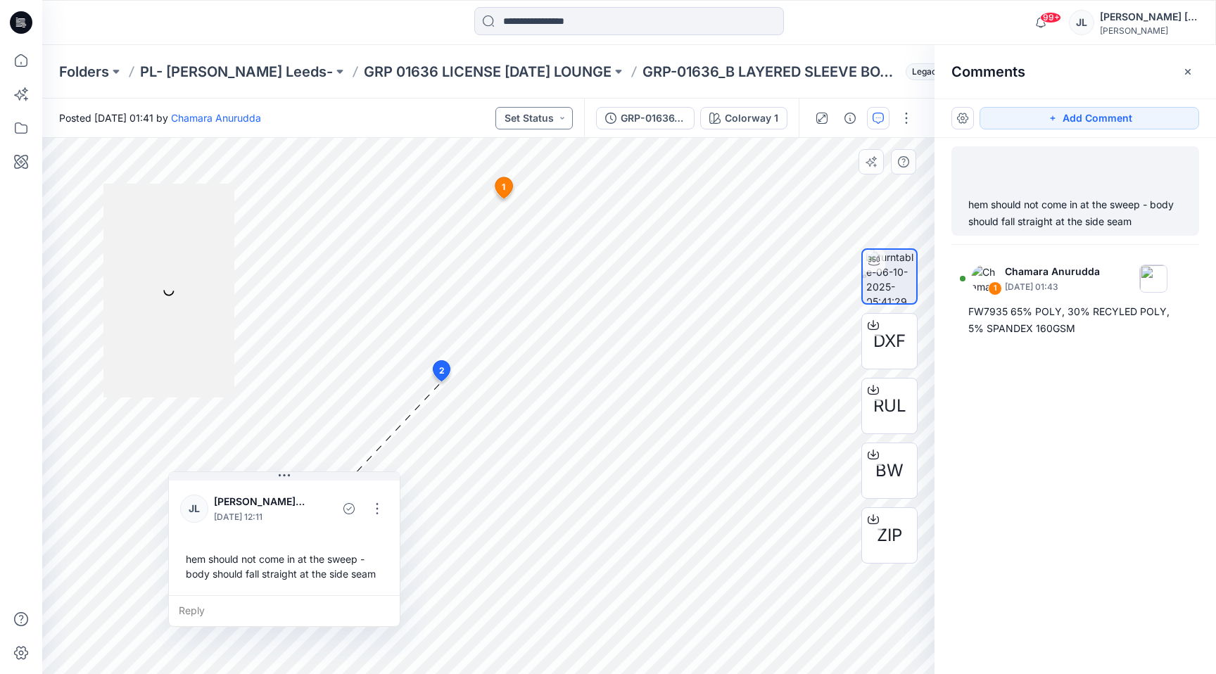
click at [550, 113] on button "Set Status" at bounding box center [533, 118] width 77 height 23
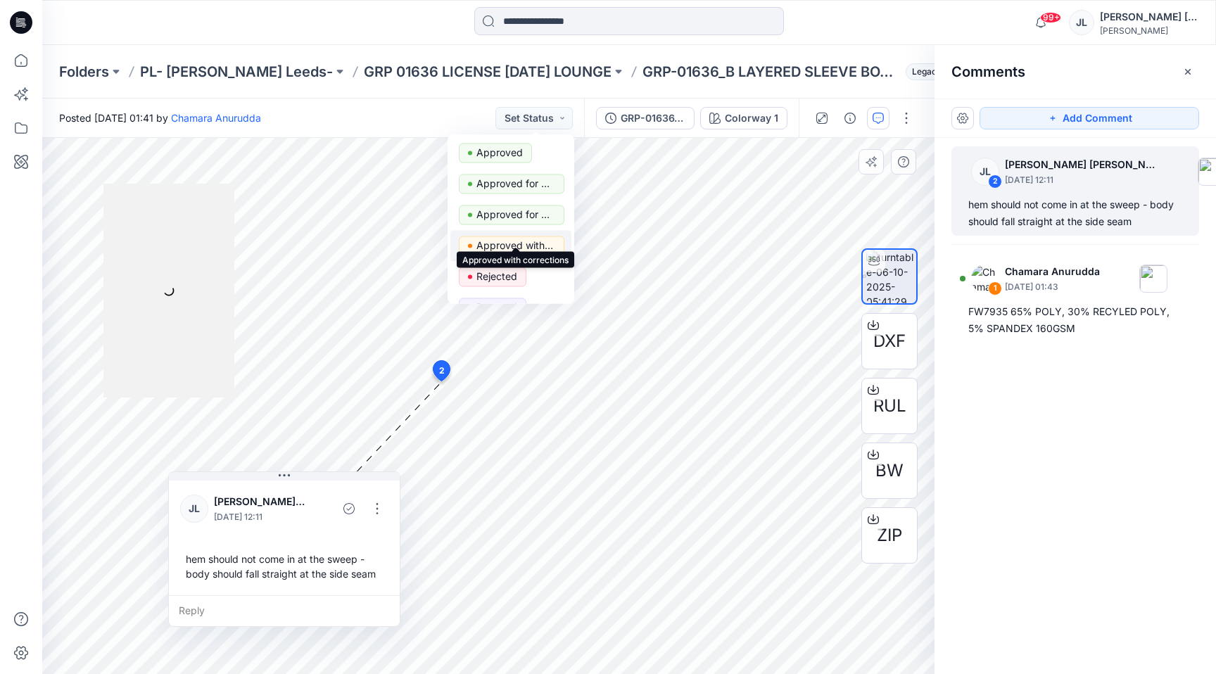
scroll to position [39, 0]
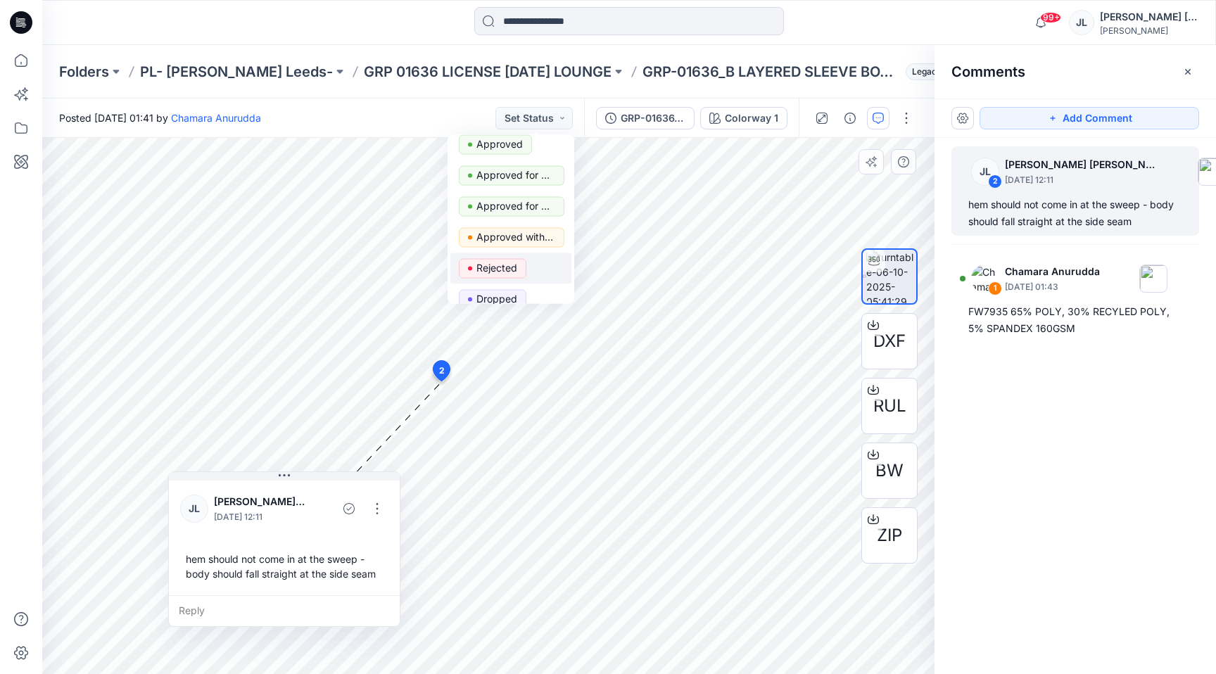
click at [502, 269] on p "Rejected" at bounding box center [496, 268] width 41 height 18
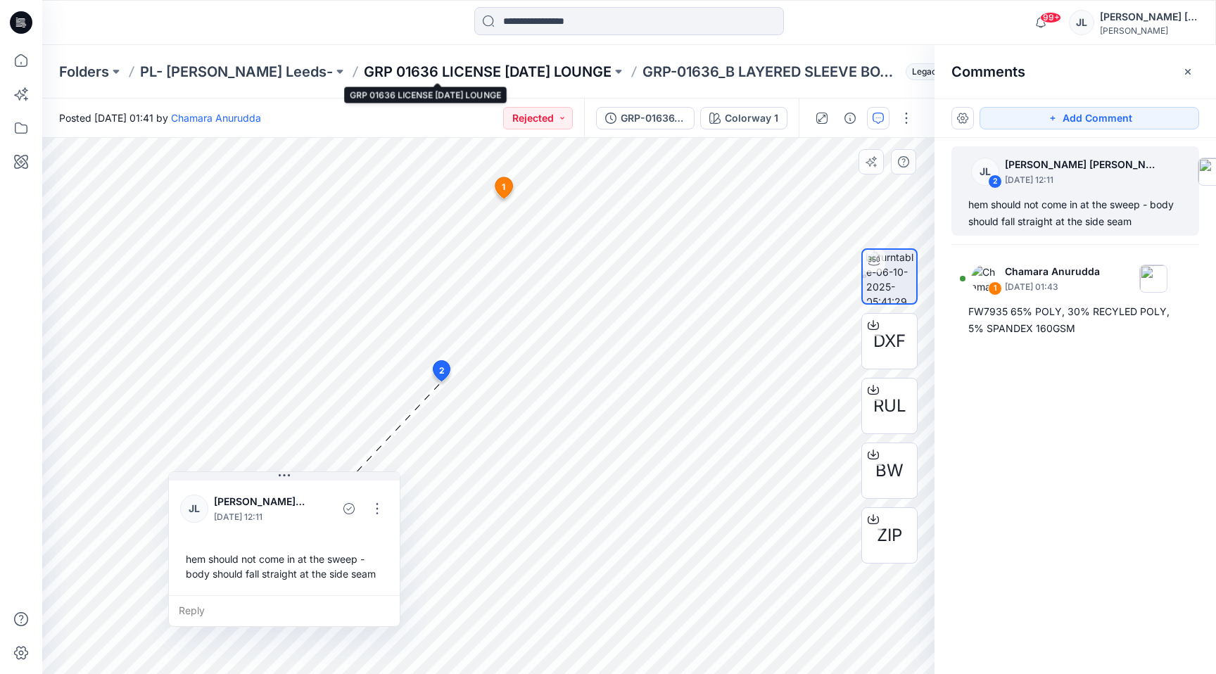
click at [498, 75] on p "GRP 01636 LICENSE HALLOWEEN LOUNGE" at bounding box center [488, 72] width 248 height 20
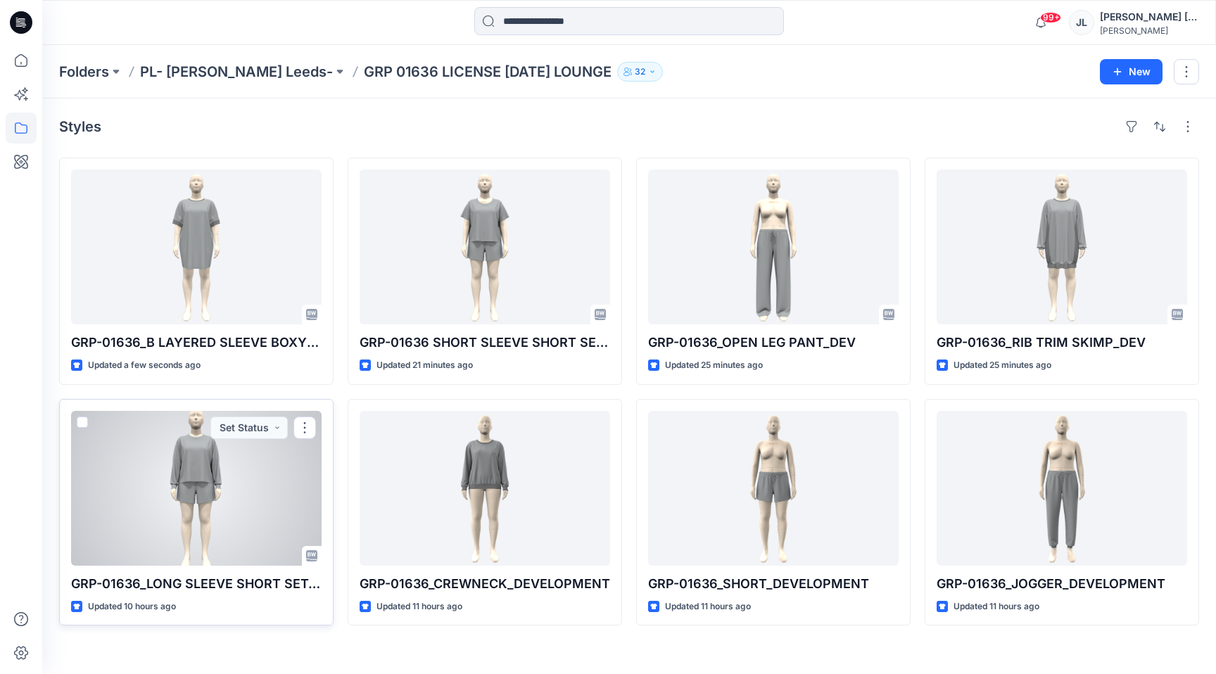
click at [184, 541] on div at bounding box center [196, 488] width 251 height 155
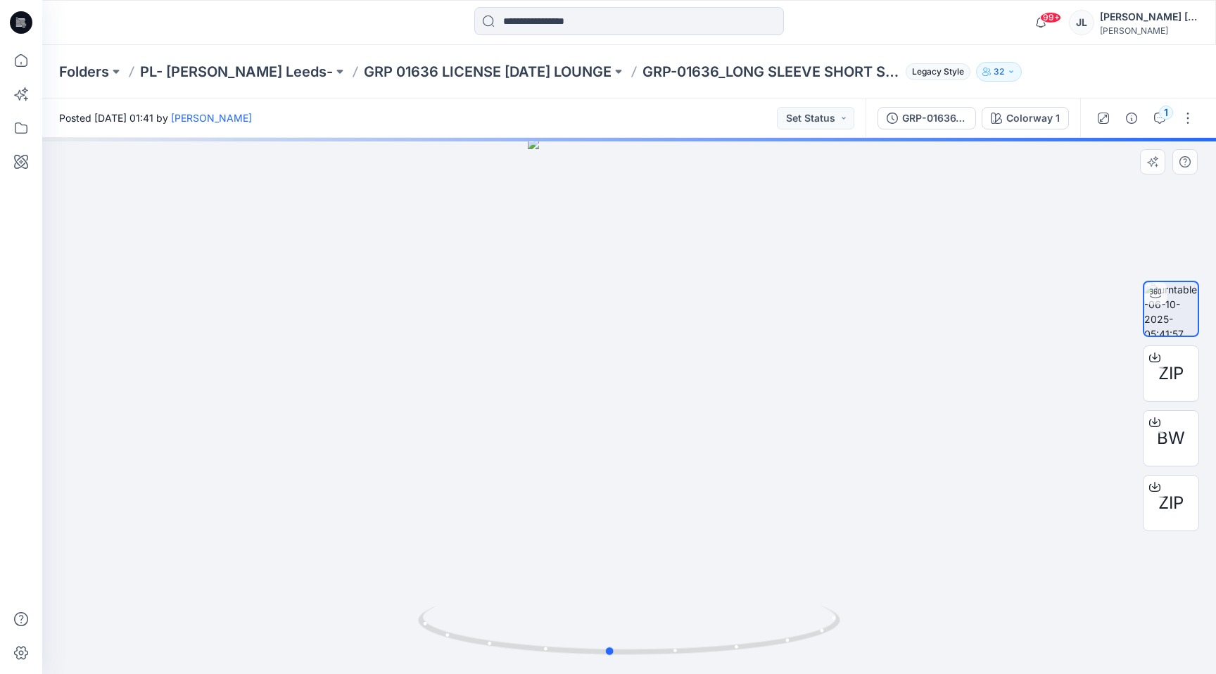
drag, startPoint x: 554, startPoint y: 648, endPoint x: 534, endPoint y: 666, distance: 26.4
click at [534, 666] on div at bounding box center [629, 406] width 1174 height 536
click at [814, 122] on button "Set Status" at bounding box center [815, 118] width 77 height 23
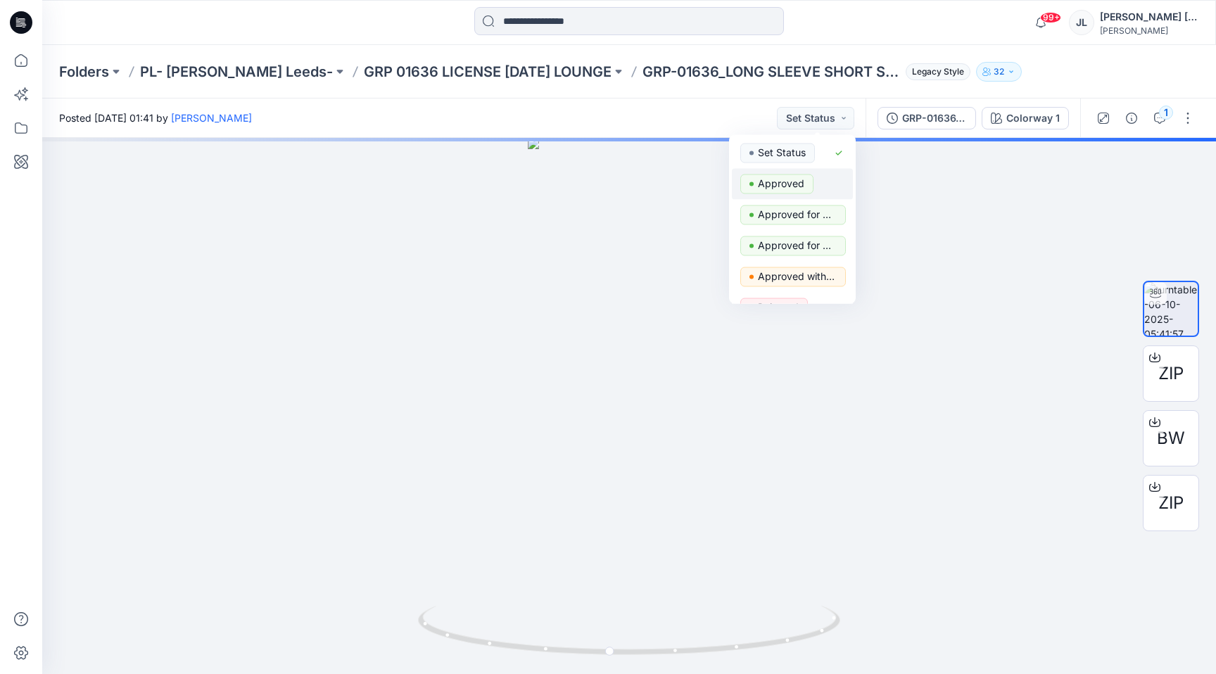
click at [791, 186] on p "Approved" at bounding box center [781, 184] width 46 height 18
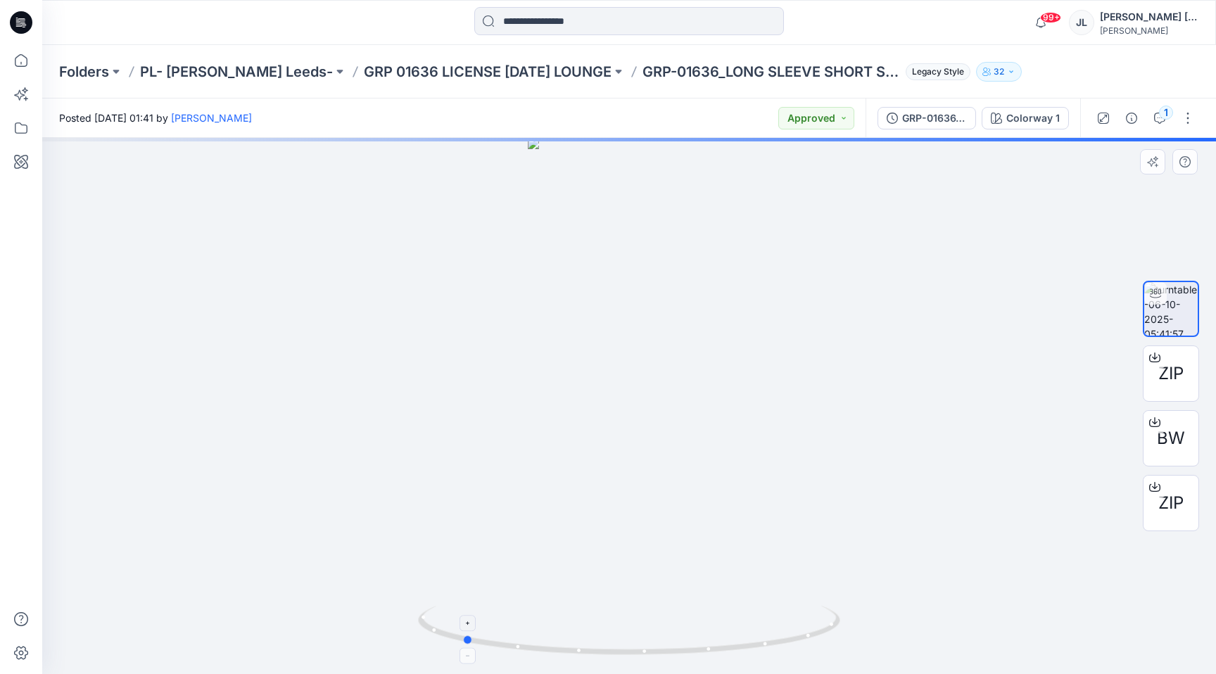
drag, startPoint x: 796, startPoint y: 633, endPoint x: 646, endPoint y: 645, distance: 150.4
click at [647, 645] on icon at bounding box center [631, 632] width 426 height 53
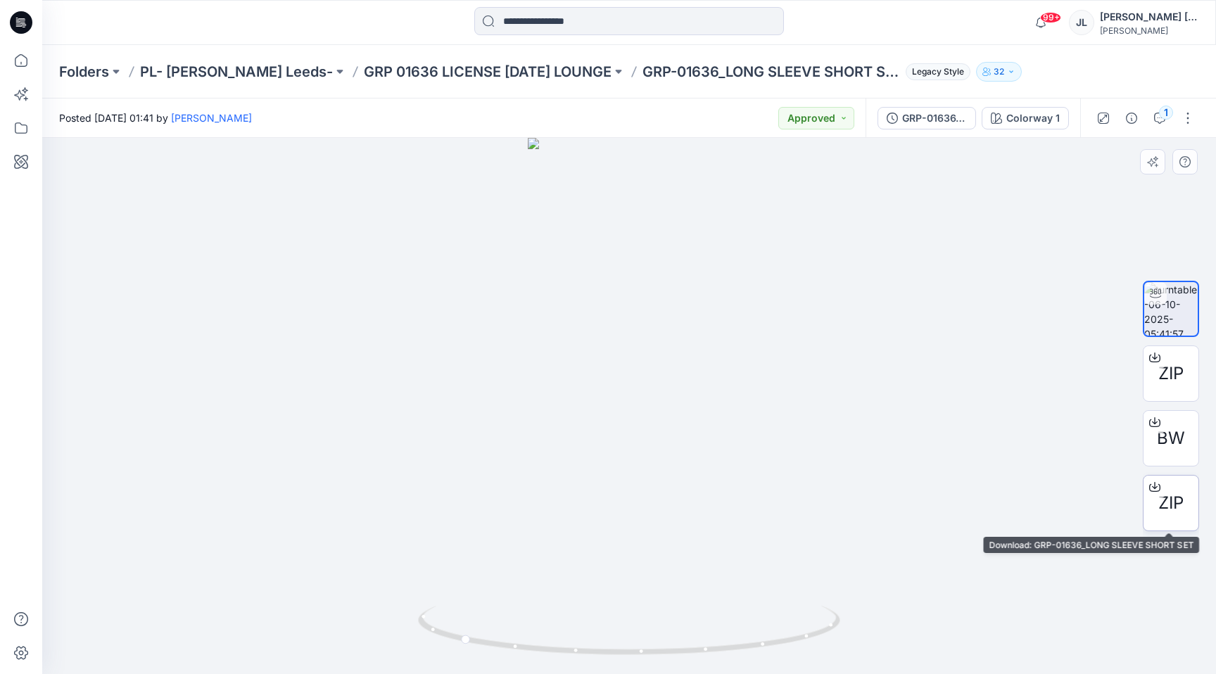
click at [1166, 519] on div "ZIP" at bounding box center [1171, 503] width 56 height 56
click at [825, 116] on button "Approved" at bounding box center [816, 118] width 76 height 23
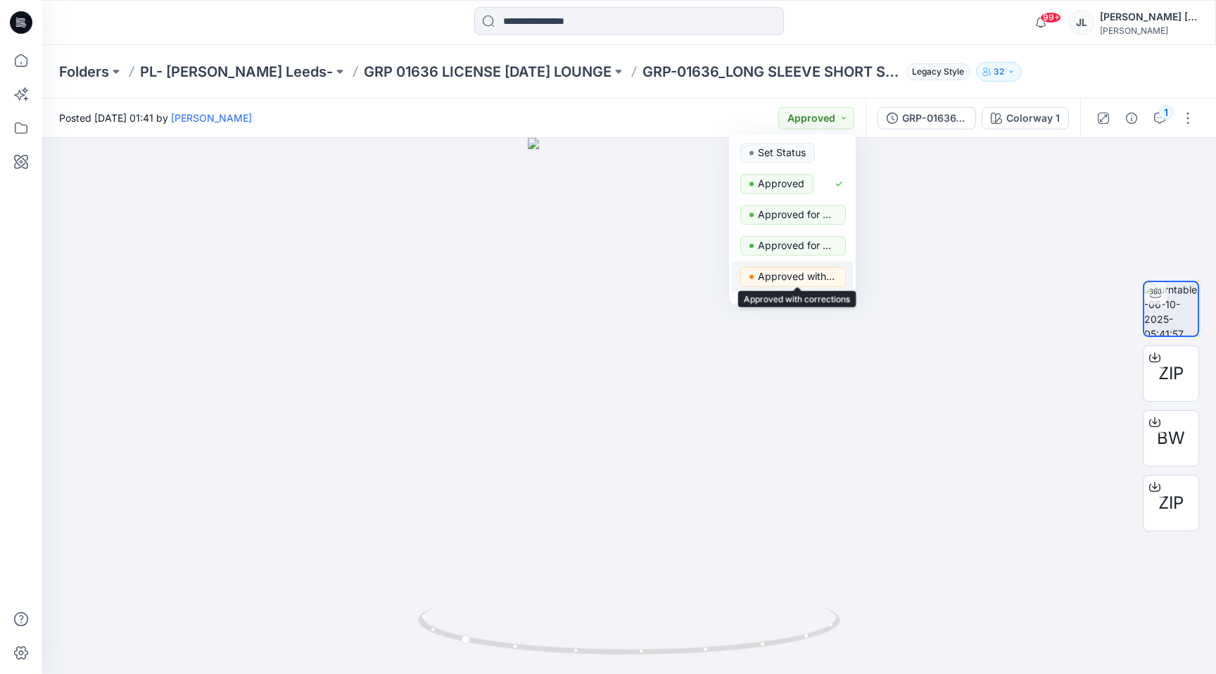
click at [786, 276] on p "Approved with corrections" at bounding box center [797, 276] width 79 height 18
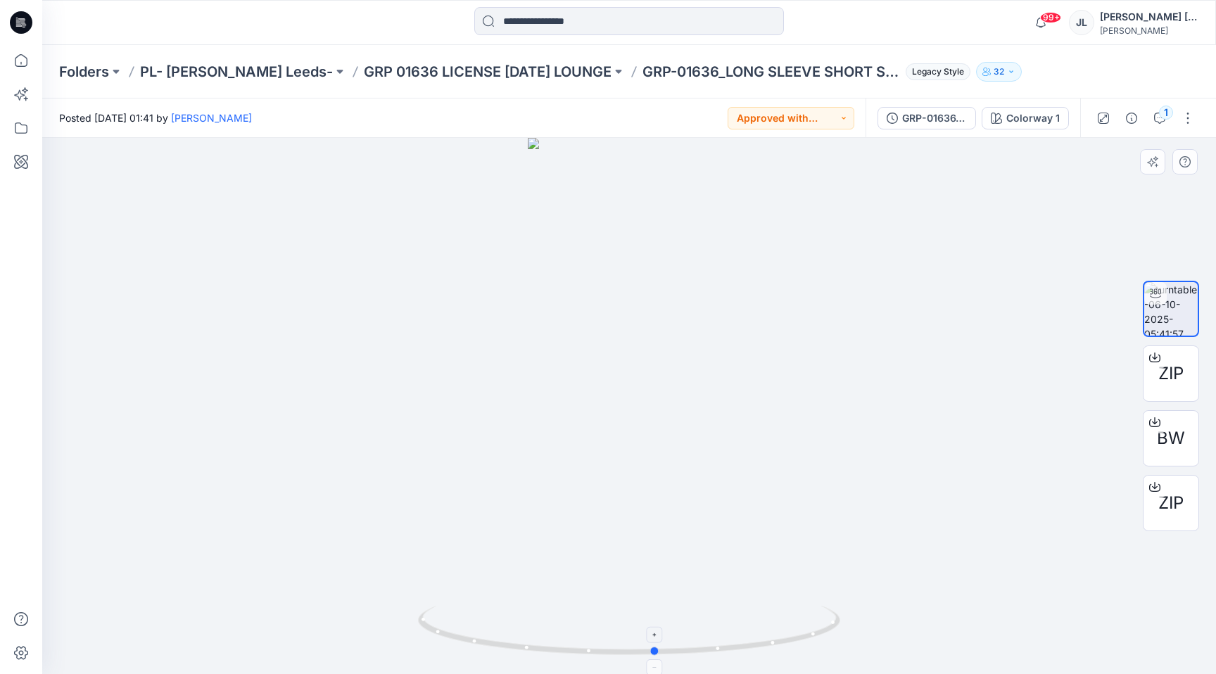
drag, startPoint x: 458, startPoint y: 642, endPoint x: 652, endPoint y: 654, distance: 194.6
click at [652, 654] on icon at bounding box center [631, 632] width 426 height 53
click at [1161, 113] on div "1" at bounding box center [1166, 113] width 14 height 14
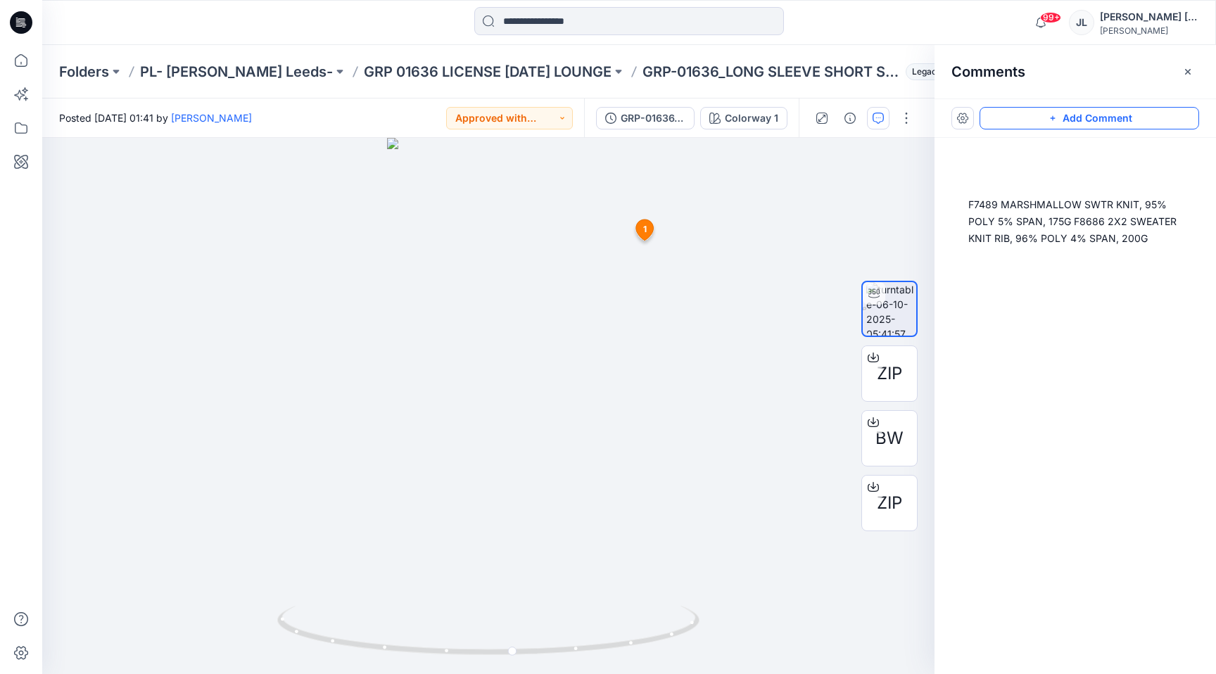
click at [1078, 125] on button "Add Comment" at bounding box center [1090, 118] width 220 height 23
click at [469, 366] on div "2 1 Kasun Didulanga October 06, 2025 01:46 F7489 MARSHMALLOW SWTR KNIT, 95% POL…" at bounding box center [488, 406] width 892 height 536
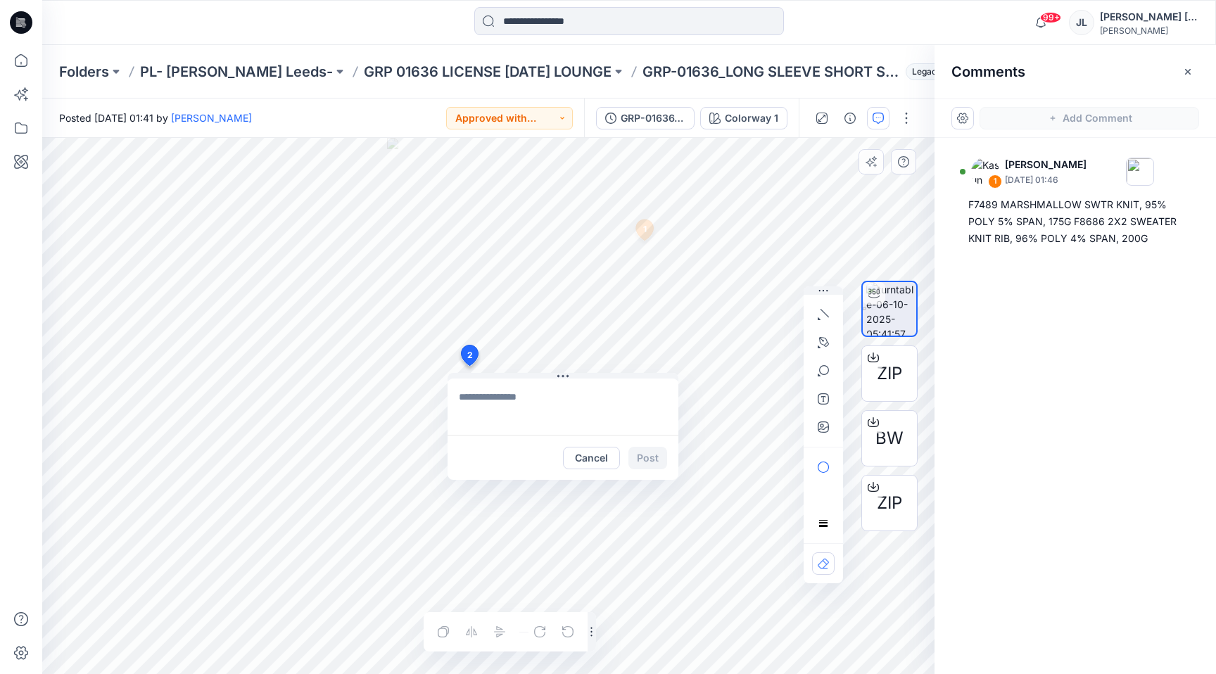
click at [500, 394] on textarea at bounding box center [563, 407] width 231 height 56
type textarea "**********"
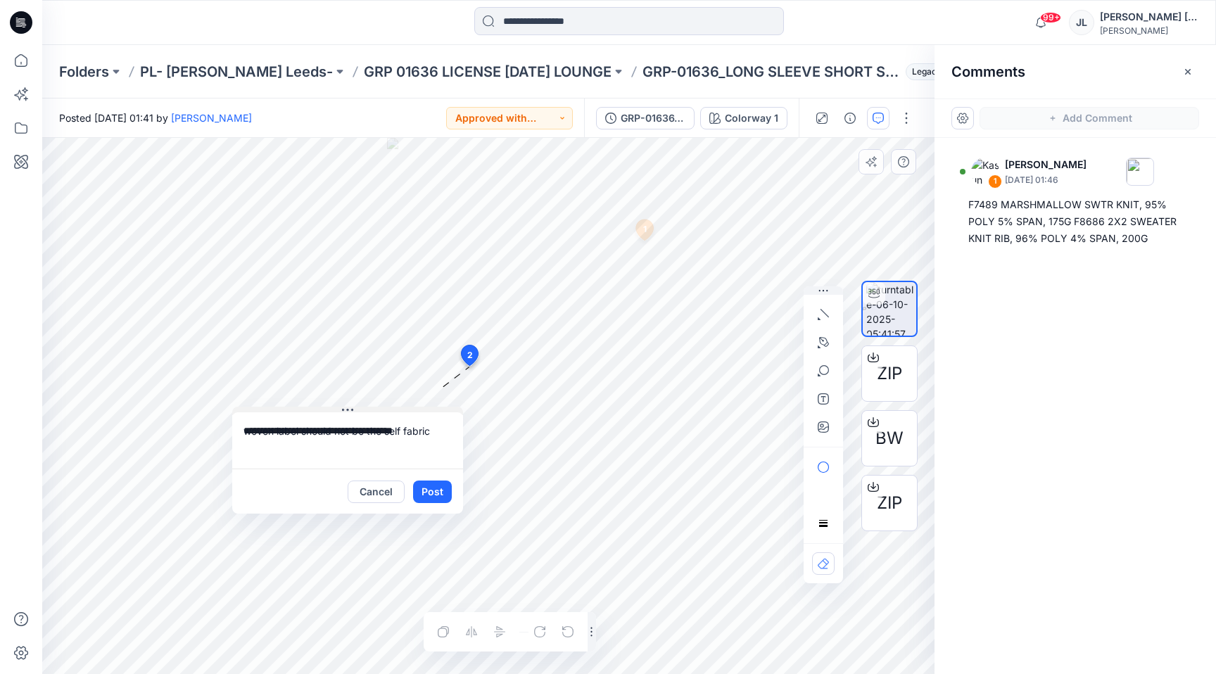
drag, startPoint x: 571, startPoint y: 377, endPoint x: 355, endPoint y: 411, distance: 218.1
click at [355, 410] on button at bounding box center [347, 411] width 231 height 8
click at [824, 425] on icon "button" at bounding box center [823, 427] width 11 height 11
type input"] "**********"
click at [443, 493] on button "Post" at bounding box center [432, 492] width 39 height 23
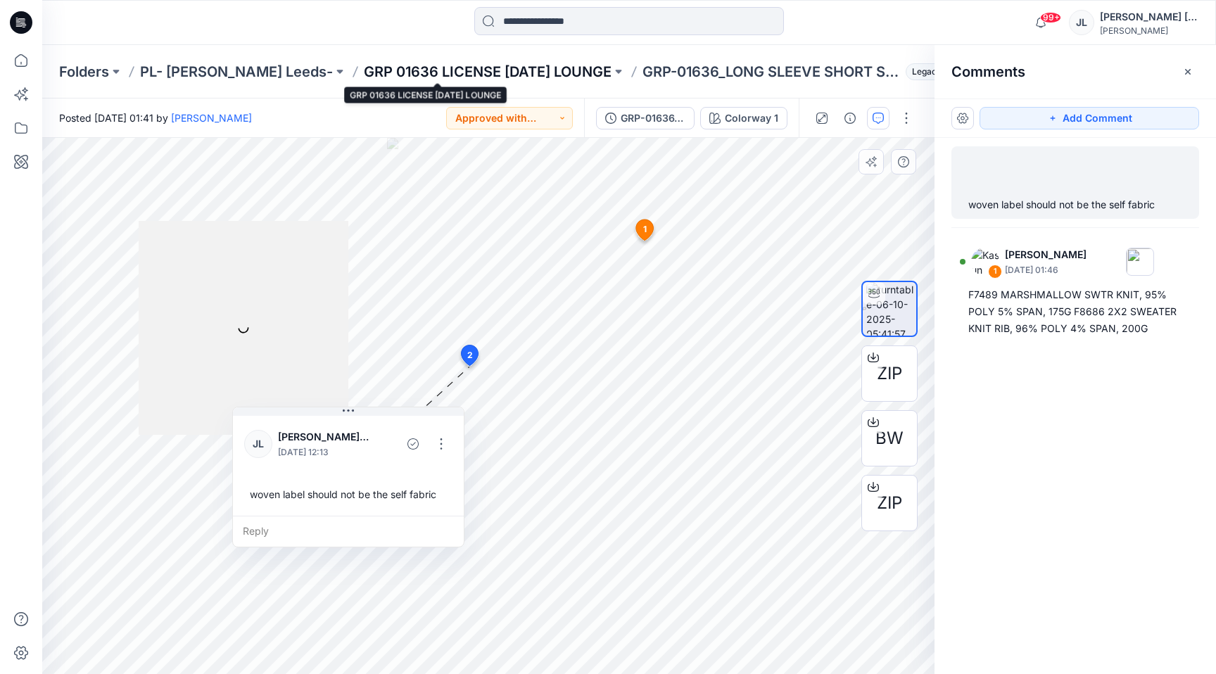
click at [491, 70] on p "GRP 01636 LICENSE HALLOWEEN LOUNGE" at bounding box center [488, 72] width 248 height 20
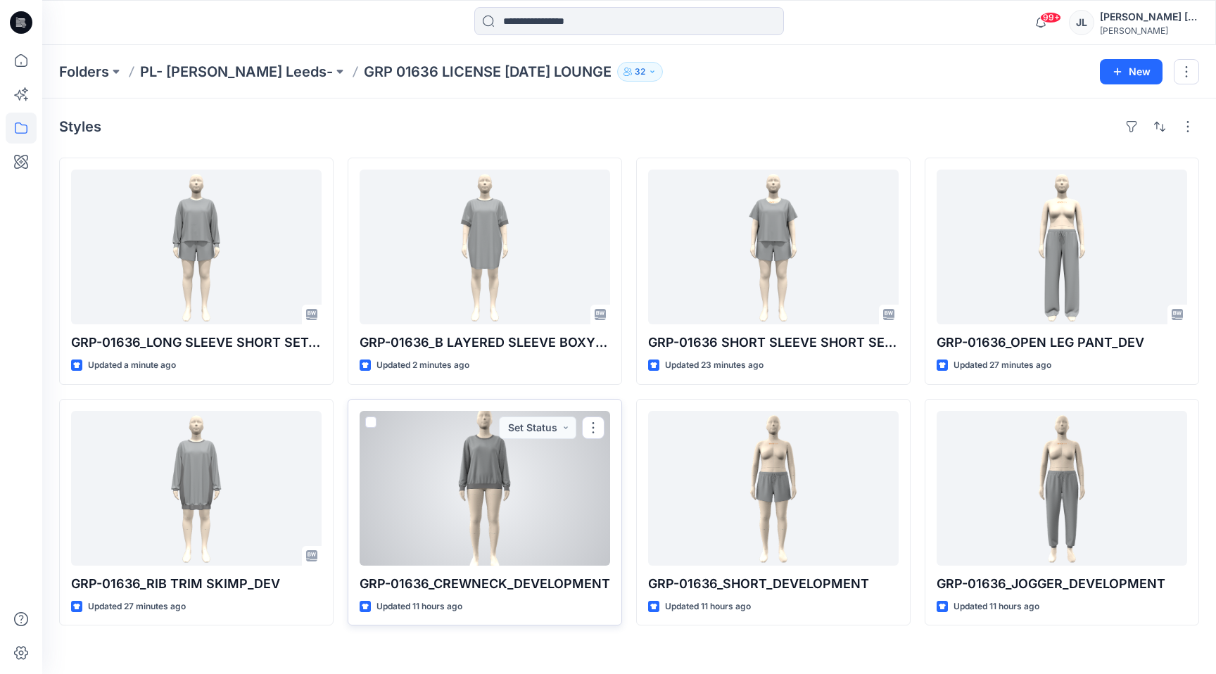
click at [467, 535] on div at bounding box center [485, 488] width 251 height 155
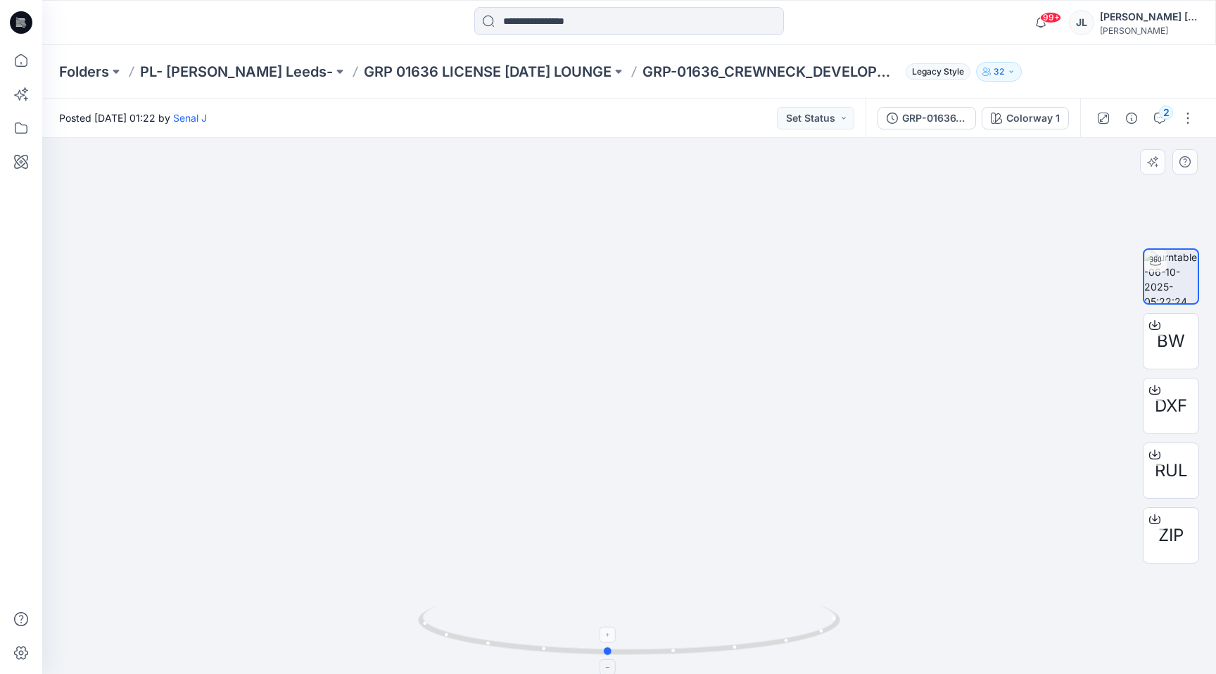
drag, startPoint x: 480, startPoint y: 638, endPoint x: 470, endPoint y: 657, distance: 21.4
click at [470, 657] on icon at bounding box center [631, 632] width 426 height 53
click at [806, 115] on button "Set Status" at bounding box center [815, 118] width 77 height 23
click at [778, 182] on p "Approved" at bounding box center [781, 184] width 46 height 18
click at [472, 58] on div "Folders PL- Richards Leeds- GRP 01636 LICENSE HALLOWEEN LOUNGE GRP-01636_CREWNE…" at bounding box center [629, 71] width 1174 height 53
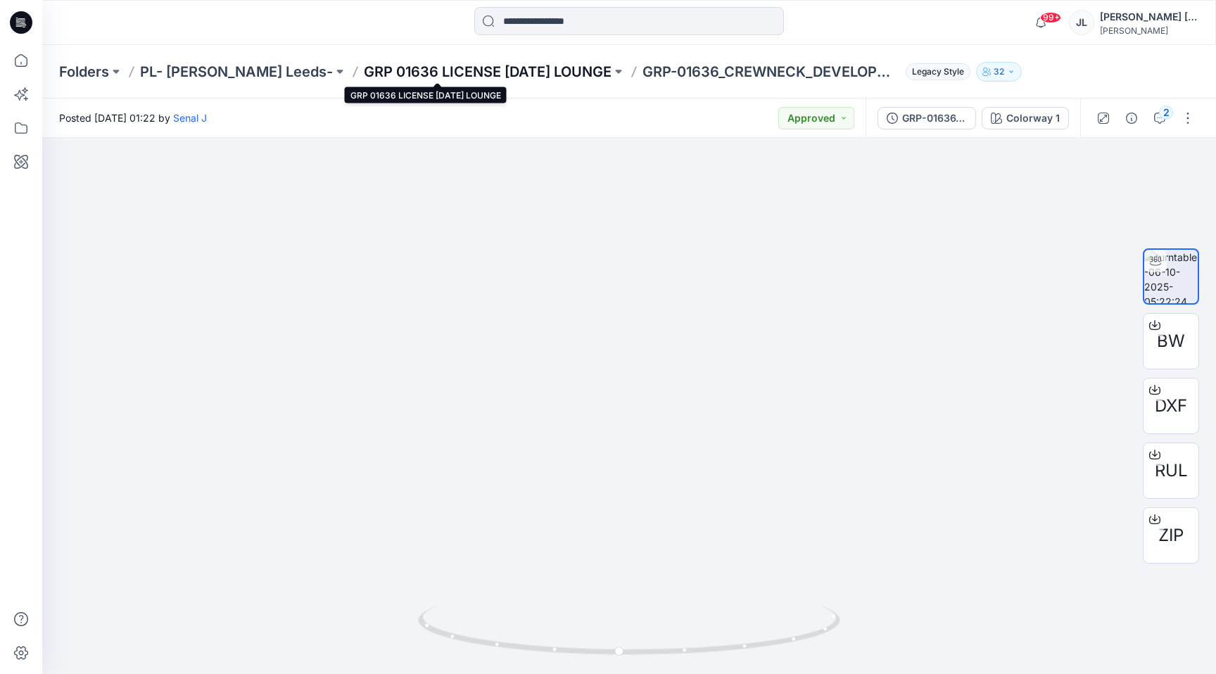
click at [545, 66] on p "GRP 01636 LICENSE HALLOWEEN LOUNGE" at bounding box center [488, 72] width 248 height 20
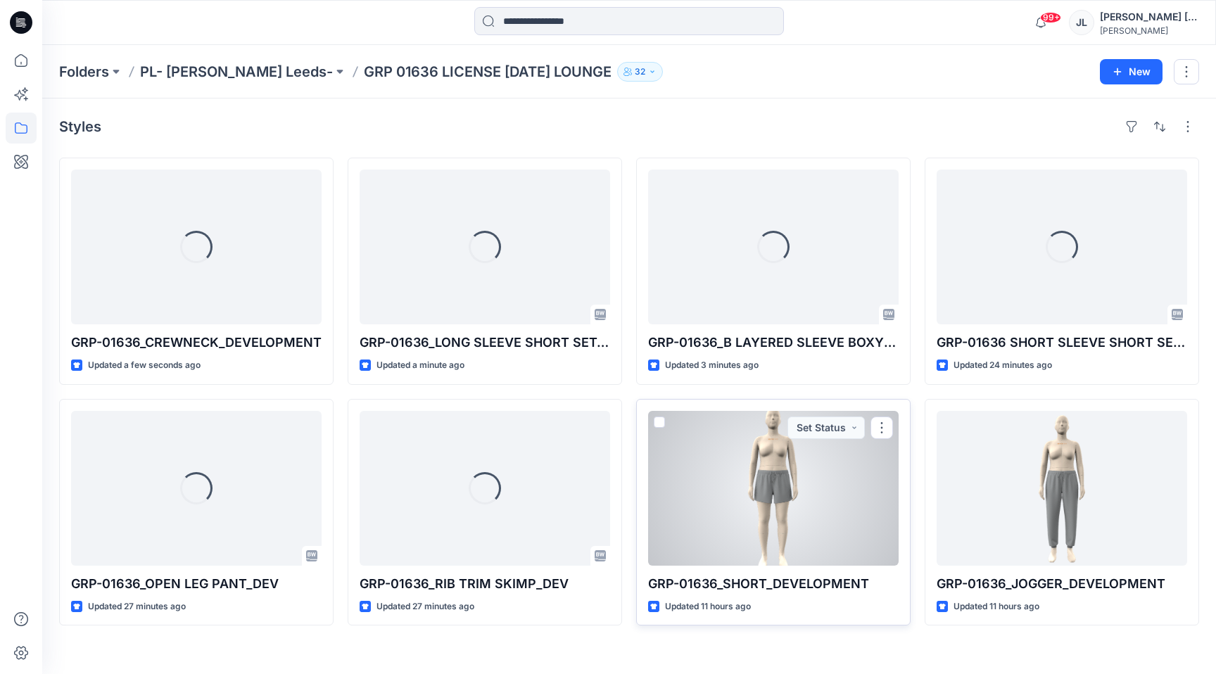
click at [708, 497] on div at bounding box center [773, 488] width 251 height 155
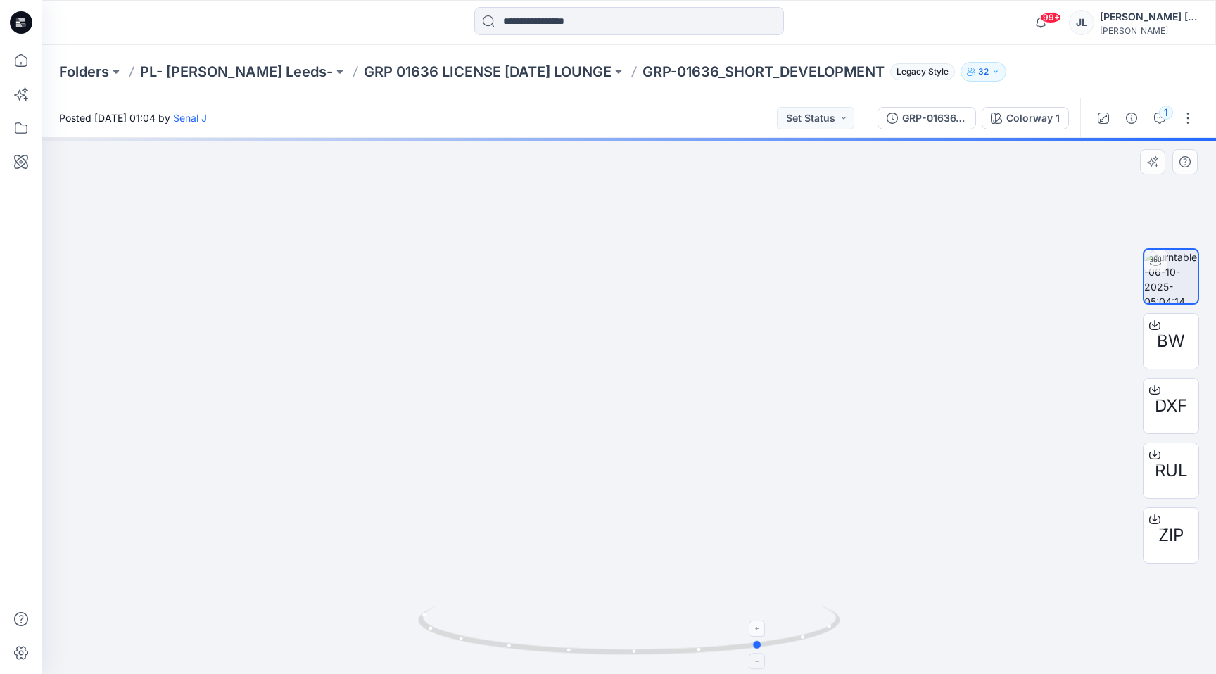
drag, startPoint x: 498, startPoint y: 631, endPoint x: 631, endPoint y: 638, distance: 133.2
click at [631, 638] on icon at bounding box center [631, 632] width 426 height 53
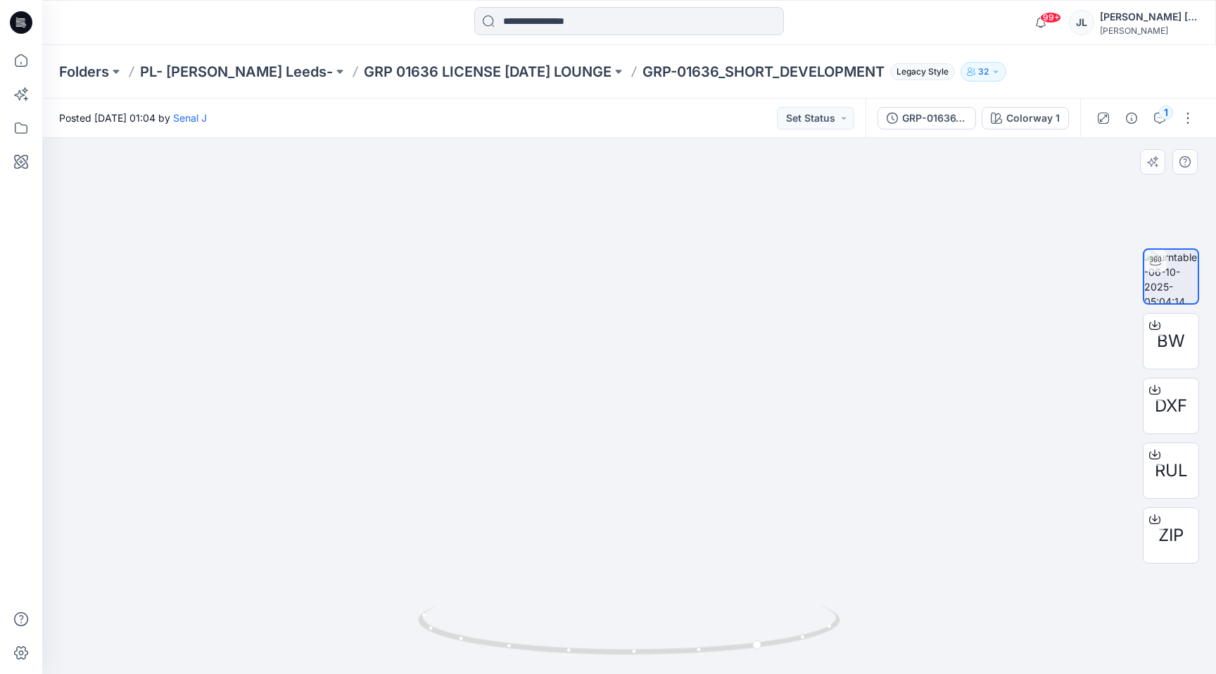
drag, startPoint x: 674, startPoint y: 485, endPoint x: 918, endPoint y: 460, distance: 245.5
click at [921, 460] on div at bounding box center [629, 406] width 1174 height 536
drag, startPoint x: 746, startPoint y: 535, endPoint x: 747, endPoint y: 453, distance: 82.4
click at [747, 453] on img at bounding box center [629, 359] width 238 height 630
drag, startPoint x: 791, startPoint y: 647, endPoint x: 551, endPoint y: 648, distance: 240.0
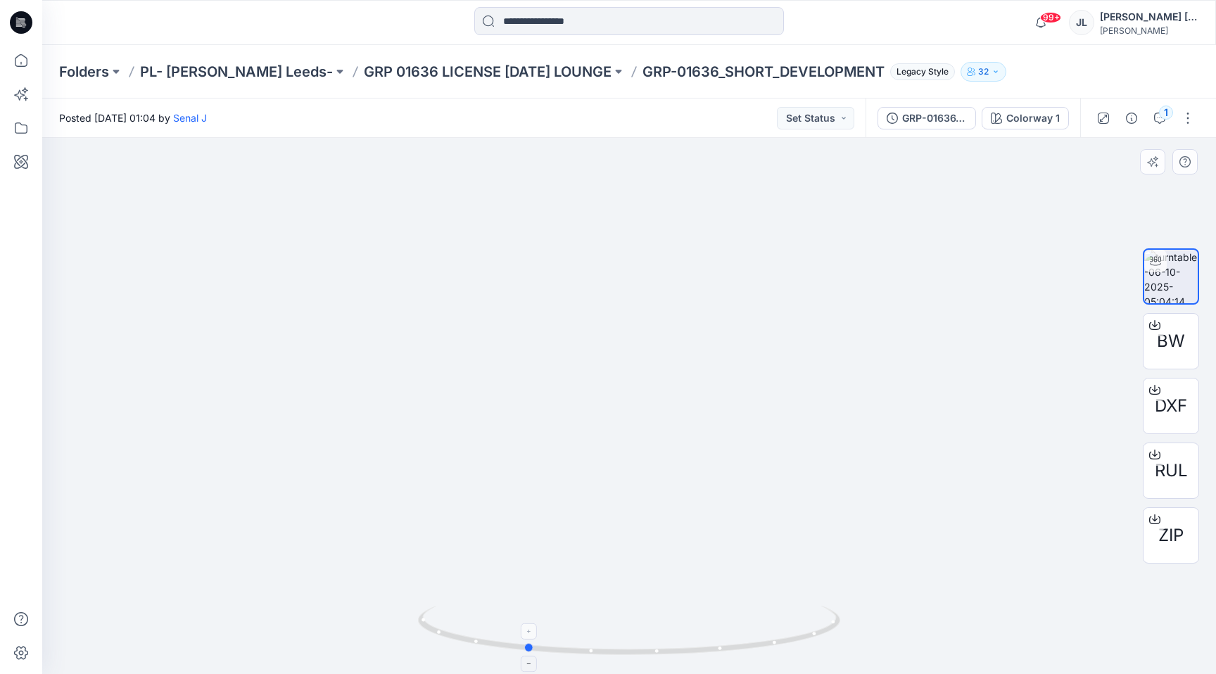
click at [552, 648] on icon at bounding box center [631, 632] width 426 height 53
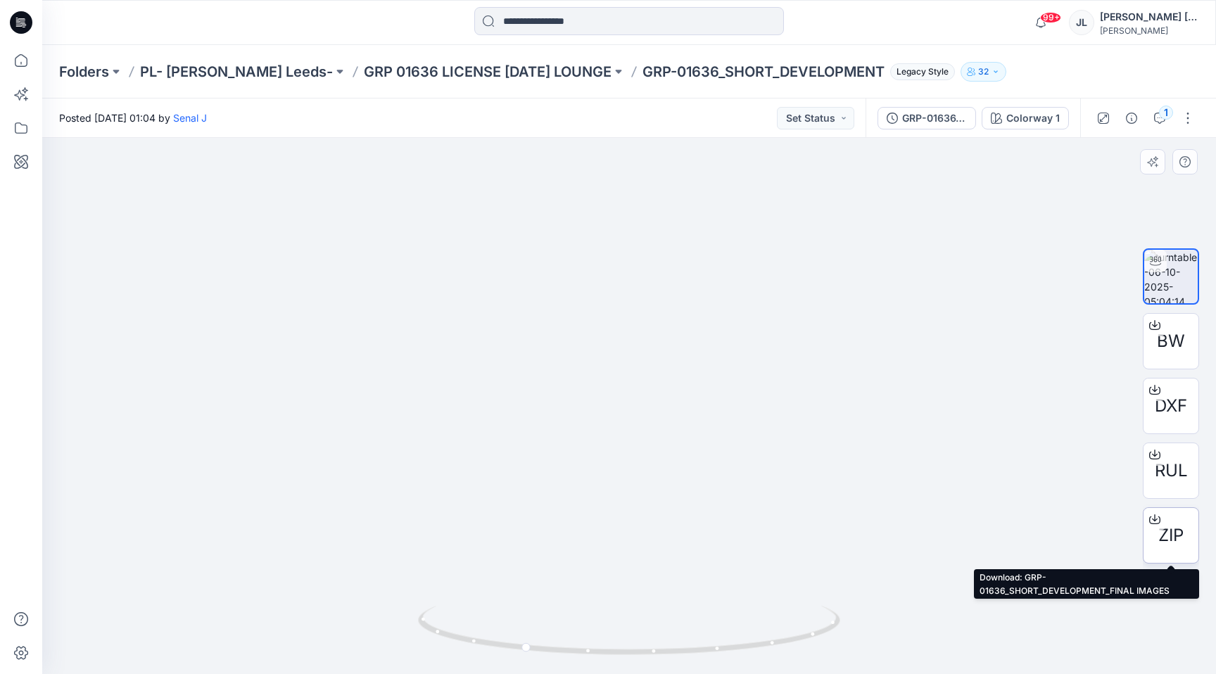
click at [1181, 541] on span "ZIP" at bounding box center [1170, 535] width 25 height 25
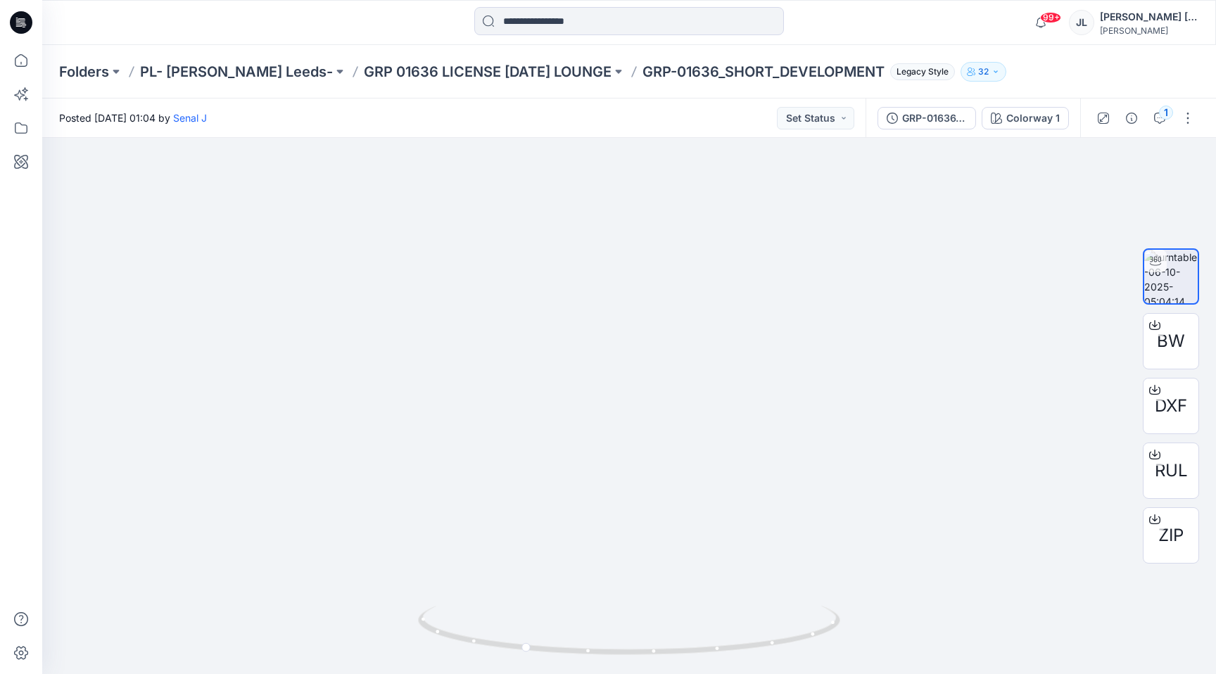
click at [818, 101] on div "Posted Monday, October 06, 2025 01:04 by Senal J Set Status" at bounding box center [453, 118] width 823 height 39
click at [818, 119] on button "Set Status" at bounding box center [815, 118] width 77 height 23
click at [800, 177] on p "Approved" at bounding box center [781, 184] width 46 height 18
click at [532, 80] on p "GRP 01636 LICENSE HALLOWEEN LOUNGE" at bounding box center [488, 72] width 248 height 20
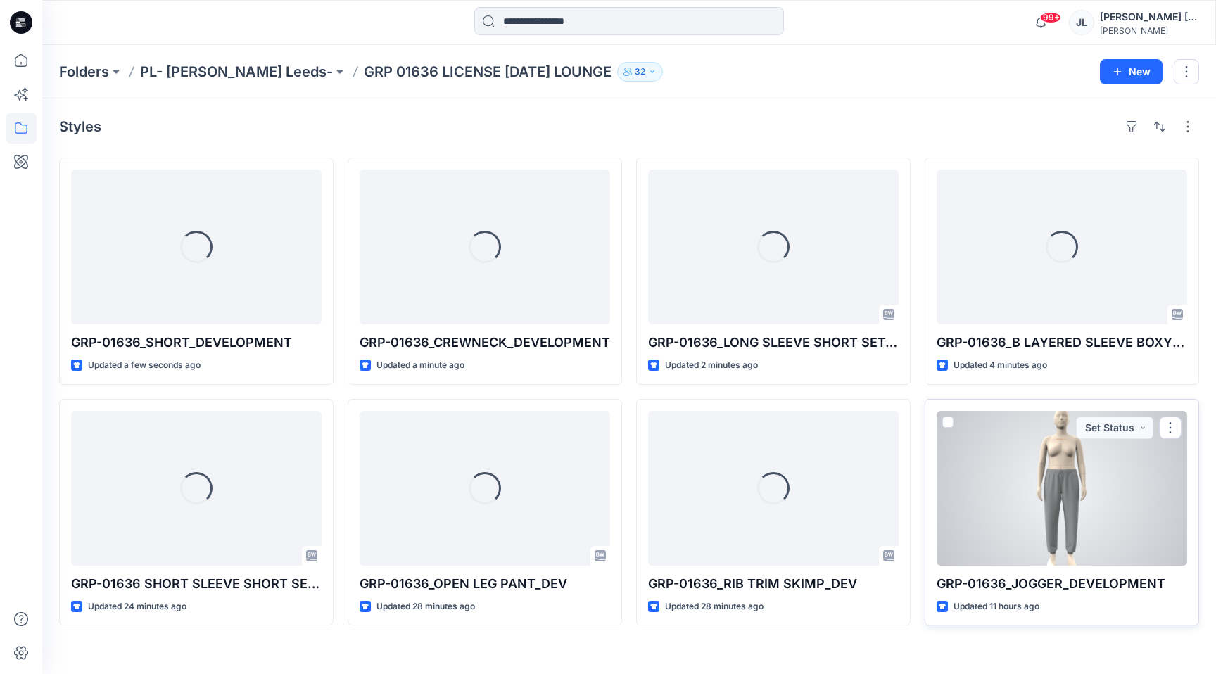
click at [1053, 492] on div at bounding box center [1062, 488] width 251 height 155
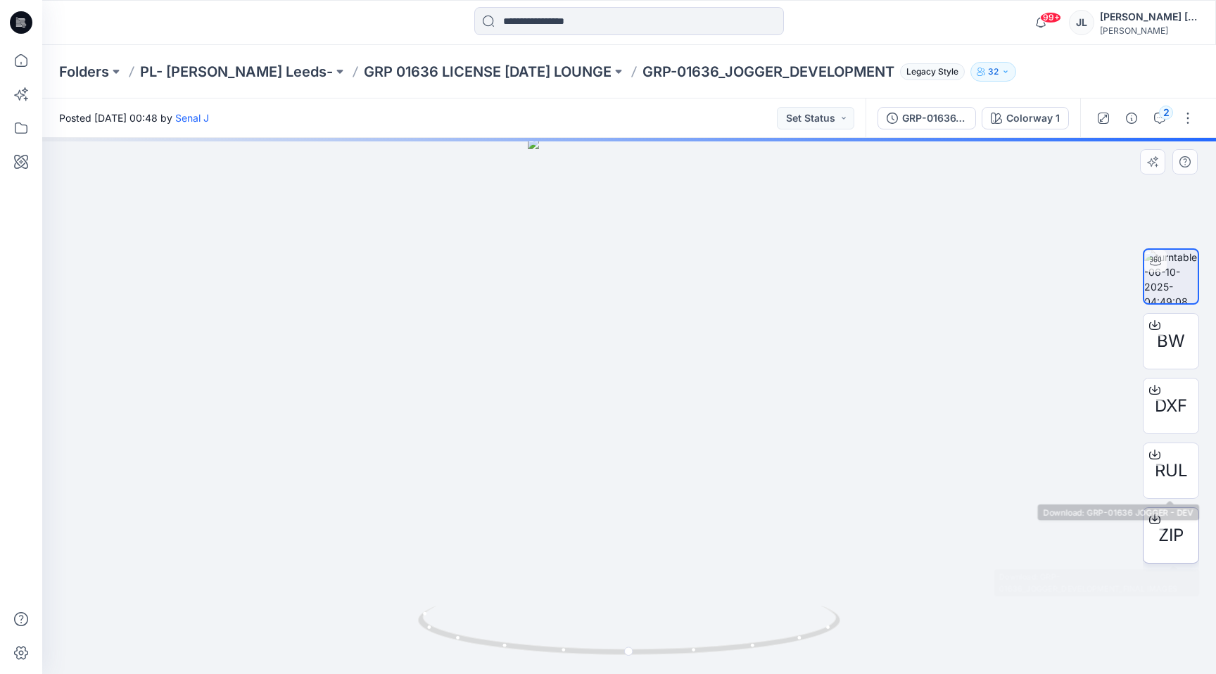
click at [1165, 525] on div at bounding box center [1155, 519] width 23 height 23
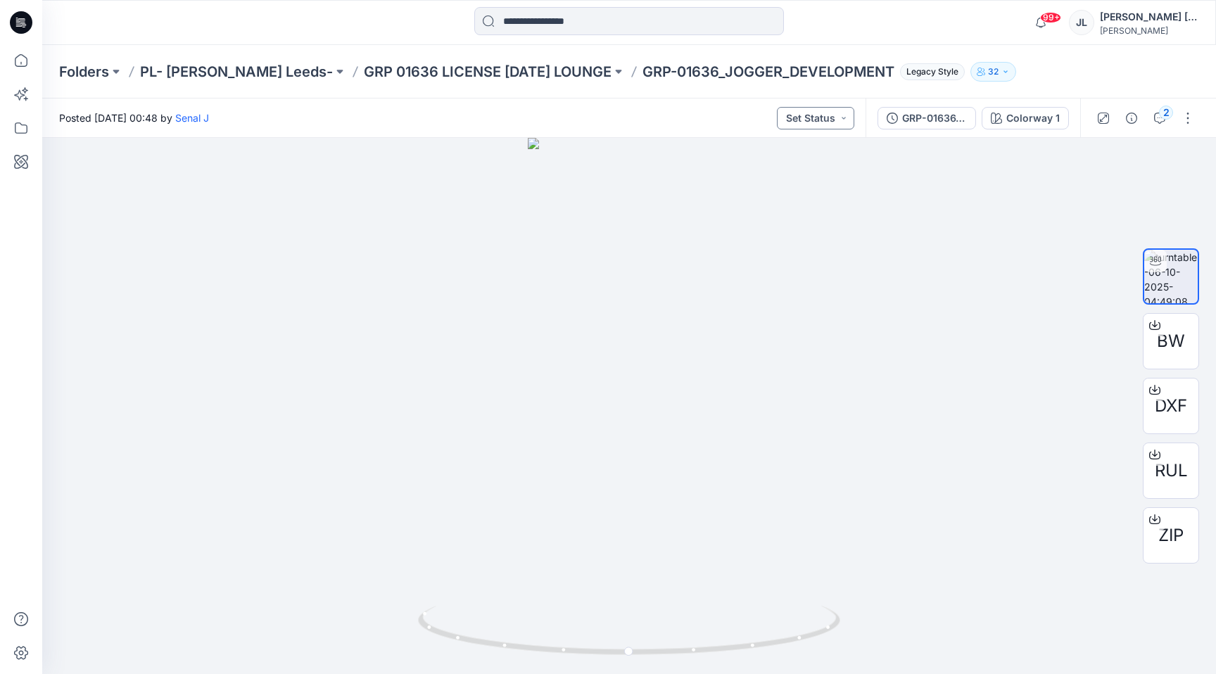
click at [839, 121] on button "Set Status" at bounding box center [815, 118] width 77 height 23
click at [773, 290] on button "Approved with corrections" at bounding box center [792, 277] width 121 height 31
click at [811, 124] on button "Approved with corrections" at bounding box center [791, 118] width 127 height 23
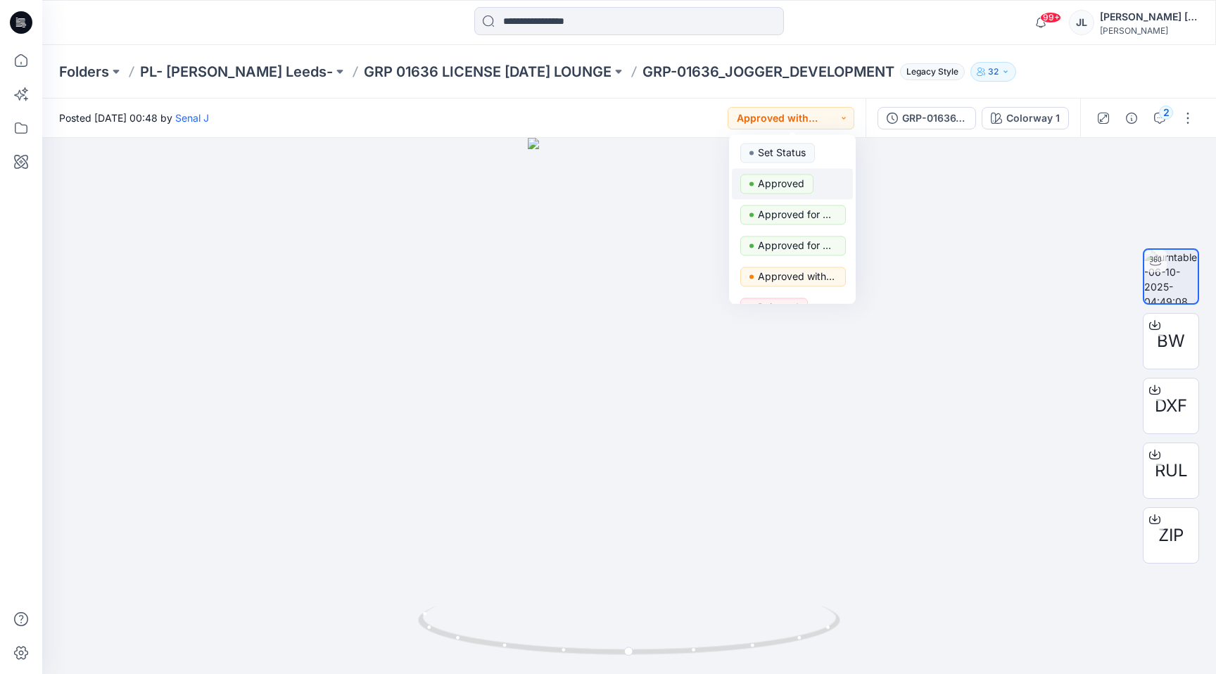
scroll to position [56, 0]
click at [782, 254] on p "Rejected" at bounding box center [778, 252] width 41 height 18
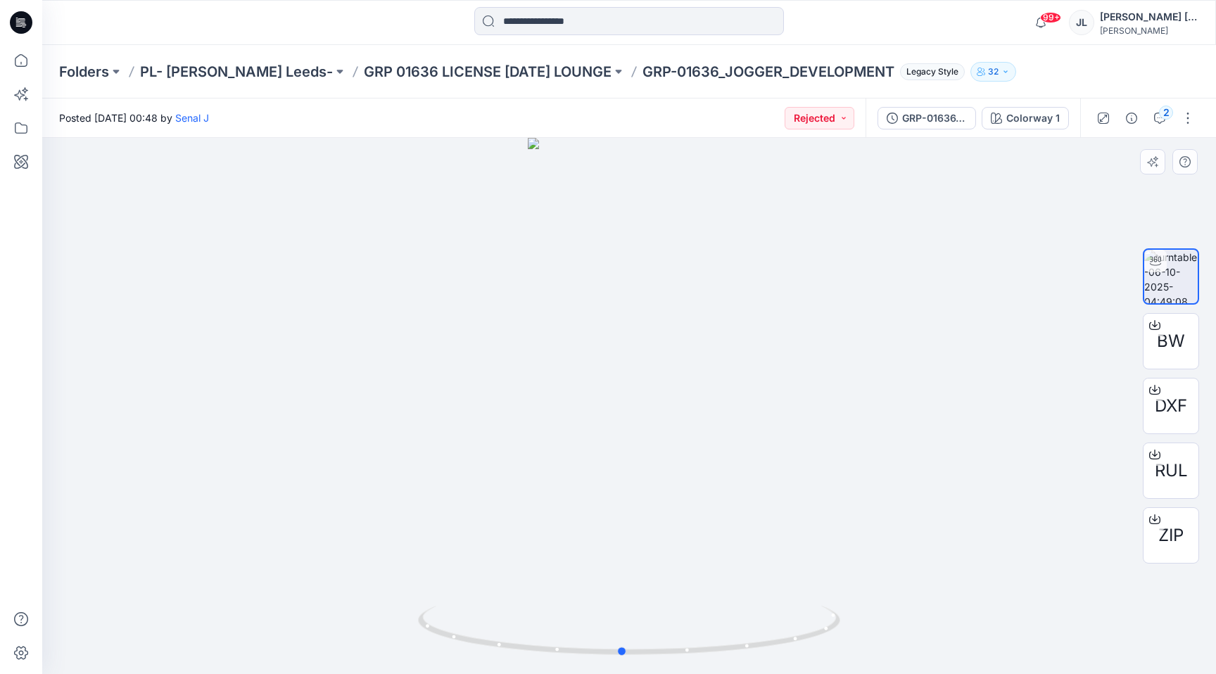
drag, startPoint x: 1101, startPoint y: 143, endPoint x: 1091, endPoint y: 142, distance: 10.6
click at [1091, 142] on div at bounding box center [629, 406] width 1174 height 536
click at [1155, 132] on div "2" at bounding box center [1145, 118] width 130 height 39
click at [1158, 122] on icon "button" at bounding box center [1159, 118] width 11 height 11
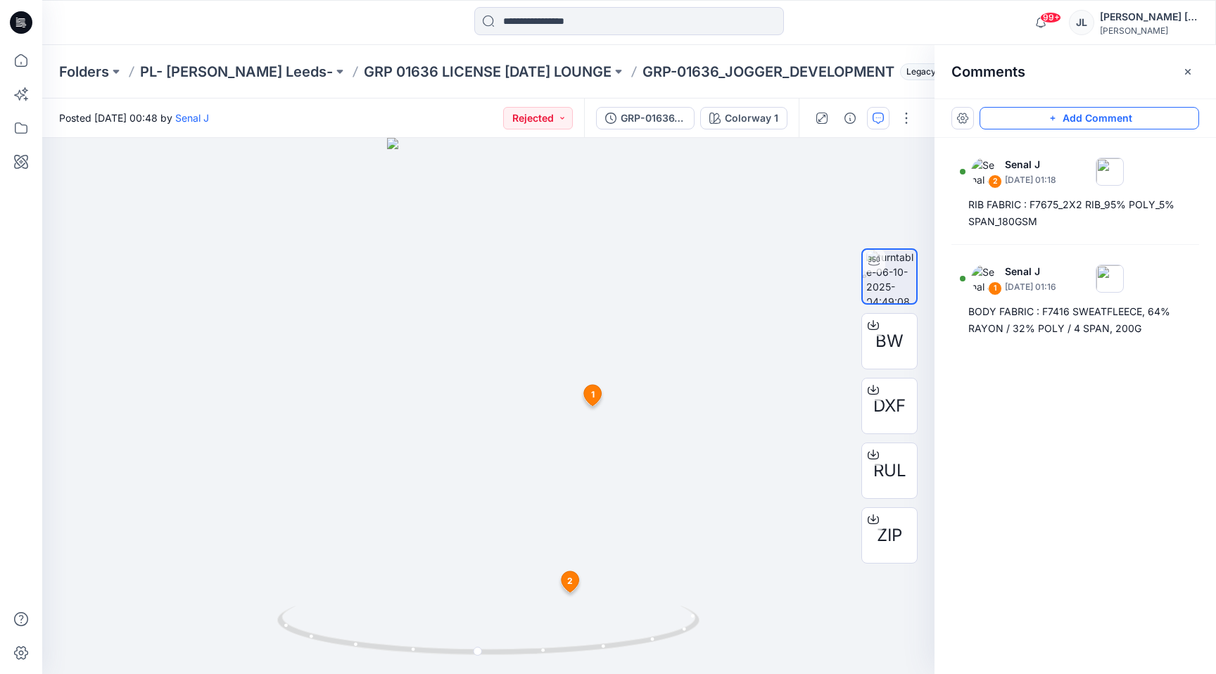
click at [1096, 124] on button "Add Comment" at bounding box center [1090, 118] width 220 height 23
click at [447, 604] on div "3 1 Senal J October 06, 2025 01:16 BODY FABRIC : F7416 SWEATFLEECE, 64% RAYON /…" at bounding box center [488, 406] width 892 height 536
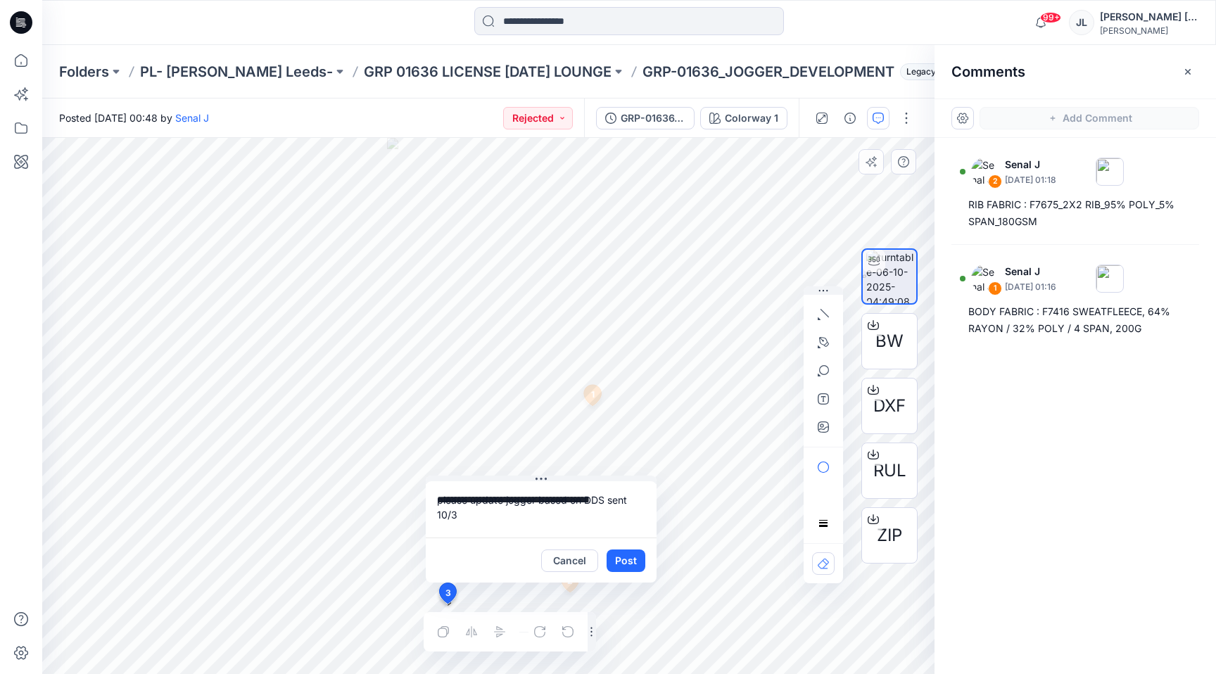
click at [298, 488] on div "**********" at bounding box center [488, 406] width 892 height 536
click at [497, 515] on textarea "**********" at bounding box center [541, 509] width 231 height 56
click at [548, 514] on textarea "**********" at bounding box center [541, 509] width 231 height 56
type textarea "**********"
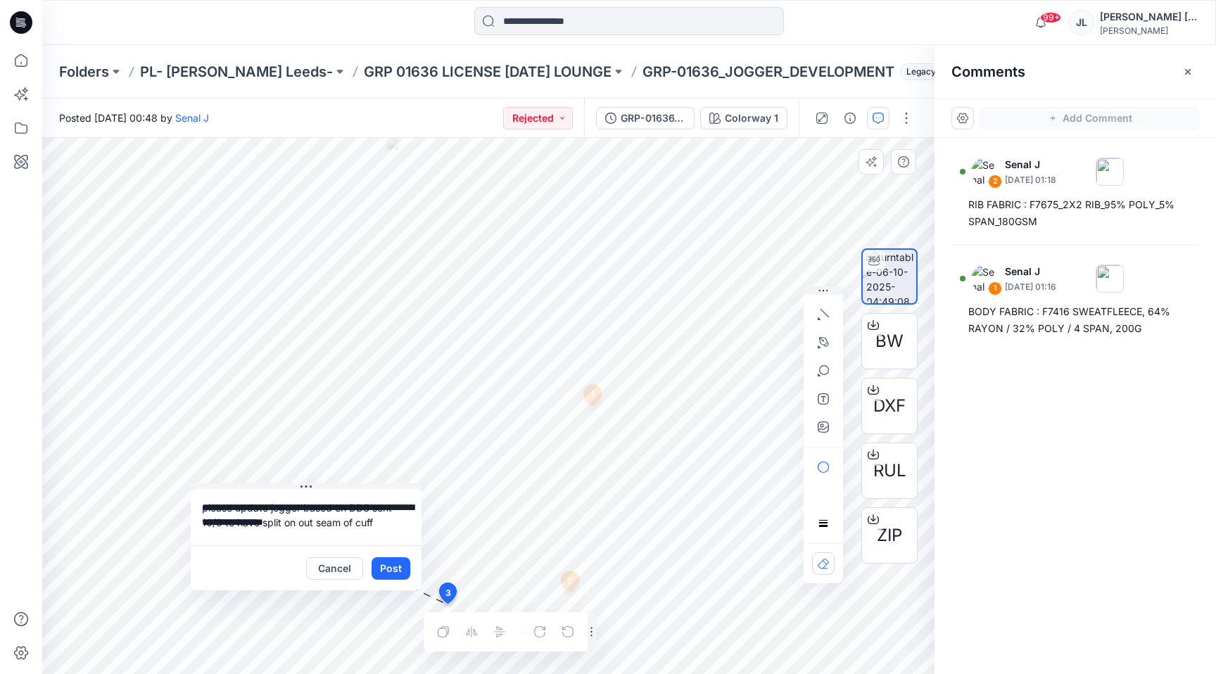
drag, startPoint x: 536, startPoint y: 481, endPoint x: 301, endPoint y: 488, distance: 235.2
click at [301, 488] on div "**********" at bounding box center [306, 537] width 231 height 107
click at [818, 433] on button "button" at bounding box center [823, 427] width 23 height 23
type input"] "**********"
click at [390, 566] on button "Post" at bounding box center [391, 568] width 39 height 23
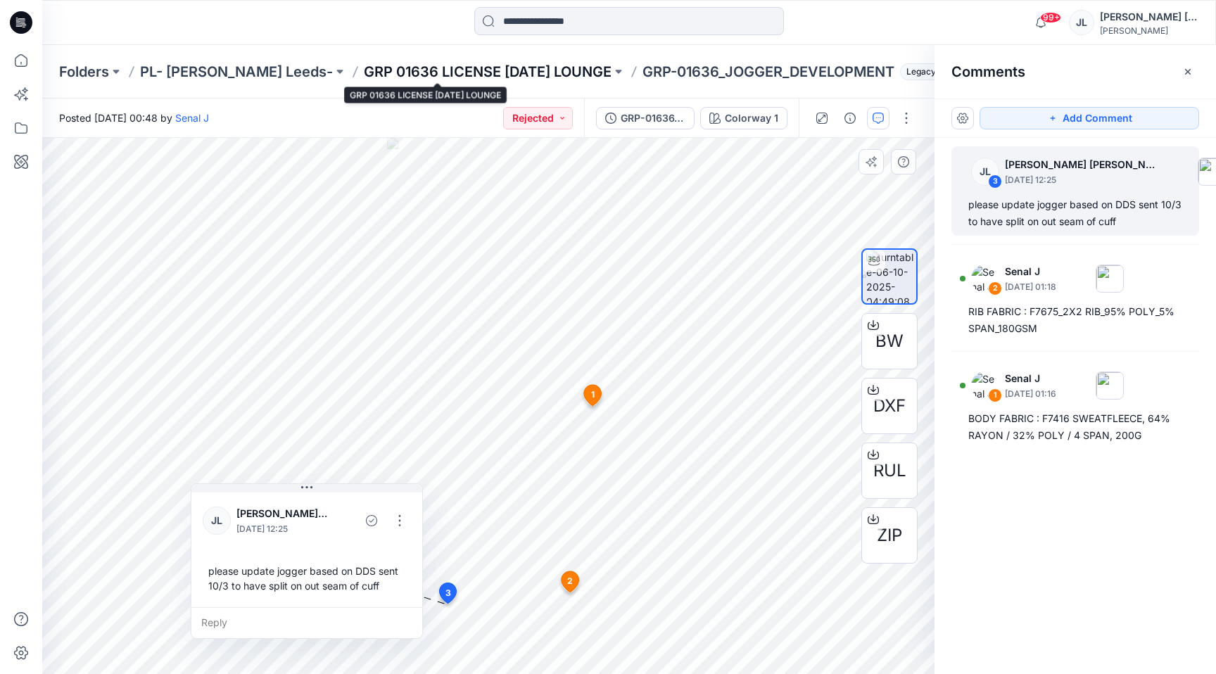
click at [364, 75] on p "GRP 01636 LICENSE HALLOWEEN LOUNGE" at bounding box center [488, 72] width 248 height 20
